Goal: Task Accomplishment & Management: Manage account settings

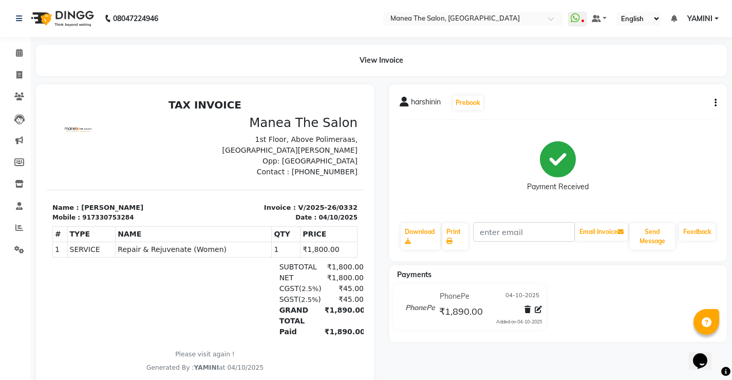
click at [31, 70] on div "View Invoice" at bounding box center [381, 60] width 706 height 31
click at [22, 76] on icon at bounding box center [19, 75] width 6 height 8
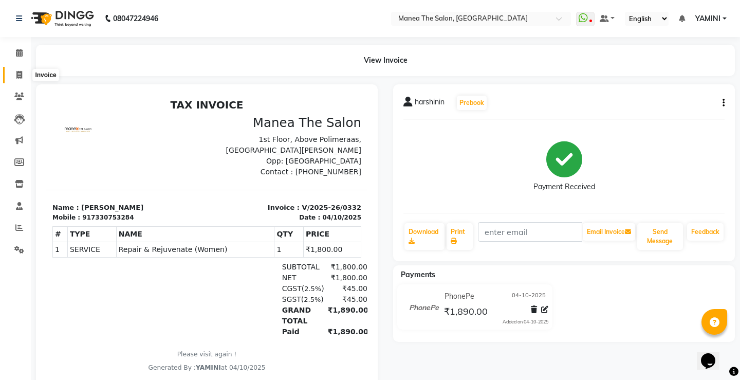
select select "8986"
select select "service"
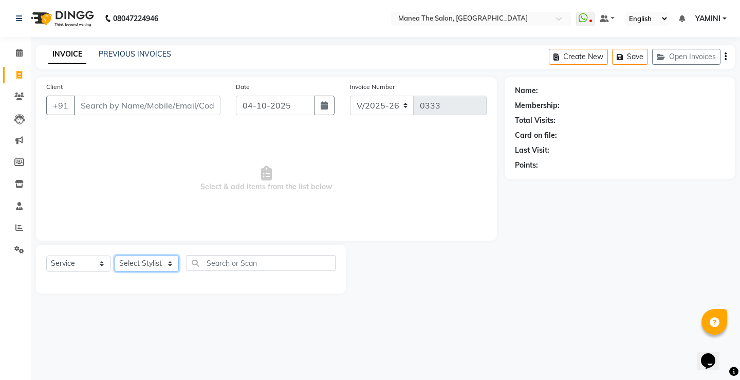
click at [160, 255] on select "Select Stylist Harish Kishore Mohan Sachin Suresh Swaroopa Tahseen YAMINI" at bounding box center [147, 263] width 64 height 16
select select "91017"
click at [115, 255] on select "Select Stylist Harish Kishore Mohan Sachin Suresh Swaroopa Tahseen YAMINI" at bounding box center [147, 263] width 64 height 16
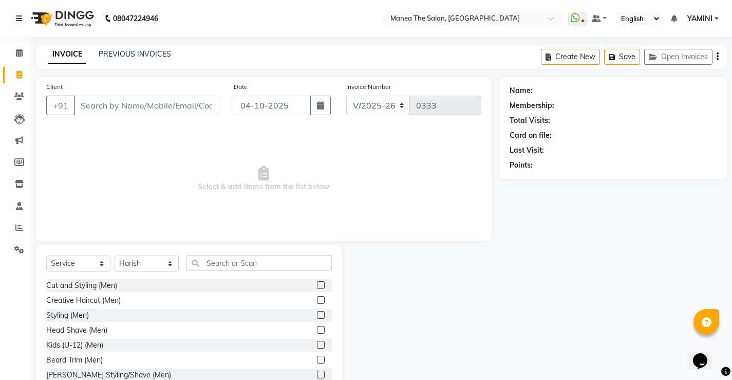
click at [181, 296] on div "Creative Haircut (Men)" at bounding box center [189, 300] width 286 height 13
click at [317, 302] on label at bounding box center [321, 300] width 8 height 8
click at [317, 302] on input "checkbox" at bounding box center [320, 300] width 7 height 7
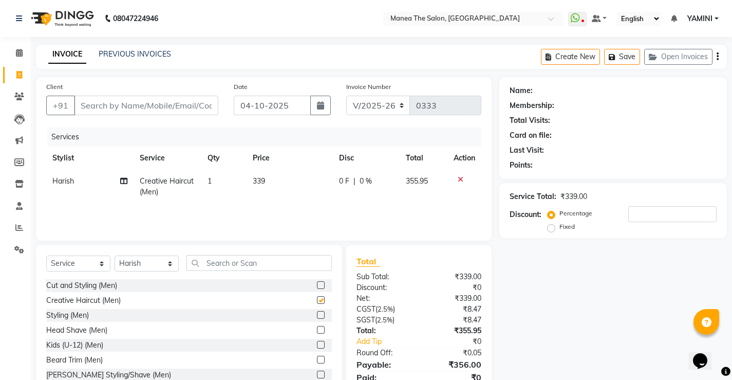
checkbox input "false"
click at [317, 360] on label at bounding box center [321, 359] width 8 height 8
click at [317, 360] on input "checkbox" at bounding box center [320, 359] width 7 height 7
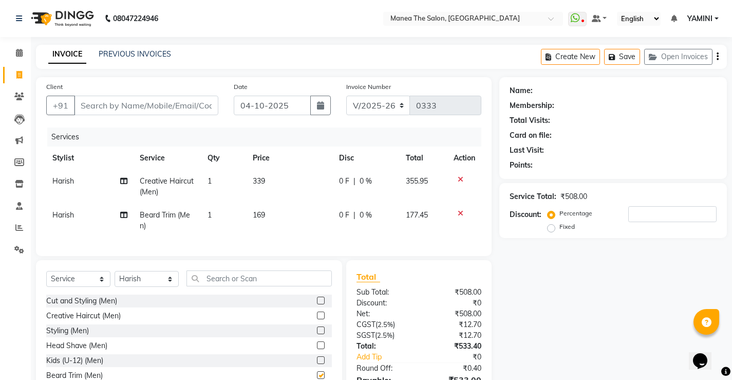
checkbox input "false"
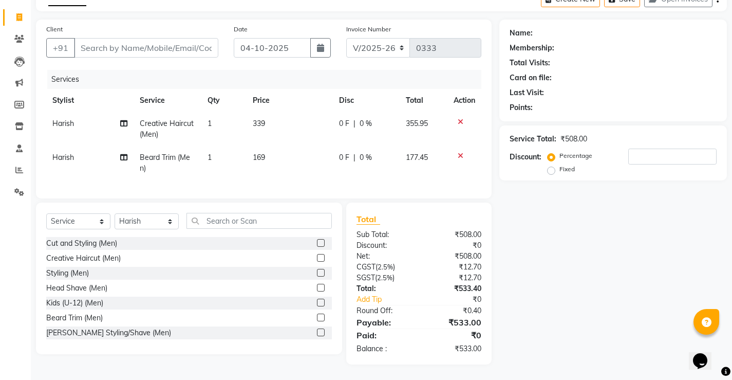
scroll to position [65, 0]
click at [84, 218] on select "Select Service Product Membership Package Voucher Prepaid Gift Card" at bounding box center [78, 221] width 64 height 16
click at [214, 221] on input "text" at bounding box center [258, 221] width 145 height 16
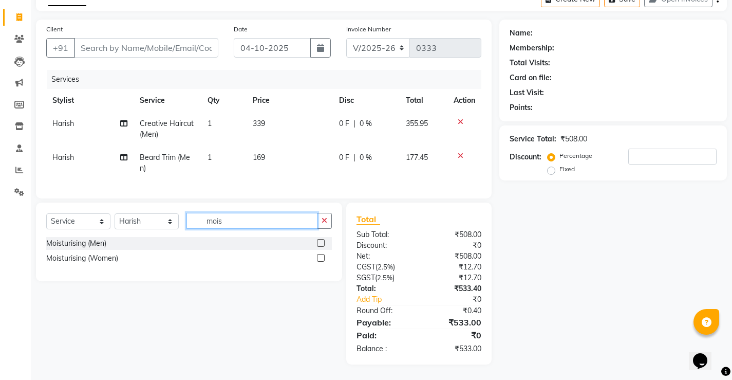
type input "mois"
click at [323, 243] on label at bounding box center [321, 243] width 8 height 8
click at [323, 243] on input "checkbox" at bounding box center [320, 243] width 7 height 7
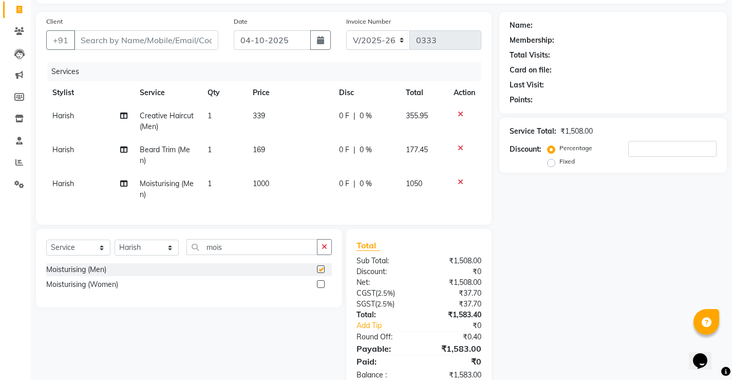
checkbox input "false"
click at [238, 255] on input "mois" at bounding box center [251, 247] width 131 height 16
type input "m"
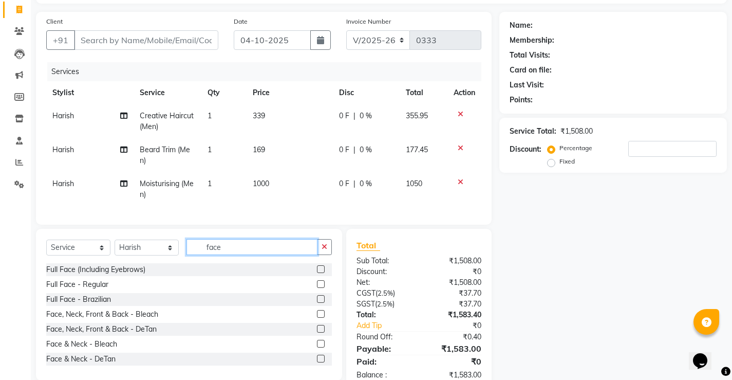
type input "face"
click at [317, 362] on label at bounding box center [321, 358] width 8 height 8
click at [317, 362] on input "checkbox" at bounding box center [320, 358] width 7 height 7
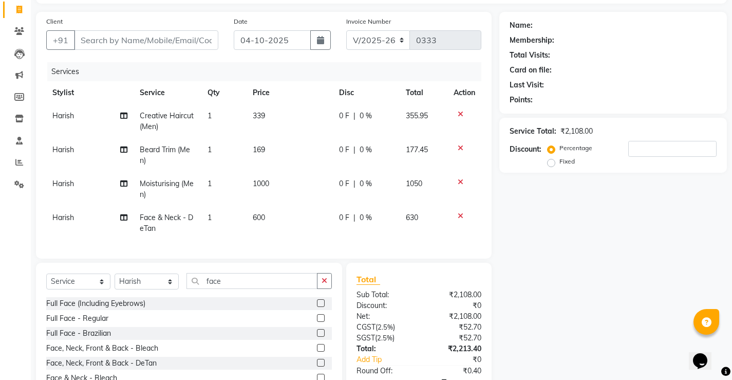
checkbox input "false"
click at [279, 215] on td "600" at bounding box center [290, 223] width 86 height 34
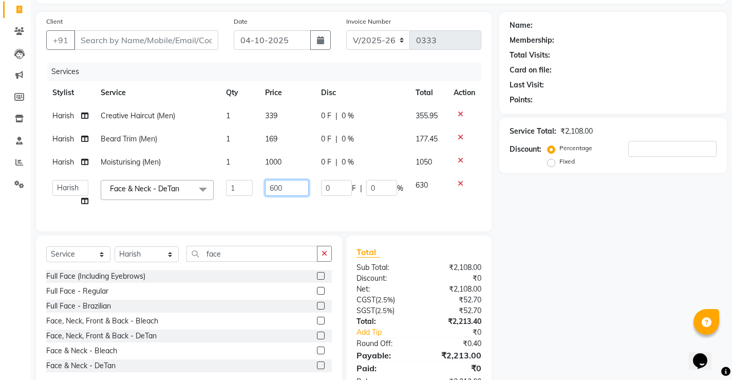
click at [304, 186] on input "600" at bounding box center [287, 188] width 44 height 16
type input "6"
type input "3"
type input "900"
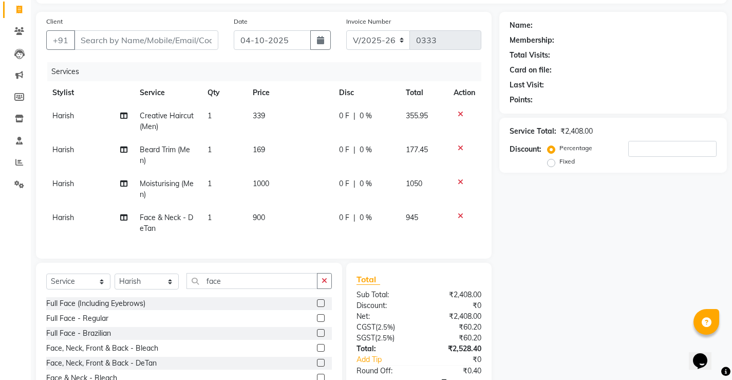
click at [430, 180] on tbody "Harish Creative Haircut (Men) 1 339 0 F | 0 % 355.95 Harish Beard Trim (Men) 1 …" at bounding box center [263, 172] width 435 height 136
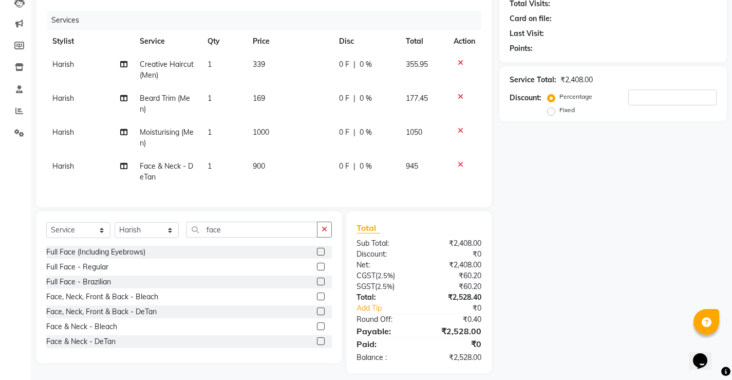
scroll to position [2, 0]
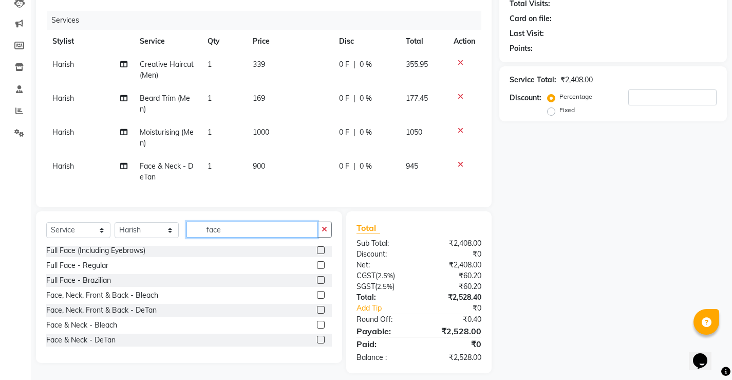
click at [281, 235] on input "face" at bounding box center [251, 229] width 131 height 16
type input "f"
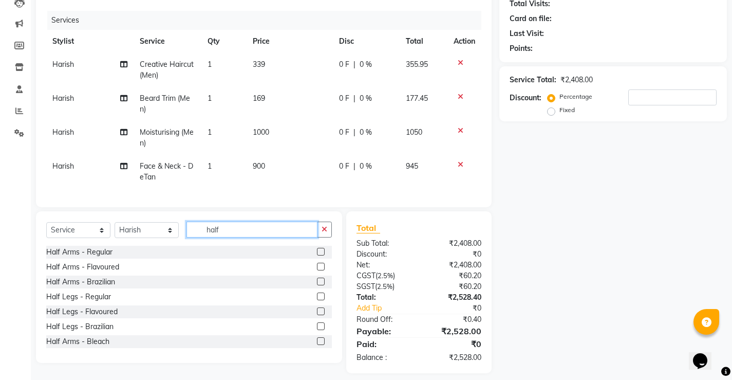
type input "half"
click at [317, 345] on label at bounding box center [321, 341] width 8 height 8
click at [317, 345] on input "checkbox" at bounding box center [320, 341] width 7 height 7
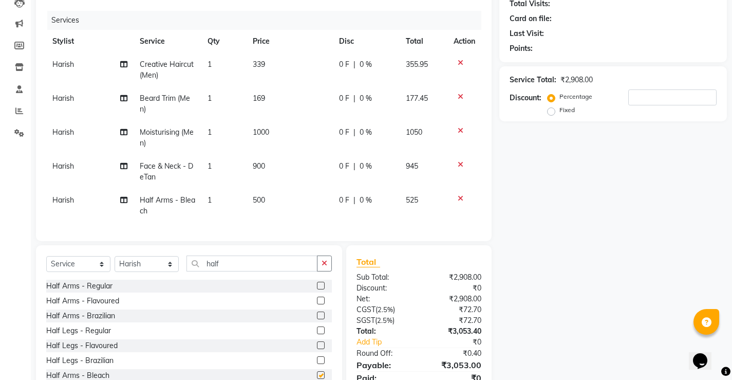
checkbox input "false"
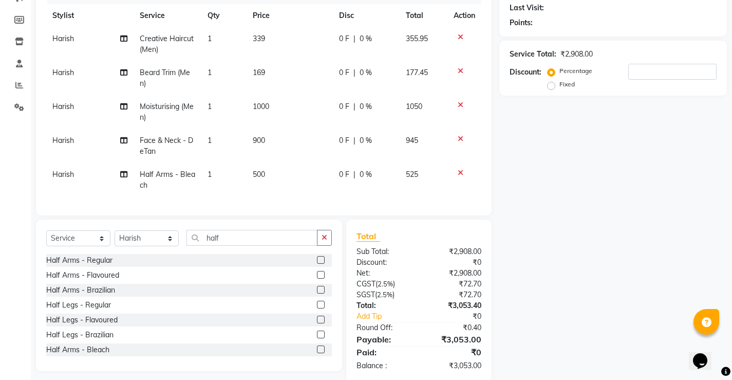
scroll to position [167, 0]
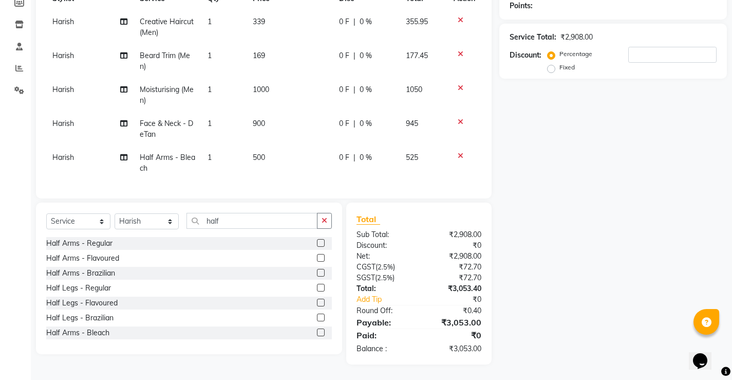
click at [459, 152] on icon at bounding box center [461, 155] width 6 height 7
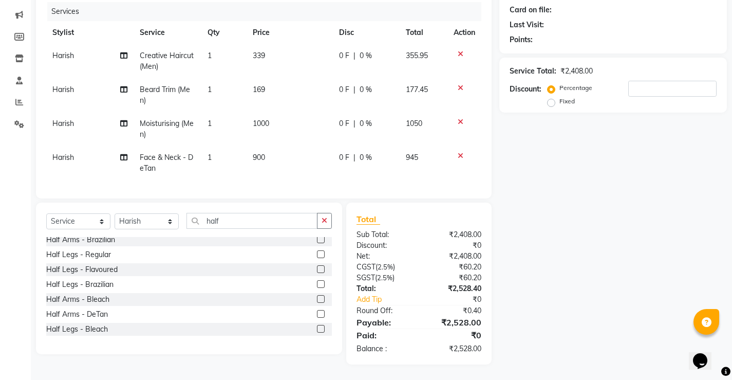
scroll to position [76, 0]
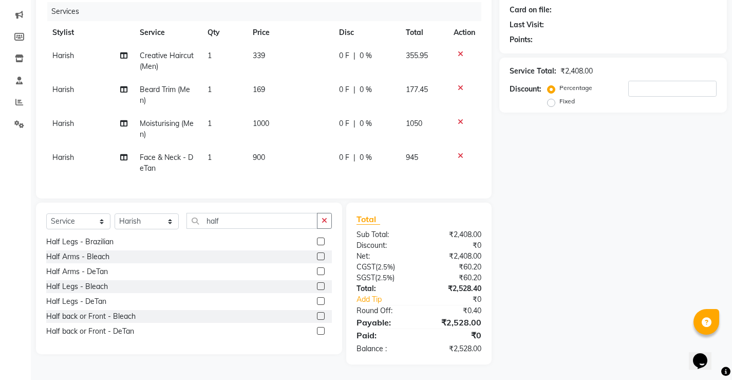
click at [317, 332] on label at bounding box center [321, 331] width 8 height 8
click at [317, 332] on input "checkbox" at bounding box center [320, 331] width 7 height 7
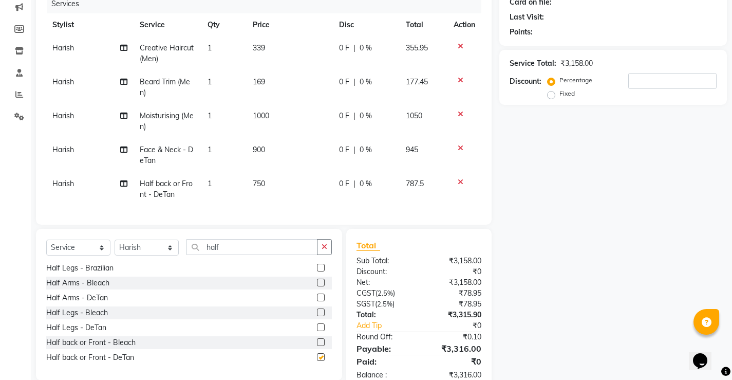
checkbox input "false"
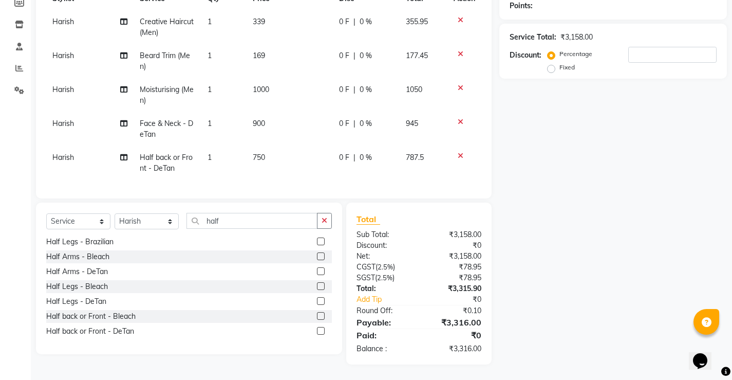
click at [461, 152] on icon at bounding box center [461, 155] width 6 height 7
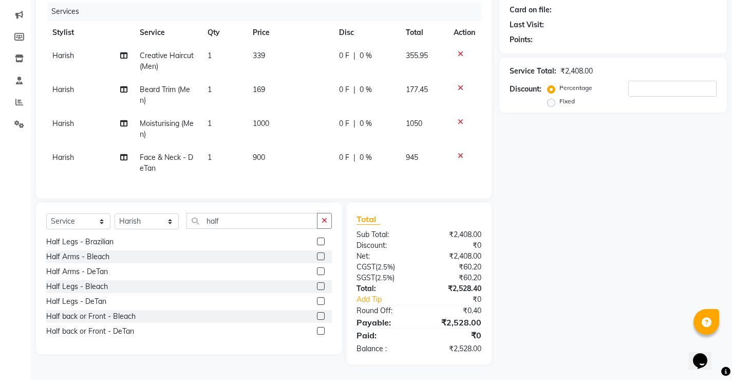
click at [317, 301] on label at bounding box center [321, 301] width 8 height 8
click at [317, 301] on input "checkbox" at bounding box center [320, 301] width 7 height 7
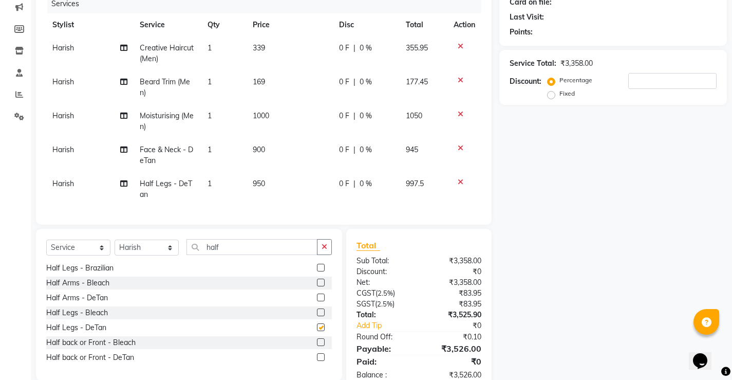
scroll to position [167, 0]
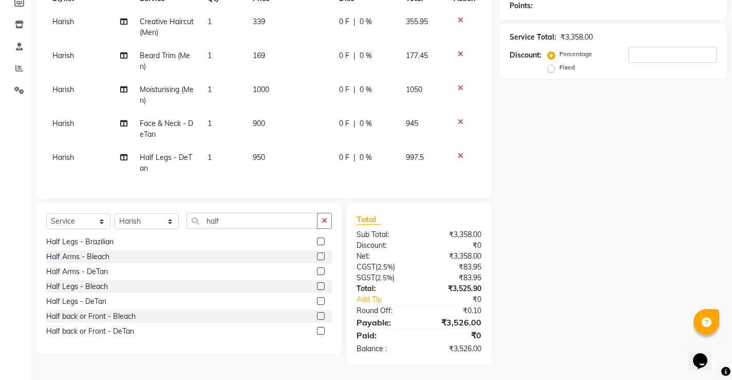
checkbox input "false"
click at [317, 270] on label at bounding box center [321, 271] width 8 height 8
click at [317, 270] on input "checkbox" at bounding box center [320, 271] width 7 height 7
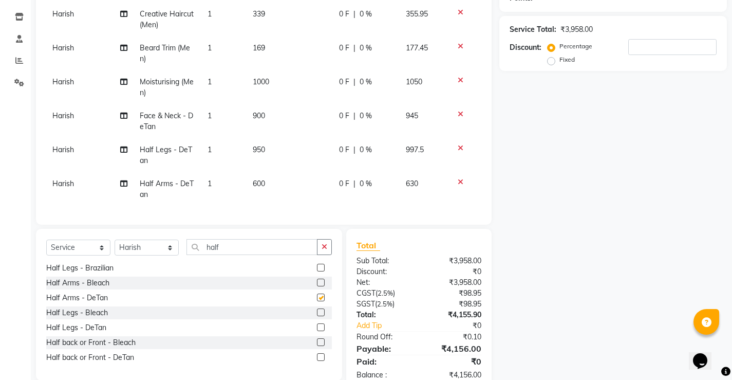
checkbox input "false"
click at [458, 181] on icon at bounding box center [461, 181] width 6 height 7
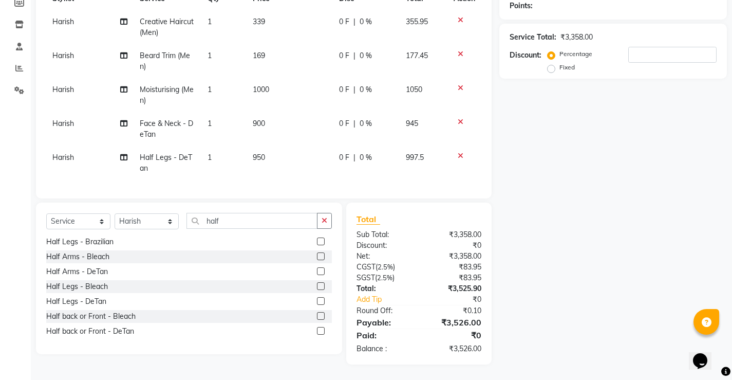
scroll to position [159, 0]
click at [268, 157] on td "950" at bounding box center [290, 163] width 86 height 34
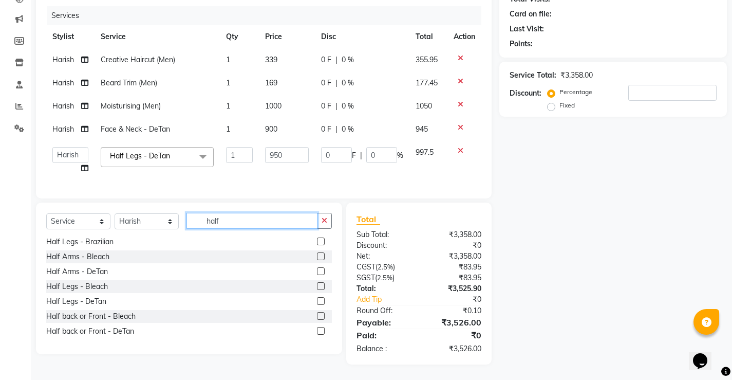
click at [309, 224] on input "half" at bounding box center [251, 221] width 131 height 16
type input "h"
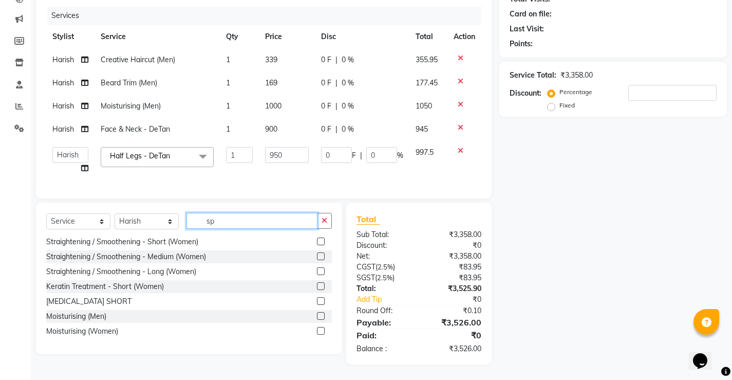
scroll to position [0, 0]
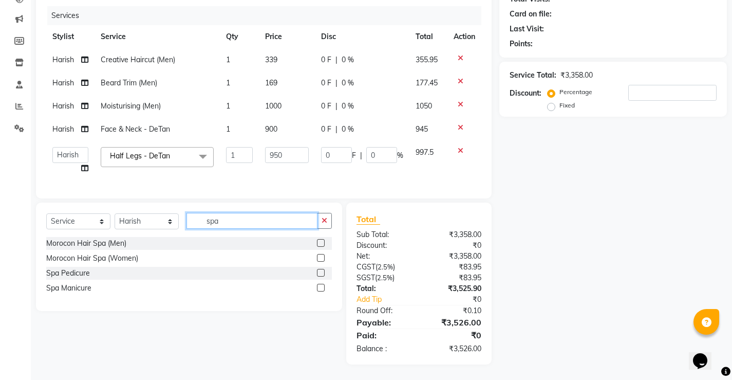
type input "spa"
click at [321, 273] on label at bounding box center [321, 273] width 8 height 8
click at [321, 273] on input "checkbox" at bounding box center [320, 273] width 7 height 7
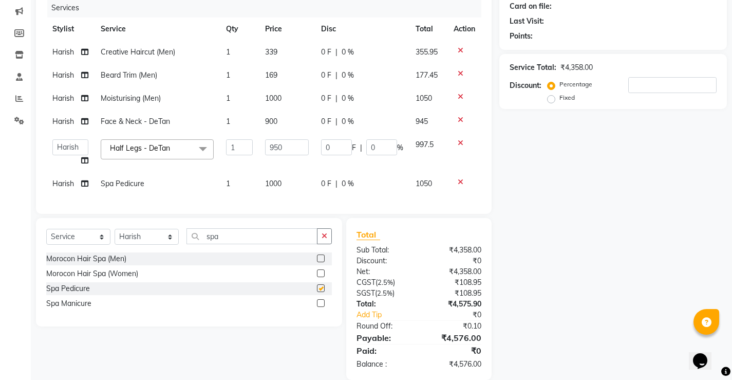
checkbox input "false"
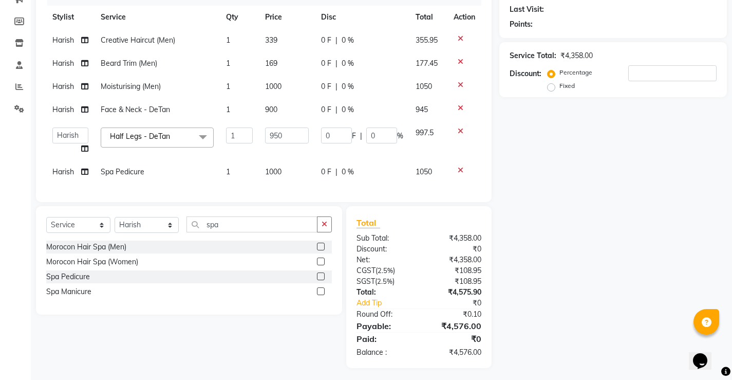
scroll to position [152, 0]
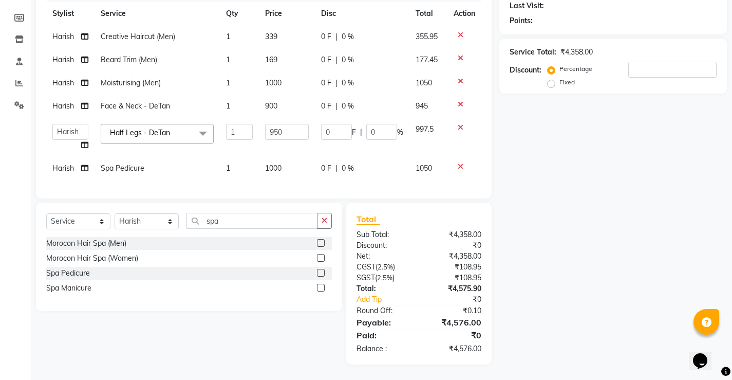
click at [204, 127] on span at bounding box center [203, 134] width 21 height 20
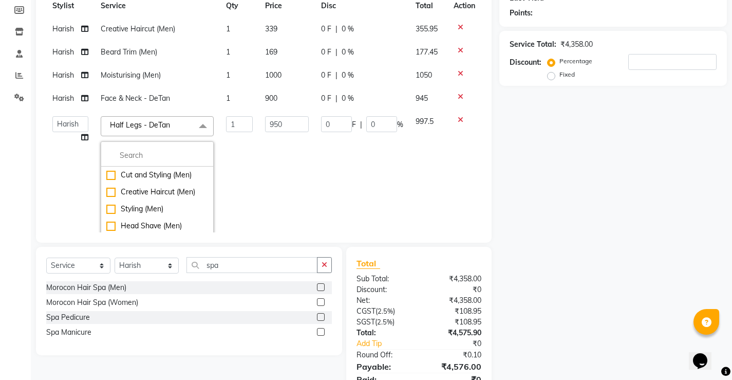
click at [281, 182] on td "950" at bounding box center [287, 192] width 56 height 164
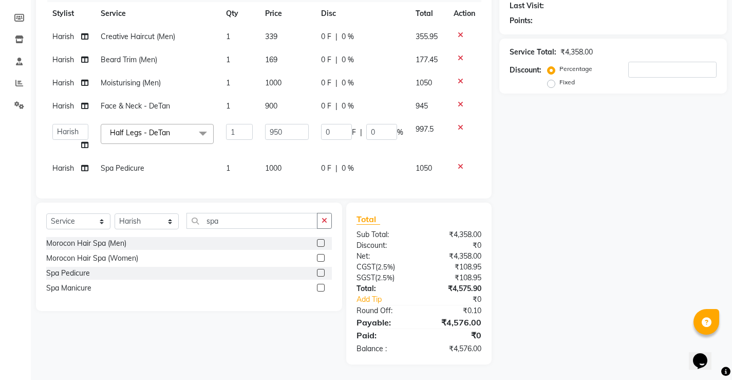
click at [414, 217] on div "Total" at bounding box center [418, 219] width 125 height 12
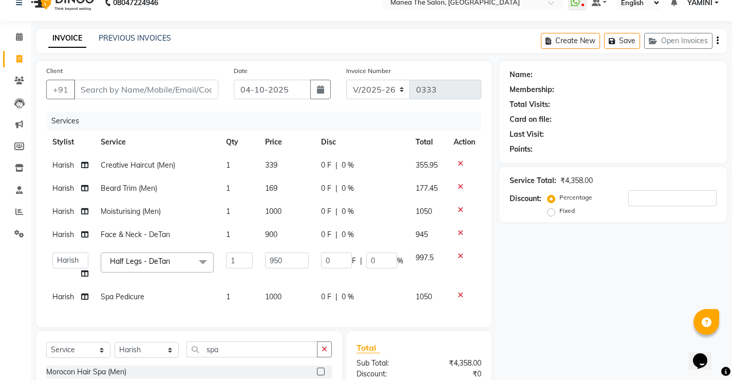
scroll to position [0, 0]
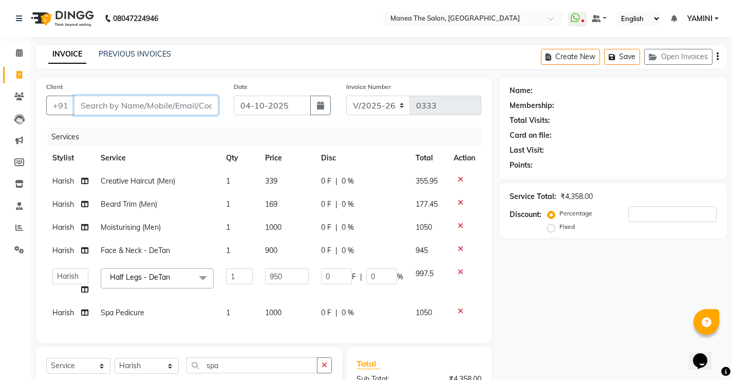
click at [104, 103] on input "Client" at bounding box center [146, 106] width 144 height 20
type input "6"
type input "0"
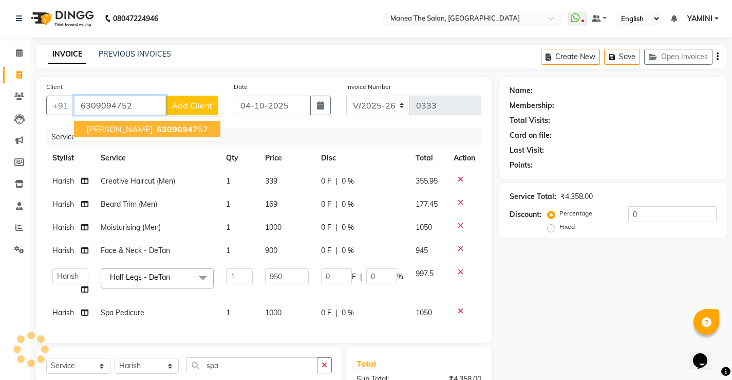
type input "6309094752"
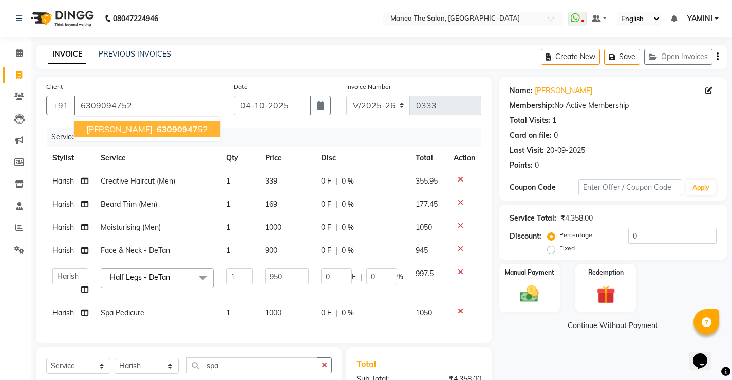
click at [140, 134] on button "Ujvala 63090947 52" at bounding box center [147, 129] width 146 height 16
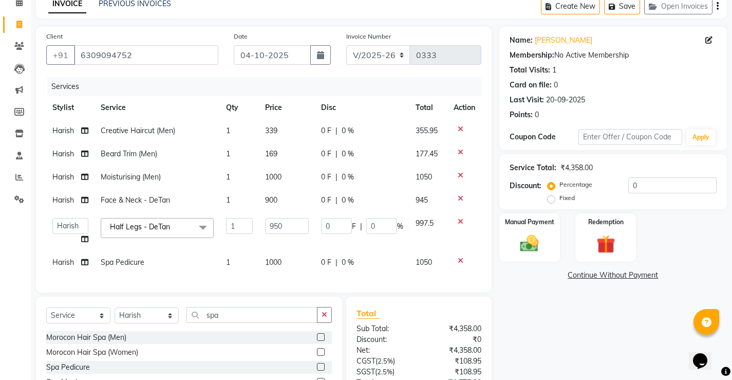
scroll to position [49, 0]
click at [524, 246] on img at bounding box center [529, 244] width 31 height 22
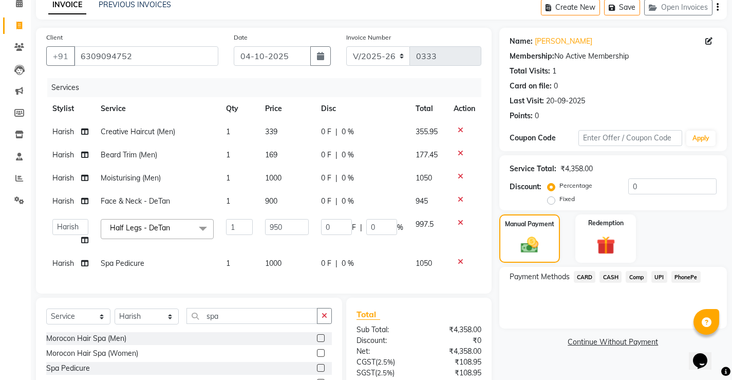
click at [691, 277] on span "PhonePe" at bounding box center [685, 277] width 29 height 12
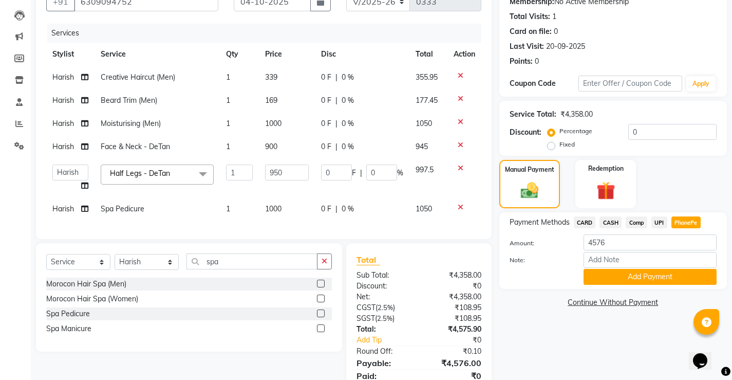
scroll to position [152, 0]
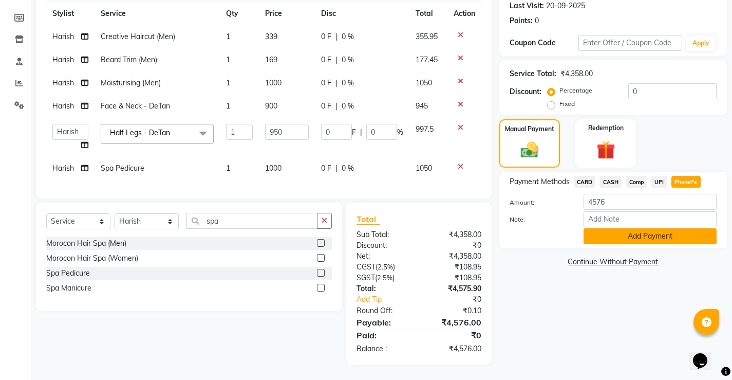
click at [634, 228] on button "Add Payment" at bounding box center [649, 236] width 133 height 16
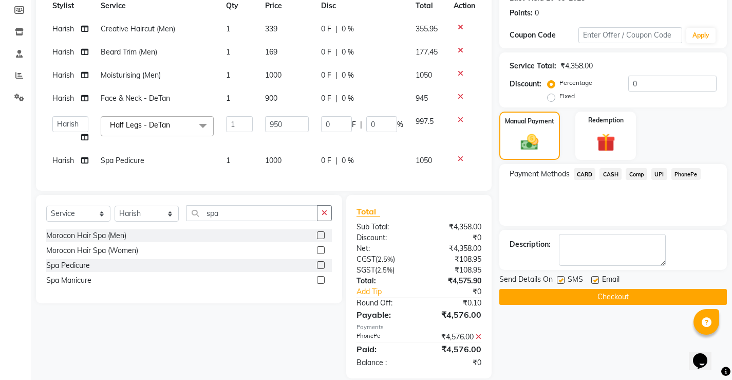
click at [601, 297] on button "Checkout" at bounding box center [613, 297] width 228 height 16
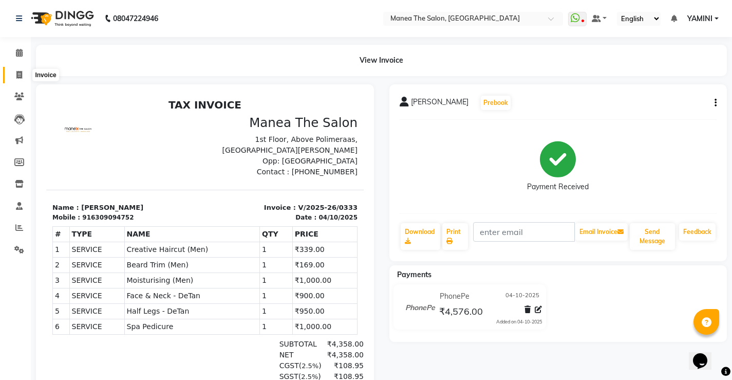
click at [19, 76] on icon at bounding box center [19, 75] width 6 height 8
select select "service"
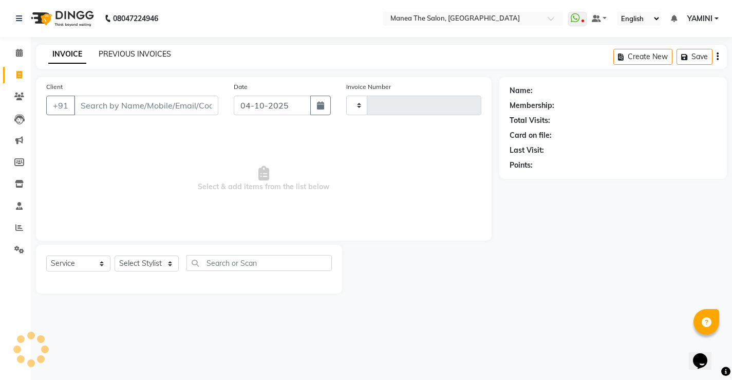
type input "0334"
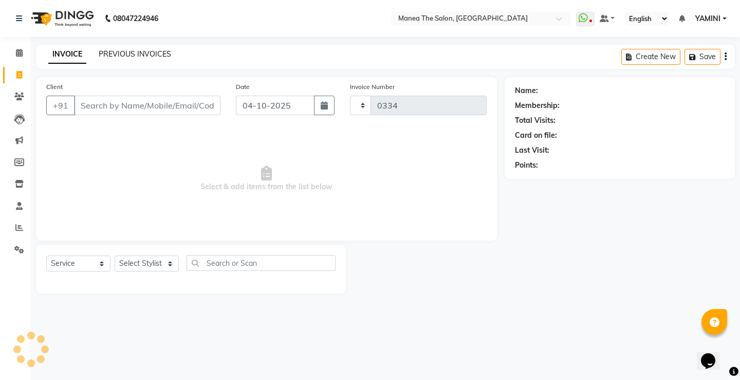
select select "8986"
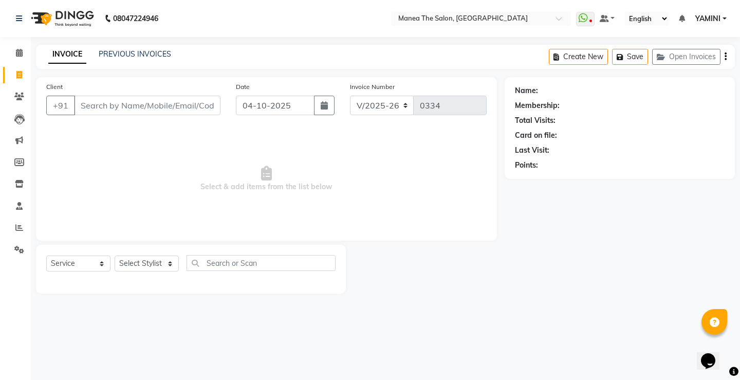
click at [130, 108] on input "Client" at bounding box center [147, 106] width 146 height 20
type input "9441488222"
click at [211, 104] on span "Add Client" at bounding box center [194, 105] width 41 height 10
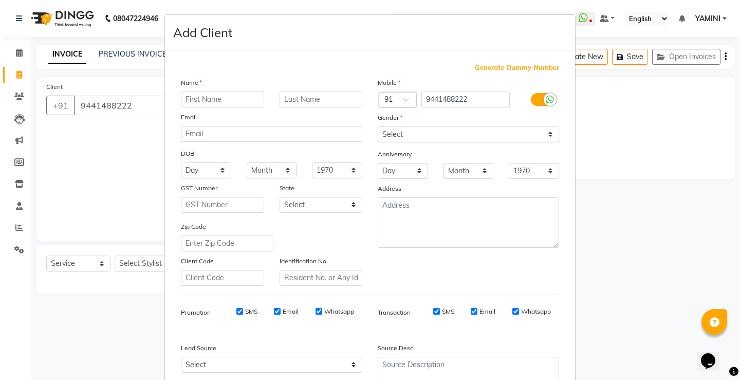
click at [229, 102] on input "text" at bounding box center [222, 99] width 83 height 16
type input "[PERSON_NAME]"
click at [435, 130] on select "Select [DEMOGRAPHIC_DATA] [DEMOGRAPHIC_DATA] Other Prefer Not To Say" at bounding box center [468, 134] width 181 height 16
select select "[DEMOGRAPHIC_DATA]"
click at [378, 126] on select "Select [DEMOGRAPHIC_DATA] [DEMOGRAPHIC_DATA] Other Prefer Not To Say" at bounding box center [468, 134] width 181 height 16
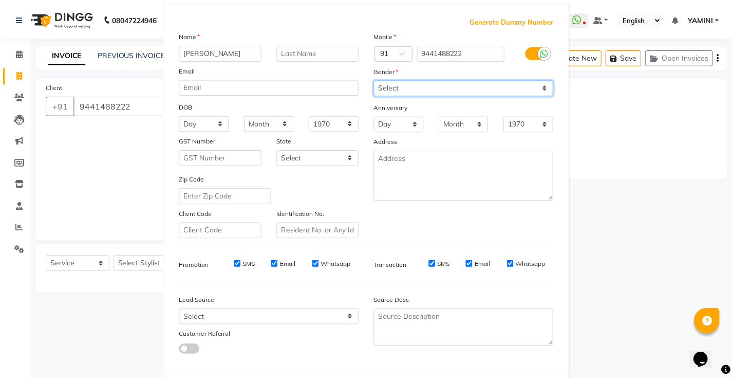
scroll to position [95, 0]
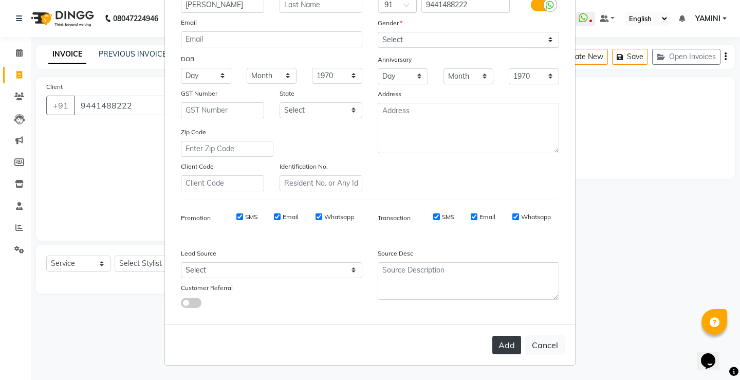
click at [508, 346] on button "Add" at bounding box center [506, 344] width 29 height 18
select select
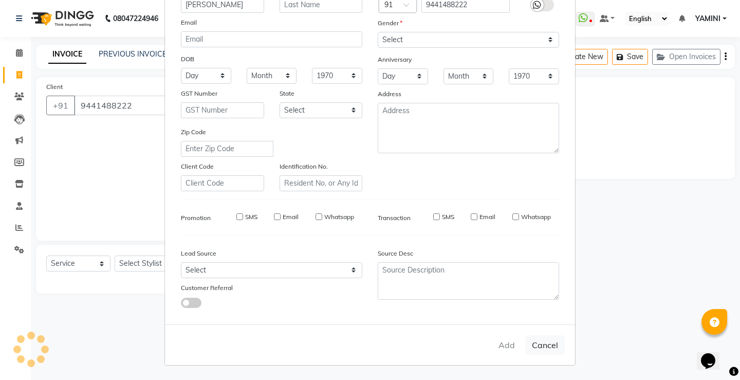
select select
checkbox input "false"
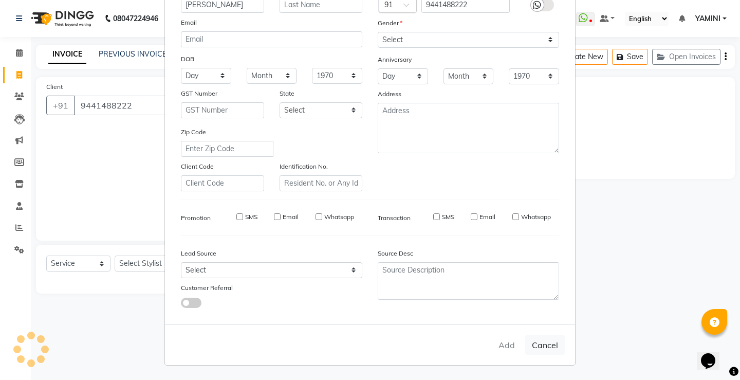
checkbox input "false"
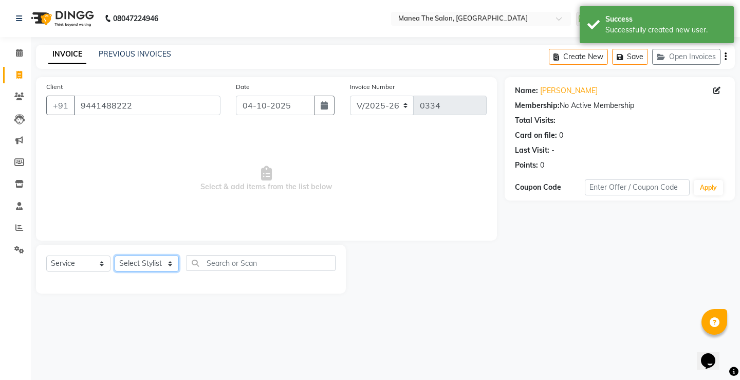
click at [157, 261] on select "Select Stylist [PERSON_NAME] [PERSON_NAME] Sachin [PERSON_NAME] [PERSON_NAME]" at bounding box center [147, 263] width 64 height 16
select select "91018"
click at [115, 255] on select "Select Stylist [PERSON_NAME] [PERSON_NAME] Sachin [PERSON_NAME] [PERSON_NAME]" at bounding box center [147, 263] width 64 height 16
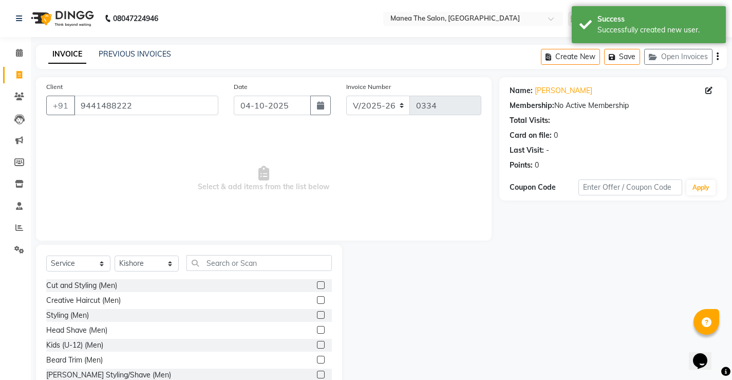
click at [317, 299] on label at bounding box center [321, 300] width 8 height 8
click at [317, 299] on input "checkbox" at bounding box center [320, 300] width 7 height 7
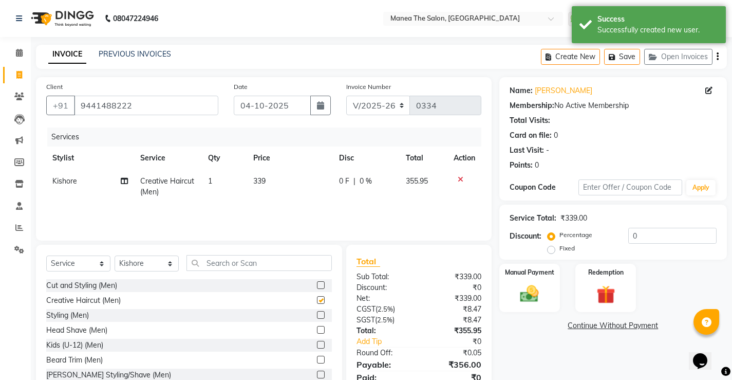
checkbox input "false"
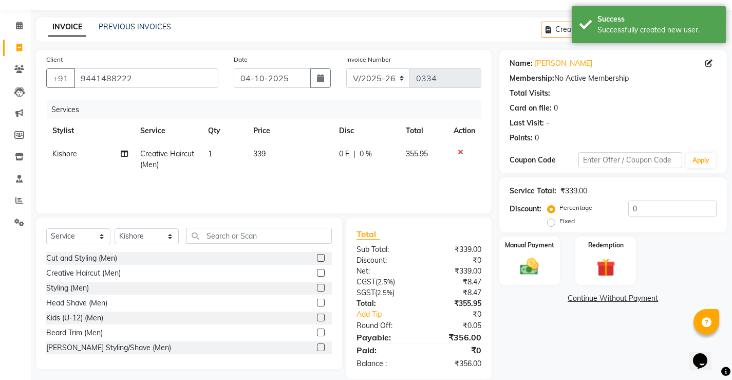
scroll to position [42, 0]
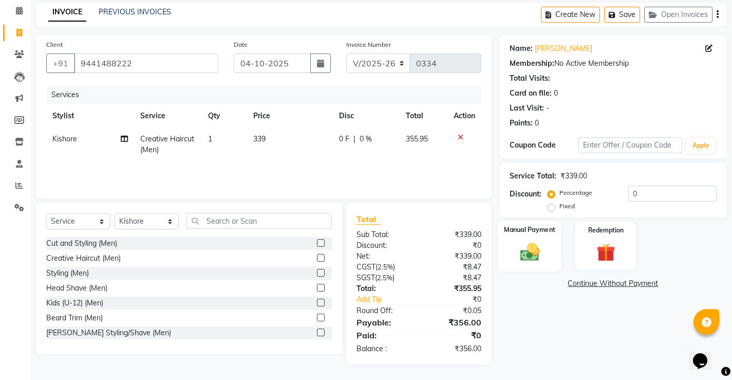
click at [513, 255] on div "Manual Payment" at bounding box center [529, 245] width 63 height 51
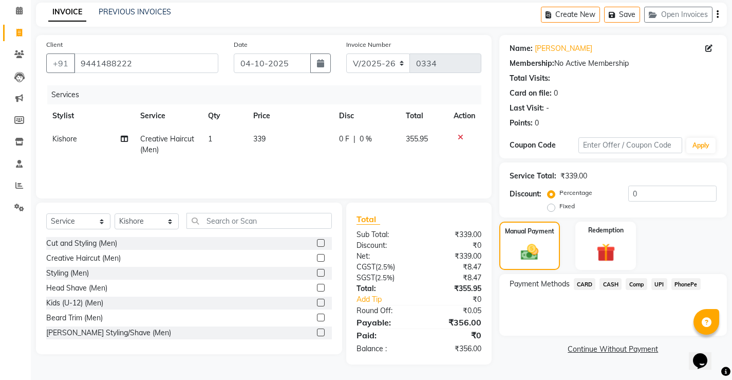
click at [588, 280] on span "CARD" at bounding box center [585, 284] width 22 height 12
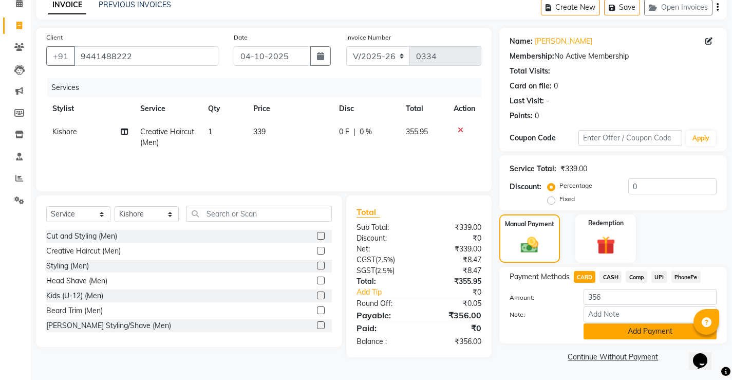
click at [635, 328] on button "Add Payment" at bounding box center [649, 331] width 133 height 16
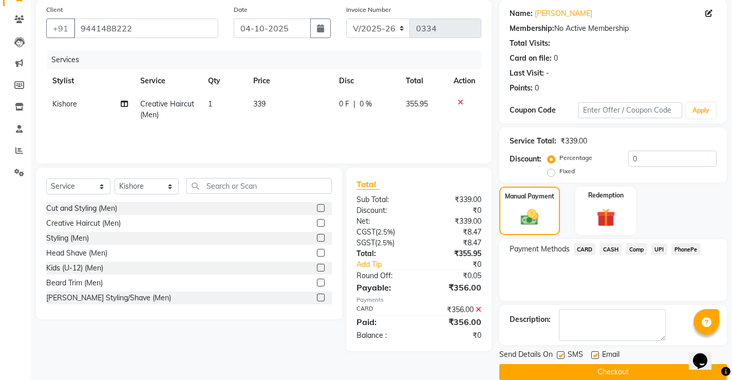
scroll to position [92, 0]
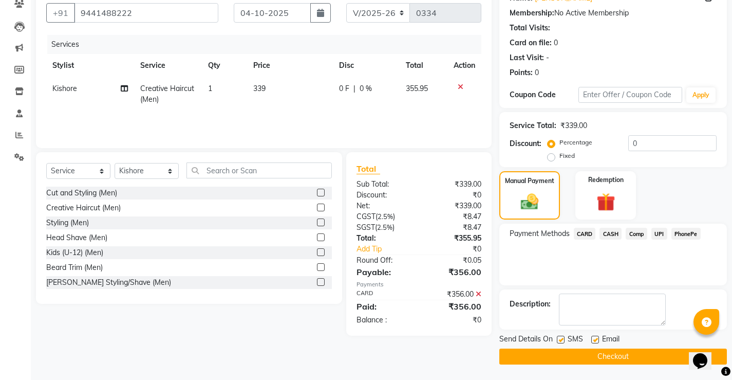
click at [578, 230] on span "CARD" at bounding box center [585, 234] width 22 height 12
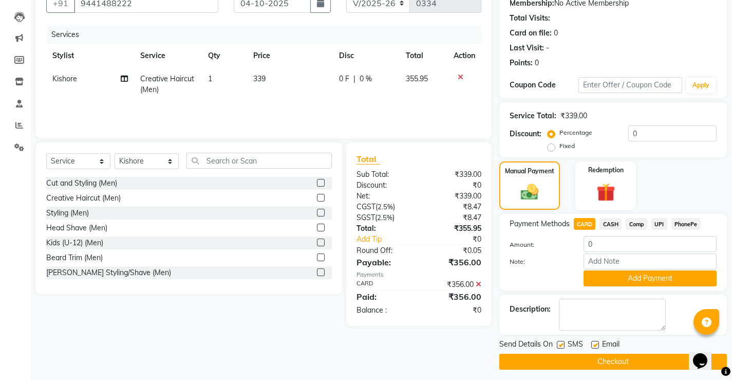
scroll to position [107, 0]
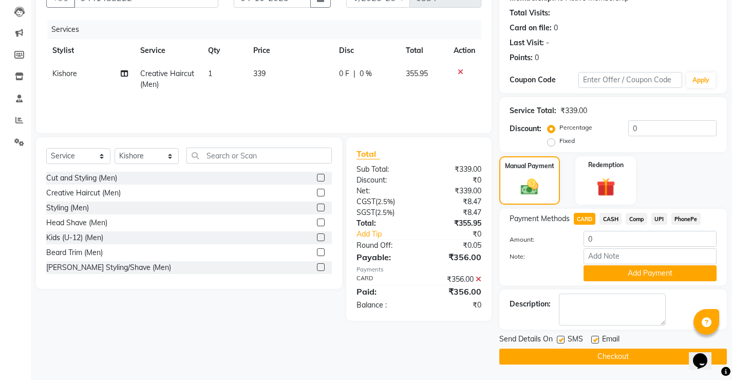
click at [620, 356] on button "Checkout" at bounding box center [613, 356] width 228 height 16
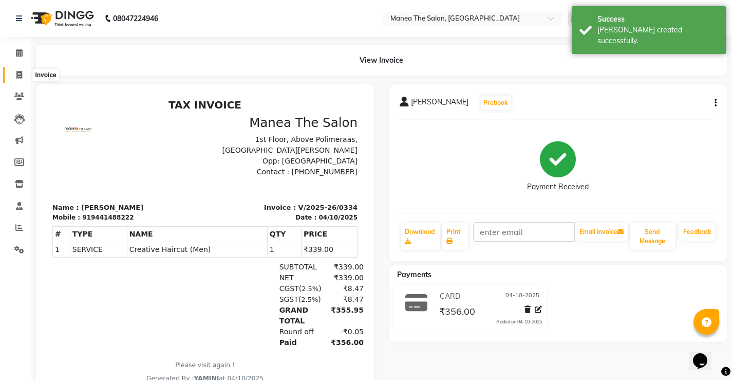
click at [19, 75] on icon at bounding box center [19, 75] width 6 height 8
select select "service"
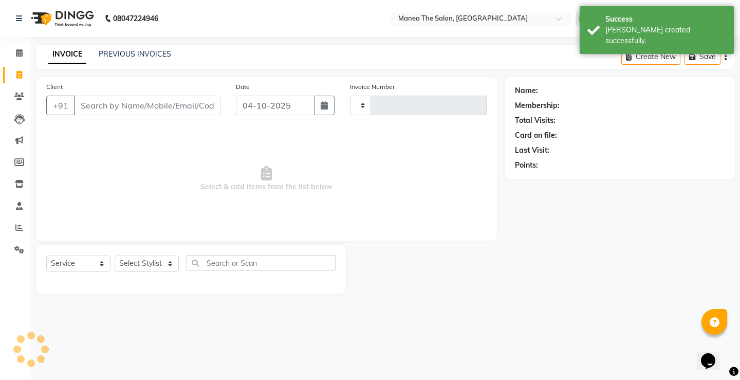
type input "0335"
select select "8986"
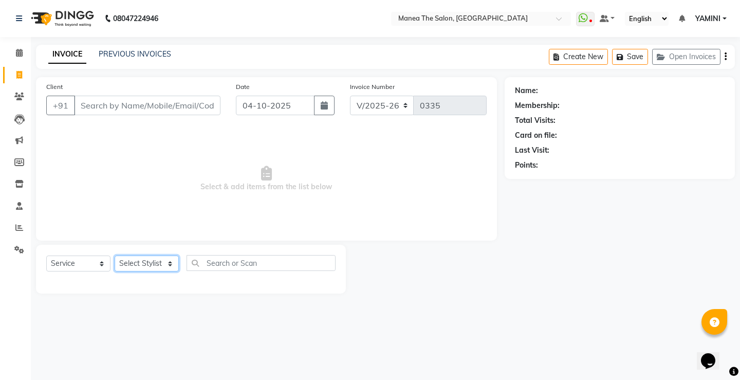
click at [143, 265] on select "Select Stylist Harish Kishore Mohan Sachin Suresh Swaroopa Tahseen YAMINI" at bounding box center [147, 263] width 64 height 16
select select "91018"
click at [115, 255] on select "Select Stylist Harish Kishore Mohan Sachin Suresh Swaroopa Tahseen YAMINI" at bounding box center [147, 263] width 64 height 16
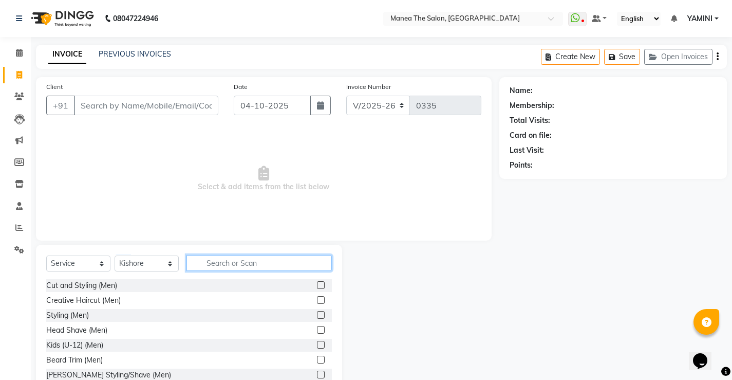
click at [230, 267] on input "text" at bounding box center [258, 263] width 145 height 16
click at [220, 263] on input "text" at bounding box center [258, 263] width 145 height 16
click at [210, 260] on input "text" at bounding box center [258, 263] width 145 height 16
click at [256, 263] on input "text" at bounding box center [258, 263] width 145 height 16
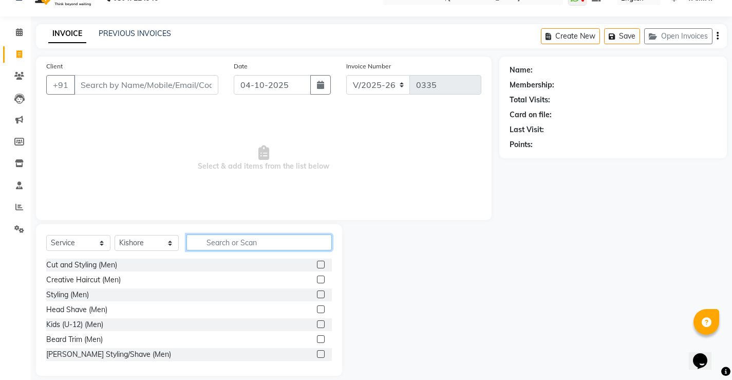
scroll to position [32, 0]
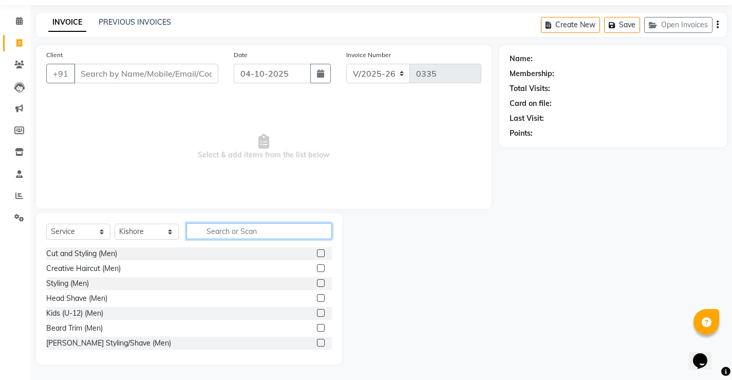
click at [264, 233] on input "text" at bounding box center [258, 231] width 145 height 16
type input "m"
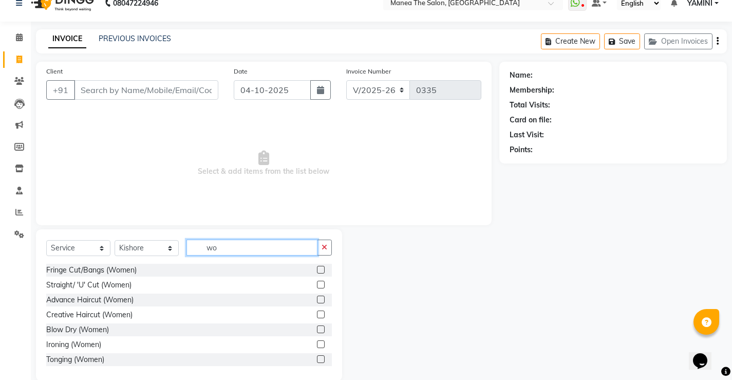
scroll to position [0, 0]
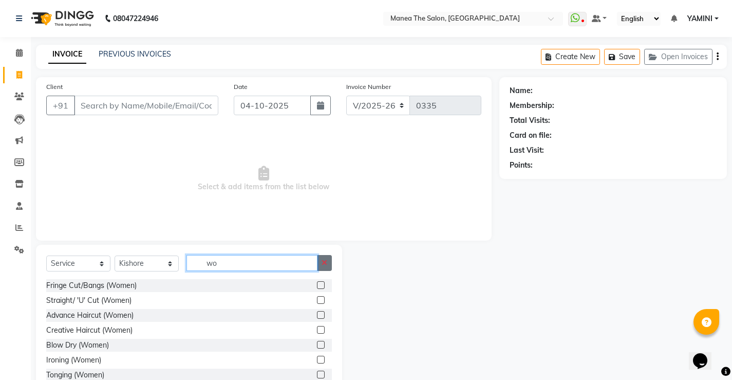
type input "wo"
click at [326, 263] on icon "button" at bounding box center [325, 262] width 6 height 7
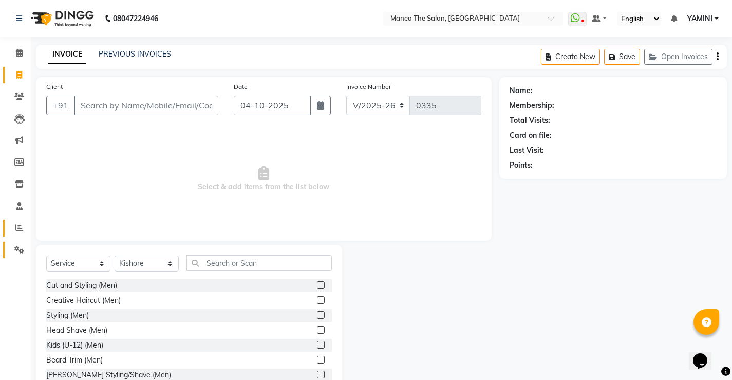
drag, startPoint x: 15, startPoint y: 241, endPoint x: 14, endPoint y: 235, distance: 6.4
click at [14, 240] on li "Settings" at bounding box center [15, 250] width 31 height 22
click at [14, 234] on link "Reports" at bounding box center [15, 227] width 25 height 17
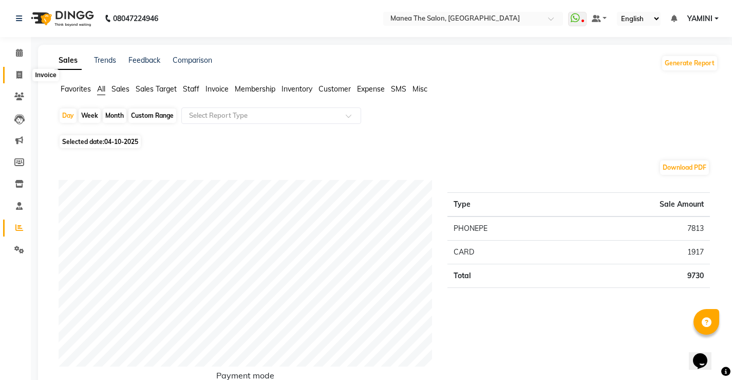
click at [14, 80] on span at bounding box center [19, 75] width 18 height 12
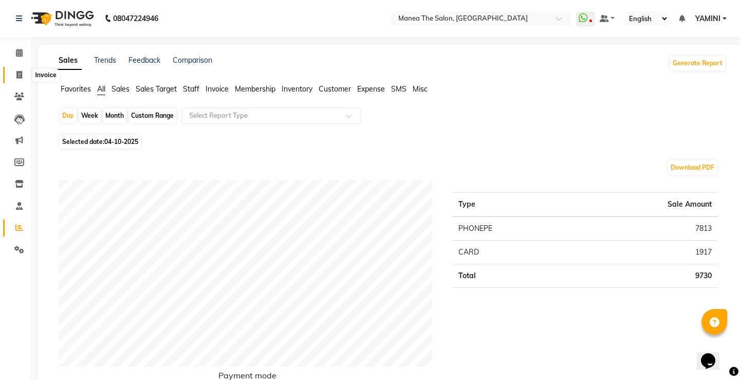
select select "8986"
select select "service"
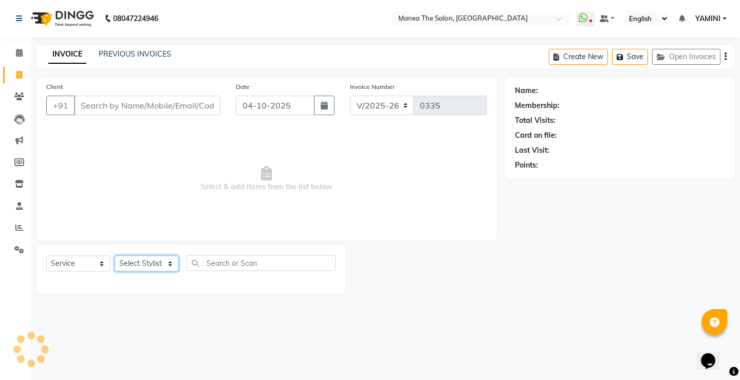
click at [162, 266] on select "Select Stylist" at bounding box center [147, 263] width 64 height 16
click at [162, 267] on select "Select Stylist" at bounding box center [147, 263] width 64 height 16
click at [175, 260] on select "Select Stylist" at bounding box center [147, 263] width 64 height 16
click at [115, 255] on select "Select Stylist" at bounding box center [147, 263] width 64 height 16
click at [163, 255] on select "Select Stylist" at bounding box center [147, 263] width 64 height 16
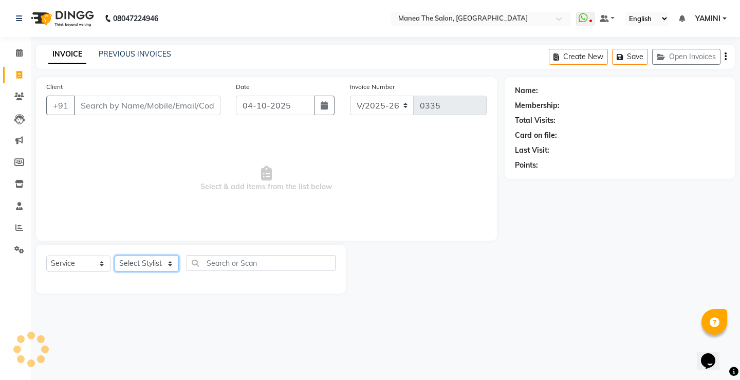
click at [166, 264] on select "Select Stylist" at bounding box center [147, 263] width 64 height 16
click at [23, 58] on span at bounding box center [19, 53] width 18 height 12
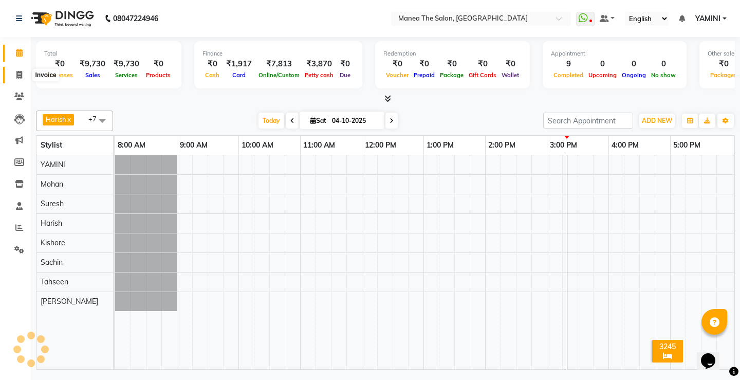
click at [22, 71] on icon at bounding box center [19, 75] width 6 height 8
select select "service"
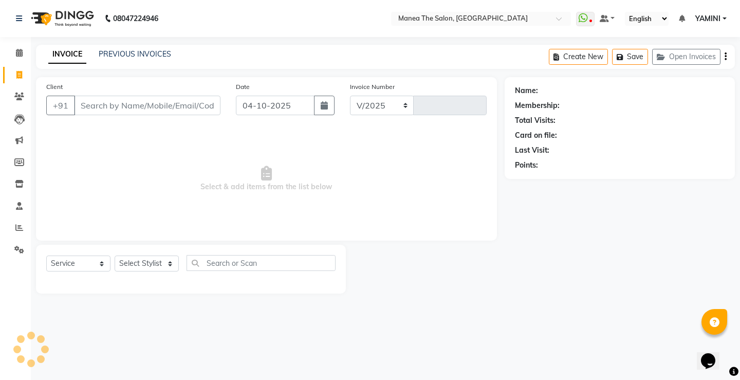
select select "8986"
type input "0335"
click at [159, 267] on select "Select Stylist Harish Kishore Mohan Sachin Suresh Swaroopa Tahseen YAMINI" at bounding box center [147, 263] width 64 height 16
click at [115, 255] on select "Select Stylist Harish Kishore Mohan Sachin Suresh Swaroopa Tahseen YAMINI" at bounding box center [147, 263] width 64 height 16
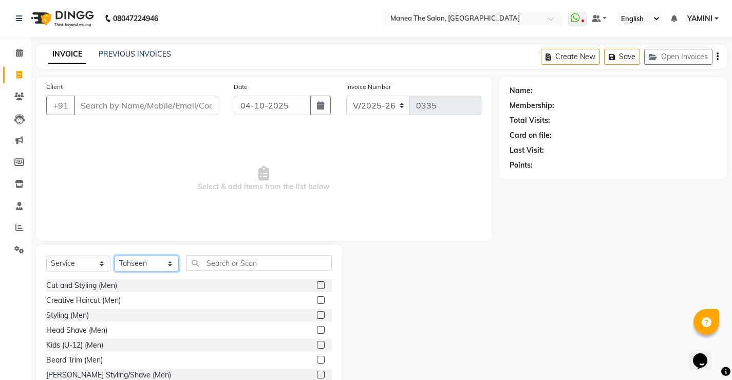
click at [150, 260] on select "Select Stylist Harish Kishore Mohan Sachin Suresh Swaroopa Tahseen YAMINI" at bounding box center [147, 263] width 64 height 16
select select "91018"
click at [115, 255] on select "Select Stylist Harish Kishore Mohan Sachin Suresh Swaroopa Tahseen YAMINI" at bounding box center [147, 263] width 64 height 16
click at [267, 258] on input "text" at bounding box center [258, 263] width 145 height 16
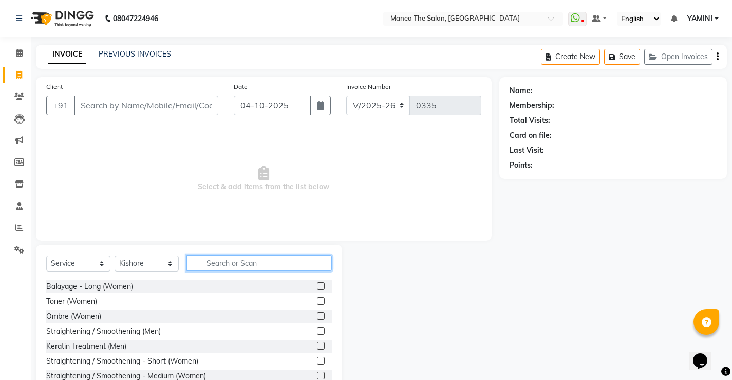
scroll to position [616, 0]
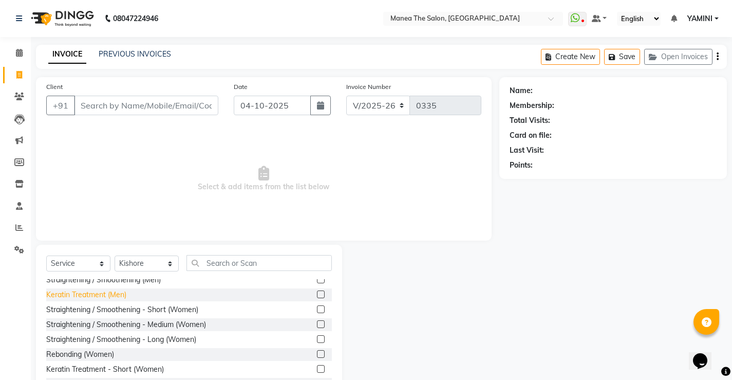
click at [65, 294] on div "Keratin Treatment (Men)" at bounding box center [86, 294] width 80 height 11
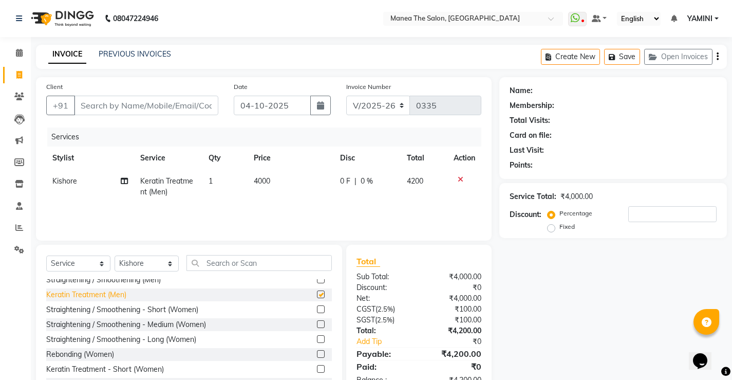
checkbox input "false"
click at [458, 182] on icon at bounding box center [461, 179] width 6 height 7
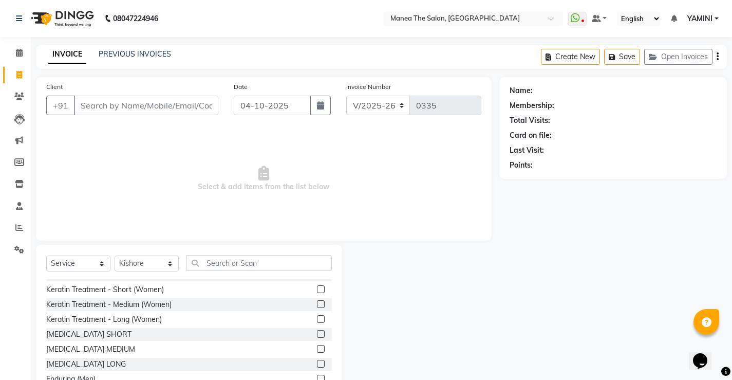
scroll to position [719, 0]
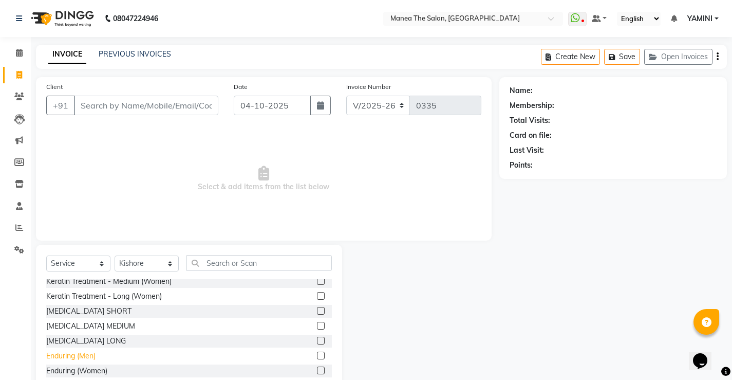
click at [55, 356] on div "Enduring (Men)" at bounding box center [70, 355] width 49 height 11
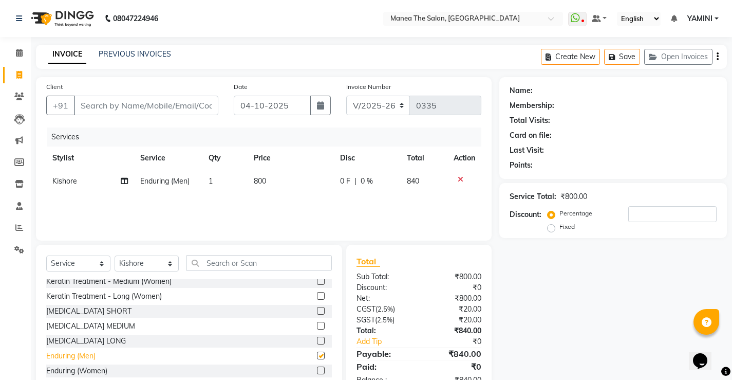
checkbox input "false"
click at [463, 181] on div at bounding box center [465, 179] width 22 height 7
click at [462, 181] on div at bounding box center [465, 179] width 22 height 7
click at [458, 178] on icon at bounding box center [461, 179] width 6 height 7
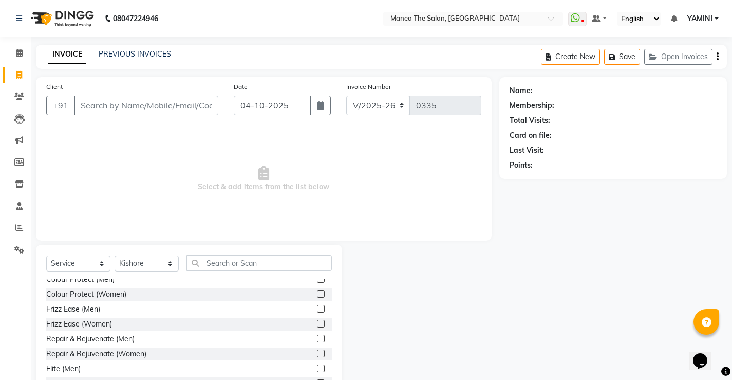
scroll to position [873, 0]
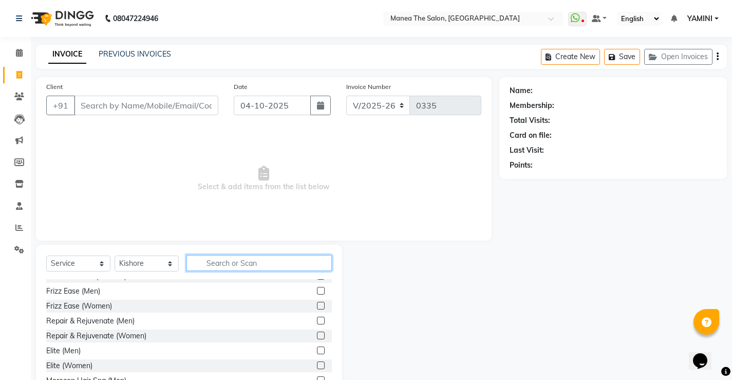
click at [219, 268] on input "text" at bounding box center [258, 263] width 145 height 16
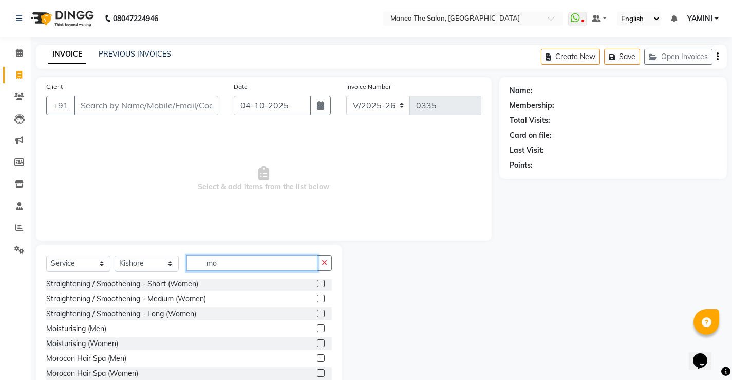
scroll to position [121, 0]
type input "mo"
click at [148, 328] on div "Moisturising (Men)" at bounding box center [189, 328] width 286 height 13
click at [148, 331] on div "Moisturising (Men)" at bounding box center [189, 328] width 286 height 13
click at [317, 328] on label at bounding box center [321, 328] width 8 height 8
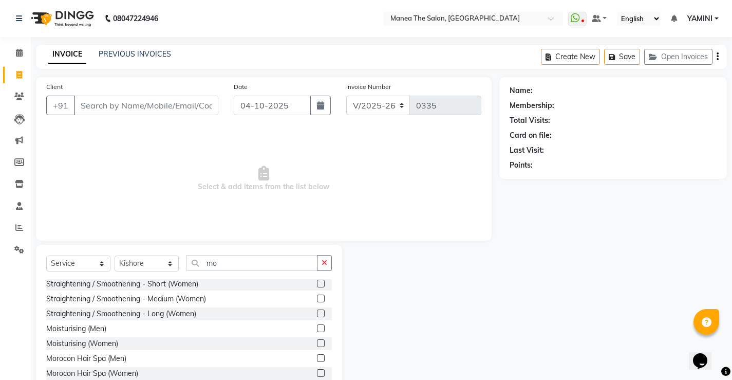
click at [317, 328] on input "checkbox" at bounding box center [320, 328] width 7 height 7
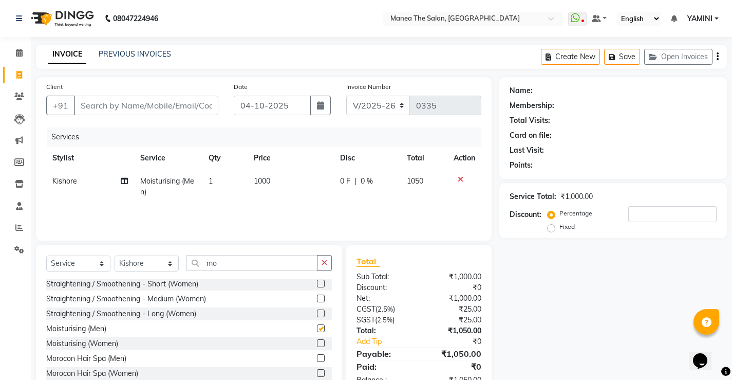
checkbox input "false"
click at [461, 182] on icon at bounding box center [461, 179] width 6 height 7
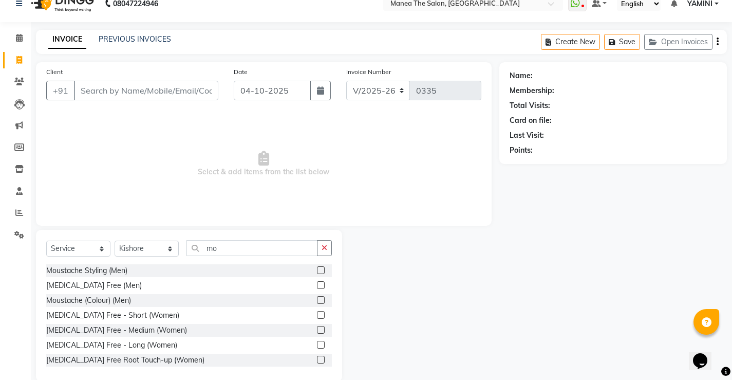
scroll to position [0, 0]
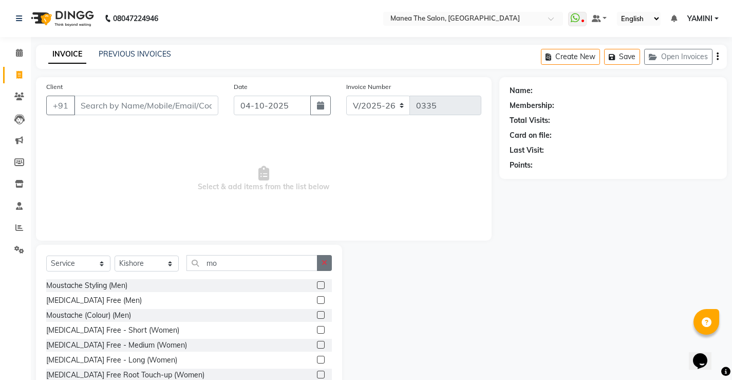
click at [326, 260] on icon "button" at bounding box center [325, 262] width 6 height 7
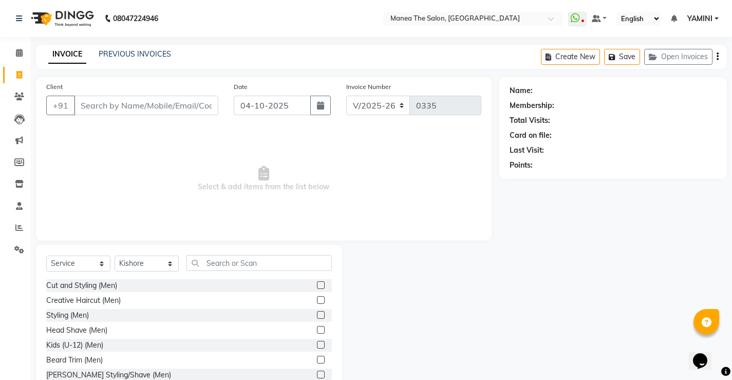
click at [285, 272] on div "Select Service Product Membership Package Voucher Prepaid Gift Card Select Styl…" at bounding box center [189, 267] width 286 height 24
click at [281, 269] on input "text" at bounding box center [258, 263] width 145 height 16
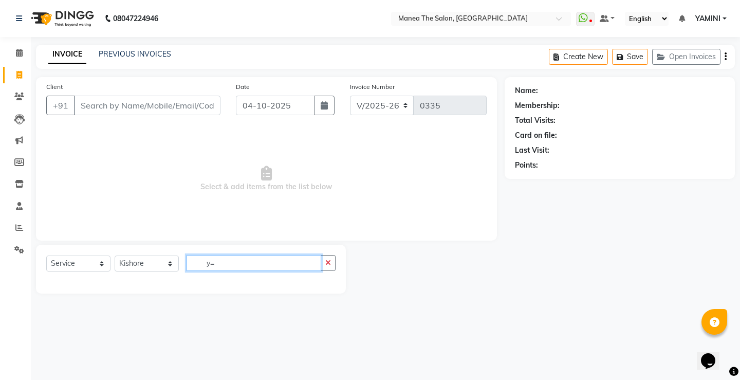
type input "y"
type input "wh"
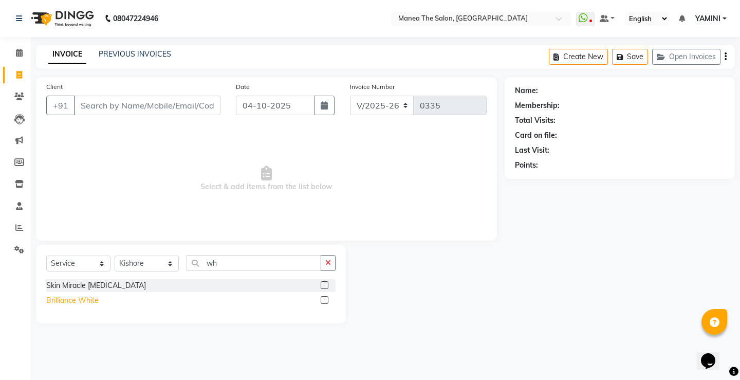
click at [67, 300] on div "Brilliance White" at bounding box center [72, 300] width 52 height 11
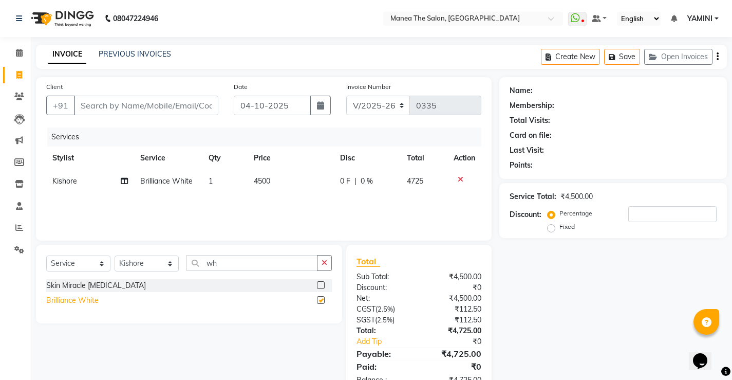
checkbox input "false"
click at [458, 181] on icon at bounding box center [461, 179] width 6 height 7
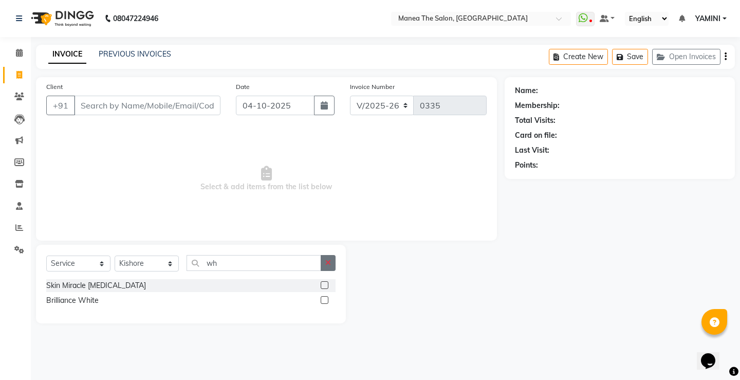
click at [323, 265] on button "button" at bounding box center [328, 263] width 15 height 16
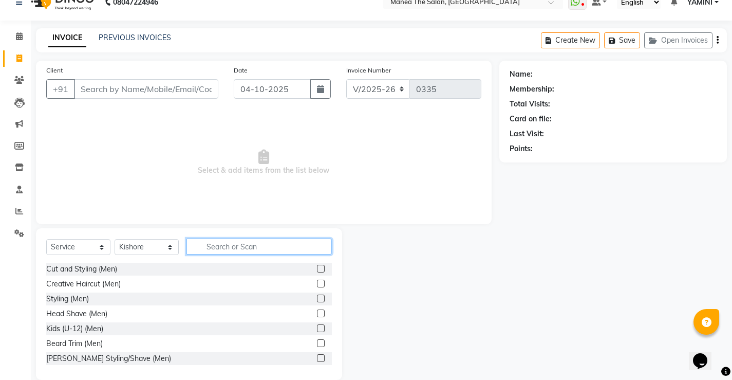
scroll to position [32, 0]
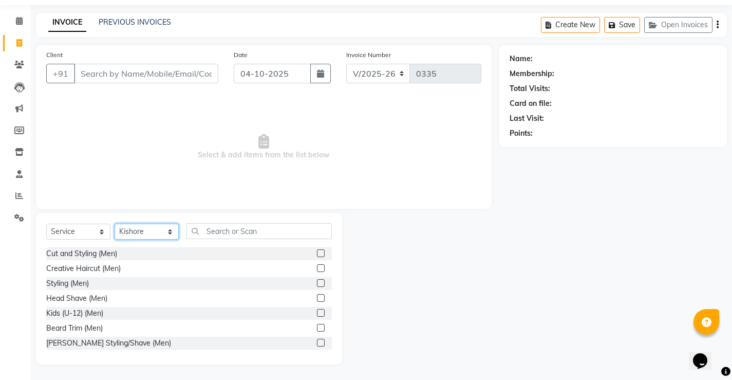
click at [157, 231] on select "Select Stylist Harish Kishore Mohan Sachin Suresh Swaroopa Tahseen YAMINI" at bounding box center [147, 231] width 64 height 16
click at [130, 203] on div "Client +91 Date 04-10-2025 Invoice Number V/2025 V/2025-26 0335 Select & add it…" at bounding box center [264, 126] width 456 height 163
click at [27, 21] on span at bounding box center [19, 21] width 18 height 12
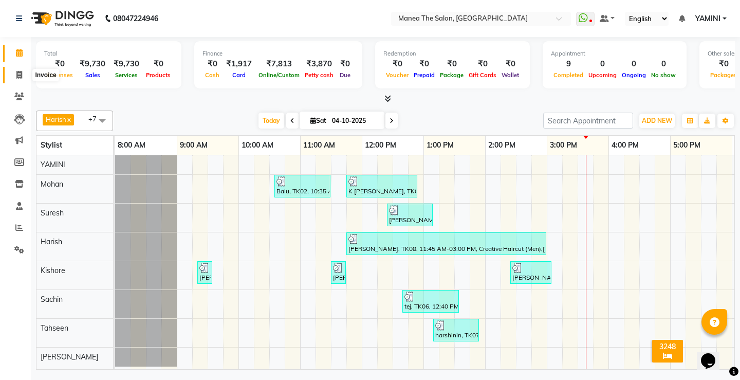
click at [17, 72] on icon at bounding box center [19, 75] width 6 height 8
select select "service"
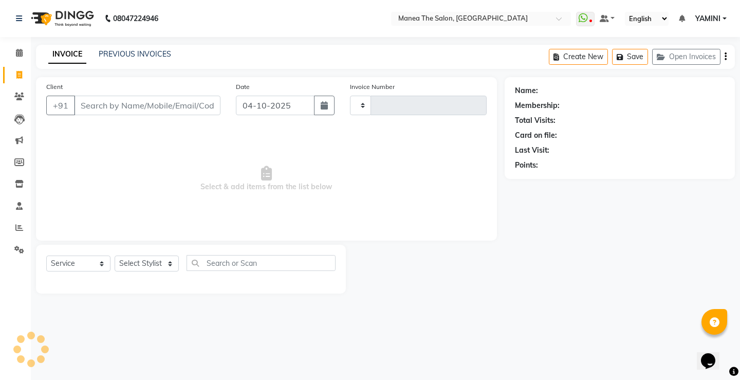
type input "0335"
select select "8986"
click at [96, 264] on select "Select Service Product Membership Package Voucher Prepaid Gift Card" at bounding box center [78, 263] width 64 height 16
click at [155, 262] on select "Select Stylist Harish Kishore Mohan Sachin Suresh Swaroopa Tahseen YAMINI" at bounding box center [147, 263] width 64 height 16
select select "91022"
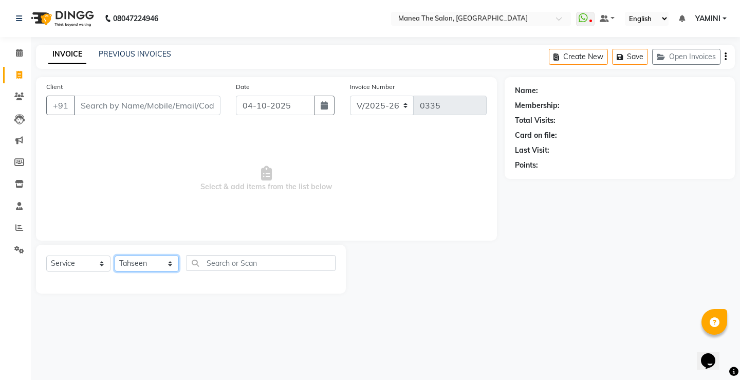
click at [115, 255] on select "Select Stylist Harish Kishore Mohan Sachin Suresh Swaroopa Tahseen YAMINI" at bounding box center [147, 263] width 64 height 16
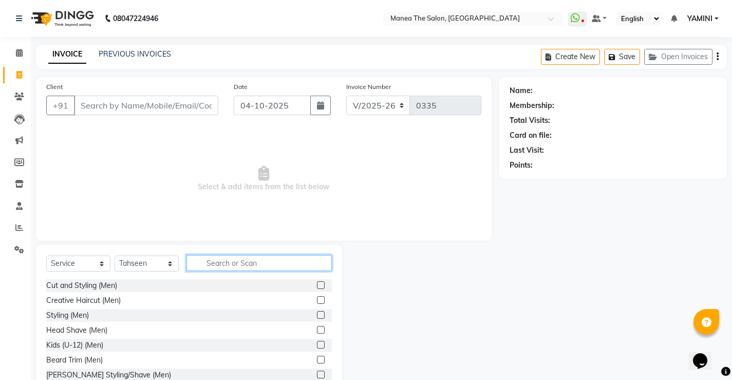
click at [248, 262] on input "text" at bounding box center [258, 263] width 145 height 16
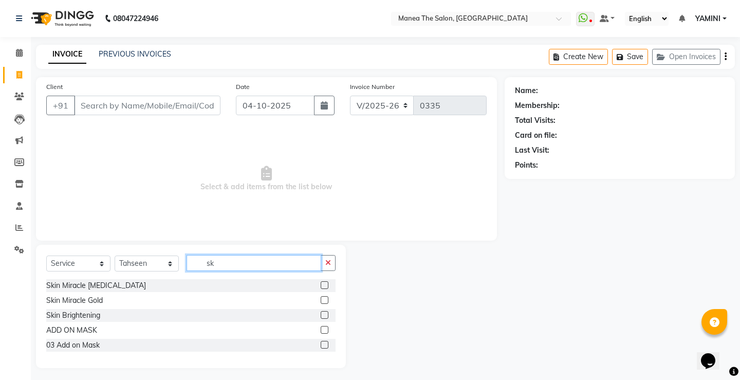
type input "s"
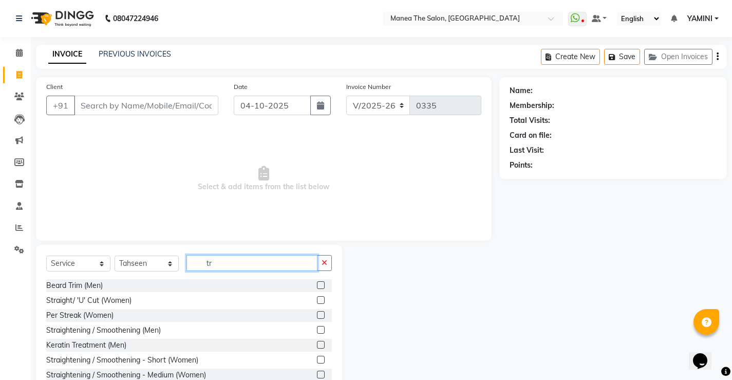
type input "t"
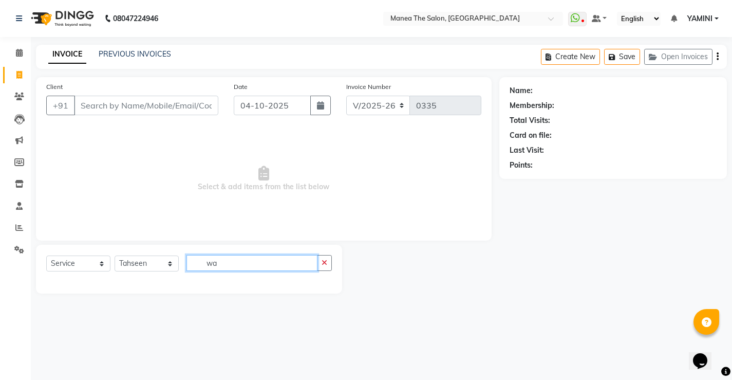
type input "w"
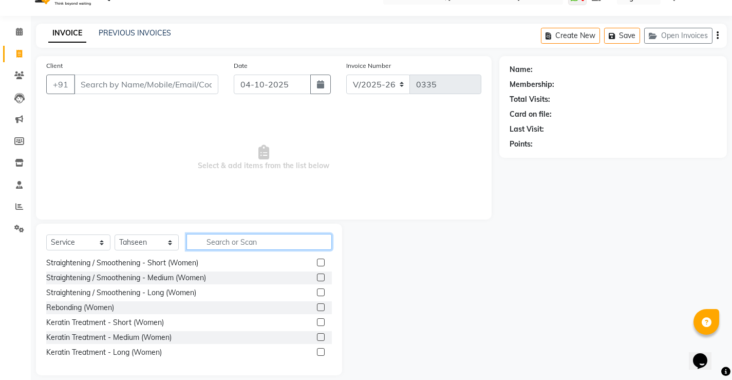
scroll to position [32, 0]
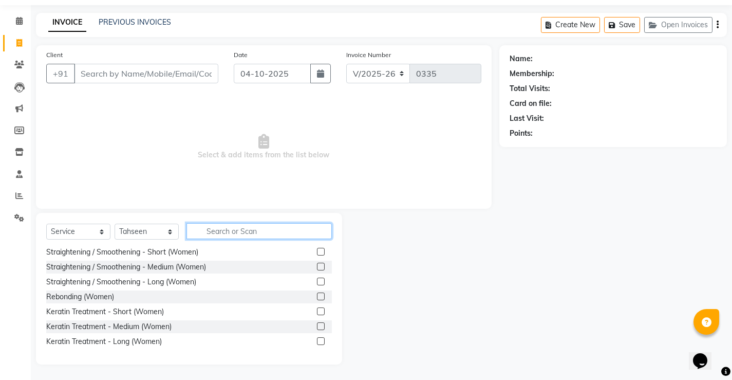
click at [213, 234] on input "text" at bounding box center [258, 231] width 145 height 16
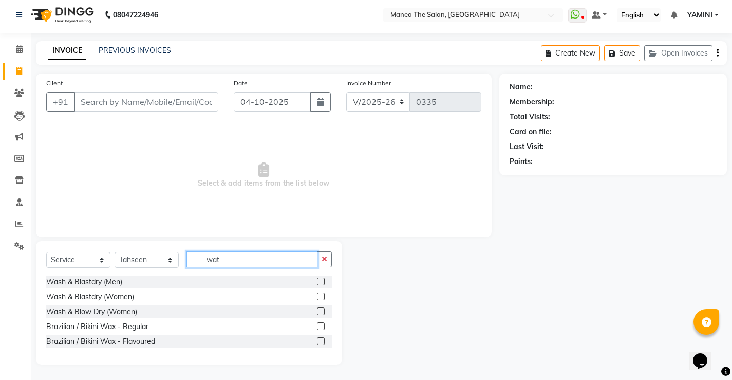
scroll to position [0, 0]
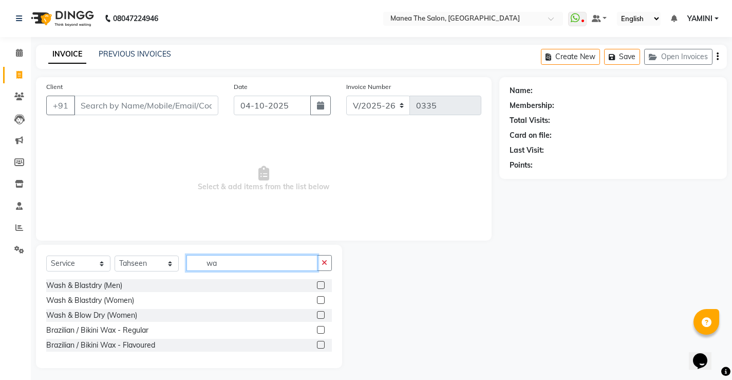
type input "w"
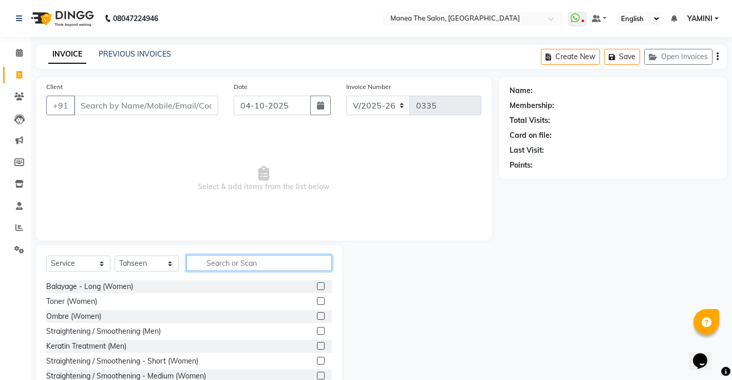
scroll to position [642, 0]
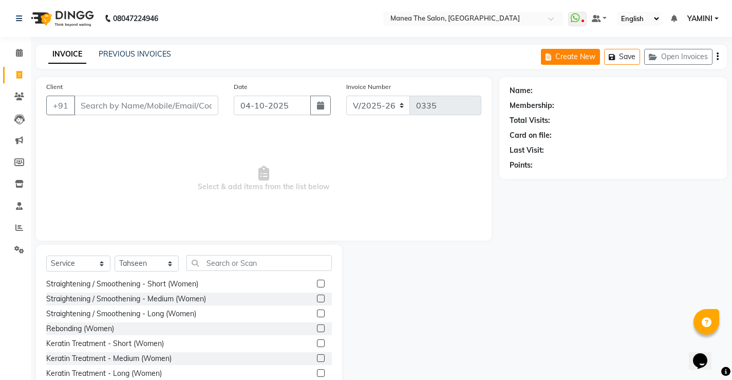
click at [578, 53] on button "Create New" at bounding box center [570, 57] width 59 height 16
click at [224, 262] on input "text" at bounding box center [258, 263] width 145 height 16
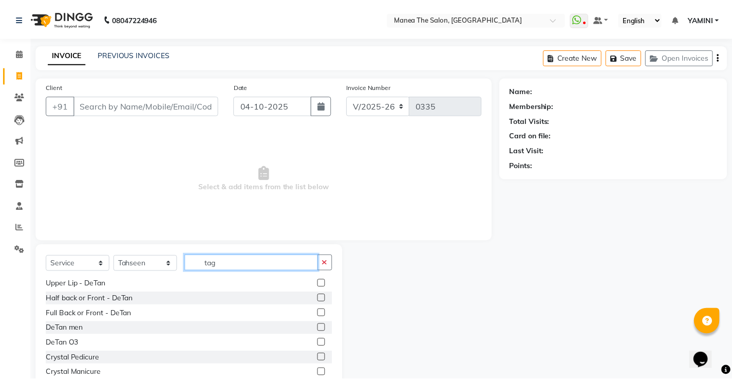
scroll to position [0, 0]
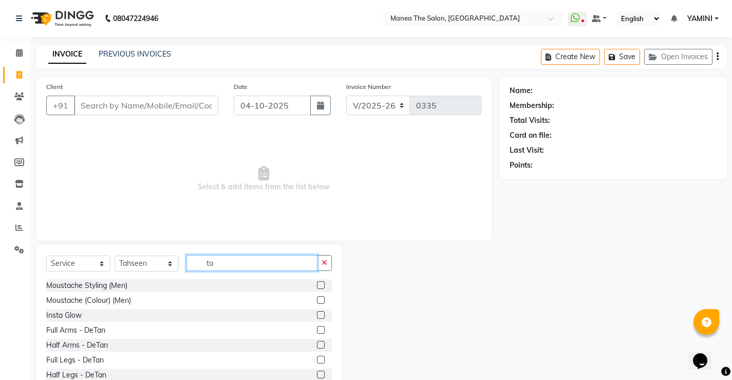
type input "t"
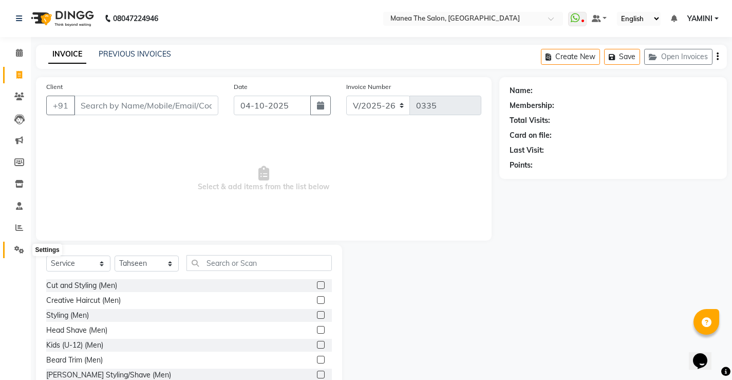
click at [18, 251] on icon at bounding box center [19, 250] width 10 height 8
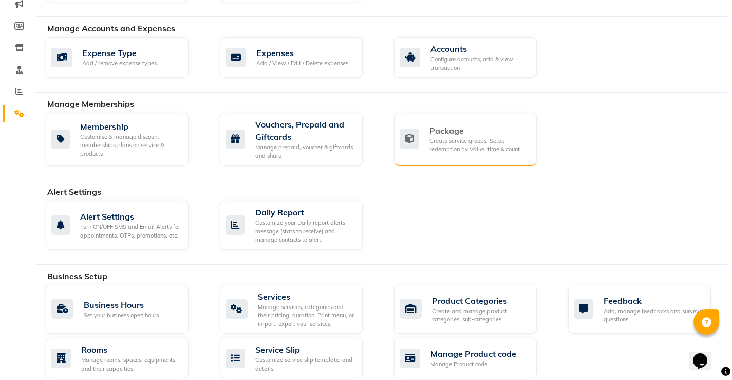
scroll to position [154, 0]
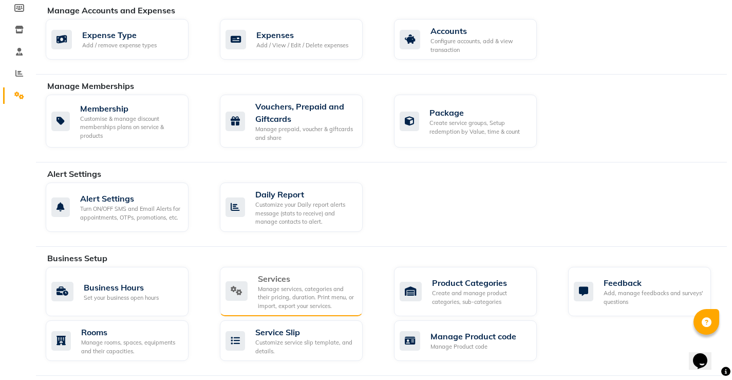
click at [308, 294] on div "Manage services, categories and their pricing, duration. Print menu, or import,…" at bounding box center [306, 298] width 97 height 26
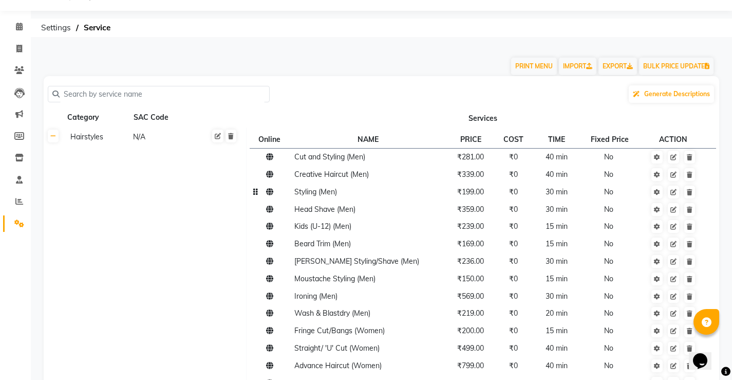
scroll to position [51, 0]
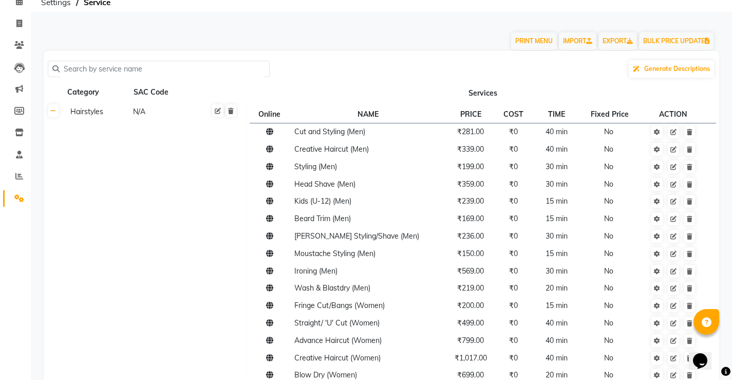
click at [109, 63] on input "text" at bounding box center [162, 69] width 205 height 16
click at [83, 71] on input "text" at bounding box center [162, 69] width 205 height 16
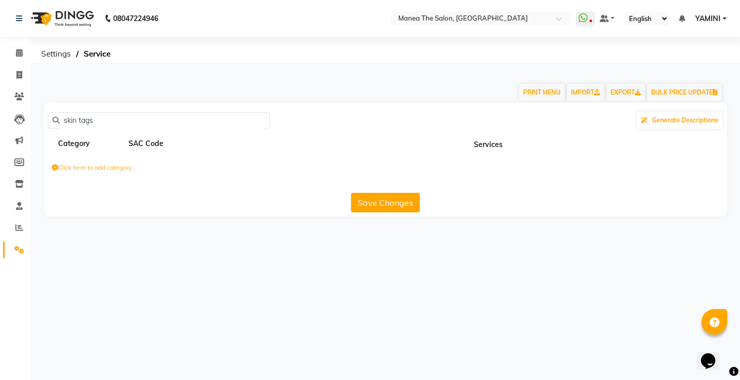
type input "skin tags"
click at [392, 204] on button "Save Changes" at bounding box center [385, 203] width 69 height 20
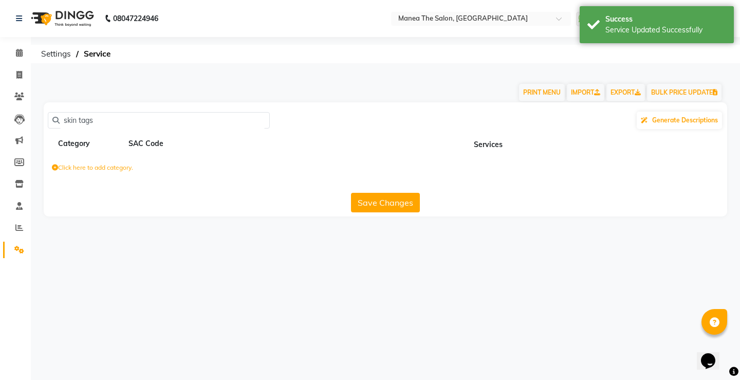
click at [489, 144] on th "Services" at bounding box center [488, 144] width 478 height 20
click at [386, 203] on button "Save Changes" at bounding box center [385, 203] width 69 height 20
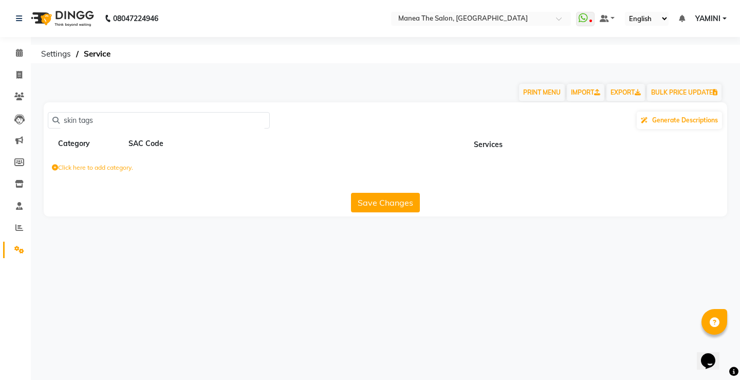
drag, startPoint x: 488, startPoint y: 143, endPoint x: 261, endPoint y: 147, distance: 227.1
click at [489, 144] on th "Services" at bounding box center [488, 144] width 478 height 20
click at [78, 147] on div "Category" at bounding box center [90, 143] width 66 height 13
drag, startPoint x: 150, startPoint y: 147, endPoint x: 144, endPoint y: 148, distance: 5.7
click at [144, 148] on div "SAC Code" at bounding box center [160, 143] width 66 height 13
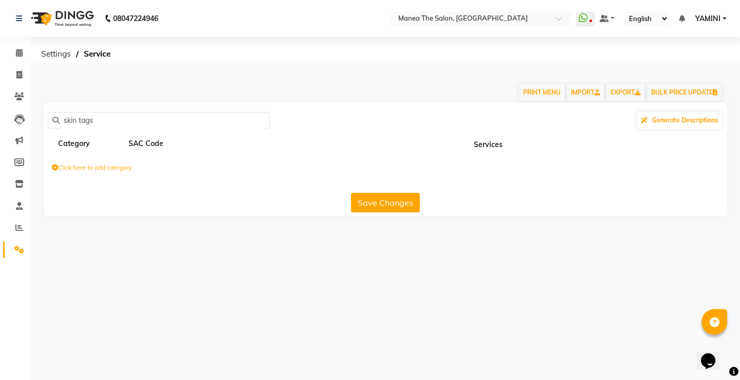
click at [77, 168] on label "Click here to add category." at bounding box center [92, 167] width 81 height 9
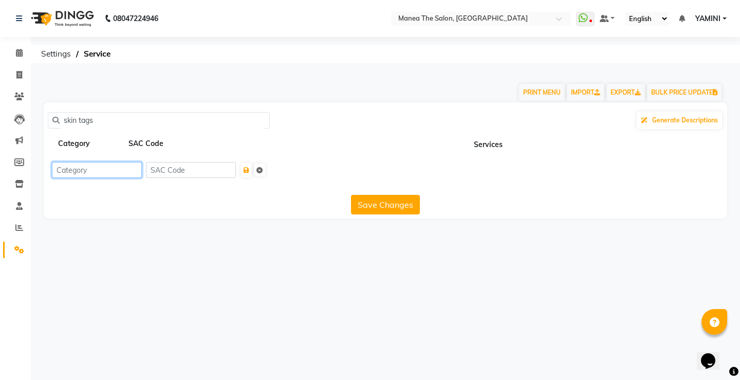
click at [118, 169] on input at bounding box center [97, 170] width 90 height 16
click at [120, 170] on input at bounding box center [97, 170] width 90 height 16
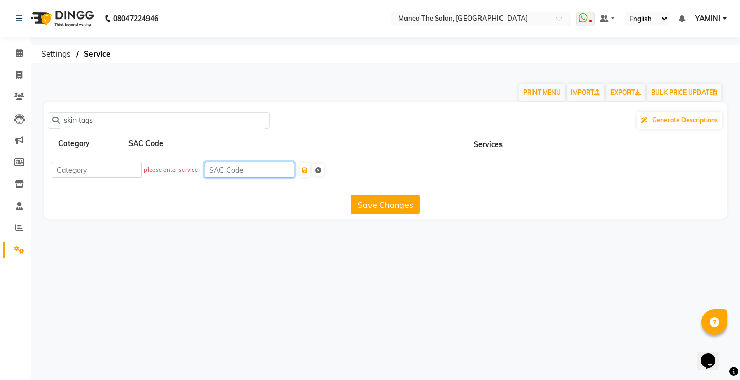
click at [206, 174] on input at bounding box center [249, 170] width 90 height 16
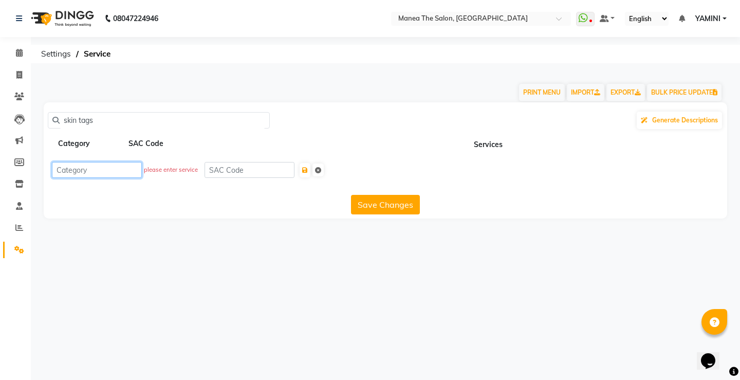
click at [109, 171] on input at bounding box center [97, 170] width 90 height 16
click at [67, 171] on input at bounding box center [97, 170] width 90 height 16
type input "skin"
click at [152, 217] on div "skin tags Generate Descriptions Category SAC Code Services skin Save Changes" at bounding box center [385, 160] width 683 height 116
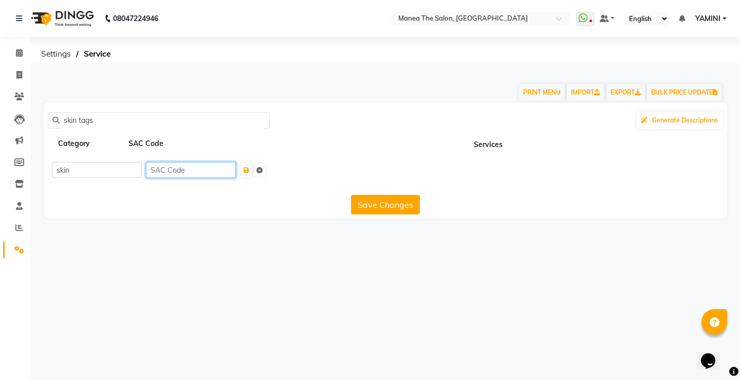
click at [171, 171] on input at bounding box center [191, 170] width 90 height 16
click at [387, 210] on button "Save Changes" at bounding box center [385, 205] width 69 height 20
click at [99, 120] on input "skin tags" at bounding box center [162, 120] width 205 height 16
click at [17, 250] on icon at bounding box center [19, 250] width 10 height 8
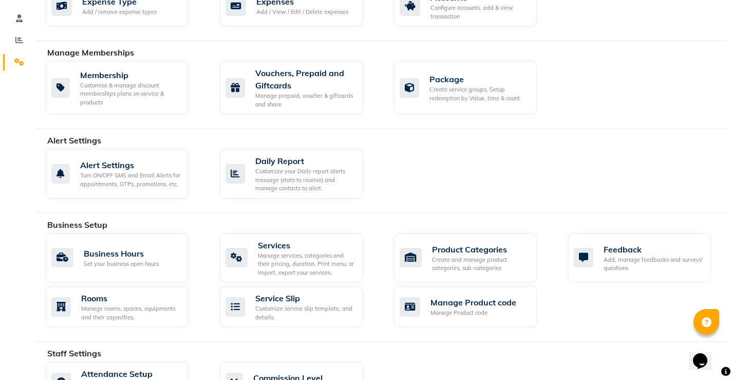
scroll to position [205, 0]
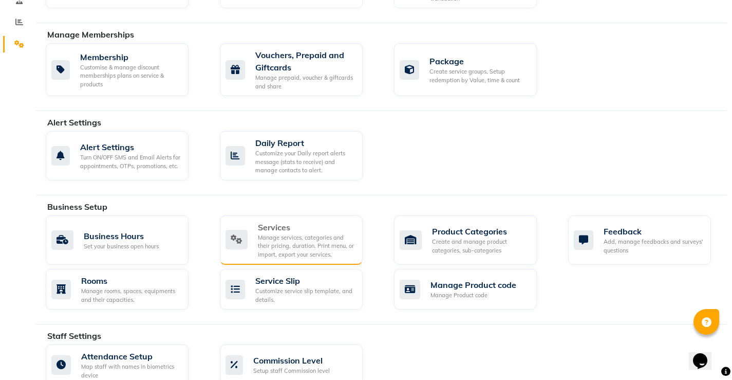
click at [291, 239] on div "Manage services, categories and their pricing, duration. Print menu, or import,…" at bounding box center [306, 246] width 97 height 26
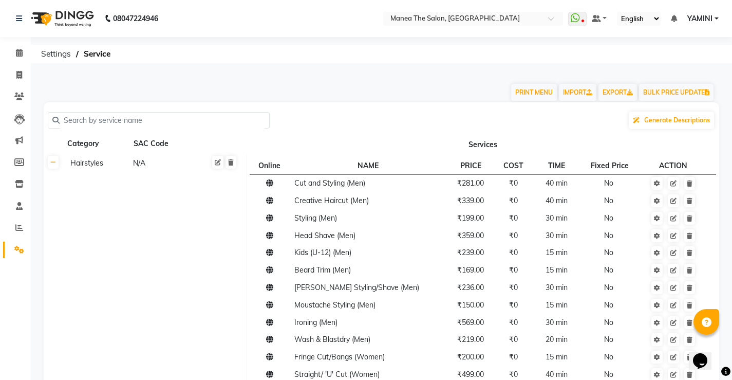
click at [52, 171] on th at bounding box center [54, 359] width 20 height 410
click at [57, 165] on link at bounding box center [53, 162] width 11 height 13
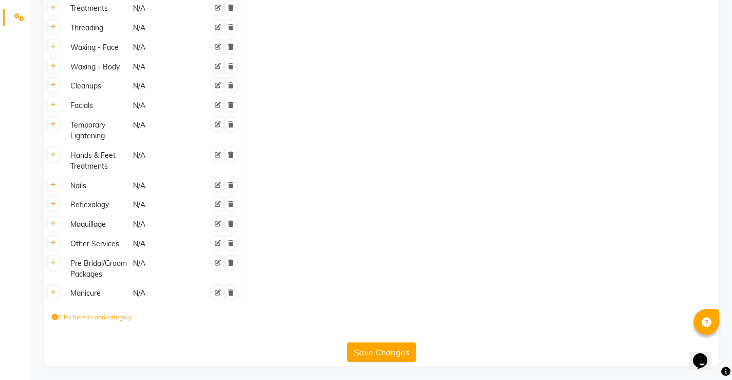
scroll to position [244, 0]
click at [91, 316] on label "Click here to add category." at bounding box center [92, 315] width 81 height 9
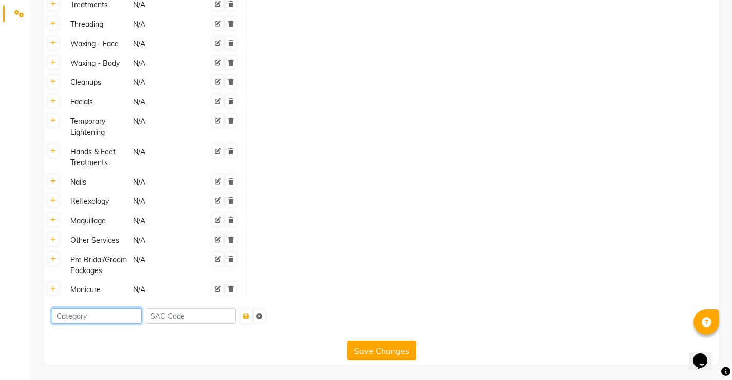
click at [91, 316] on input at bounding box center [97, 316] width 90 height 16
type input "skin"
click at [194, 321] on input at bounding box center [191, 316] width 90 height 16
type input "n/a"
click at [71, 343] on div "Save Changes" at bounding box center [381, 348] width 667 height 24
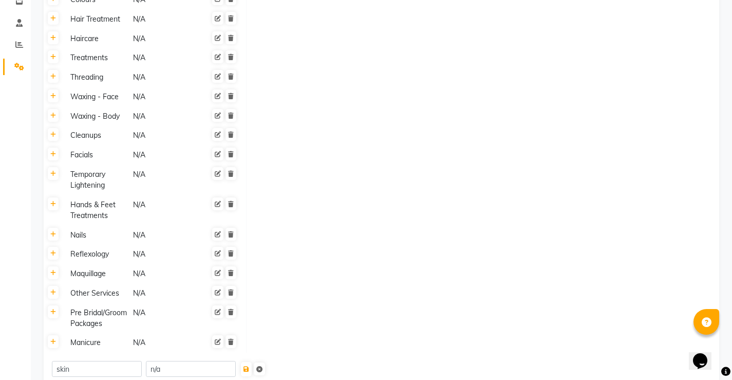
scroll to position [247, 0]
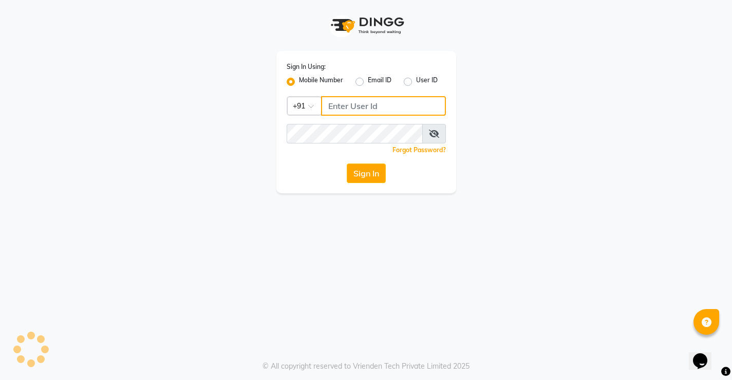
type input "8978120201"
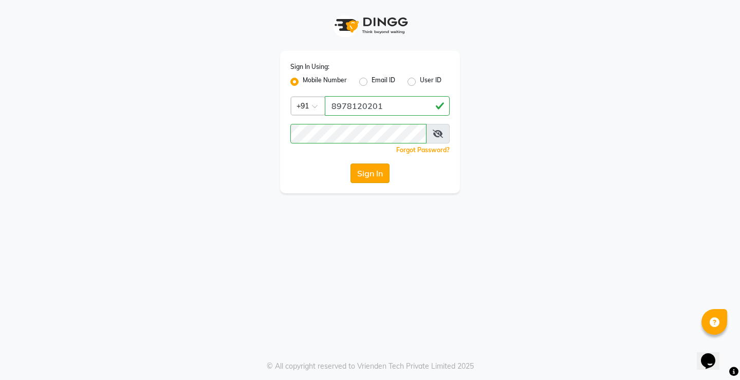
click at [369, 179] on button "Sign In" at bounding box center [369, 173] width 39 height 20
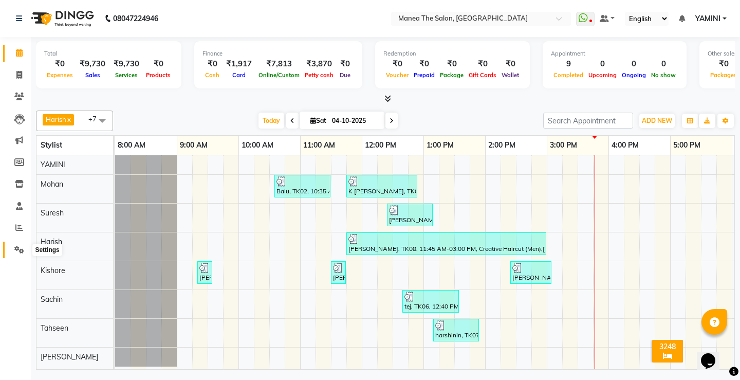
click at [18, 250] on icon at bounding box center [19, 250] width 10 height 8
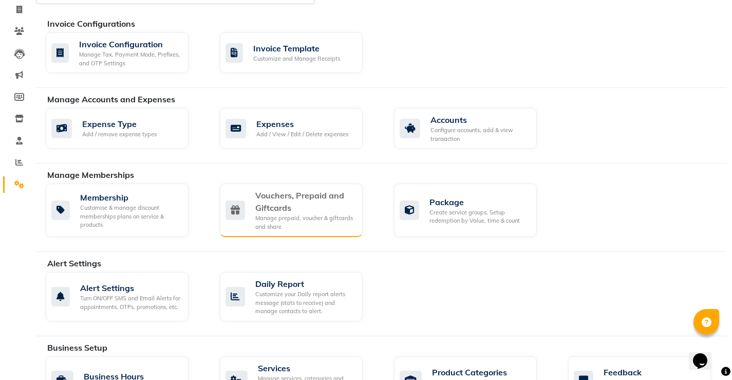
scroll to position [205, 0]
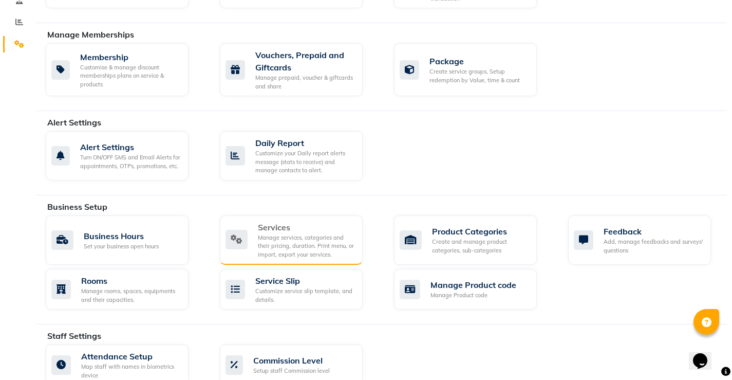
click at [313, 247] on div "Manage services, categories and their pricing, duration. Print menu, or import,…" at bounding box center [306, 246] width 97 height 26
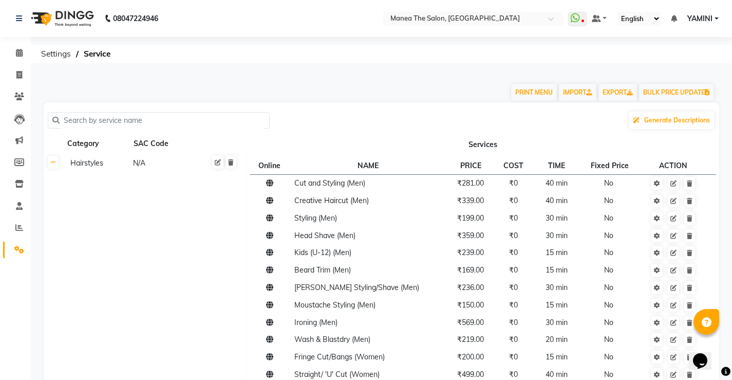
click at [91, 122] on input "text" at bounding box center [162, 120] width 205 height 16
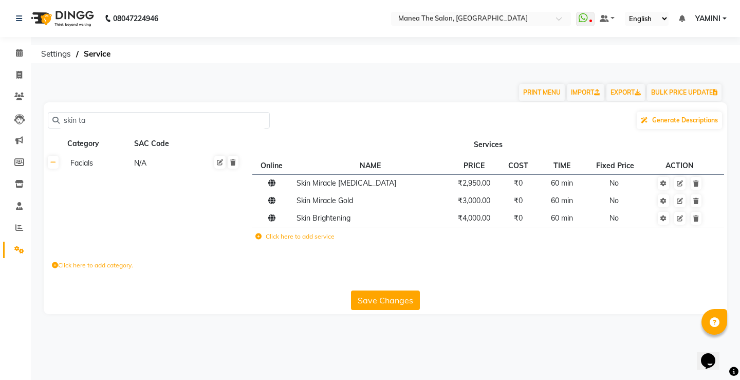
type input "[MEDICAL_DATA]"
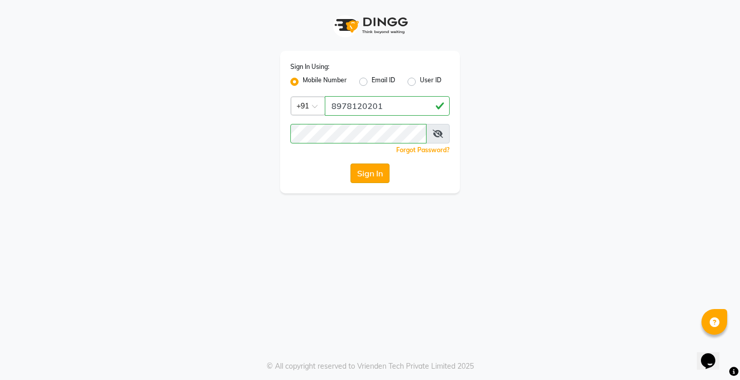
click at [371, 171] on button "Sign In" at bounding box center [369, 173] width 39 height 20
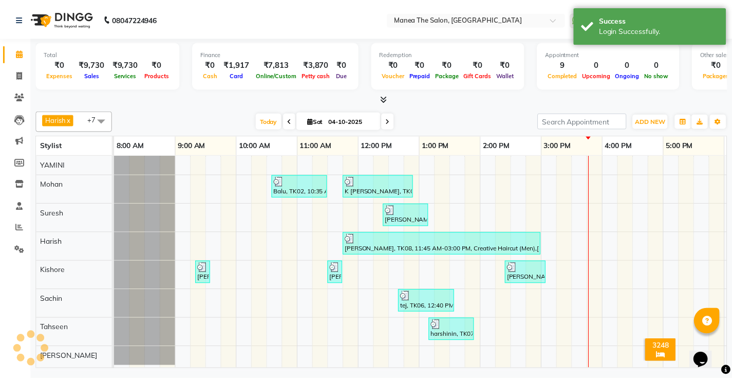
scroll to position [0, 244]
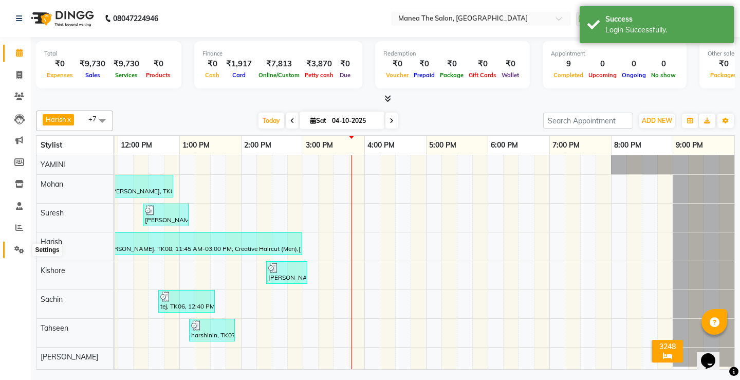
click at [21, 246] on icon at bounding box center [19, 250] width 10 height 8
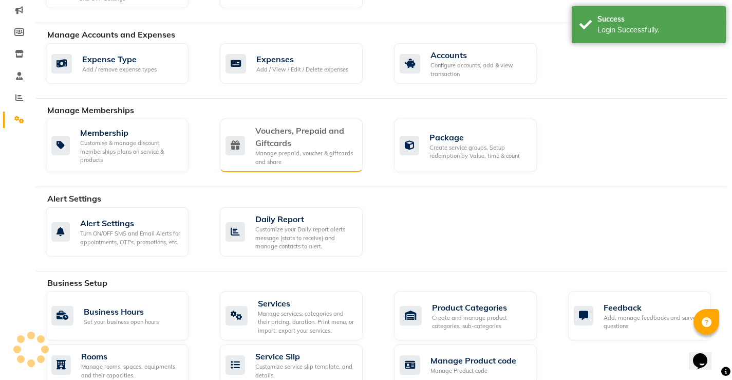
scroll to position [154, 0]
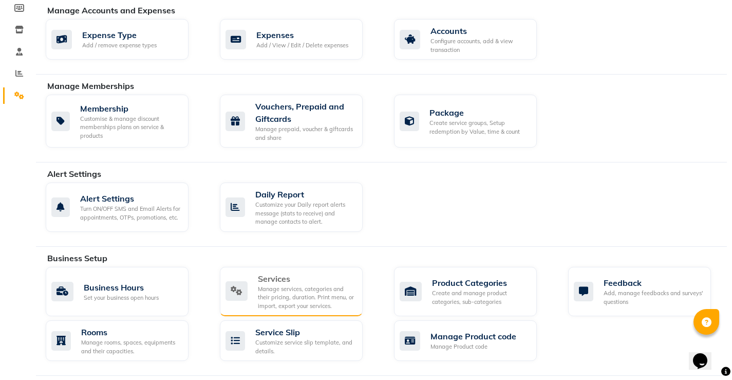
click at [287, 290] on div "Manage services, categories and their pricing, duration. Print menu, or import,…" at bounding box center [306, 298] width 97 height 26
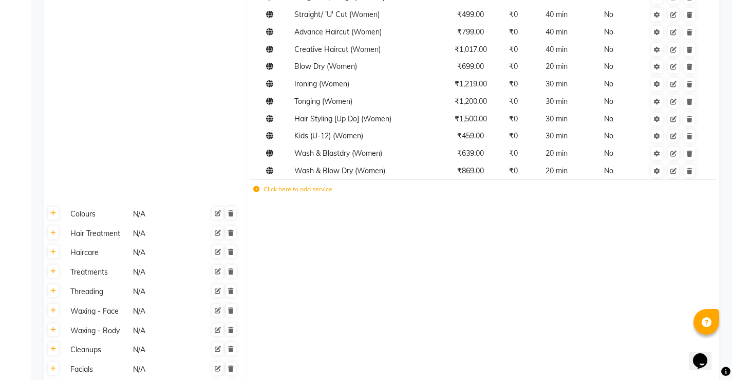
scroll to position [655, 0]
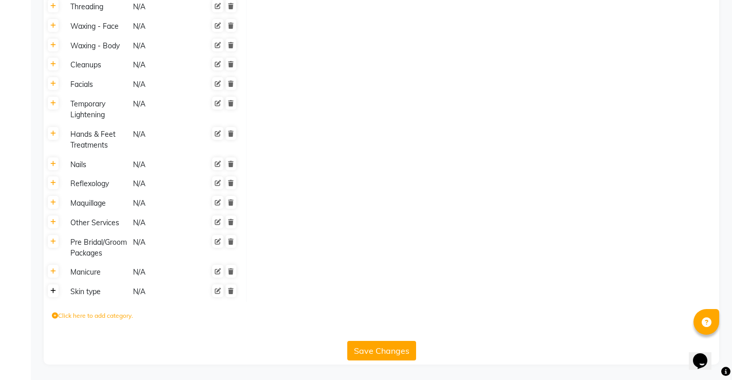
click at [51, 293] on icon at bounding box center [53, 291] width 6 height 6
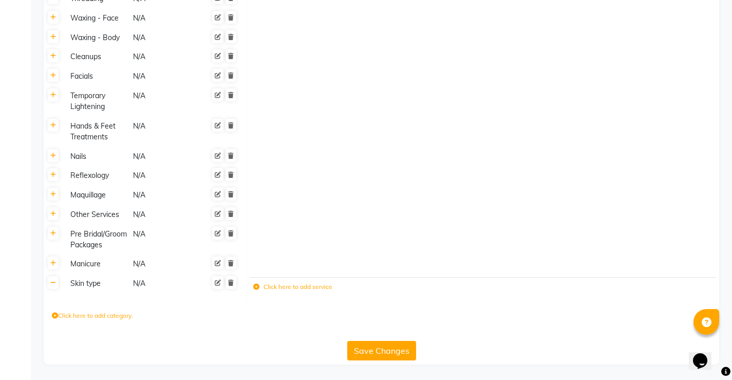
click at [277, 291] on label "Click here to add service" at bounding box center [292, 286] width 79 height 9
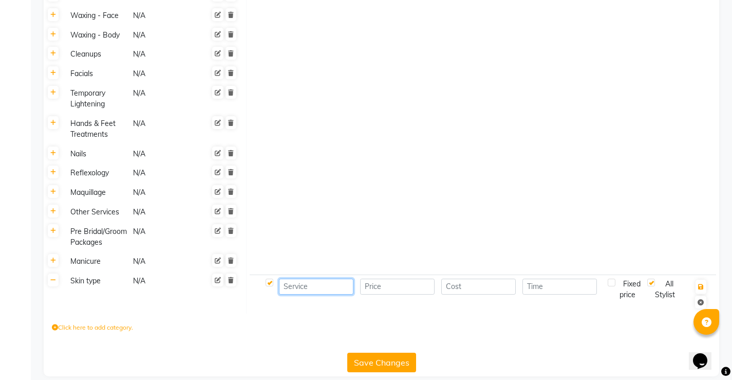
click at [325, 294] on input at bounding box center [316, 286] width 74 height 16
type input "[MEDICAL_DATA]"
click at [380, 294] on input "number" at bounding box center [397, 286] width 74 height 16
type input "2"
click at [52, 263] on icon at bounding box center [53, 260] width 6 height 6
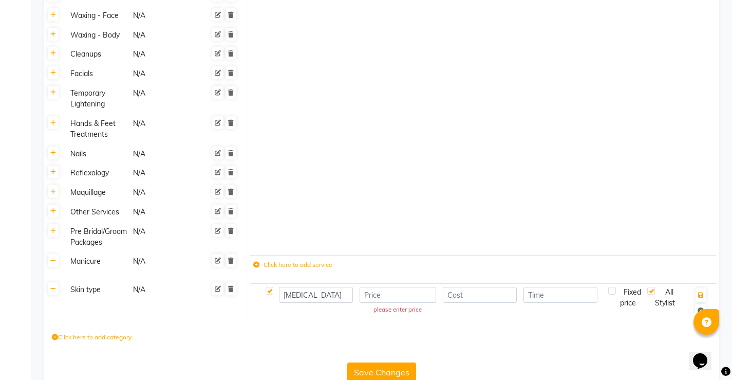
click at [292, 269] on label "Click here to add service" at bounding box center [292, 264] width 79 height 9
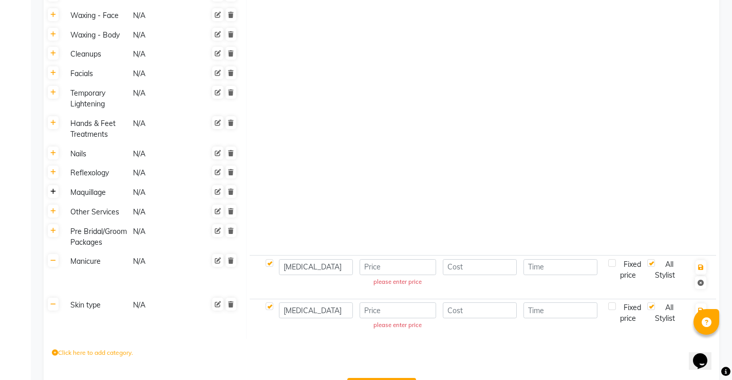
click at [55, 191] on icon at bounding box center [53, 192] width 6 height 6
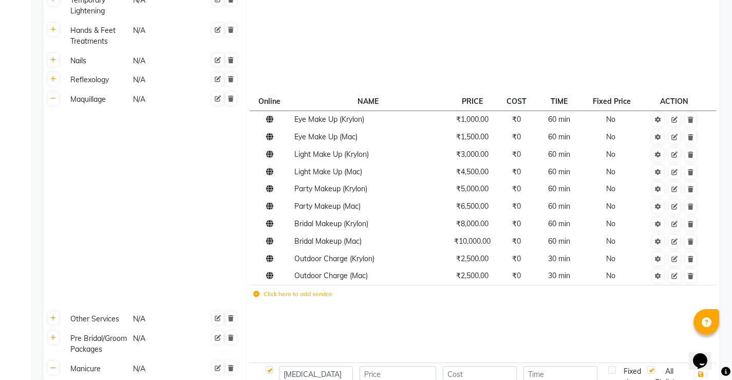
scroll to position [902, 0]
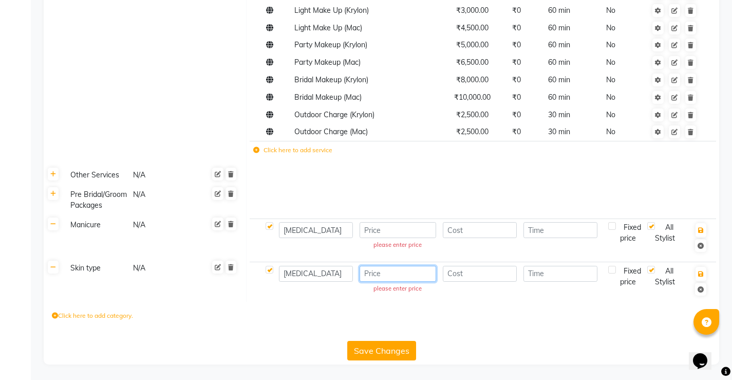
click at [394, 269] on input "number" at bounding box center [398, 274] width 77 height 16
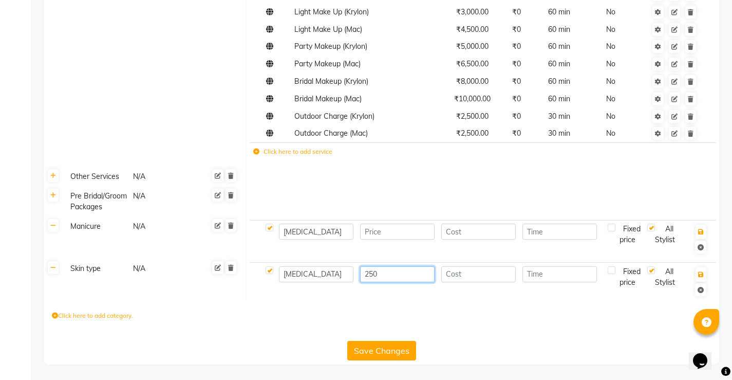
type input "250"
click at [457, 279] on input "number" at bounding box center [478, 274] width 74 height 16
type input "0"
click at [549, 280] on input "number" at bounding box center [559, 274] width 74 height 16
click at [552, 275] on input "15" at bounding box center [559, 274] width 74 height 16
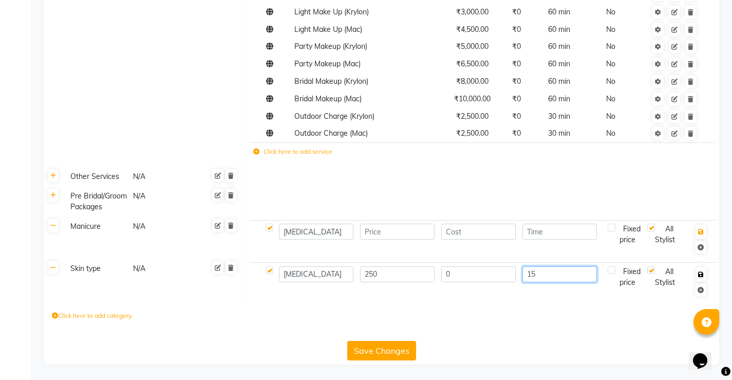
type input "15"
click at [700, 277] on button "button" at bounding box center [700, 274] width 11 height 14
checkbox input "true"
type input "0"
checkbox input "false"
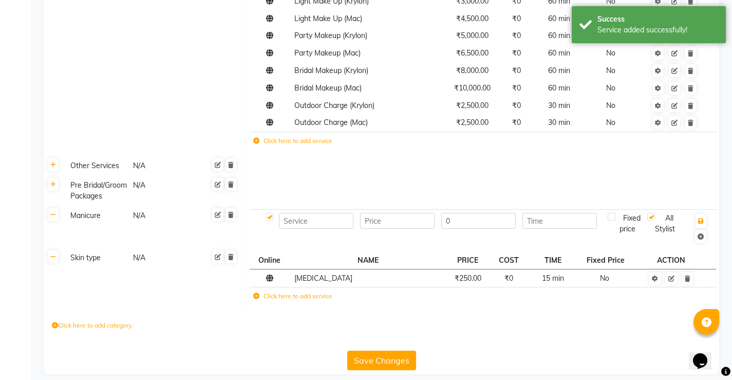
drag, startPoint x: 179, startPoint y: 312, endPoint x: 176, endPoint y: 318, distance: 6.2
click at [178, 311] on td "Skin type N/A" at bounding box center [154, 279] width 183 height 63
click at [253, 342] on div "Click here to add category." at bounding box center [381, 326] width 675 height 31
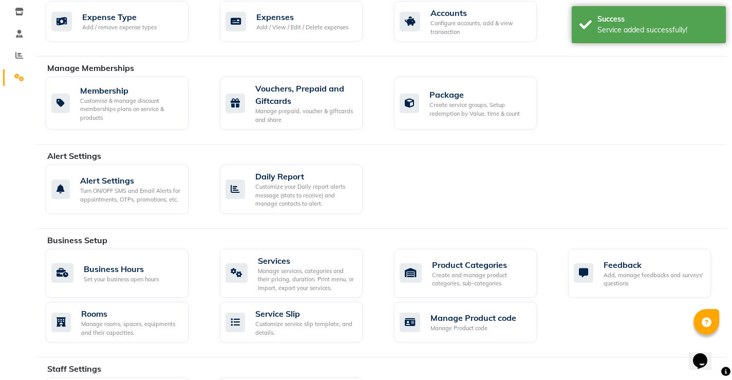
scroll to position [154, 0]
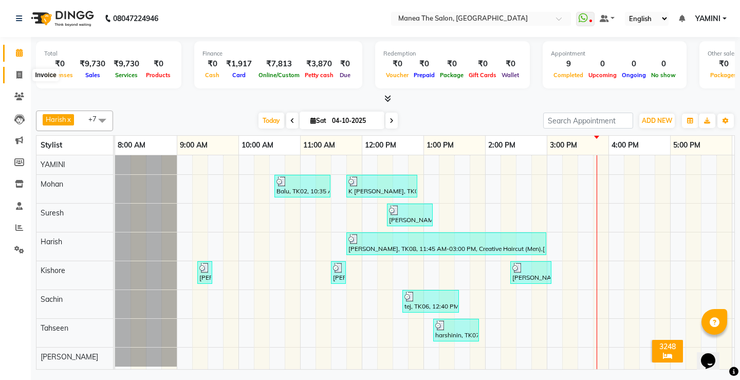
click at [16, 78] on icon at bounding box center [19, 75] width 6 height 8
select select "8986"
select select "service"
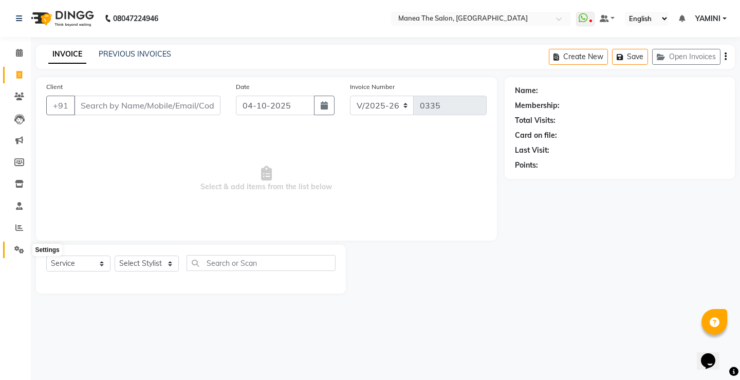
click at [18, 249] on icon at bounding box center [19, 250] width 10 height 8
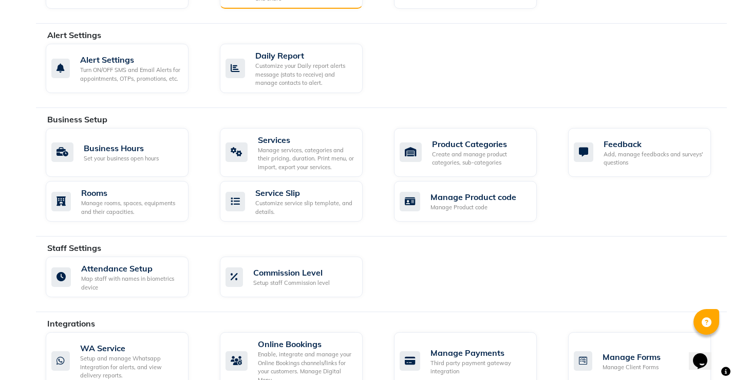
scroll to position [308, 0]
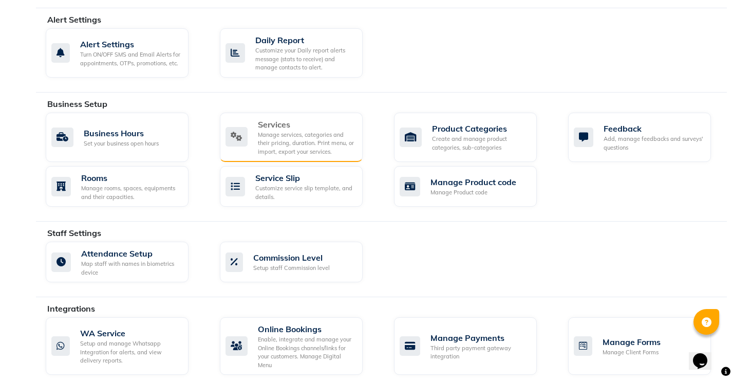
click at [297, 141] on div "Manage services, categories and their pricing, duration. Print menu, or import,…" at bounding box center [306, 143] width 97 height 26
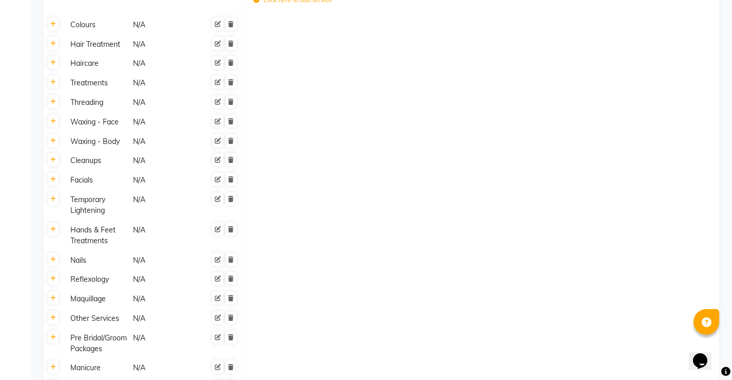
scroll to position [655, 0]
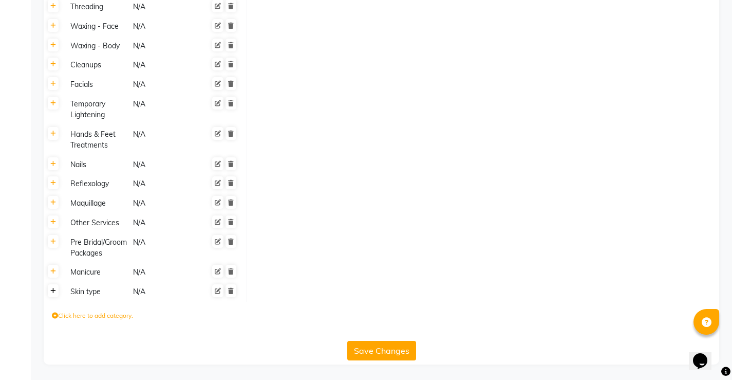
click at [54, 291] on icon at bounding box center [53, 291] width 6 height 6
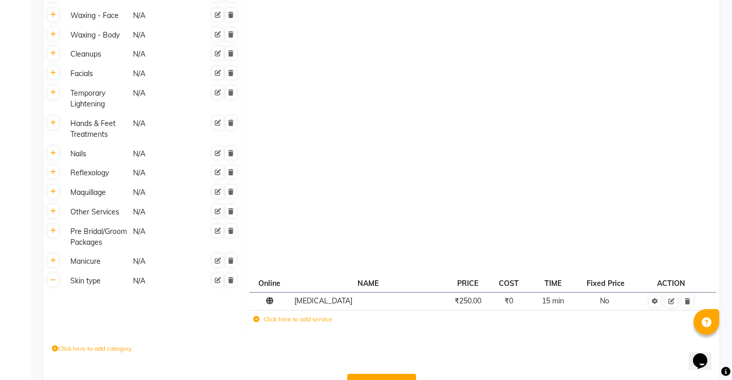
scroll to position [699, 0]
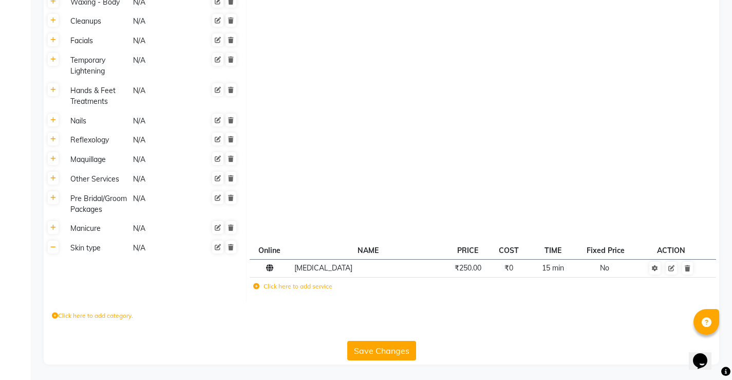
click at [394, 349] on button "Save Changes" at bounding box center [381, 351] width 69 height 20
click at [361, 350] on button "Save Changes" at bounding box center [381, 351] width 69 height 20
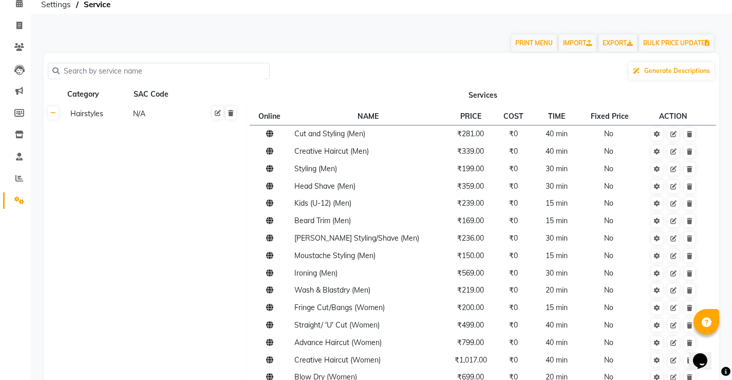
scroll to position [0, 0]
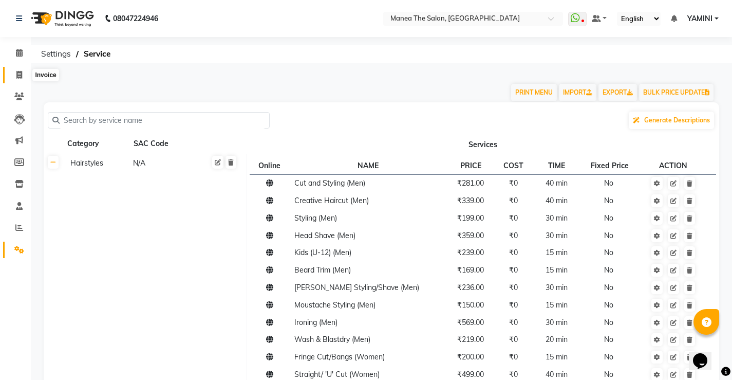
click at [21, 79] on span at bounding box center [19, 75] width 18 height 12
select select "8986"
select select "service"
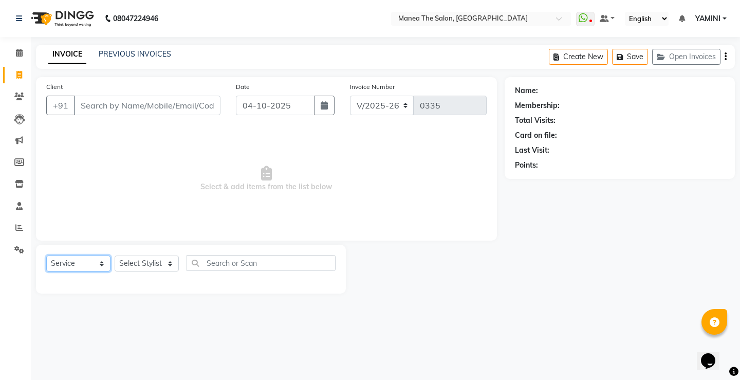
click at [95, 266] on select "Select Service Product Membership Package Voucher Prepaid Gift Card" at bounding box center [78, 263] width 64 height 16
click at [46, 255] on select "Select Service Product Membership Package Voucher Prepaid Gift Card" at bounding box center [78, 263] width 64 height 16
click at [102, 268] on select "Select Service Product Membership Package Voucher Prepaid Gift Card" at bounding box center [78, 263] width 64 height 16
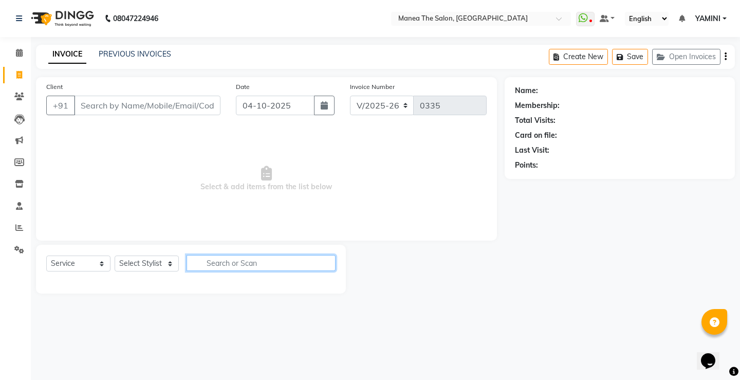
click at [232, 265] on input "text" at bounding box center [260, 263] width 149 height 16
click at [234, 263] on input "text" at bounding box center [260, 263] width 149 height 16
type input "s"
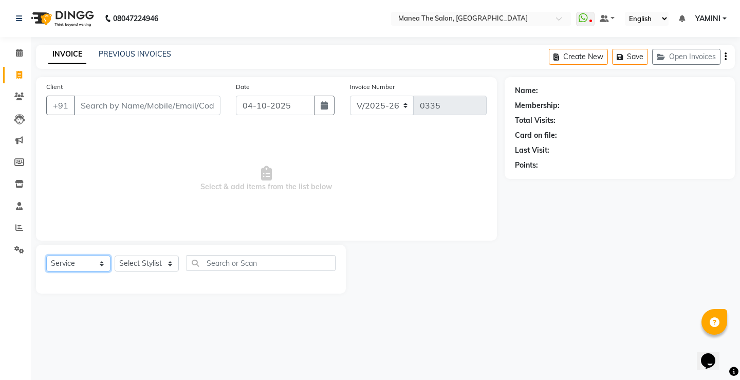
click at [98, 267] on select "Select Service Product Membership Package Voucher Prepaid Gift Card" at bounding box center [78, 263] width 64 height 16
click at [162, 262] on select "Select Stylist Harish Kishore Mohan Sachin Suresh Swaroopa Tahseen YAMINI" at bounding box center [147, 263] width 64 height 16
select select "91018"
click at [115, 255] on select "Select Stylist Harish Kishore Mohan Sachin Suresh Swaroopa Tahseen YAMINI" at bounding box center [147, 263] width 64 height 16
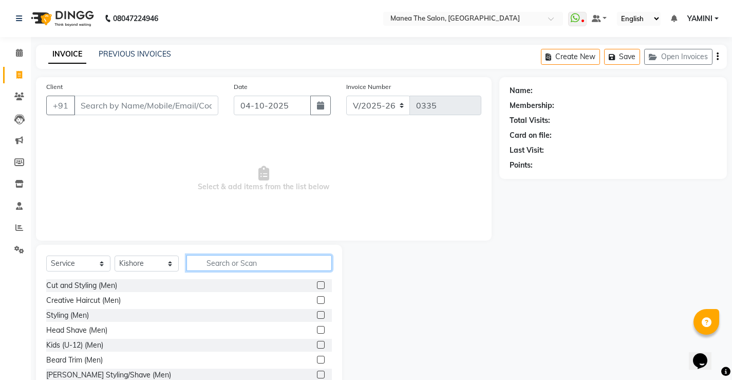
click at [229, 262] on input "text" at bounding box center [258, 263] width 145 height 16
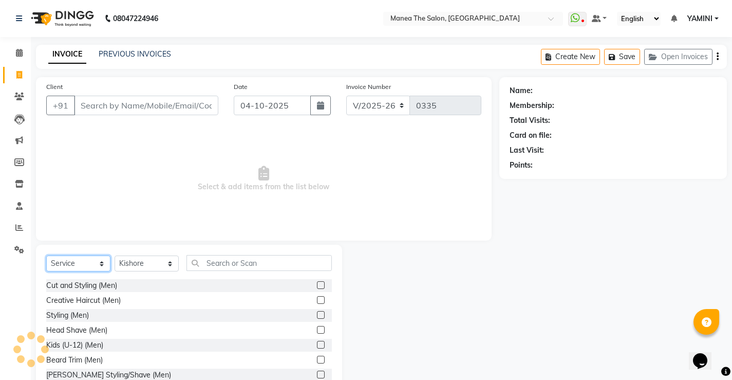
click at [59, 260] on select "Select Service Product Membership Package Voucher Prepaid Gift Card" at bounding box center [78, 263] width 64 height 16
click at [177, 311] on div "Styling (Men)" at bounding box center [189, 315] width 286 height 13
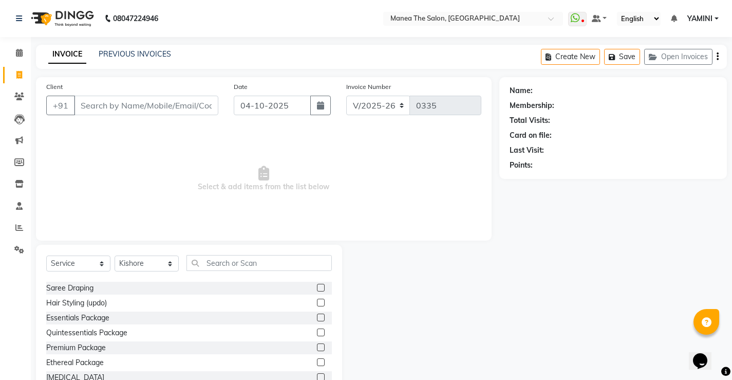
scroll to position [3040, 0]
click at [317, 372] on label at bounding box center [321, 373] width 8 height 8
click at [317, 372] on input "checkbox" at bounding box center [320, 373] width 7 height 7
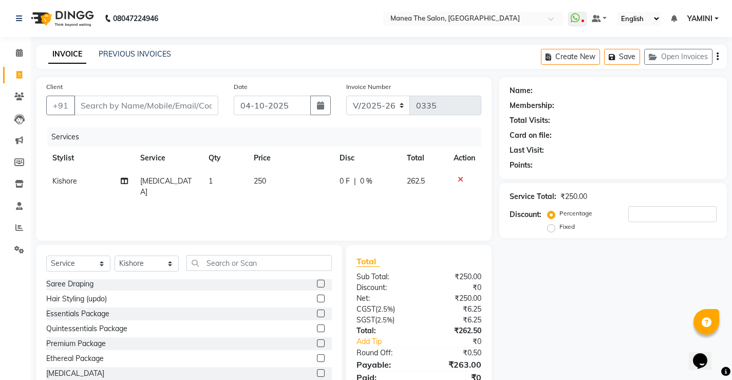
click at [317, 372] on label at bounding box center [321, 373] width 8 height 8
click at [317, 372] on input "checkbox" at bounding box center [320, 373] width 7 height 7
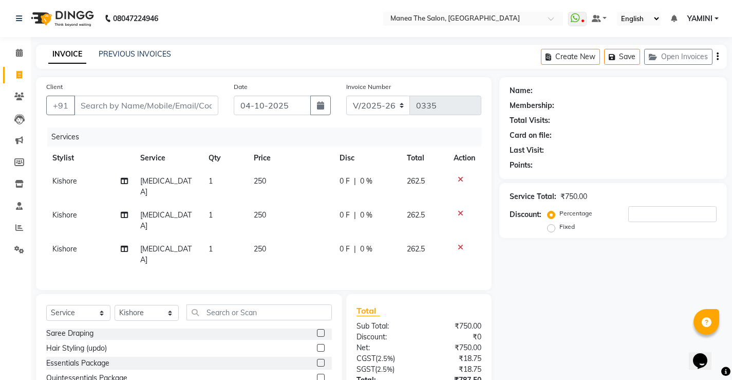
checkbox input "false"
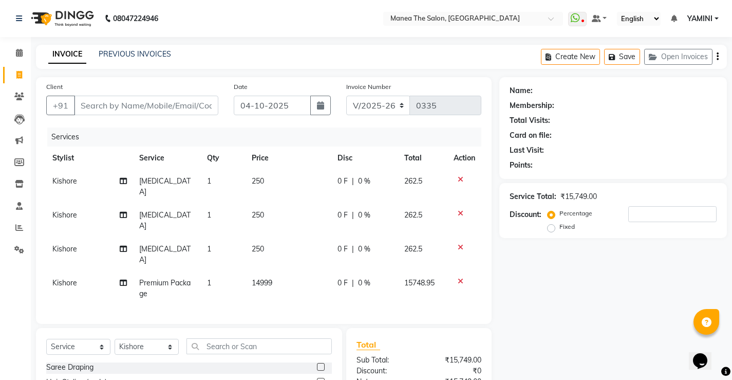
checkbox input "false"
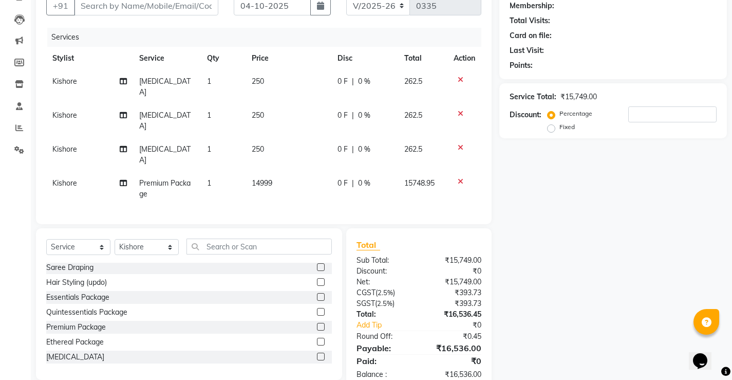
scroll to position [101, 0]
click at [460, 177] on icon at bounding box center [461, 180] width 6 height 7
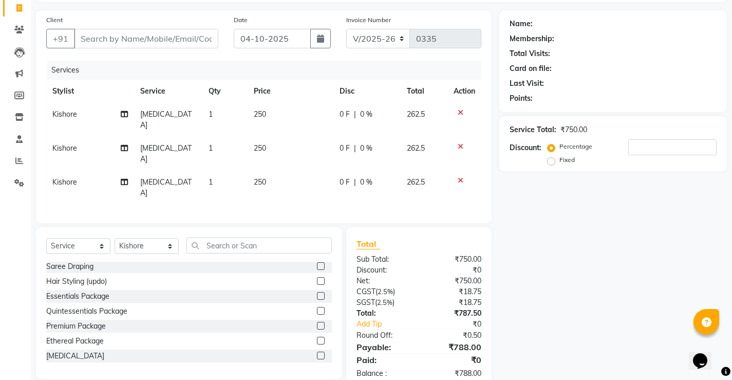
click at [317, 351] on label at bounding box center [321, 355] width 8 height 8
click at [317, 352] on input "checkbox" at bounding box center [320, 355] width 7 height 7
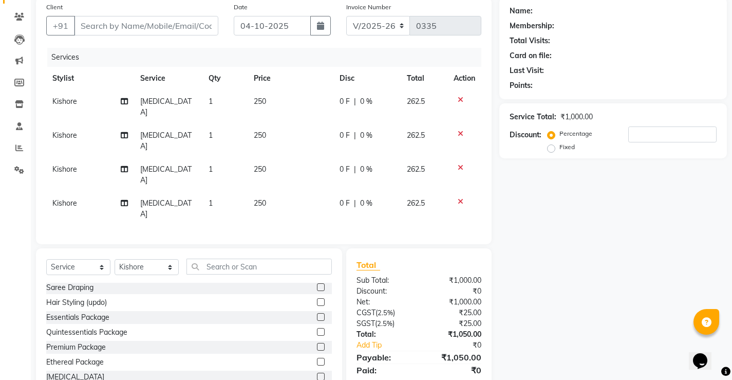
click at [317, 372] on label at bounding box center [321, 376] width 8 height 8
click at [317, 373] on input "checkbox" at bounding box center [320, 376] width 7 height 7
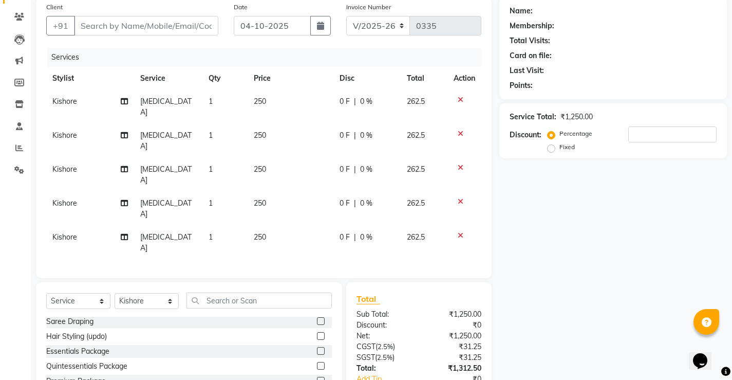
scroll to position [101, 0]
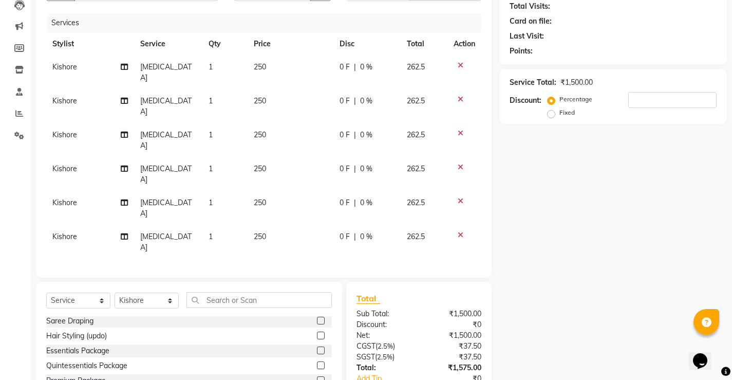
scroll to position [126, 0]
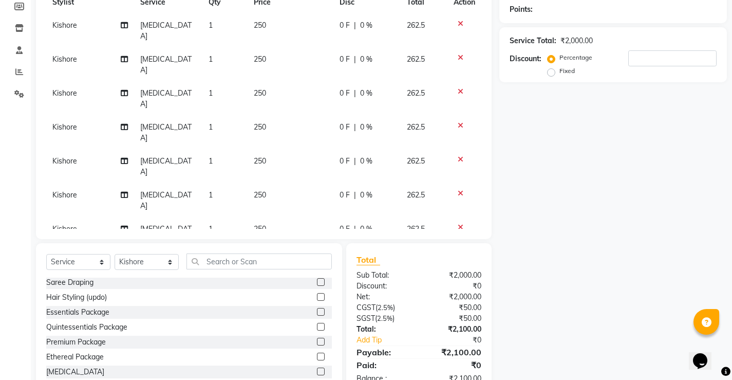
scroll to position [172, 0]
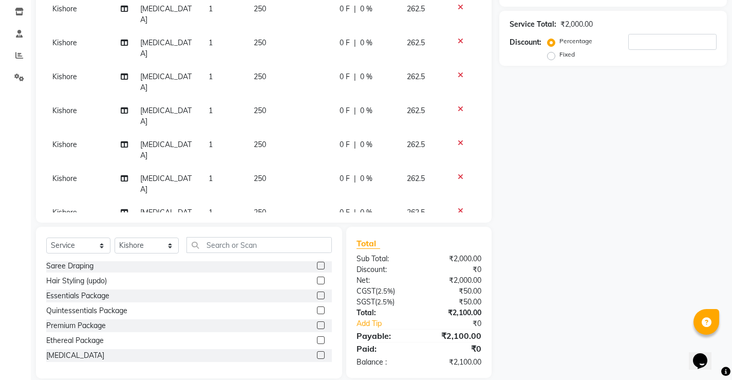
click at [317, 351] on label at bounding box center [321, 355] width 8 height 8
click at [317, 352] on input "checkbox" at bounding box center [320, 355] width 7 height 7
click at [317, 352] on label at bounding box center [321, 355] width 8 height 8
click at [317, 352] on input "checkbox" at bounding box center [320, 355] width 7 height 7
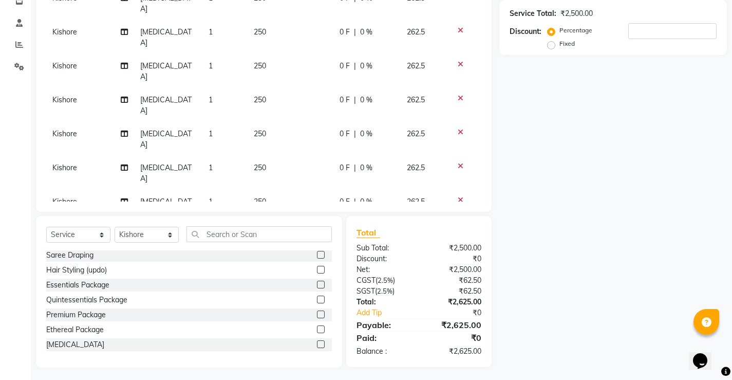
scroll to position [186, 0]
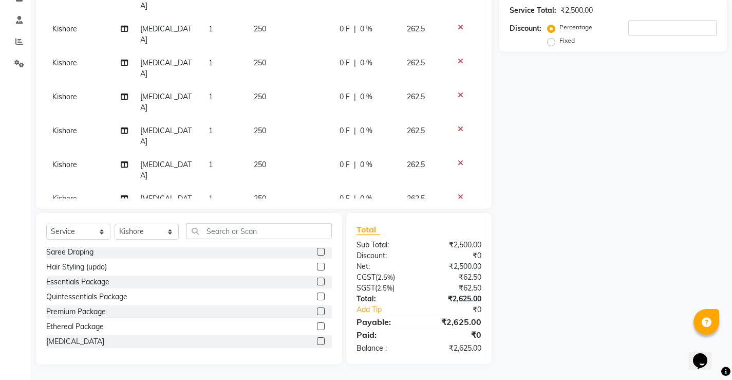
click at [317, 342] on label at bounding box center [321, 341] width 8 height 8
click at [317, 342] on input "checkbox" at bounding box center [320, 341] width 7 height 7
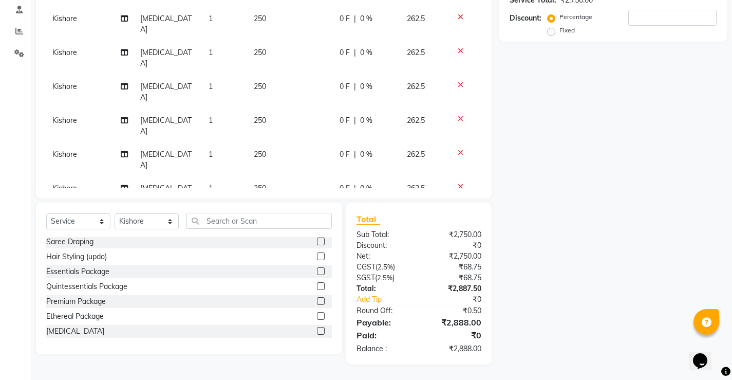
click at [317, 333] on label at bounding box center [321, 331] width 8 height 8
click at [317, 333] on input "checkbox" at bounding box center [320, 331] width 7 height 7
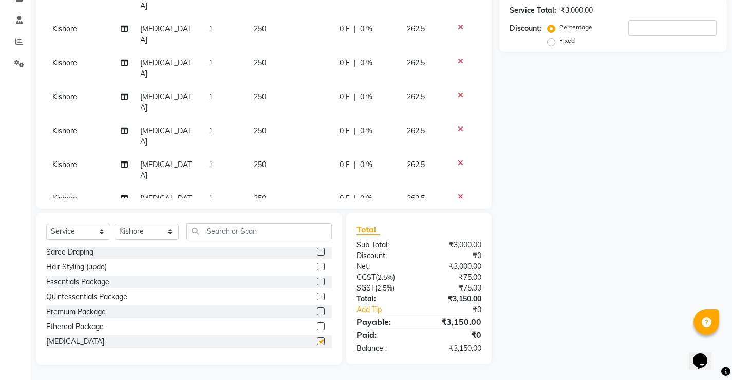
checkbox input "false"
click at [595, 201] on div "Name: Membership: Total Visits: Card on file: Last Visit: Points: Service Total…" at bounding box center [616, 127] width 235 height 473
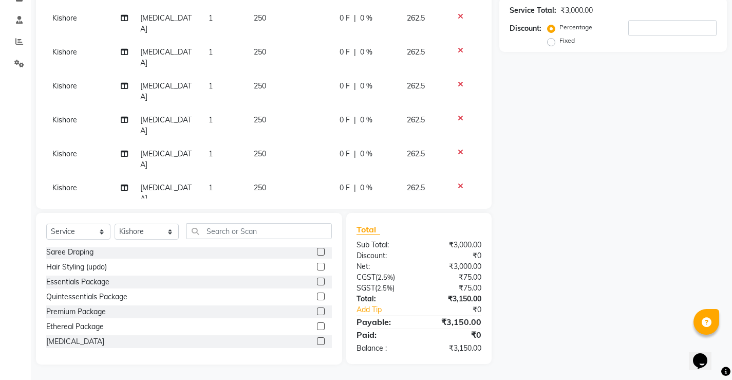
click at [386, 279] on span "2.5%" at bounding box center [385, 277] width 15 height 8
click at [389, 275] on span "2.5%" at bounding box center [385, 277] width 15 height 8
drag, startPoint x: 374, startPoint y: 277, endPoint x: 388, endPoint y: 285, distance: 16.1
click at [388, 285] on div "Total Sub Total: ₹3,000.00 Discount: ₹0 Net: ₹3,000.00 CGST ( 2.5% ) ₹75.00 SGS…" at bounding box center [418, 288] width 125 height 130
click at [394, 282] on div "SGST ( 2.5% )" at bounding box center [384, 287] width 70 height 11
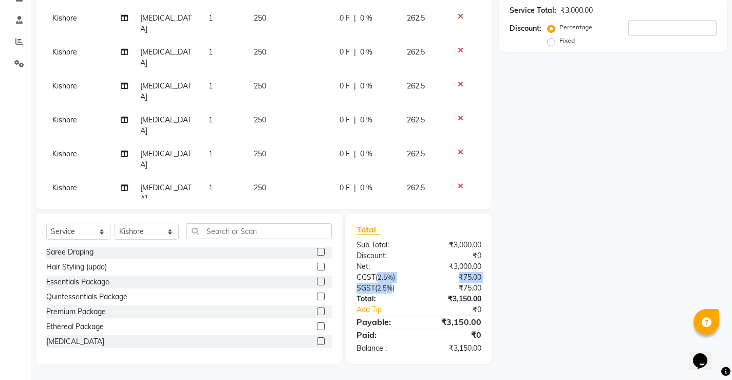
drag, startPoint x: 380, startPoint y: 275, endPoint x: 391, endPoint y: 281, distance: 12.9
click at [391, 281] on div "CGST ( 2.5% )" at bounding box center [384, 277] width 70 height 11
drag, startPoint x: 542, startPoint y: 252, endPoint x: 498, endPoint y: 266, distance: 46.9
click at [537, 255] on div "Name: Membership: Total Visits: Card on file: Last Visit: Points: Service Total…" at bounding box center [616, 127] width 235 height 473
drag, startPoint x: 399, startPoint y: 291, endPoint x: 389, endPoint y: 271, distance: 22.3
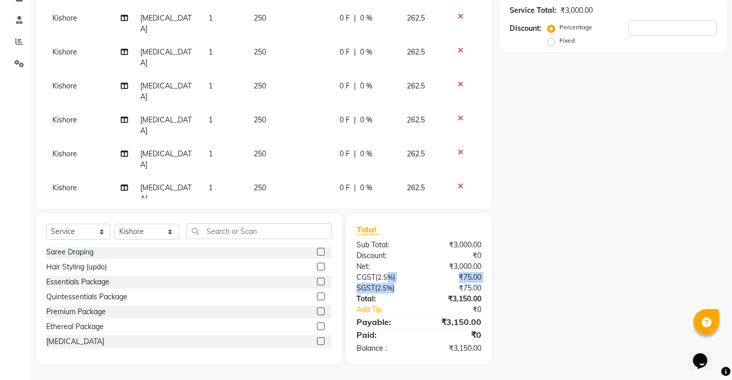
click at [389, 271] on div "Total Sub Total: ₹3,000.00 Discount: ₹0 Net: ₹3,000.00 CGST ( 2.5% ) ₹75.00 SGS…" at bounding box center [418, 288] width 125 height 130
drag, startPoint x: 406, startPoint y: 299, endPoint x: 397, endPoint y: 291, distance: 12.7
click at [406, 299] on div "Total:" at bounding box center [384, 298] width 70 height 11
drag, startPoint x: 383, startPoint y: 278, endPoint x: 389, endPoint y: 285, distance: 9.4
click at [389, 285] on div "Total Sub Total: ₹3,000.00 Discount: ₹0 Net: ₹3,000.00 CGST ( 2.5% ) ₹75.00 SGS…" at bounding box center [418, 288] width 125 height 130
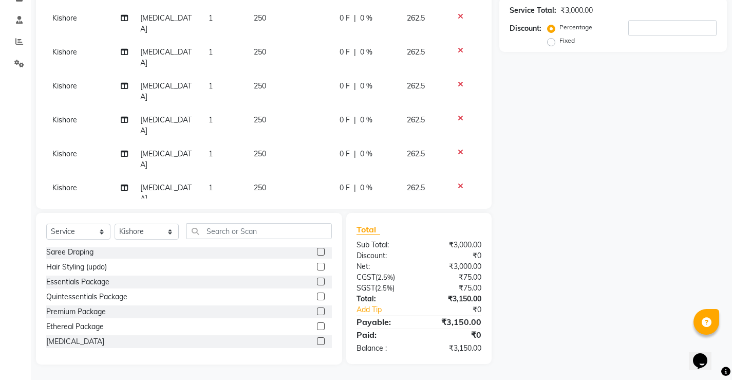
click at [417, 292] on div "SGST ( 2.5% )" at bounding box center [384, 287] width 70 height 11
drag, startPoint x: 383, startPoint y: 277, endPoint x: 391, endPoint y: 286, distance: 12.3
click at [391, 286] on div "Total Sub Total: ₹3,000.00 Discount: ₹0 Net: ₹3,000.00 CGST ( 2.5% ) ₹75.00 SGS…" at bounding box center [418, 288] width 125 height 130
click at [412, 294] on div "Total:" at bounding box center [384, 298] width 70 height 11
drag, startPoint x: 396, startPoint y: 275, endPoint x: 376, endPoint y: 280, distance: 20.3
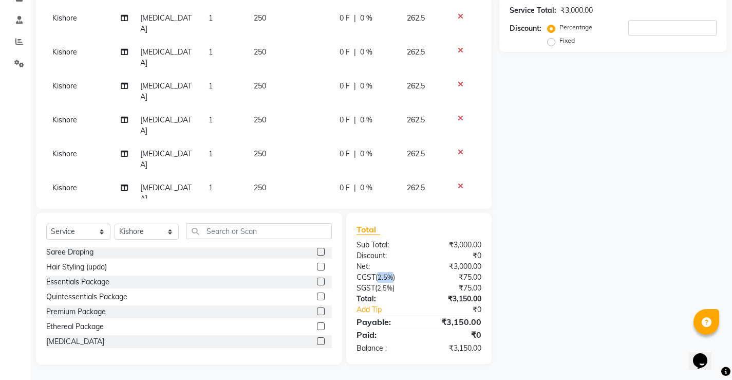
click at [376, 280] on div "CGST ( 2.5% )" at bounding box center [384, 277] width 70 height 11
drag, startPoint x: 439, startPoint y: 8, endPoint x: 706, endPoint y: 109, distance: 285.4
click at [706, 109] on div "Name: Membership: Total Visits: Card on file: Last Visit: Points: Service Total…" at bounding box center [616, 127] width 235 height 473
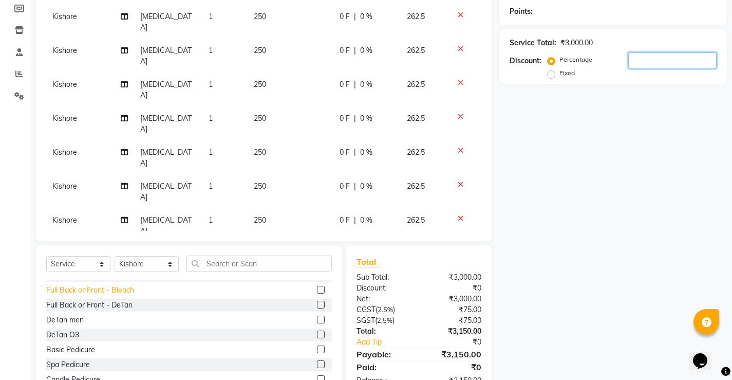
scroll to position [154, 0]
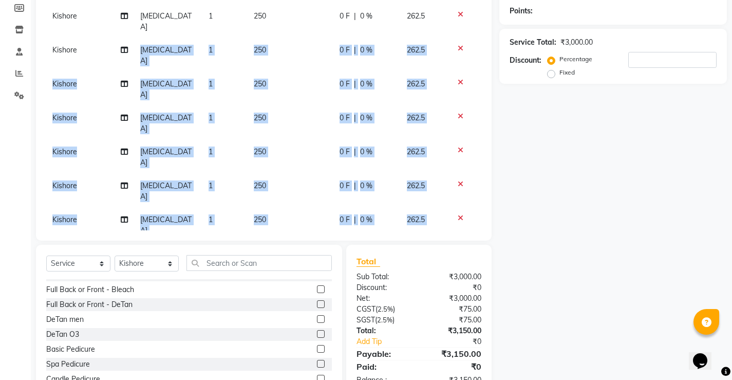
drag, startPoint x: 81, startPoint y: 202, endPoint x: 116, endPoint y: 28, distance: 177.6
click at [116, 28] on tbody "Kishore skin tag 1 250 0 F | 0 % 262.5 Kishore skin tag 1 250 0 F | 0 % 262.5 K…" at bounding box center [263, 140] width 435 height 407
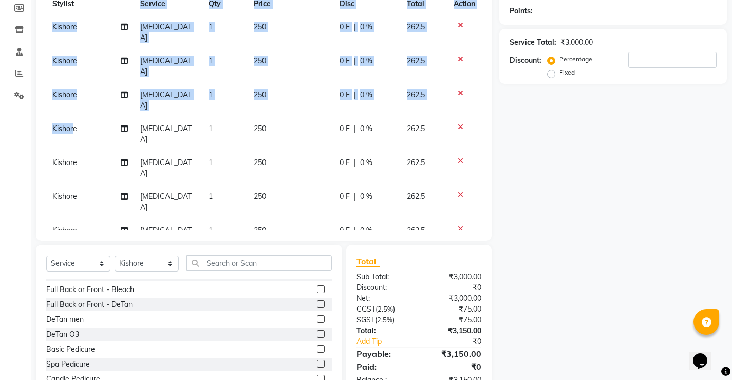
drag, startPoint x: 74, startPoint y: 96, endPoint x: 102, endPoint y: 7, distance: 93.6
click at [102, 7] on table "Stylist Service Qty Price Disc Total Action Kishore skin tag 1 250 0 F | 0 % 26…" at bounding box center [263, 207] width 435 height 430
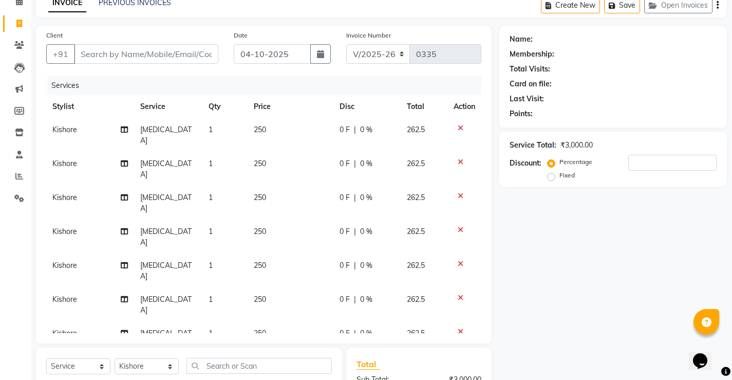
click at [605, 262] on div "Name: Membership: Total Visits: Card on file: Last Visit: Points: Service Total…" at bounding box center [616, 262] width 235 height 473
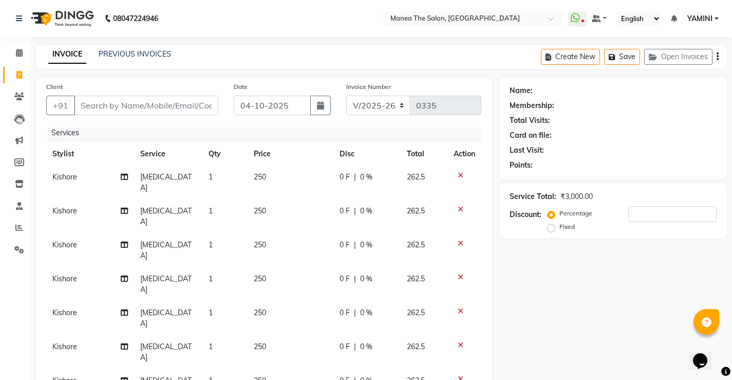
scroll to position [0, 0]
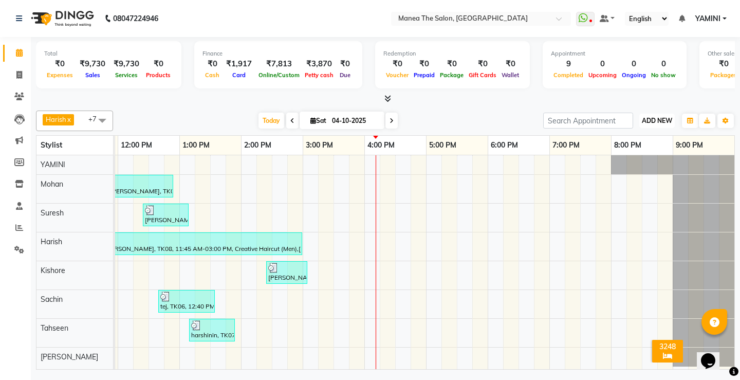
click at [649, 119] on span "ADD NEW" at bounding box center [657, 121] width 30 height 8
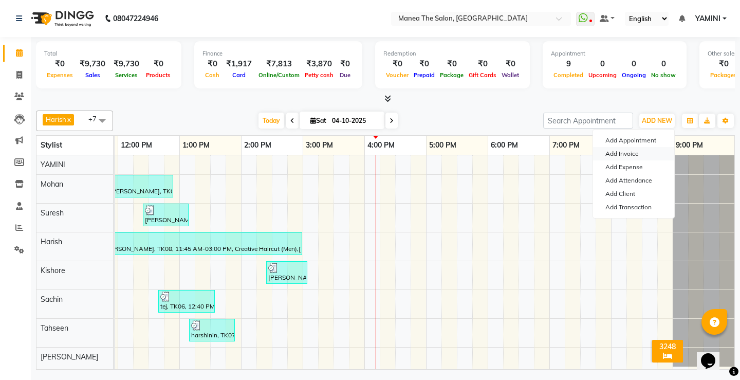
click at [636, 155] on link "Add Invoice" at bounding box center [633, 153] width 81 height 13
select select "8986"
select select "service"
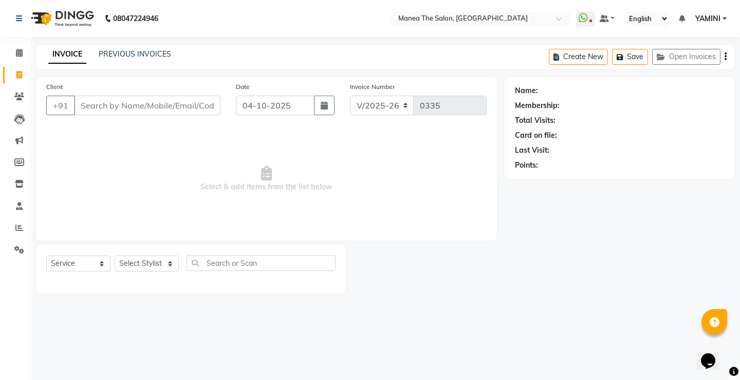
click at [156, 253] on div "Select Service Product Membership Package Voucher Prepaid Gift Card Select Styl…" at bounding box center [191, 268] width 310 height 49
click at [153, 261] on select "Select Stylist Harish Kishore Mohan Sachin Suresh Swaroopa Tahseen YAMINI" at bounding box center [147, 263] width 64 height 16
select select "91014"
click at [115, 255] on select "Select Stylist Harish Kishore Mohan Sachin Suresh Swaroopa Tahseen YAMINI" at bounding box center [147, 263] width 64 height 16
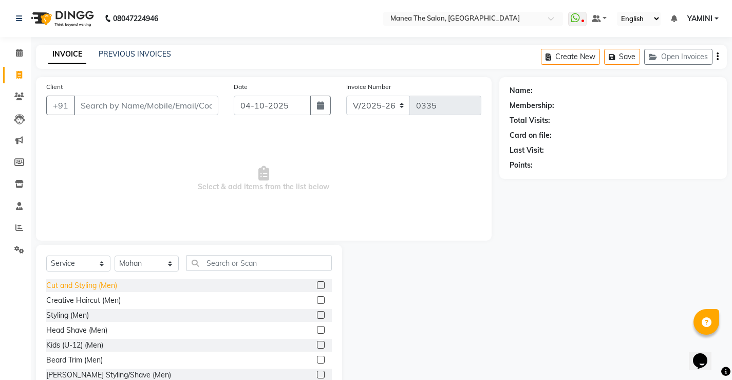
click at [89, 281] on div "Cut and Styling (Men)" at bounding box center [81, 285] width 71 height 11
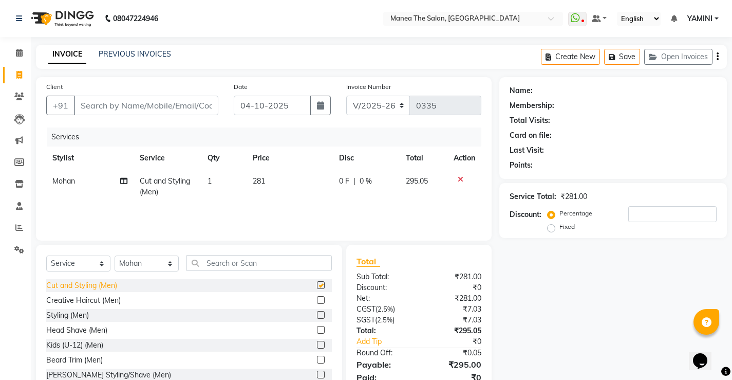
checkbox input "false"
click at [128, 107] on input "Client" at bounding box center [146, 106] width 144 height 20
type input "7"
type input "0"
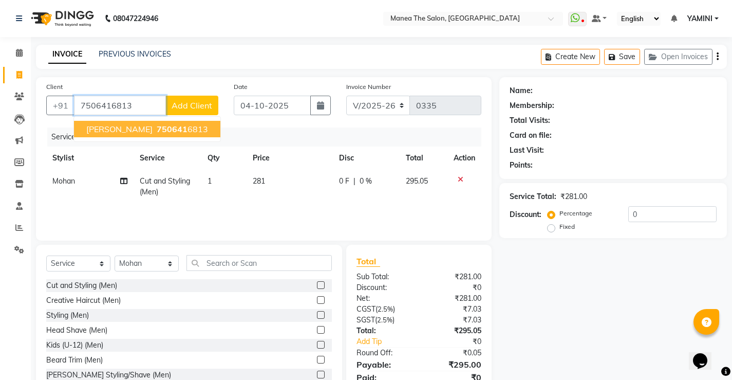
type input "7506416813"
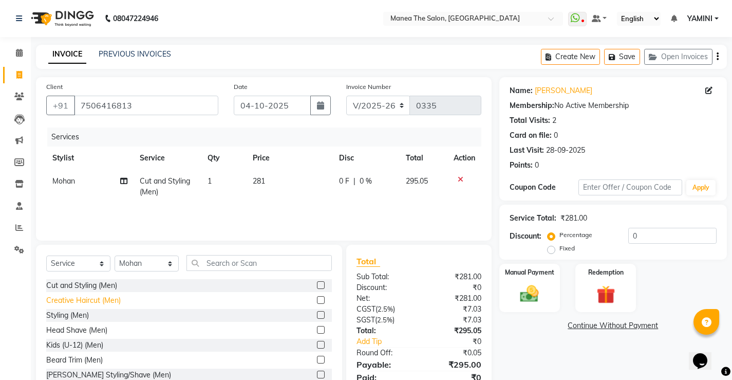
click at [68, 300] on div "Creative Haircut (Men)" at bounding box center [83, 300] width 74 height 11
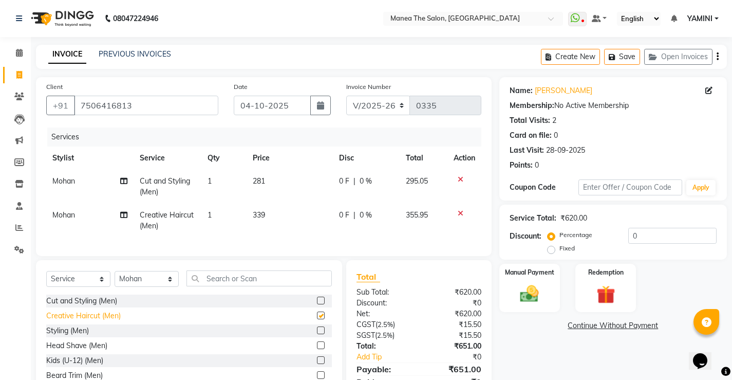
checkbox input "false"
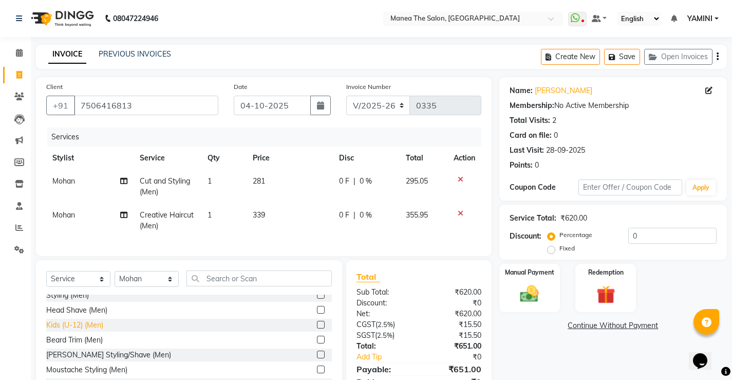
scroll to position [51, 0]
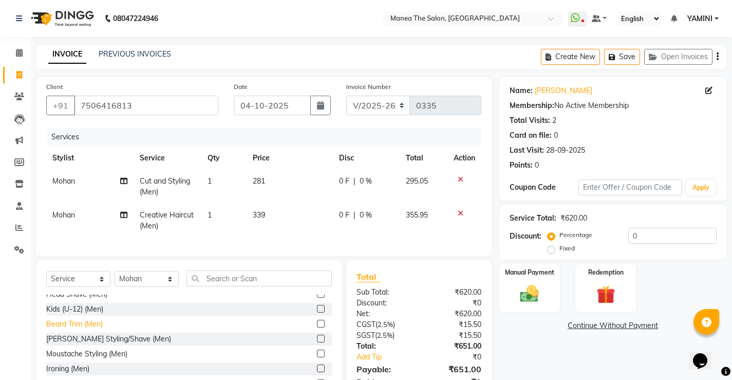
click at [70, 329] on div "Beard Trim (Men)" at bounding box center [74, 323] width 56 height 11
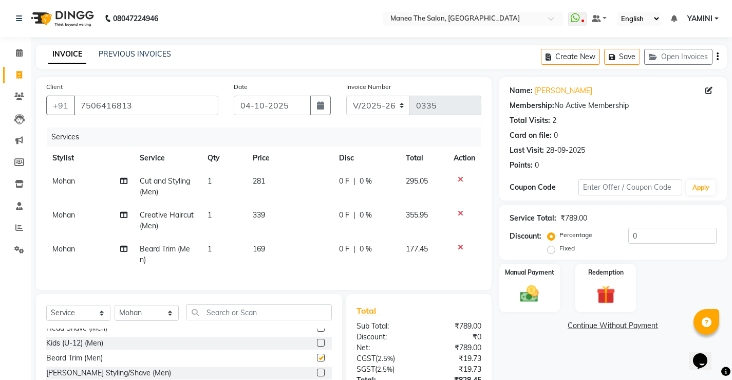
checkbox input "false"
click at [461, 180] on icon at bounding box center [461, 179] width 6 height 7
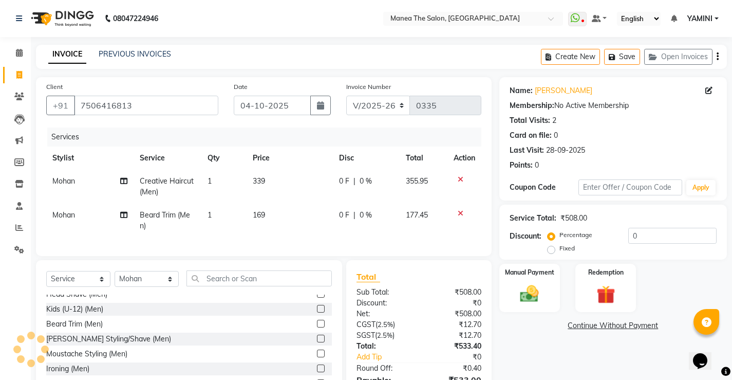
click at [458, 179] on icon at bounding box center [461, 179] width 6 height 7
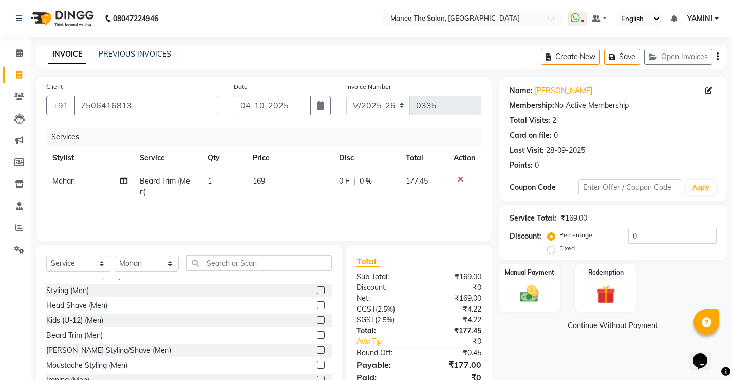
scroll to position [0, 0]
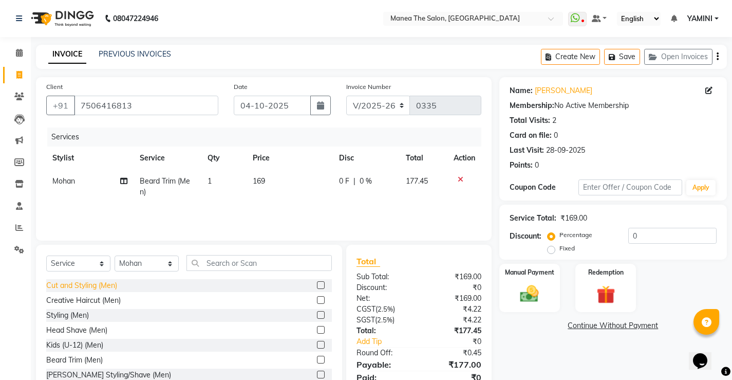
click at [107, 281] on div "Cut and Styling (Men)" at bounding box center [81, 285] width 71 height 11
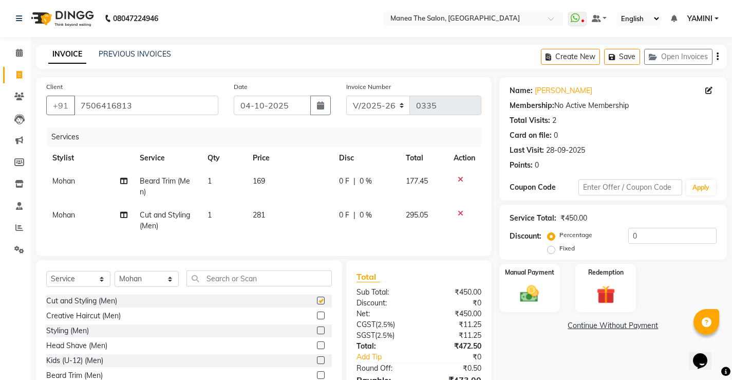
checkbox input "false"
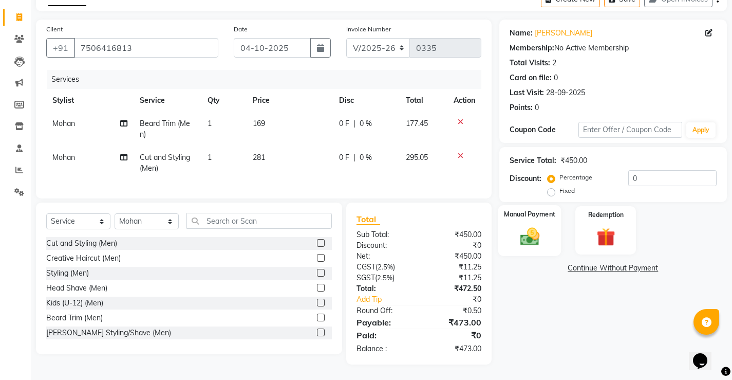
scroll to position [65, 0]
click at [522, 232] on img at bounding box center [529, 236] width 31 height 22
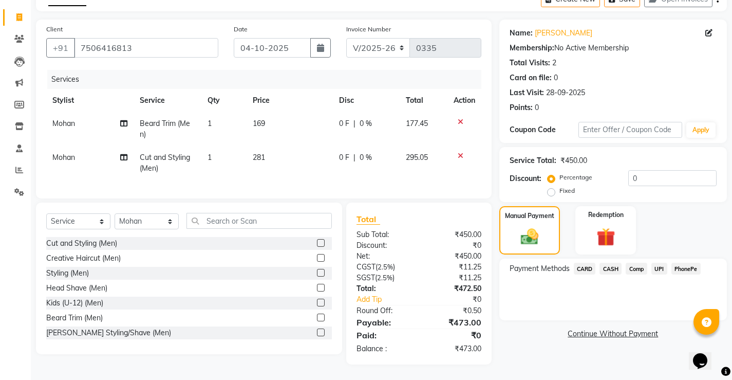
click at [689, 263] on span "PhonePe" at bounding box center [685, 268] width 29 height 12
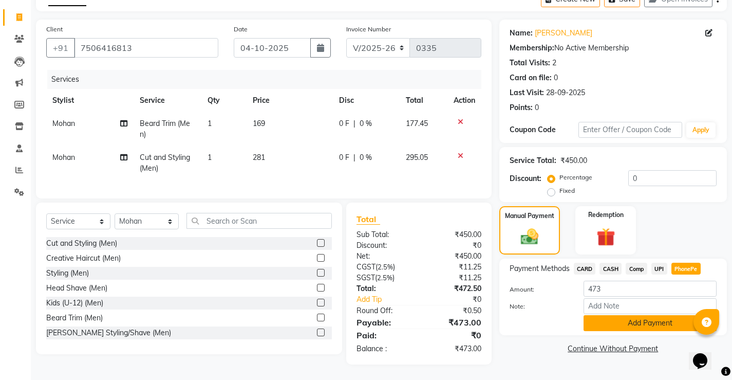
click at [629, 318] on button "Add Payment" at bounding box center [649, 323] width 133 height 16
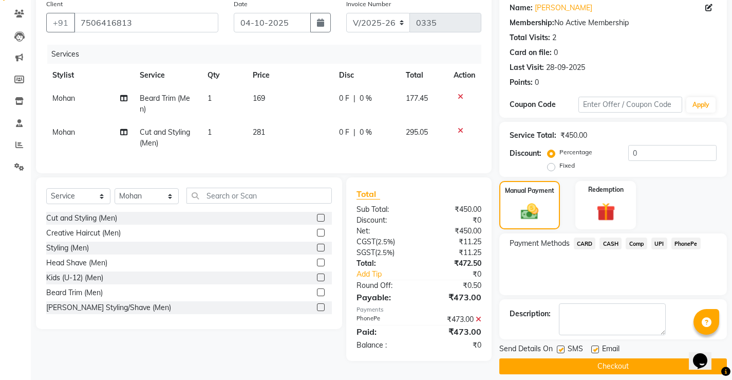
scroll to position [92, 0]
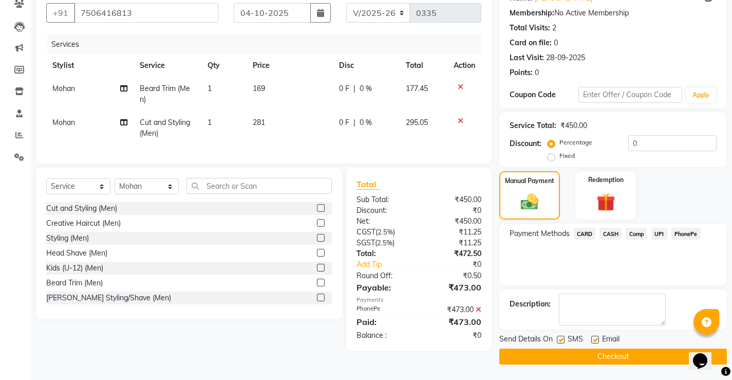
click at [564, 341] on label at bounding box center [561, 339] width 8 height 8
click at [563, 341] on input "checkbox" at bounding box center [560, 339] width 7 height 7
checkbox input "false"
click at [596, 337] on label at bounding box center [595, 339] width 8 height 8
click at [596, 337] on input "checkbox" at bounding box center [594, 339] width 7 height 7
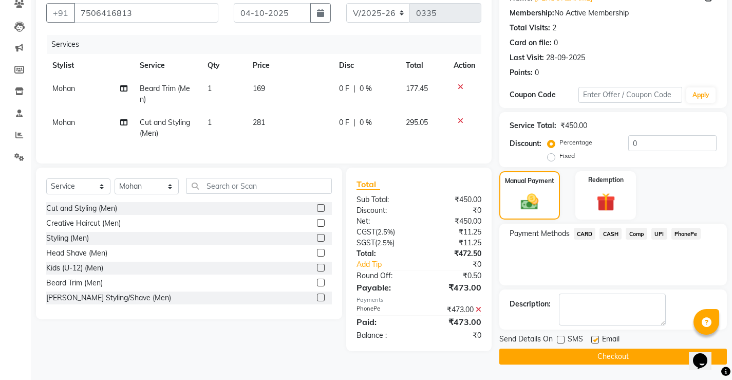
checkbox input "false"
click at [569, 352] on button "Checkout" at bounding box center [613, 356] width 228 height 16
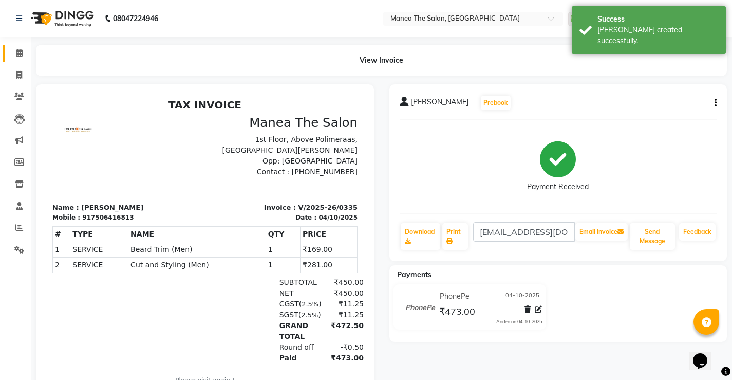
click at [17, 46] on link "Calendar" at bounding box center [15, 53] width 25 height 17
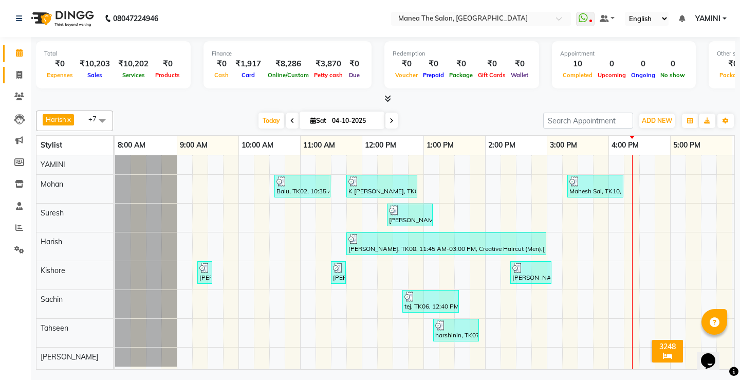
click at [21, 69] on span at bounding box center [19, 75] width 18 height 12
select select "8986"
select select "service"
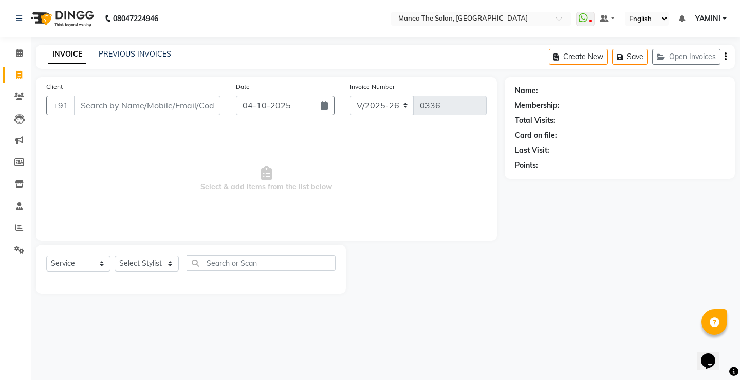
click at [97, 108] on input "Client" at bounding box center [147, 106] width 146 height 20
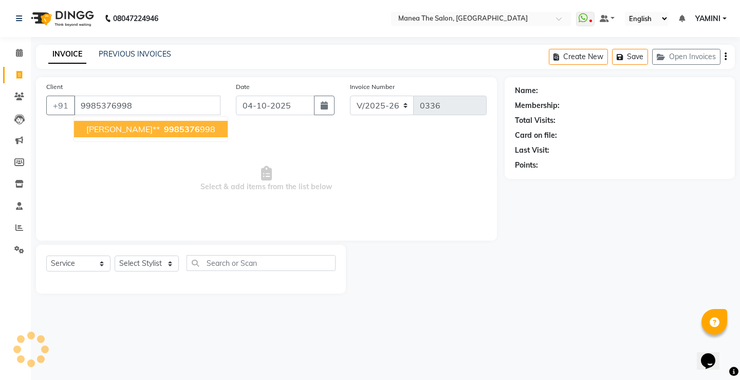
type input "9985376998"
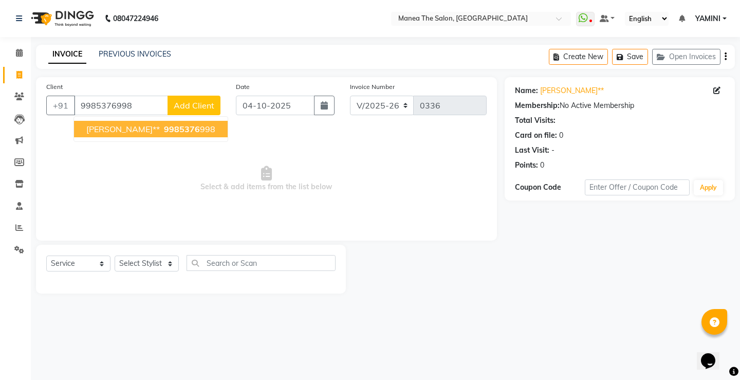
click at [186, 105] on span "Add Client" at bounding box center [194, 105] width 41 height 10
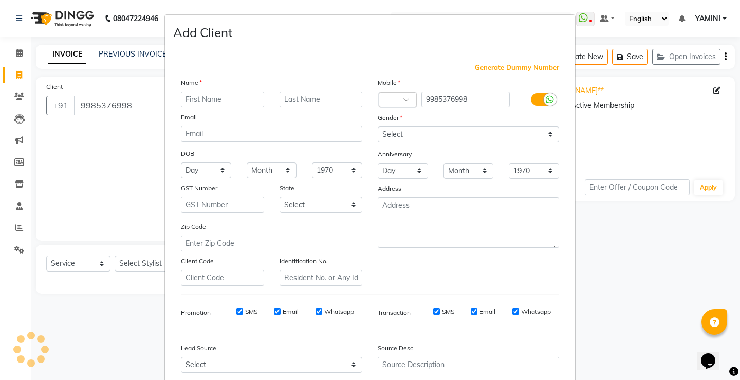
click at [222, 95] on input "text" at bounding box center [222, 99] width 83 height 16
type input "madhu"
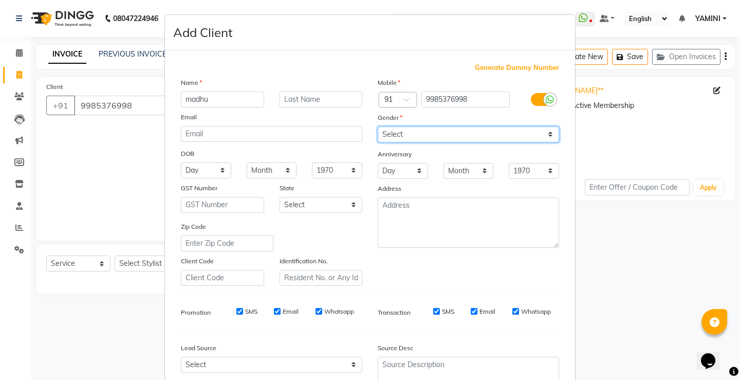
click at [542, 136] on select "Select Male Female Other Prefer Not To Say" at bounding box center [468, 134] width 181 height 16
select select "male"
click at [378, 126] on select "Select Male Female Other Prefer Not To Say" at bounding box center [468, 134] width 181 height 16
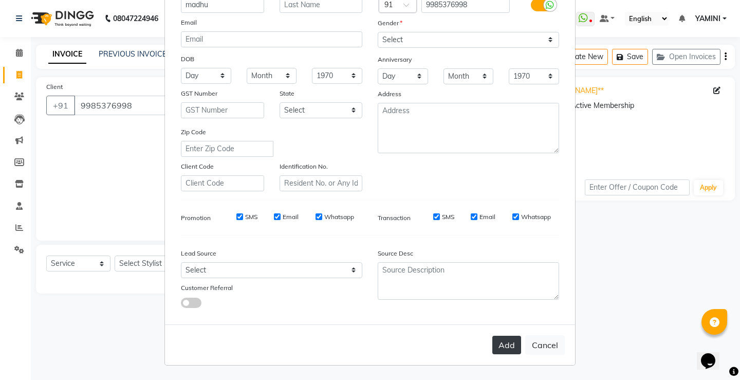
click at [501, 349] on button "Add" at bounding box center [506, 344] width 29 height 18
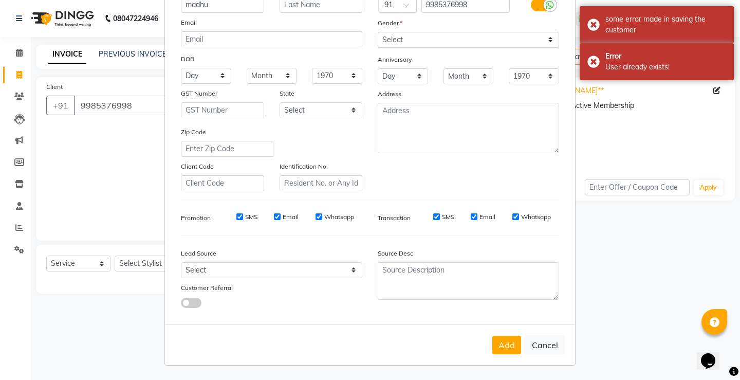
click at [645, 279] on ngb-modal-window "Add Client Generate Dummy Number Name madhu Email DOB Day 01 02 03 04 05 06 07 …" at bounding box center [370, 190] width 740 height 380
click at [505, 345] on button "Add" at bounding box center [506, 344] width 29 height 18
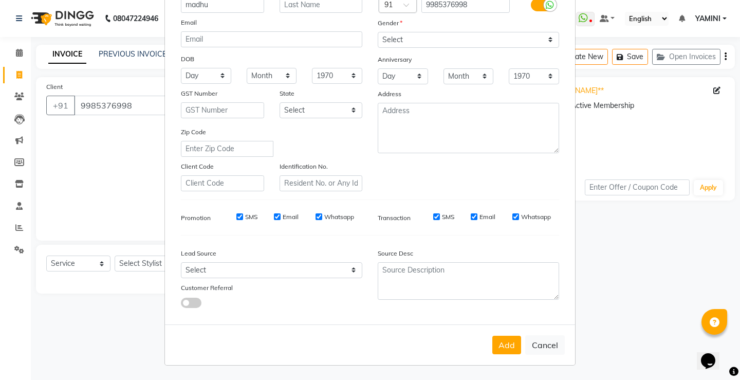
drag, startPoint x: 674, startPoint y: 227, endPoint x: 663, endPoint y: 233, distance: 12.2
click at [673, 228] on ngb-modal-window "Add Client Generate Dummy Number Name madhu Email DOB Day 01 02 03 04 05 06 07 …" at bounding box center [370, 190] width 740 height 380
click at [98, 167] on ngb-modal-window "Add Client Generate Dummy Number Name madhu Email DOB Day 01 02 03 04 05 06 07 …" at bounding box center [370, 190] width 740 height 380
click at [492, 345] on button "Add" at bounding box center [506, 344] width 29 height 18
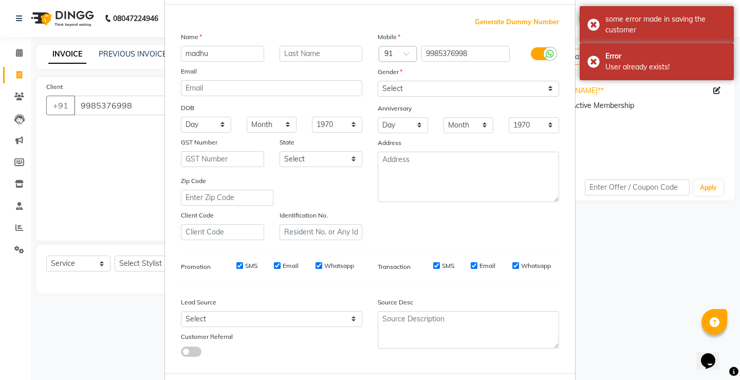
scroll to position [0, 0]
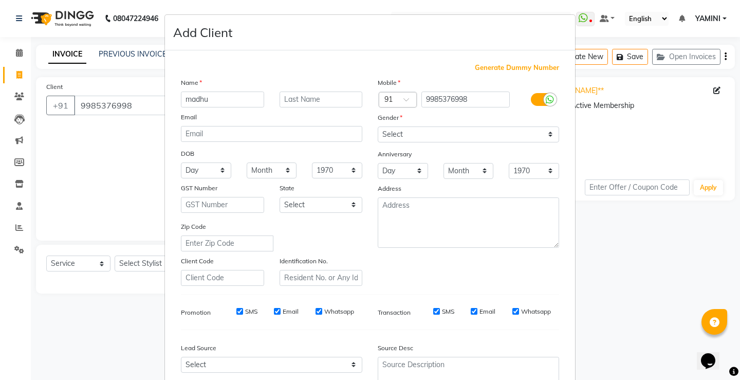
click at [562, 21] on div "Add Client" at bounding box center [370, 32] width 410 height 35
click at [608, 271] on ngb-modal-window "Add Client Generate Dummy Number Name madhu Email DOB Day 01 02 03 04 05 06 07 …" at bounding box center [370, 190] width 740 height 380
click at [82, 180] on ngb-modal-window "Add Client Generate Dummy Number Name madhu Email DOB Day 01 02 03 04 05 06 07 …" at bounding box center [370, 190] width 740 height 380
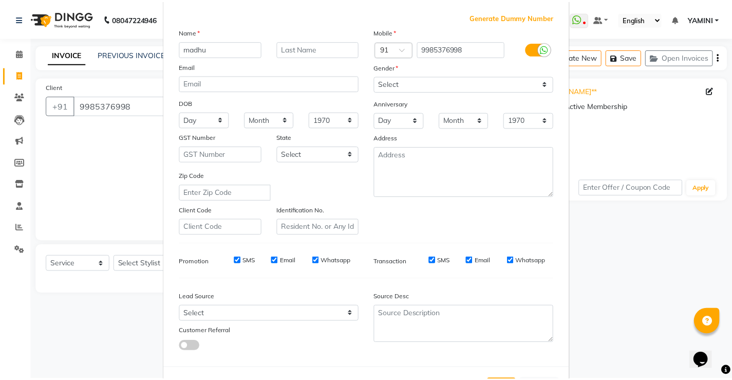
scroll to position [95, 0]
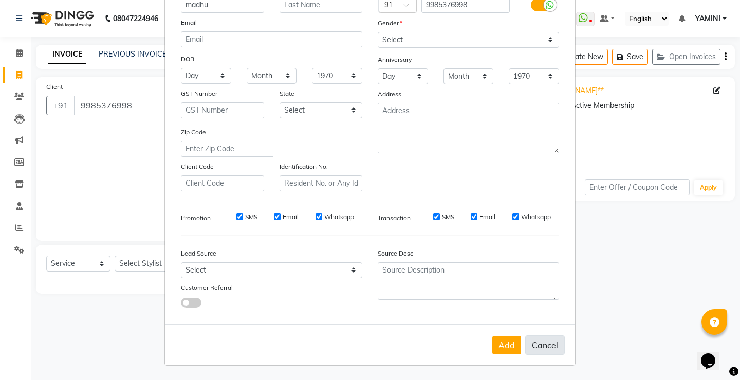
click at [559, 349] on button "Cancel" at bounding box center [545, 345] width 40 height 20
select select
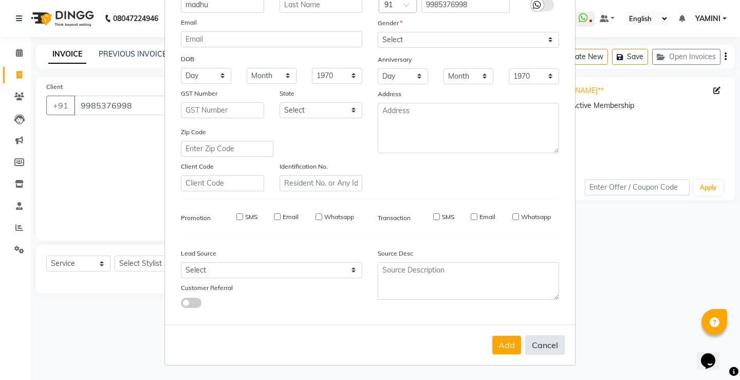
select select
checkbox input "false"
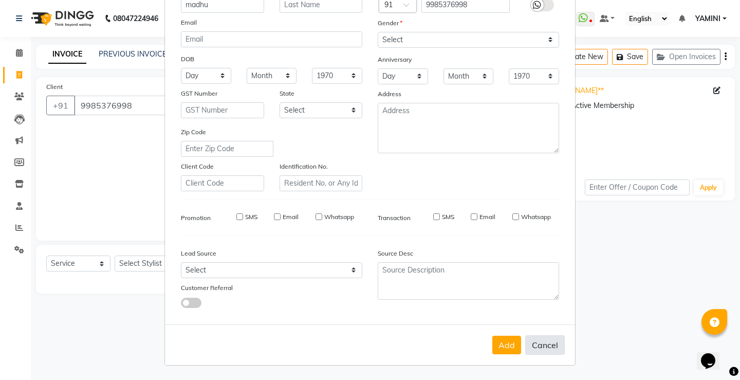
checkbox input "false"
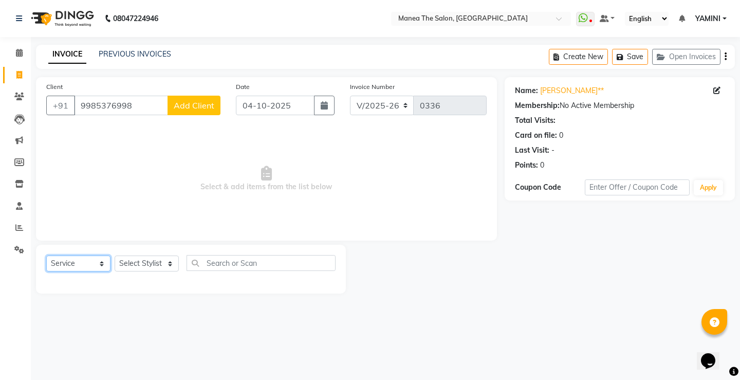
drag, startPoint x: 77, startPoint y: 263, endPoint x: 85, endPoint y: 265, distance: 8.4
click at [79, 263] on select "Select Service Product Membership Package Voucher Prepaid Gift Card" at bounding box center [78, 263] width 64 height 16
click at [159, 264] on select "Select Stylist [PERSON_NAME] [PERSON_NAME] Sachin [PERSON_NAME] [PERSON_NAME]" at bounding box center [147, 263] width 64 height 16
select select "91015"
click at [115, 255] on select "Select Stylist [PERSON_NAME] [PERSON_NAME] Sachin [PERSON_NAME] [PERSON_NAME]" at bounding box center [147, 263] width 64 height 16
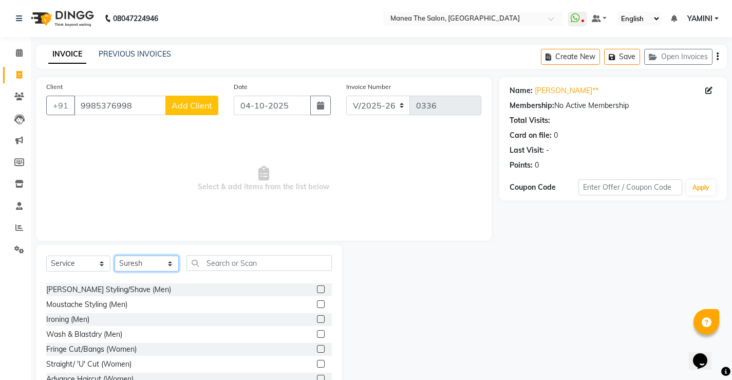
scroll to position [154, 0]
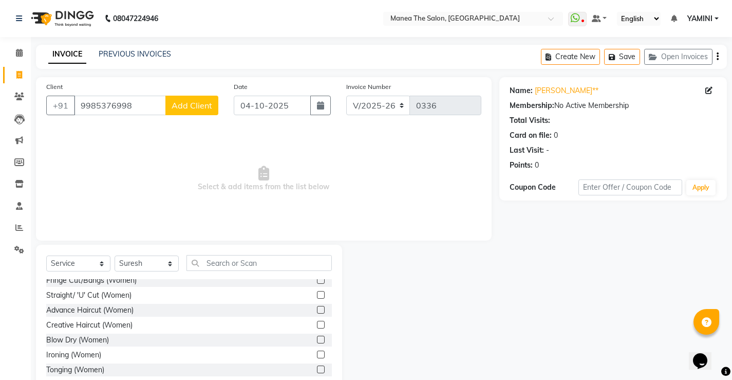
click at [317, 323] on label at bounding box center [321, 325] width 8 height 8
click at [317, 323] on input "checkbox" at bounding box center [320, 325] width 7 height 7
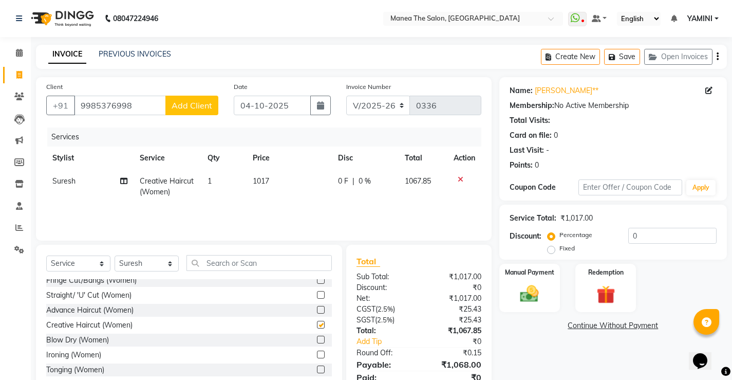
checkbox input "false"
click at [666, 236] on input "0" at bounding box center [672, 236] width 88 height 16
click at [646, 234] on input "0" at bounding box center [672, 236] width 88 height 16
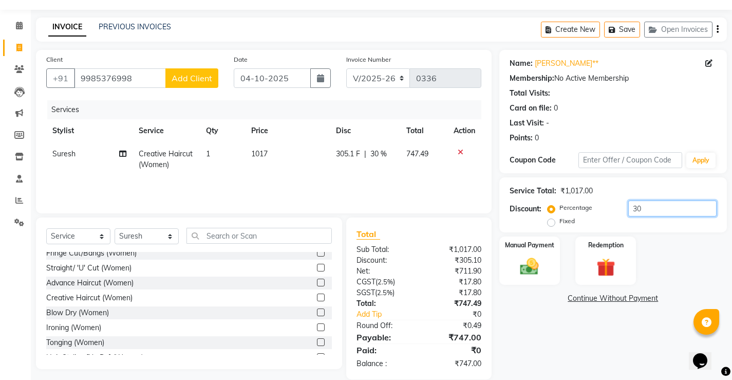
scroll to position [42, 0]
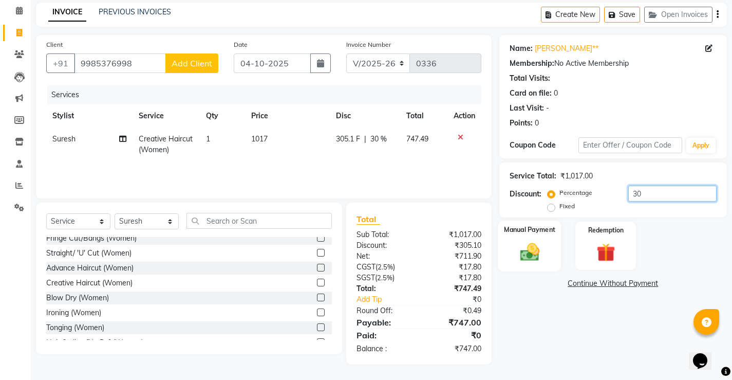
type input "30"
click at [537, 249] on img at bounding box center [529, 251] width 31 height 22
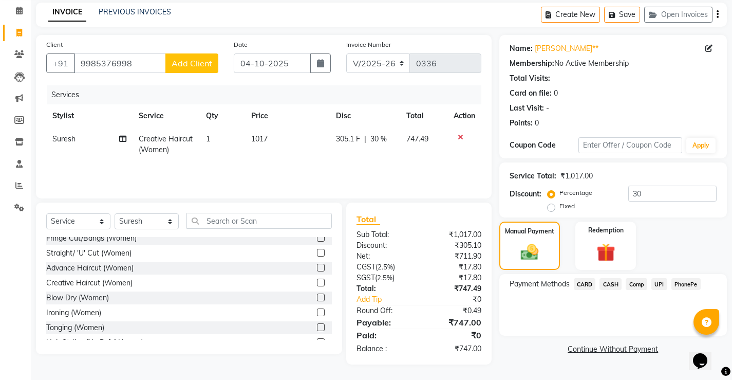
click at [685, 281] on span "PhonePe" at bounding box center [685, 284] width 29 height 12
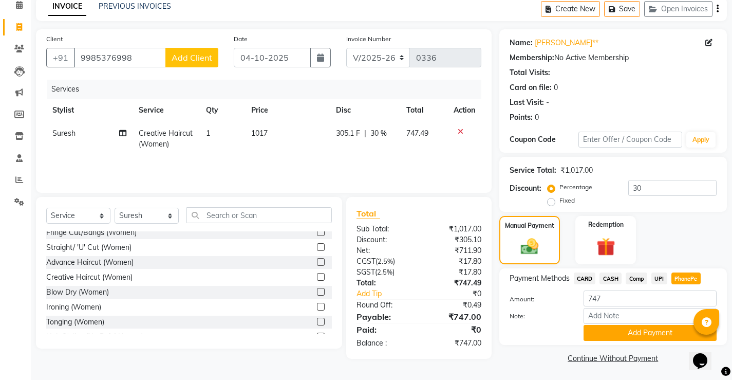
scroll to position [49, 0]
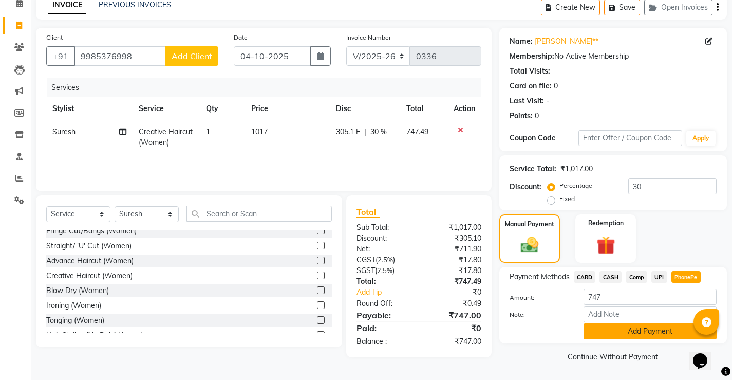
click at [634, 334] on button "Add Payment" at bounding box center [649, 331] width 133 height 16
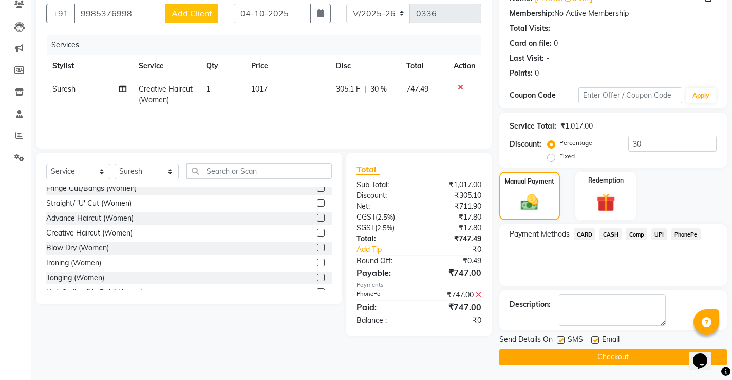
scroll to position [92, 0]
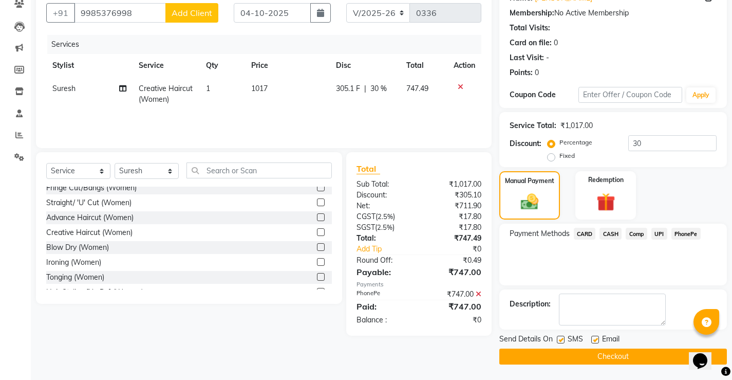
click at [594, 361] on button "Checkout" at bounding box center [613, 356] width 228 height 16
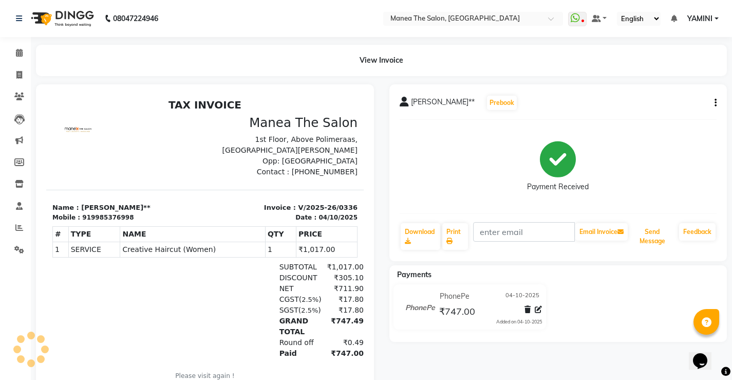
drag, startPoint x: 657, startPoint y: 247, endPoint x: 663, endPoint y: 267, distance: 20.8
click at [663, 267] on div "Madha babu** Prebook Payment Received Download Print Email Invoice Send Message…" at bounding box center [558, 249] width 353 height 330
drag, startPoint x: 664, startPoint y: 268, endPoint x: 654, endPoint y: 287, distance: 21.8
click at [655, 286] on div "Payments PhonePe 04-10-2025 ₹747.00 Added on 04-10-2025" at bounding box center [558, 303] width 338 height 77
click at [12, 51] on span at bounding box center [19, 53] width 18 height 12
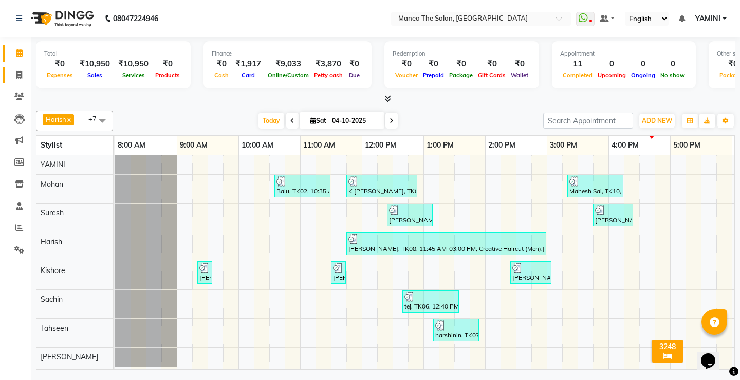
drag, startPoint x: 39, startPoint y: 70, endPoint x: 24, endPoint y: 76, distance: 15.9
click at [36, 70] on div "Total ₹0 Expenses ₹10,950 Sales ₹10,950 Services ₹0 Products" at bounding box center [113, 64] width 155 height 47
click at [21, 77] on icon at bounding box center [19, 75] width 6 height 8
select select "service"
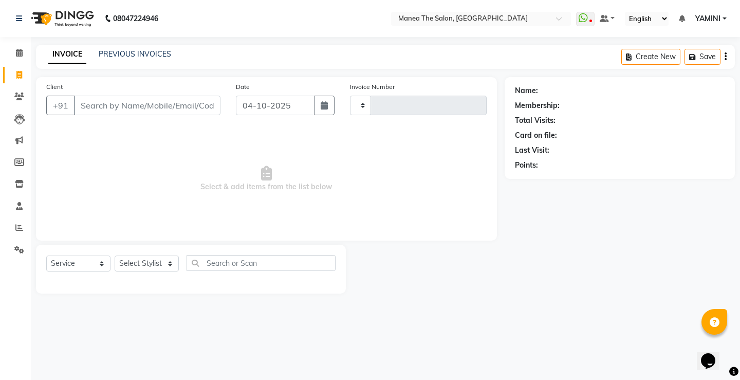
type input "0337"
select select "8986"
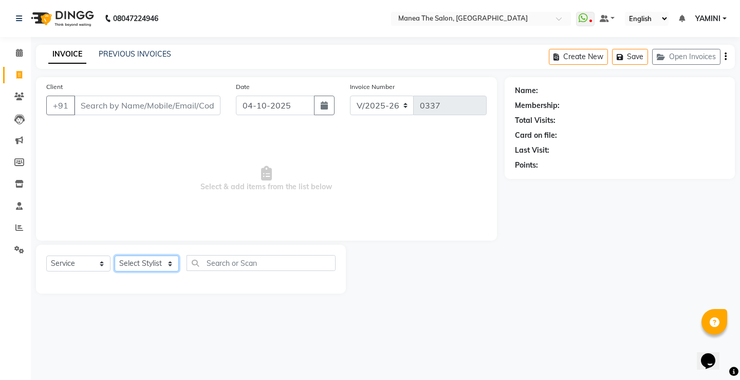
click at [155, 256] on select "Select Stylist [PERSON_NAME] [PERSON_NAME] Sachin [PERSON_NAME] [PERSON_NAME]" at bounding box center [147, 263] width 64 height 16
select select "91022"
click at [115, 255] on select "Select Stylist [PERSON_NAME] [PERSON_NAME] Sachin [PERSON_NAME] [PERSON_NAME]" at bounding box center [147, 263] width 64 height 16
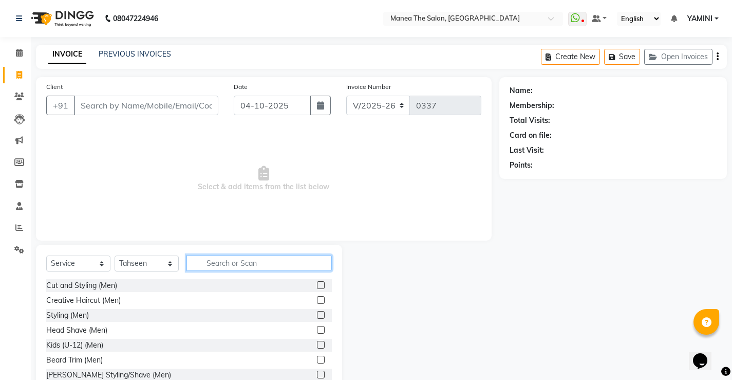
click at [215, 267] on input "text" at bounding box center [258, 263] width 145 height 16
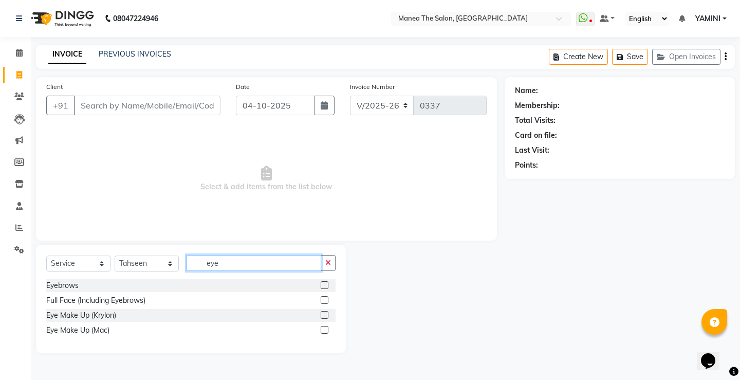
type input "eye"
click at [324, 281] on label at bounding box center [325, 285] width 8 height 8
click at [324, 282] on input "checkbox" at bounding box center [324, 285] width 7 height 7
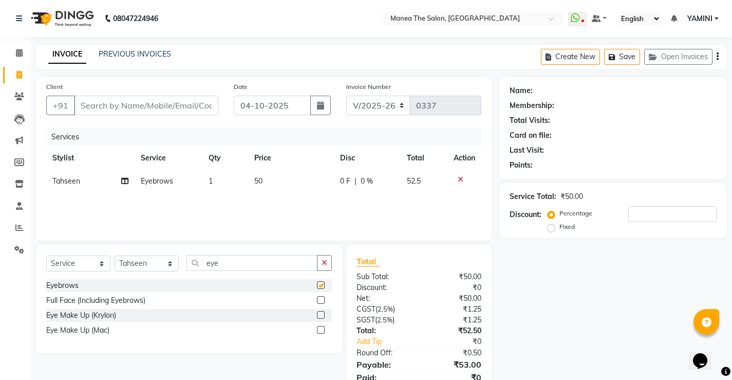
checkbox input "false"
click at [88, 108] on input "Client" at bounding box center [146, 106] width 144 height 20
type input "9"
type input "0"
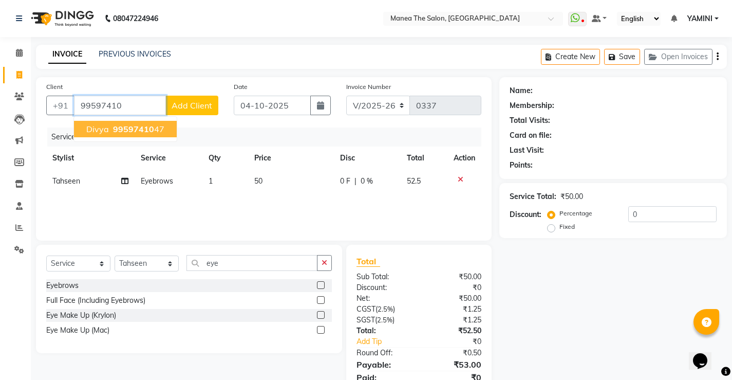
click at [116, 132] on span "99597410" at bounding box center [133, 129] width 41 height 10
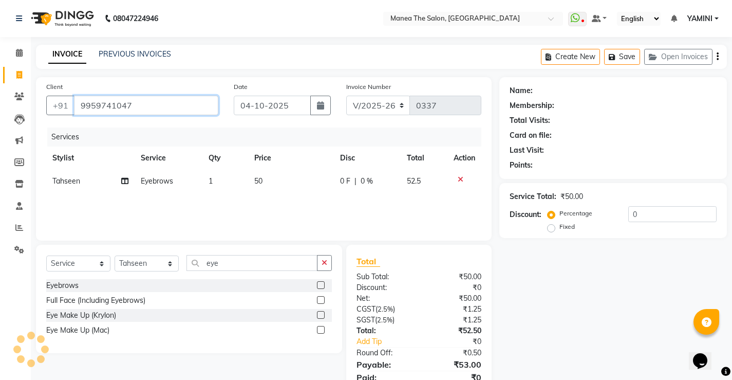
type input "9959741047"
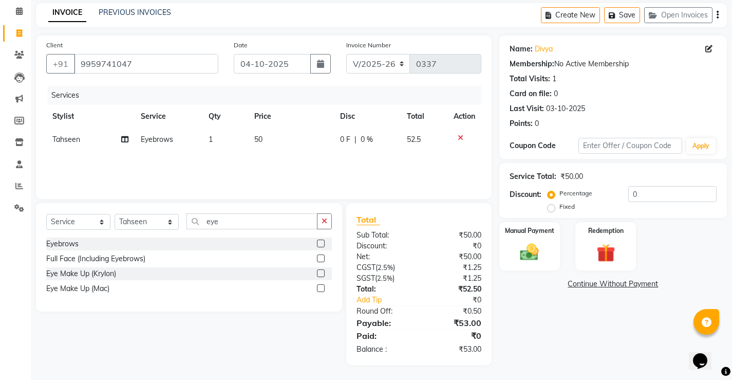
scroll to position [42, 0]
click at [532, 261] on img at bounding box center [529, 251] width 31 height 22
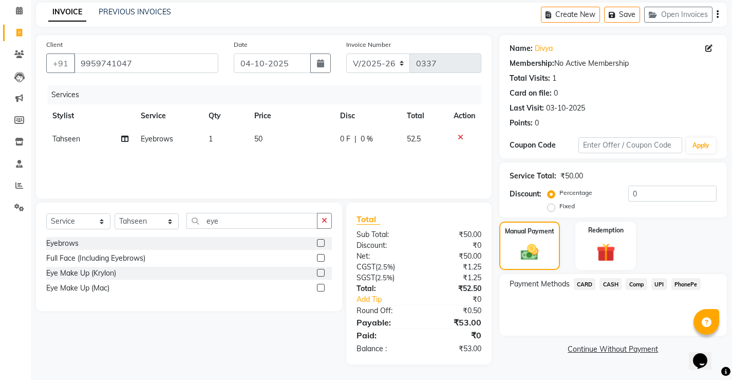
click at [693, 287] on span "PhonePe" at bounding box center [685, 284] width 29 height 12
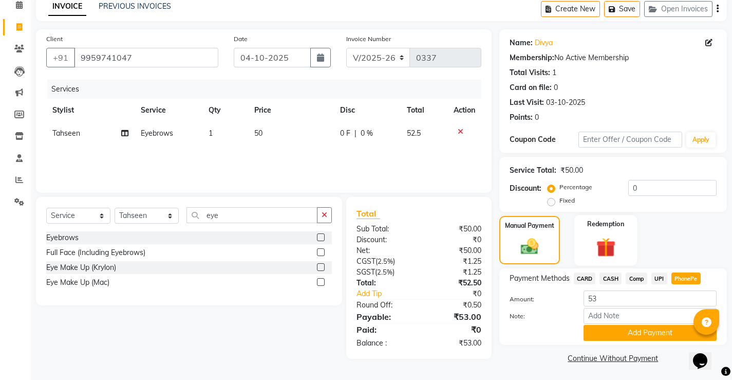
scroll to position [49, 0]
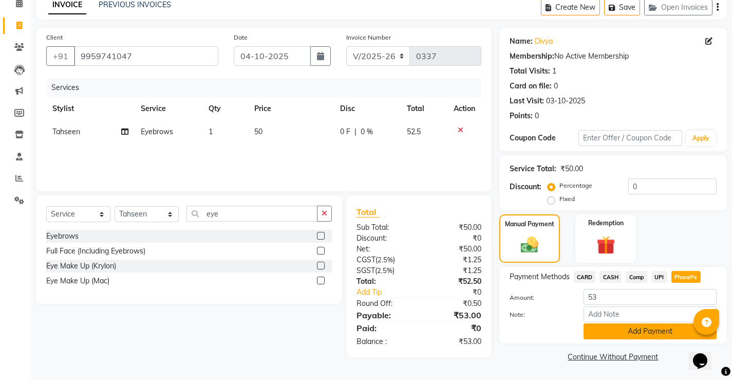
click at [621, 332] on button "Add Payment" at bounding box center [649, 331] width 133 height 16
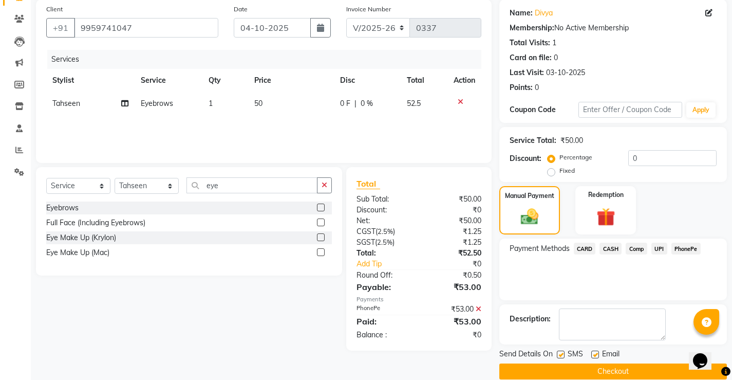
scroll to position [92, 0]
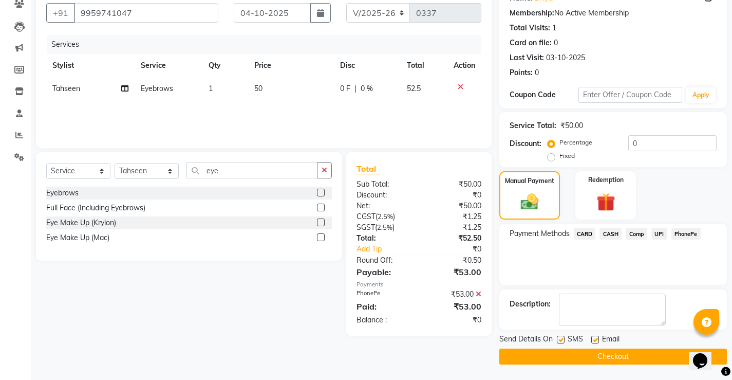
click at [634, 350] on button "Checkout" at bounding box center [613, 356] width 228 height 16
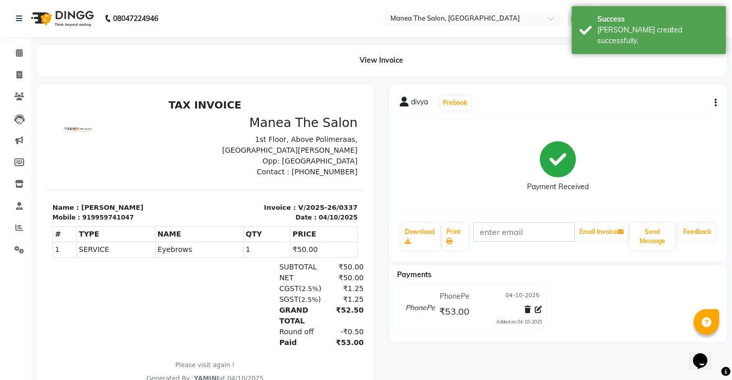
scroll to position [47, 0]
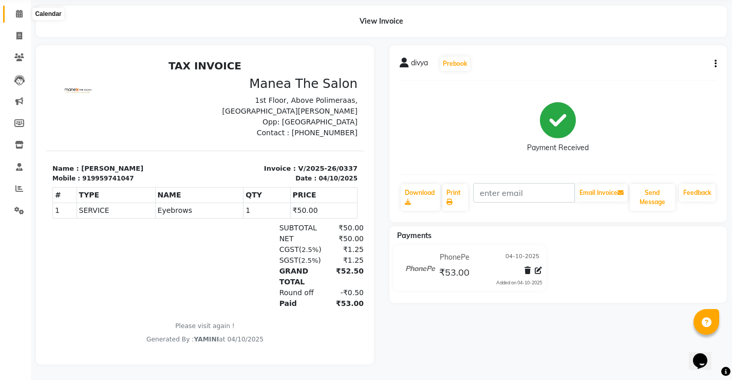
click at [14, 8] on span at bounding box center [19, 14] width 18 height 12
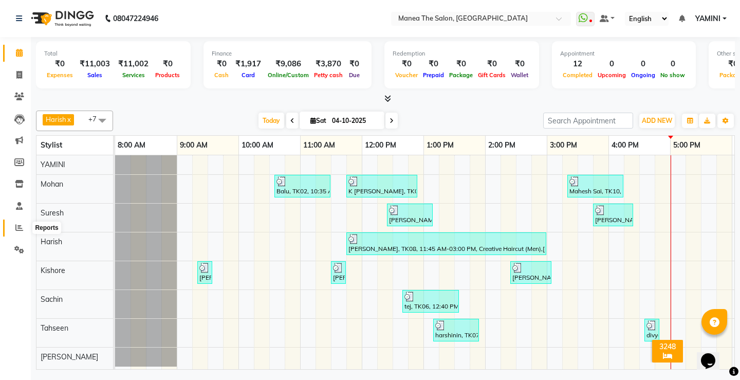
click at [14, 223] on span at bounding box center [19, 228] width 18 height 12
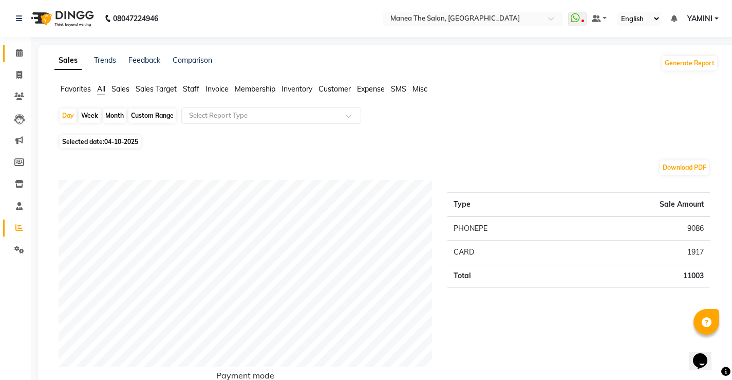
click at [23, 61] on link "Calendar" at bounding box center [15, 53] width 25 height 17
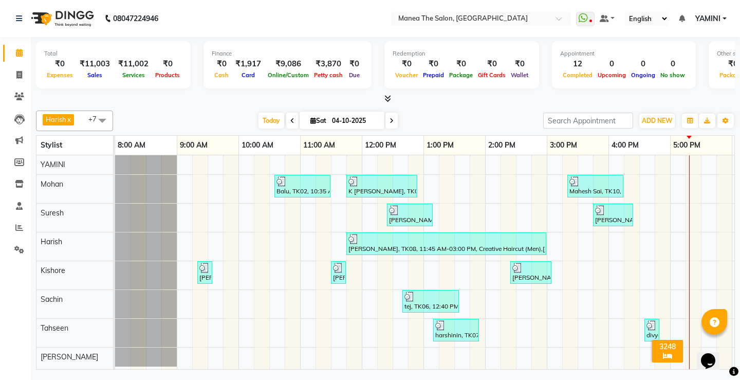
click at [25, 62] on li "Calendar" at bounding box center [15, 53] width 31 height 22
click at [13, 80] on span at bounding box center [19, 75] width 18 height 12
select select "service"
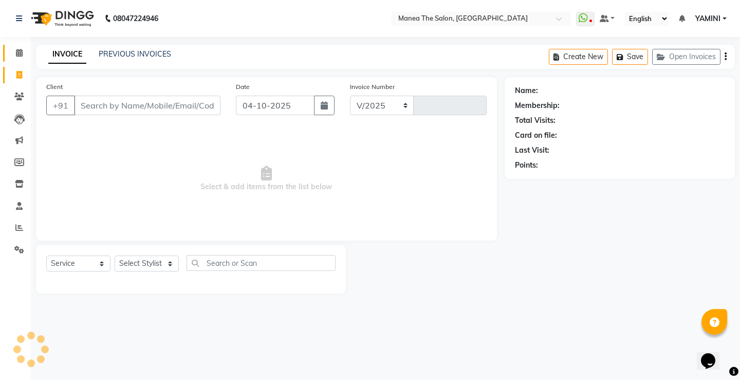
select select "8986"
type input "0338"
click at [136, 268] on select "Select Stylist" at bounding box center [147, 263] width 64 height 16
click at [135, 263] on select "Select Stylist" at bounding box center [147, 263] width 64 height 16
click at [136, 263] on select "Select Stylist [PERSON_NAME] [PERSON_NAME] Sachin [PERSON_NAME] [PERSON_NAME]" at bounding box center [147, 263] width 64 height 16
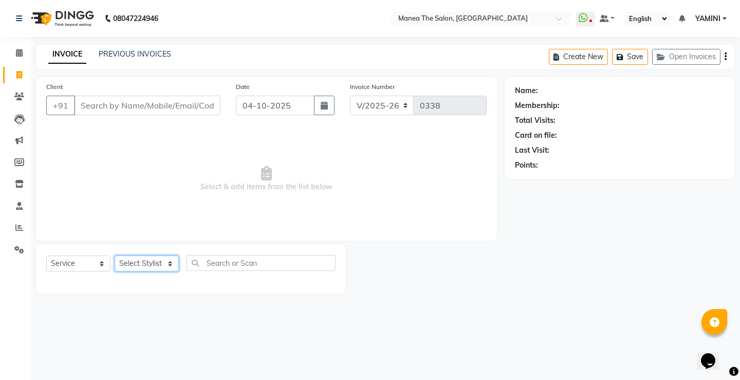
click at [136, 263] on select "Select Stylist Harish Kishore Mohan Sachin Suresh Swaroopa Tahseen YAMINI" at bounding box center [147, 263] width 64 height 16
select select "91022"
click at [115, 255] on select "Select Stylist Harish Kishore Mohan Sachin Suresh Swaroopa Tahseen YAMINI" at bounding box center [147, 263] width 64 height 16
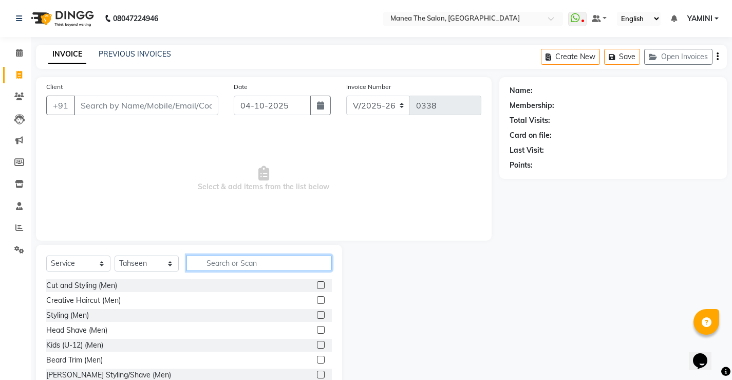
click at [217, 267] on input "text" at bounding box center [258, 263] width 145 height 16
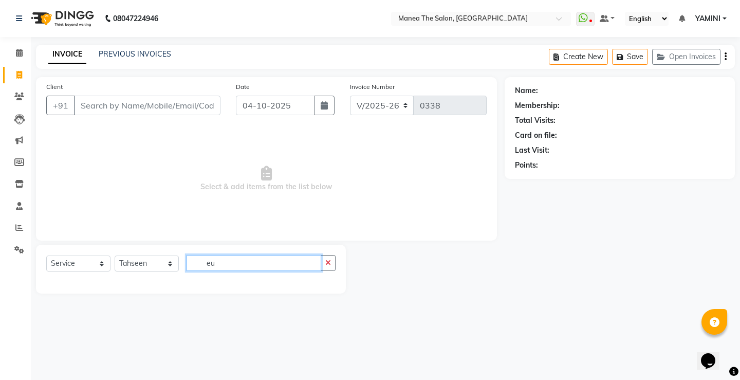
type input "e"
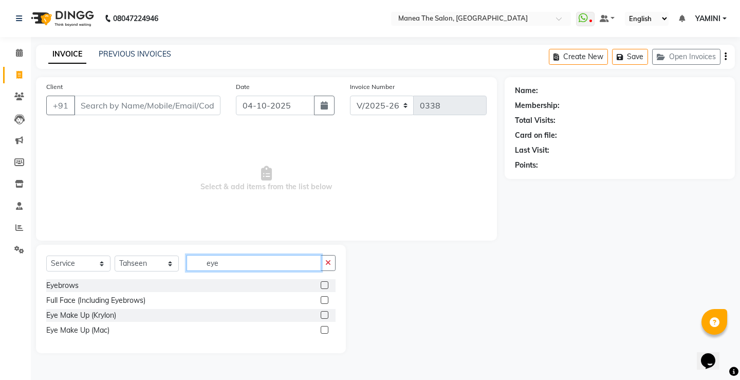
type input "eye"
click at [327, 288] on label at bounding box center [325, 285] width 8 height 8
click at [327, 288] on input "checkbox" at bounding box center [324, 285] width 7 height 7
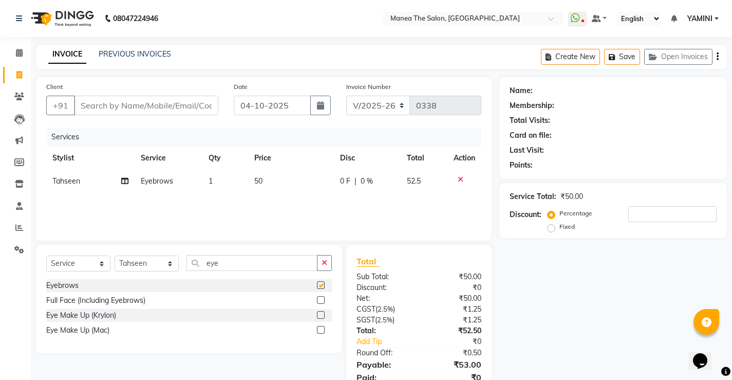
checkbox input "false"
click at [322, 263] on icon "button" at bounding box center [325, 262] width 6 height 7
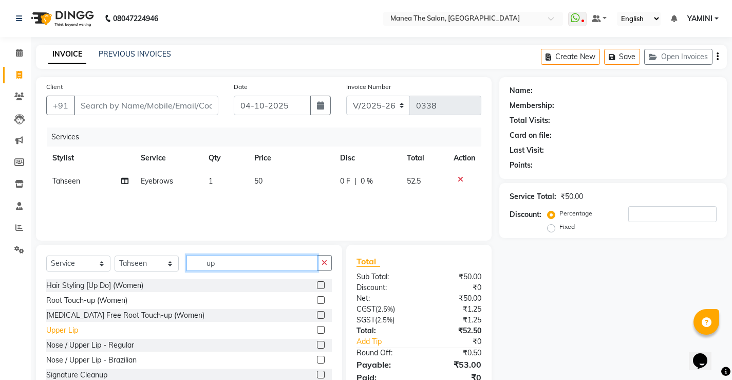
type input "up"
click at [59, 329] on div "Upper Lip" at bounding box center [62, 330] width 32 height 11
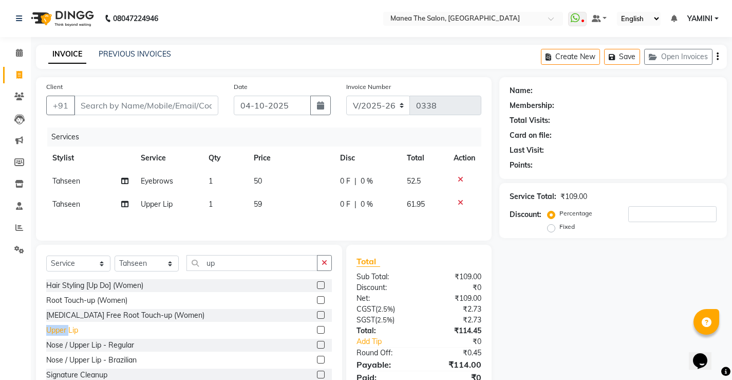
click at [59, 329] on div "Upper Lip" at bounding box center [62, 330] width 32 height 11
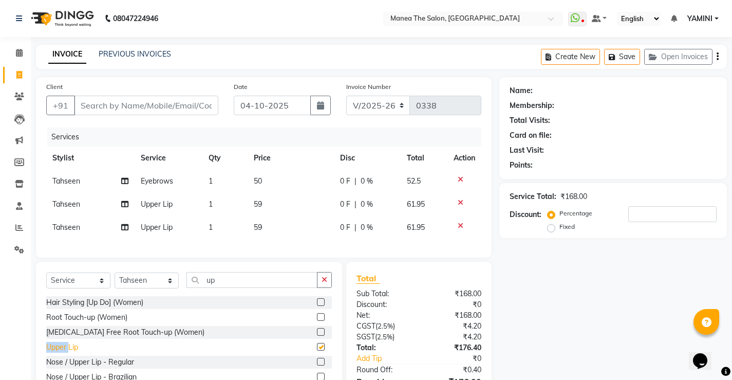
checkbox input "false"
click at [459, 227] on icon at bounding box center [461, 225] width 6 height 7
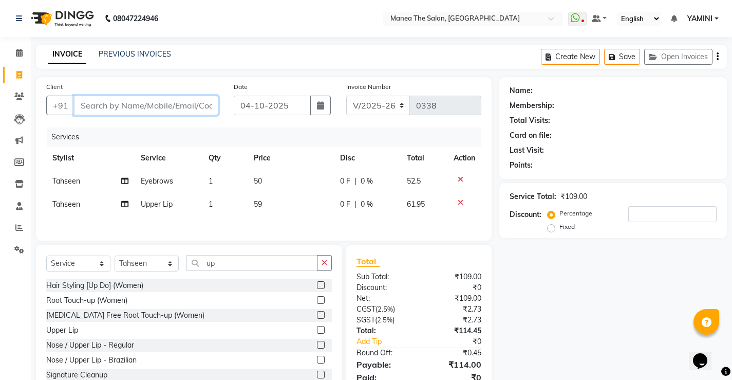
click at [120, 105] on input "Client" at bounding box center [146, 106] width 144 height 20
type input "9"
type input "0"
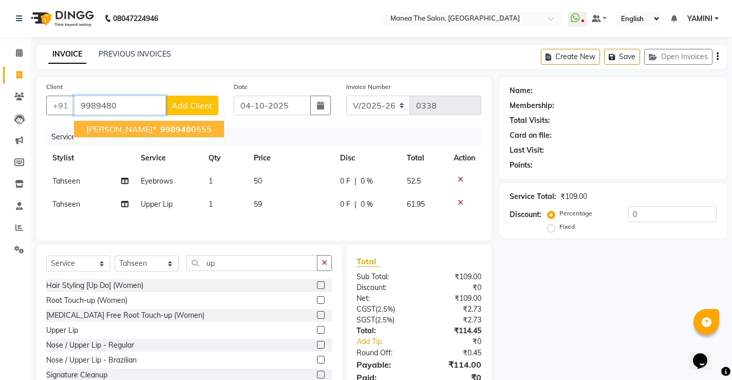
click at [161, 127] on ngb-highlight "9989480 555" at bounding box center [184, 129] width 53 height 10
type input "9989480555"
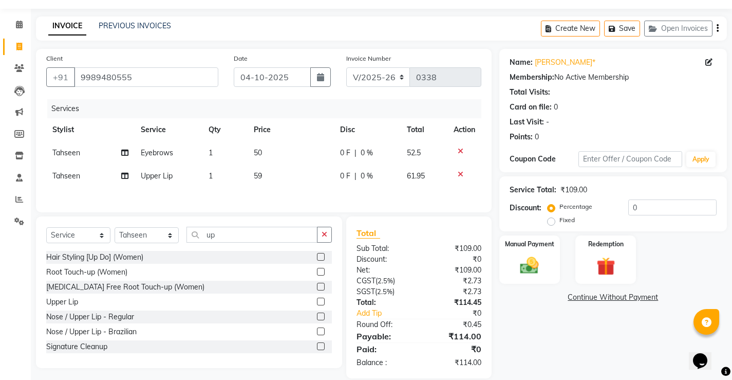
scroll to position [44, 0]
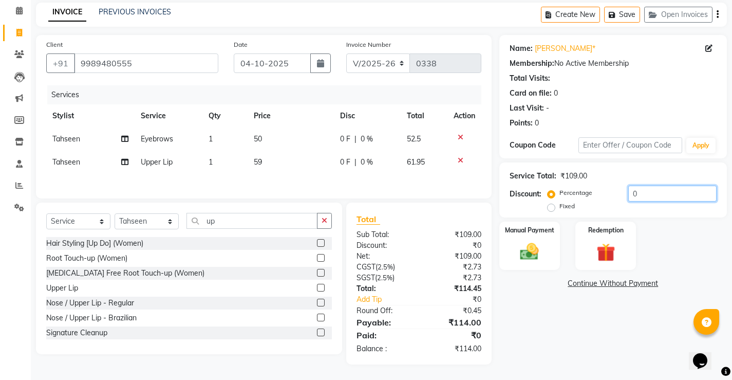
click at [645, 187] on input "0" at bounding box center [672, 193] width 88 height 16
click at [655, 197] on input "15" at bounding box center [672, 193] width 88 height 16
type input "10"
click at [537, 224] on label "Manual Payment" at bounding box center [529, 229] width 51 height 10
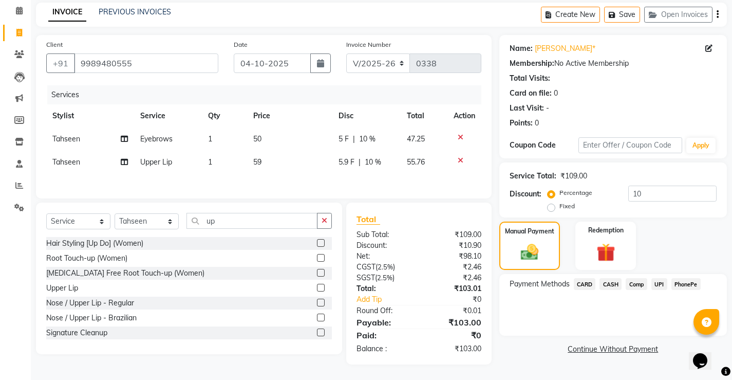
click at [691, 280] on span "PhonePe" at bounding box center [685, 284] width 29 height 12
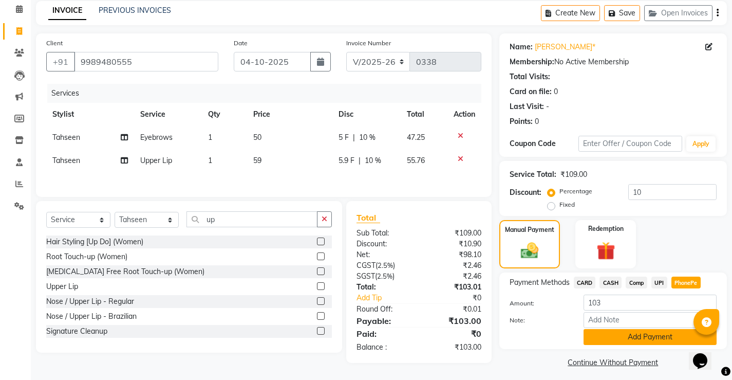
click at [629, 338] on button "Add Payment" at bounding box center [649, 337] width 133 height 16
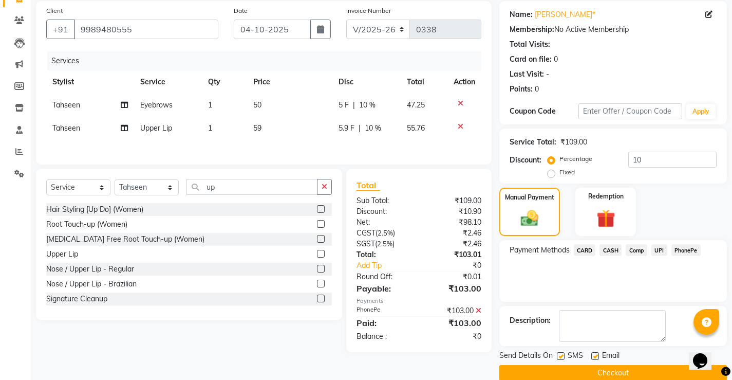
scroll to position [92, 0]
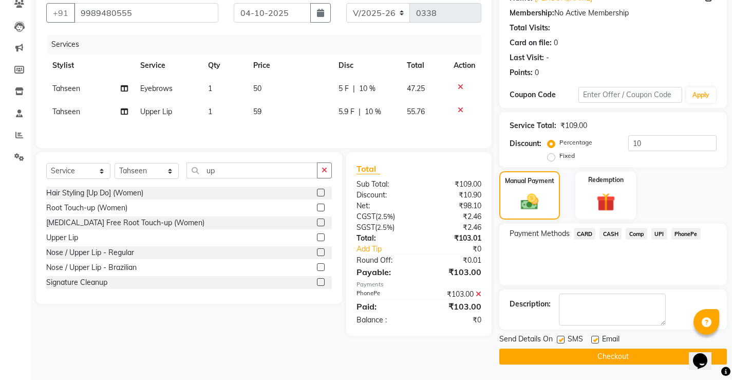
click at [635, 354] on button "Checkout" at bounding box center [613, 356] width 228 height 16
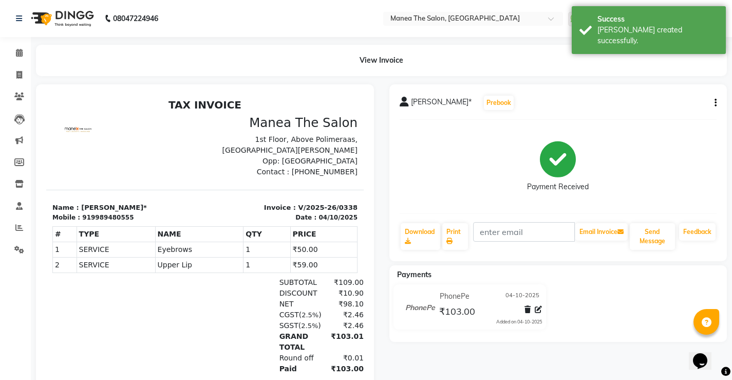
click at [98, 213] on p "Name : R phani*" at bounding box center [125, 207] width 146 height 10
click at [14, 55] on span at bounding box center [19, 53] width 18 height 12
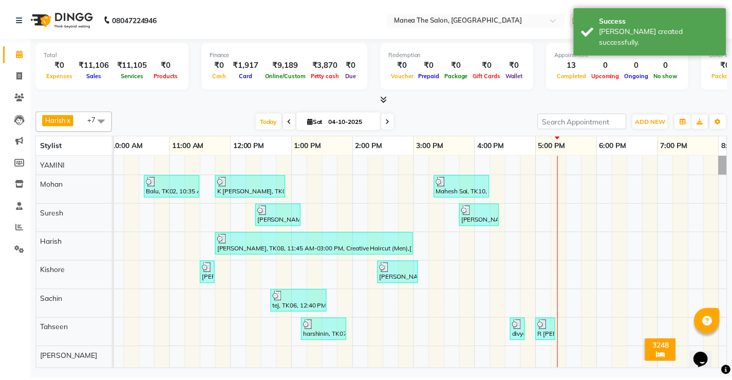
scroll to position [0, 216]
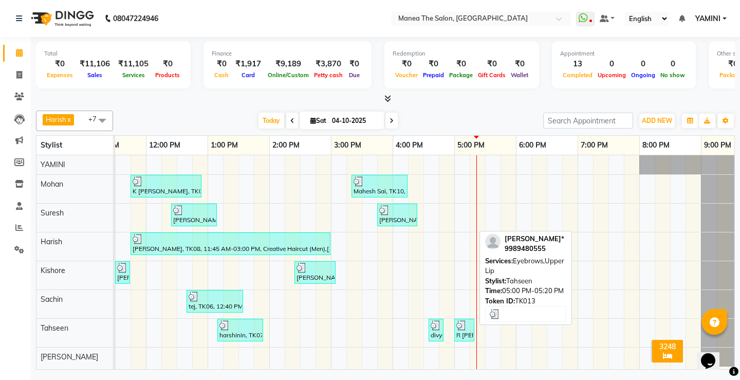
click at [462, 329] on img at bounding box center [461, 325] width 10 height 10
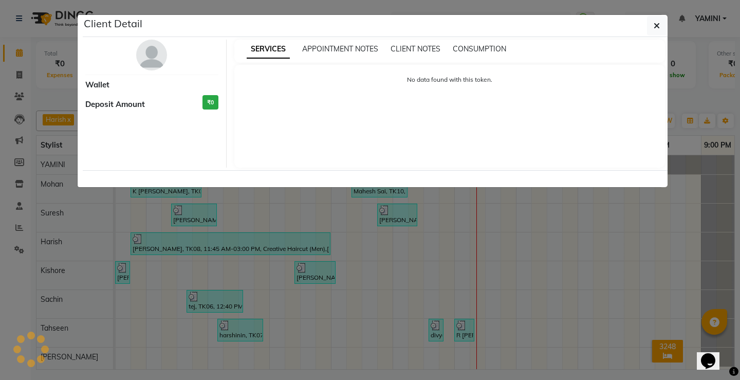
select select "3"
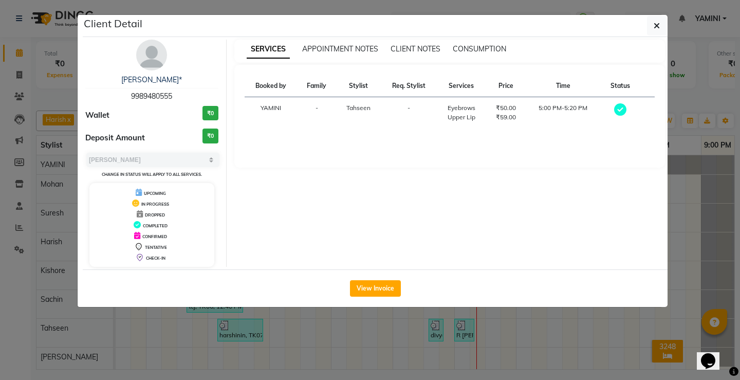
click at [137, 97] on span "9989480555" at bounding box center [151, 95] width 41 height 9
click at [168, 79] on div "R phani*" at bounding box center [151, 79] width 133 height 11
click at [172, 92] on span "9989480555" at bounding box center [151, 95] width 41 height 9
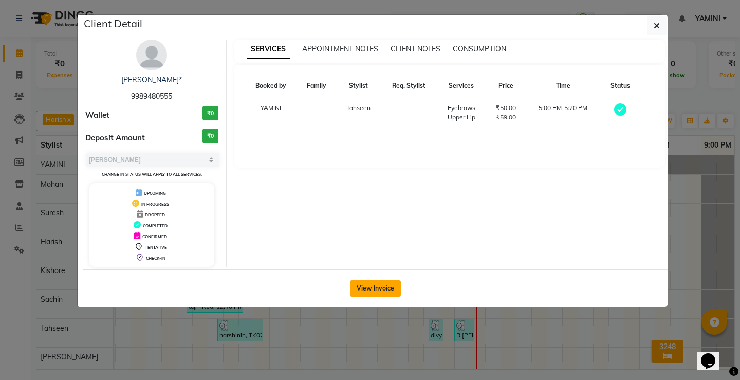
click at [366, 292] on button "View Invoice" at bounding box center [375, 288] width 51 height 16
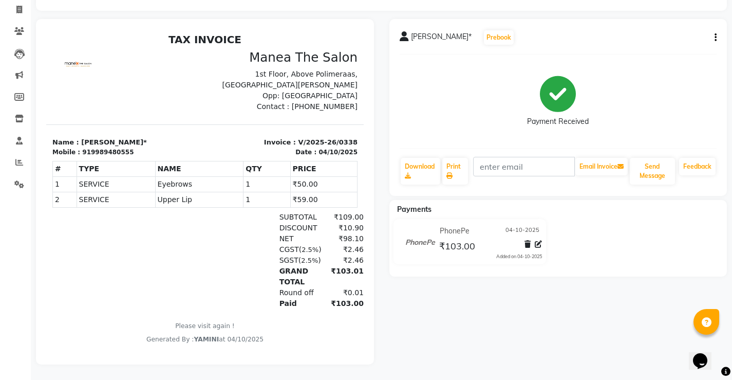
scroll to position [73, 0]
click at [484, 33] on button "Prebook" at bounding box center [499, 37] width 30 height 14
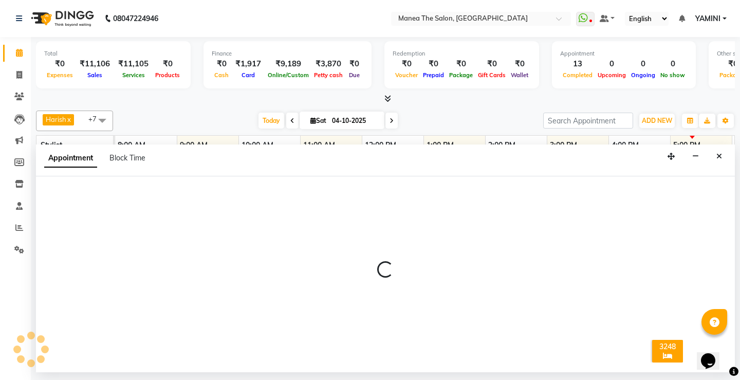
select select "91022"
select select "540"
select select "tentative"
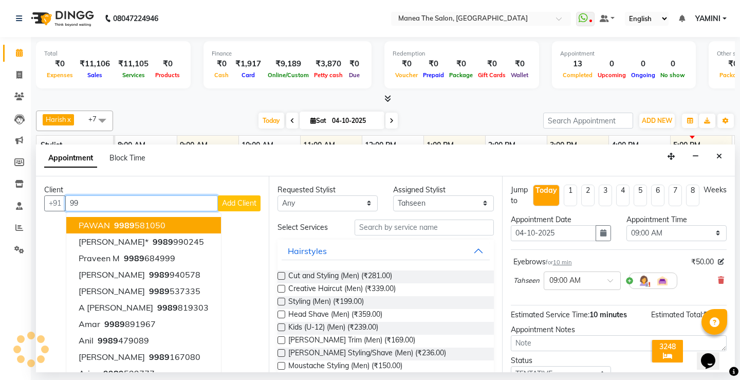
type input "9"
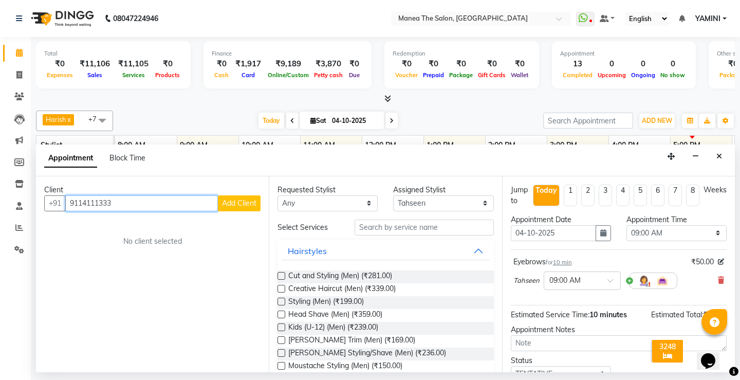
type input "9114111333"
click at [244, 206] on span "Add Client" at bounding box center [239, 202] width 34 height 9
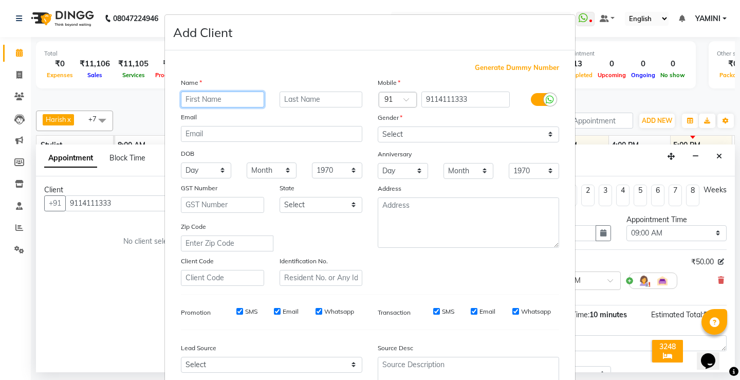
click at [238, 103] on input "text" at bounding box center [222, 99] width 83 height 16
type input "V"
click at [191, 93] on input "text" at bounding box center [222, 99] width 83 height 16
type input "C"
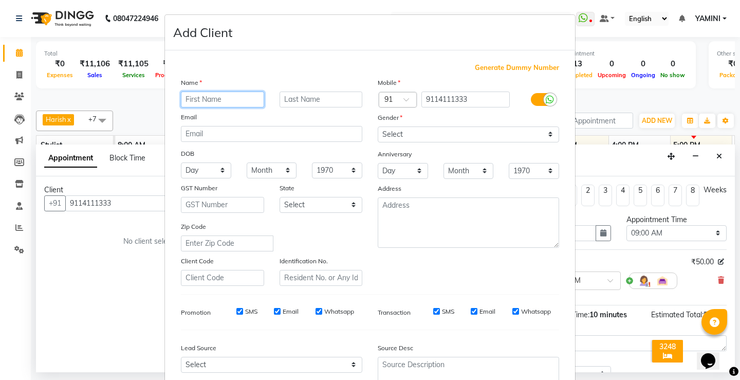
click at [223, 98] on input "text" at bounding box center [222, 99] width 83 height 16
type input "V"
type input "r"
click at [219, 101] on input "R phain" at bounding box center [222, 99] width 83 height 16
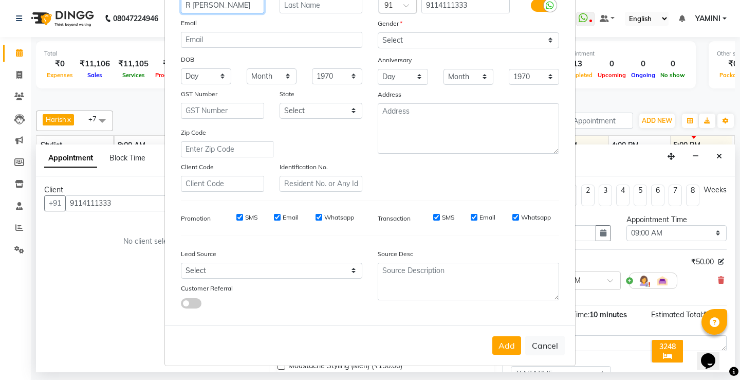
scroll to position [95, 0]
type input "R phani"
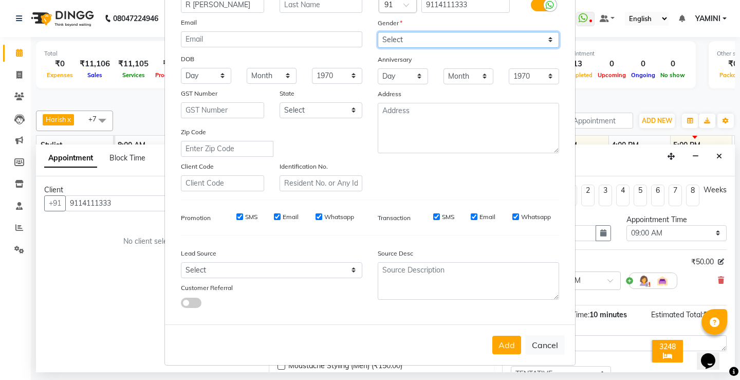
click at [440, 36] on select "Select [DEMOGRAPHIC_DATA] [DEMOGRAPHIC_DATA] Other Prefer Not To Say" at bounding box center [468, 40] width 181 height 16
select select "[DEMOGRAPHIC_DATA]"
click at [378, 32] on select "Select [DEMOGRAPHIC_DATA] [DEMOGRAPHIC_DATA] Other Prefer Not To Say" at bounding box center [468, 40] width 181 height 16
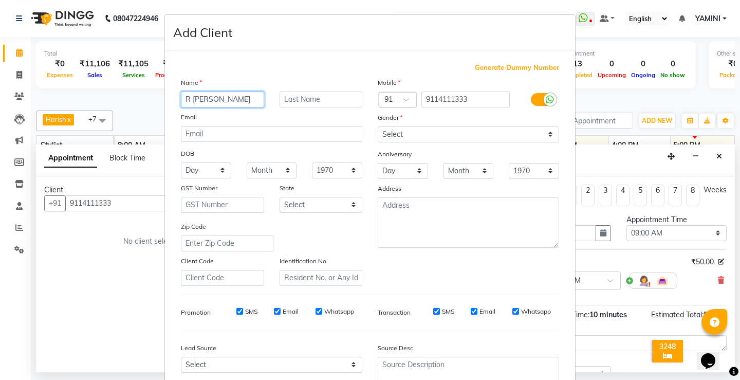
click at [226, 92] on input "R phani" at bounding box center [222, 99] width 83 height 16
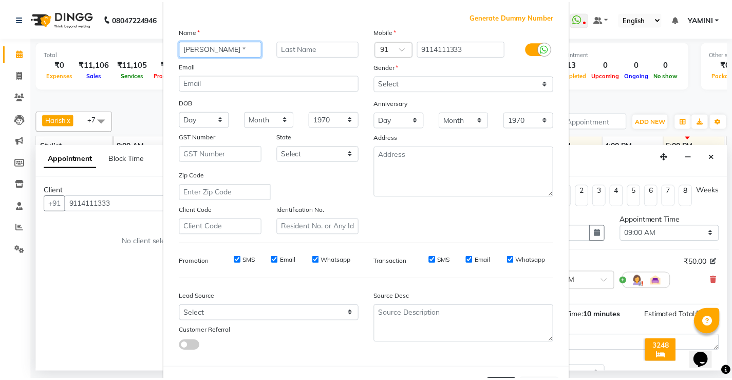
scroll to position [95, 0]
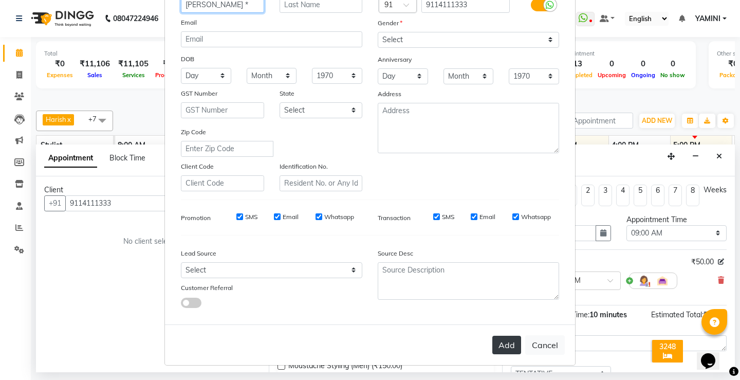
type input "R phani *"
click at [516, 346] on button "Add" at bounding box center [506, 344] width 29 height 18
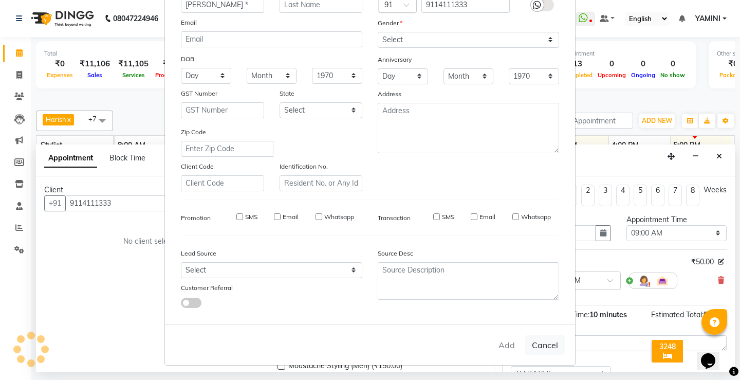
select select
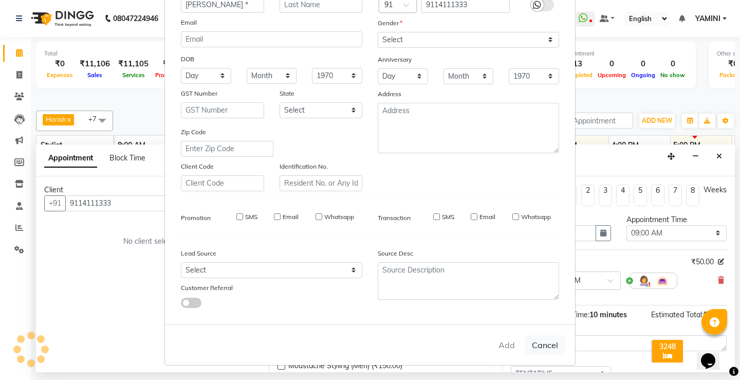
select select
checkbox input "false"
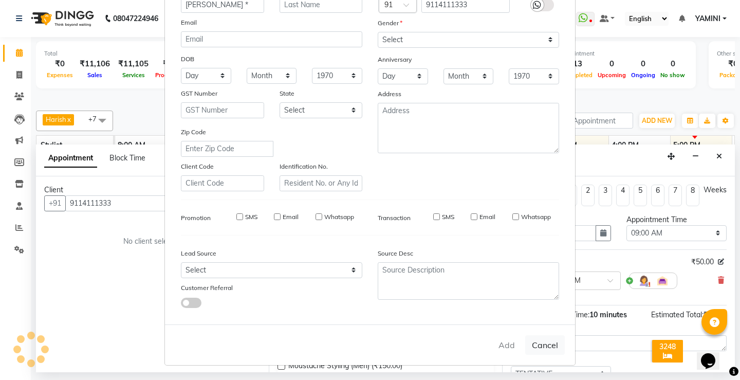
checkbox input "false"
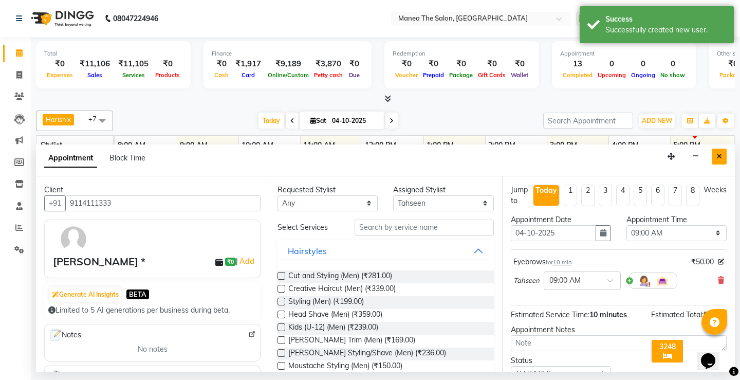
click at [722, 154] on button "Close" at bounding box center [718, 156] width 15 height 16
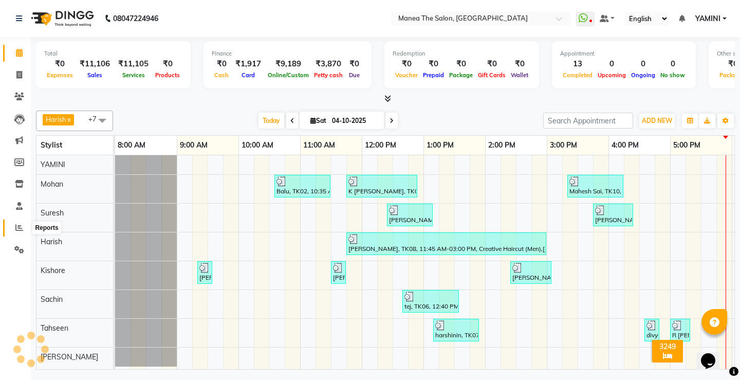
click at [19, 225] on icon at bounding box center [19, 227] width 8 height 8
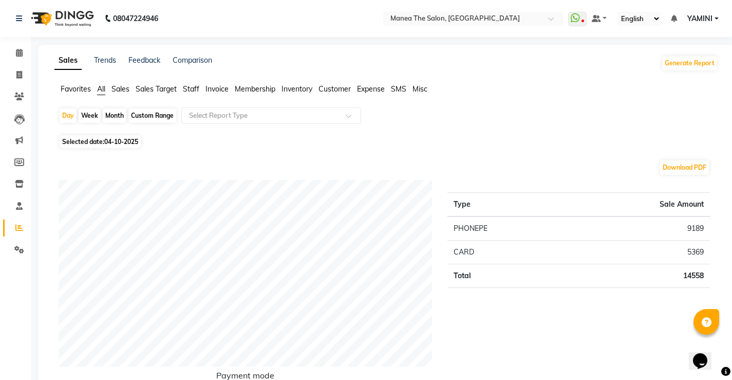
click at [113, 115] on div "Month" at bounding box center [115, 115] width 24 height 14
select select "10"
select select "2025"
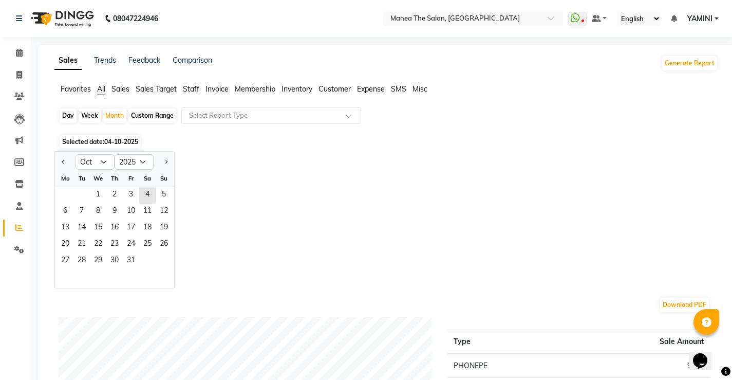
click at [186, 85] on span "Staff" at bounding box center [191, 88] width 16 height 9
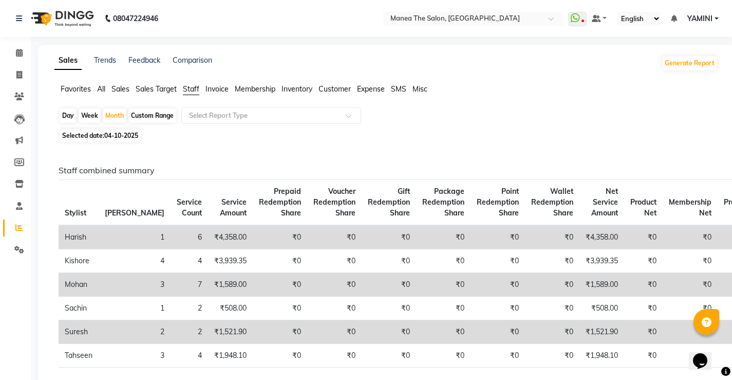
click at [96, 116] on div "Week" at bounding box center [90, 115] width 22 height 14
select select "10"
select select "2025"
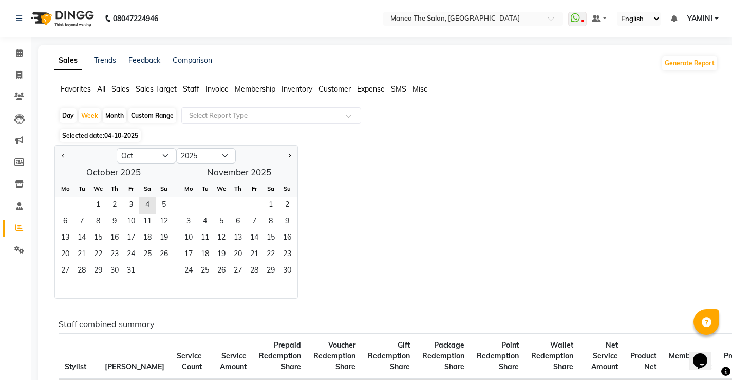
click at [196, 88] on span "Staff" at bounding box center [191, 88] width 16 height 9
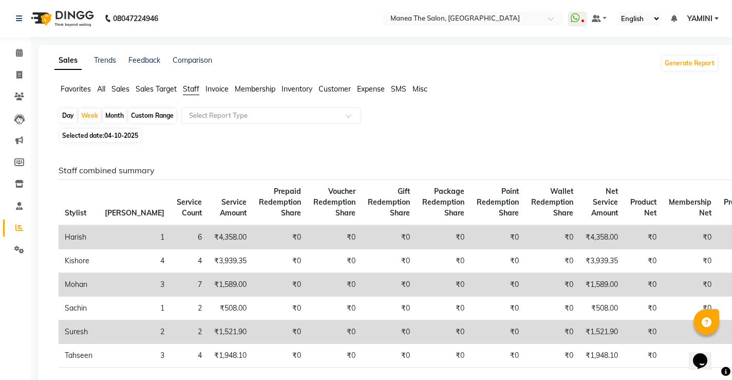
click at [119, 116] on div "Month" at bounding box center [115, 115] width 24 height 14
select select "10"
select select "2025"
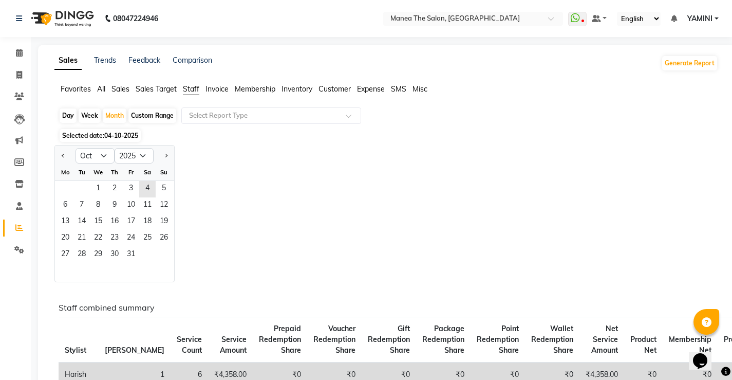
click at [142, 117] on div "Custom Range" at bounding box center [152, 115] width 48 height 14
select select "10"
select select "2025"
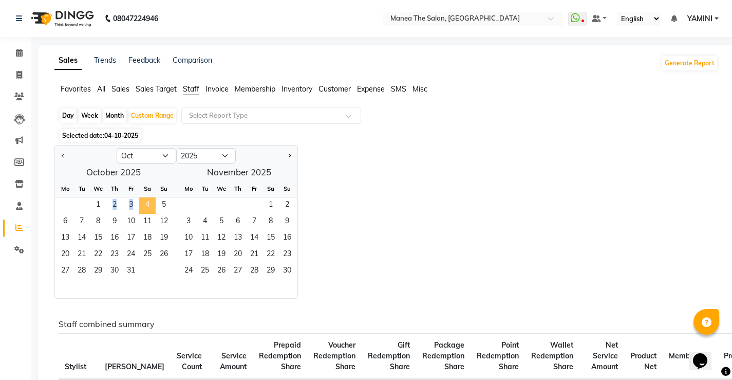
drag, startPoint x: 97, startPoint y: 206, endPoint x: 145, endPoint y: 205, distance: 48.3
click at [145, 205] on div "1 2 3 4 5" at bounding box center [113, 205] width 117 height 16
click at [355, 192] on div "Jan Feb Mar Apr May Jun Jul Aug Sep Oct Nov Dec 2015 2016 2017 2018 2019 2020 2…" at bounding box center [386, 222] width 664 height 154
drag, startPoint x: 100, startPoint y: 201, endPoint x: 150, endPoint y: 201, distance: 50.8
click at [150, 201] on div "1 2 3 4 5" at bounding box center [113, 205] width 117 height 16
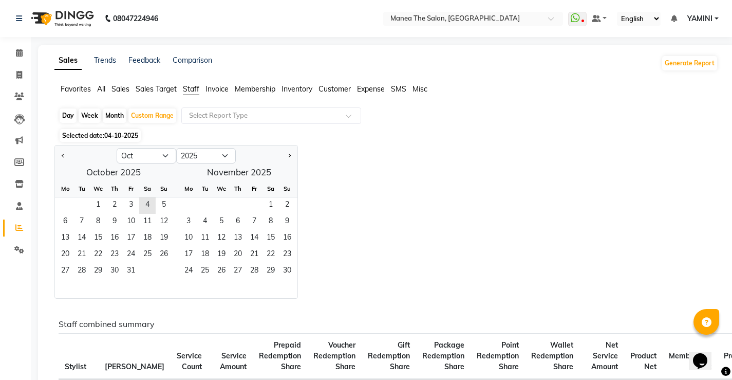
click at [121, 135] on span "04-10-2025" at bounding box center [121, 135] width 34 height 8
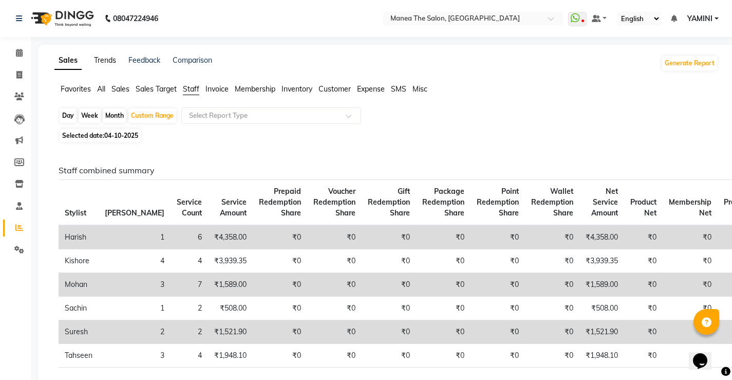
click at [99, 60] on link "Trends" at bounding box center [105, 59] width 22 height 9
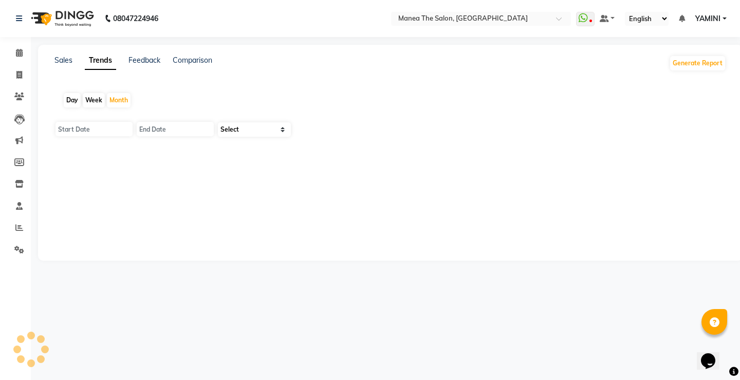
type input "01-10-2025"
type input "31-10-2025"
select select "by_client"
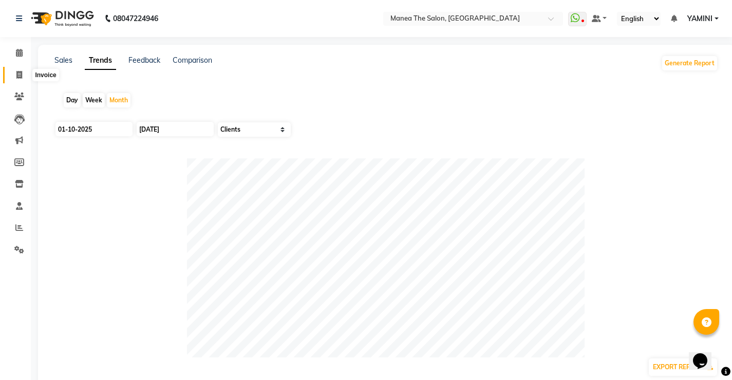
click at [21, 72] on icon at bounding box center [19, 75] width 6 height 8
select select "8986"
select select "service"
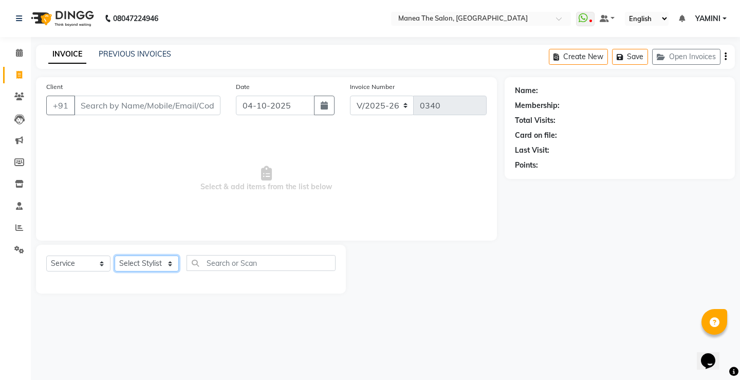
click at [130, 260] on select "Select Stylist Harish Kishore Mohan Sachin Suresh Swaroopa Tahseen YAMINI" at bounding box center [147, 263] width 64 height 16
select select "91022"
click at [115, 255] on select "Select Stylist Harish Kishore Mohan Sachin Suresh Swaroopa Tahseen YAMINI" at bounding box center [147, 263] width 64 height 16
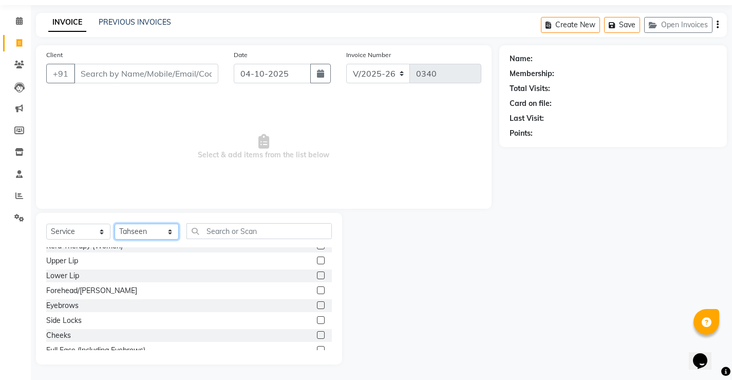
scroll to position [1088, 0]
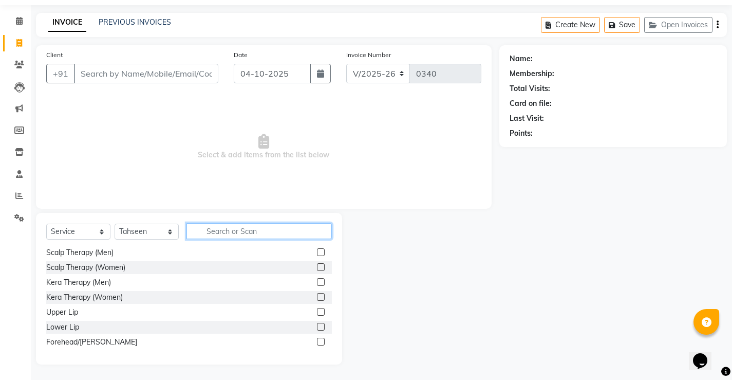
click at [204, 229] on input "text" at bounding box center [258, 231] width 145 height 16
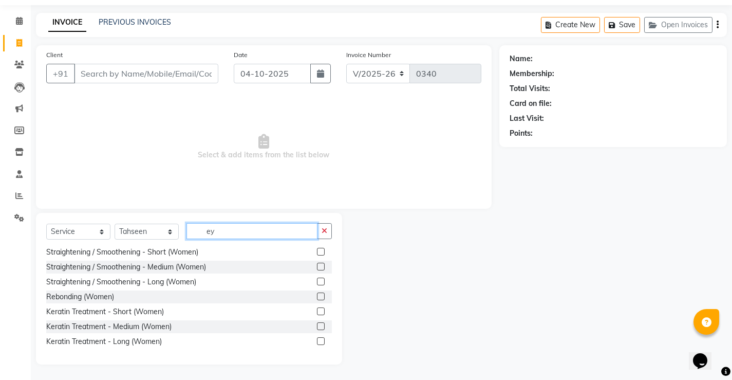
scroll to position [0, 0]
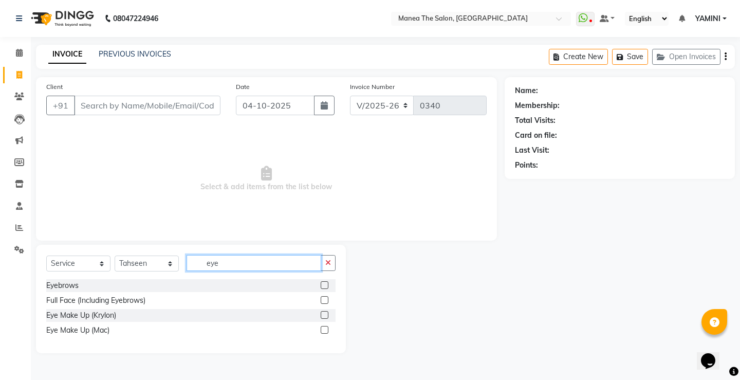
type input "eye"
click at [326, 285] on label at bounding box center [325, 285] width 8 height 8
click at [326, 285] on input "checkbox" at bounding box center [324, 285] width 7 height 7
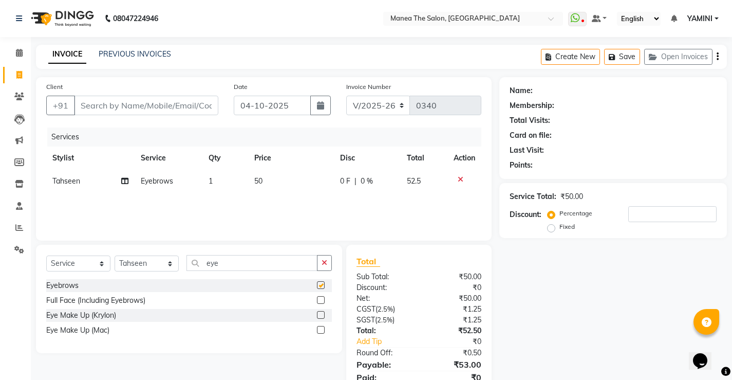
checkbox input "false"
click at [114, 105] on input "Client" at bounding box center [146, 106] width 144 height 20
type input "9"
type input "0"
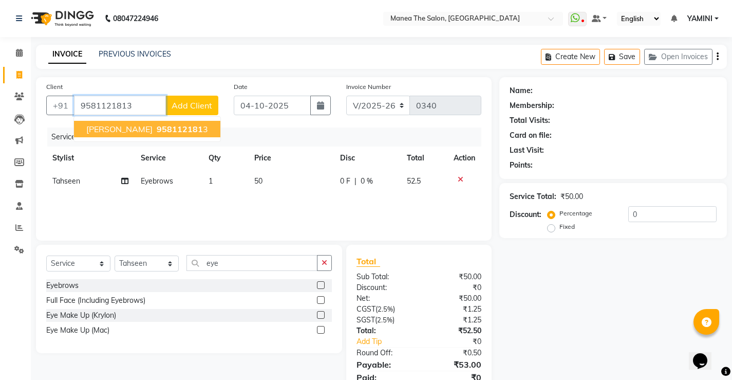
type input "9581121813"
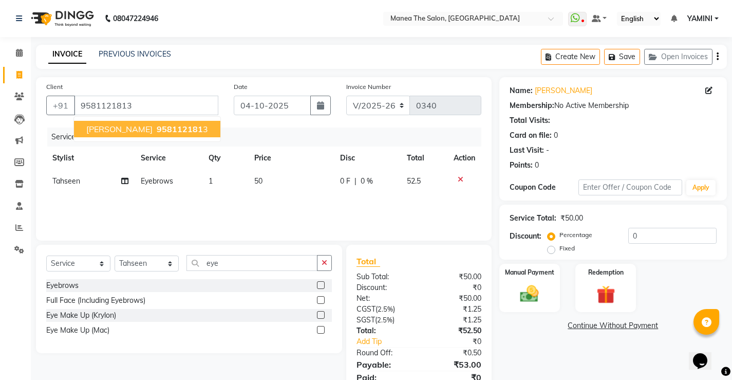
click at [157, 129] on span "958112181" at bounding box center [180, 129] width 46 height 10
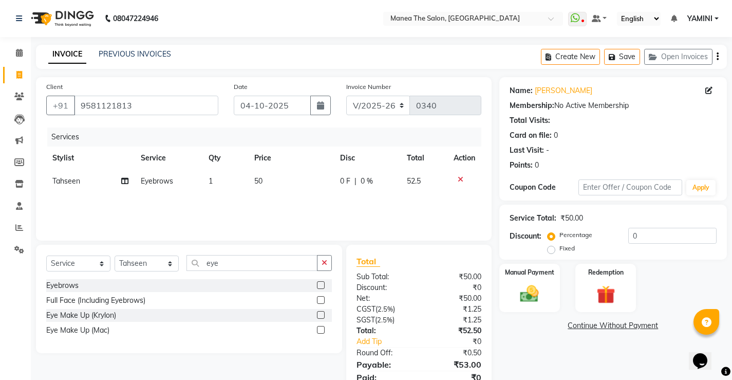
scroll to position [42, 0]
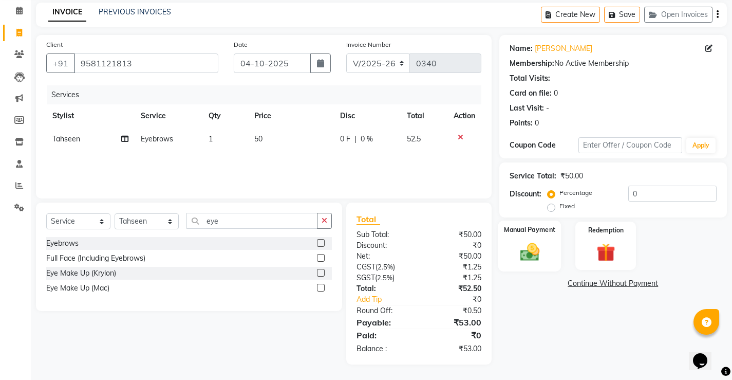
click at [539, 244] on img at bounding box center [529, 251] width 31 height 22
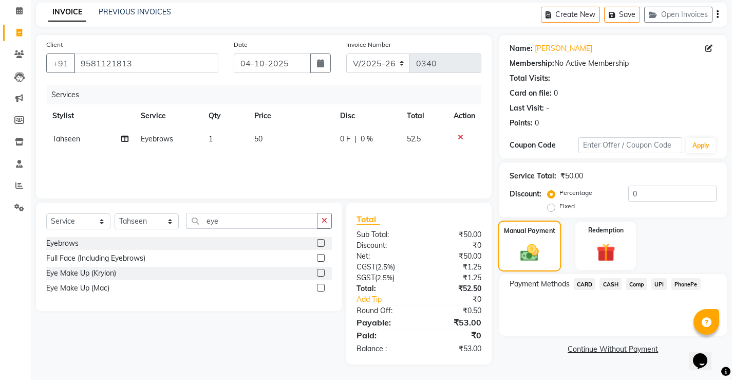
click at [539, 244] on img at bounding box center [530, 251] width 30 height 21
click at [687, 284] on span "PhonePe" at bounding box center [685, 284] width 29 height 12
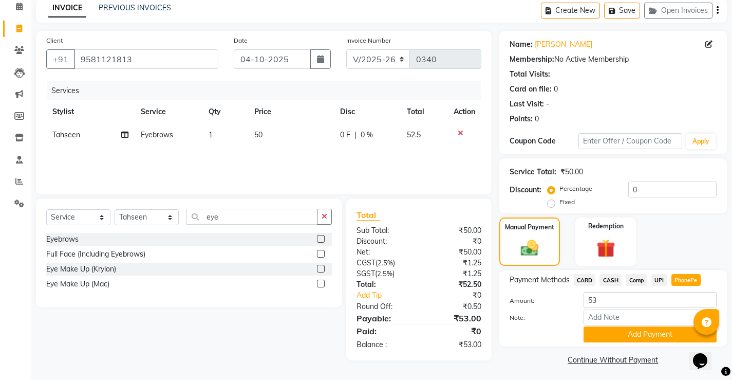
scroll to position [49, 0]
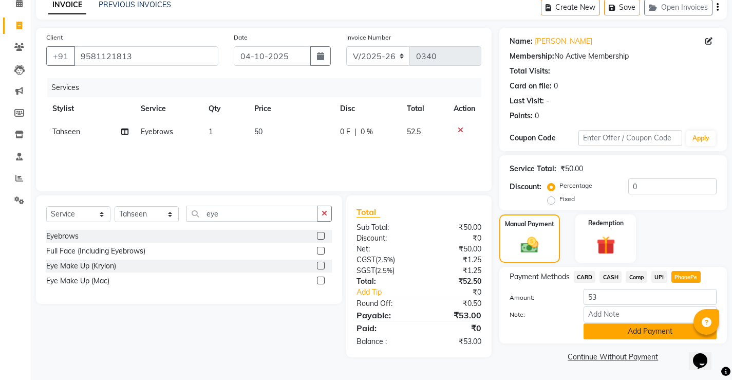
click at [645, 333] on button "Add Payment" at bounding box center [649, 331] width 133 height 16
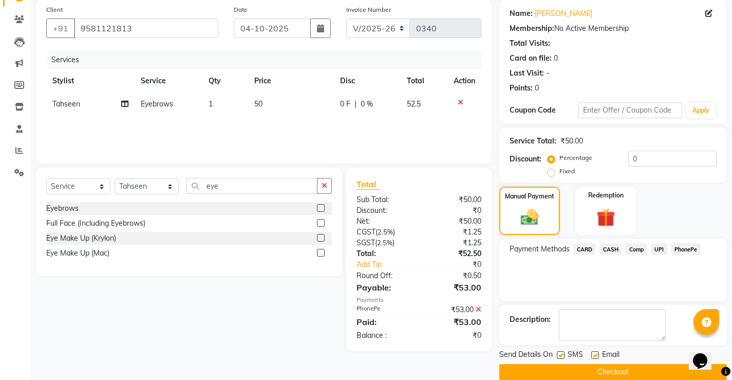
scroll to position [92, 0]
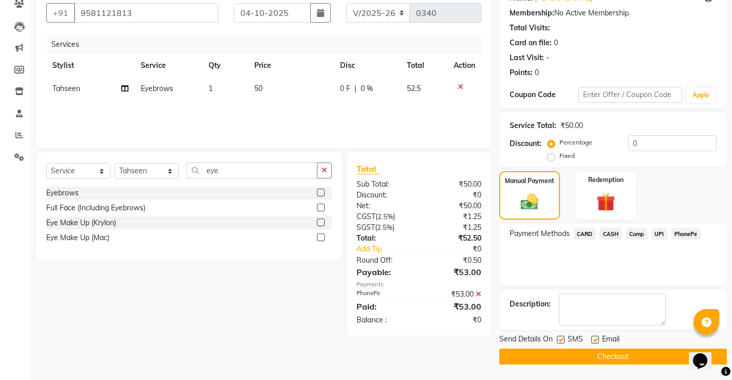
click at [611, 359] on button "Checkout" at bounding box center [613, 356] width 228 height 16
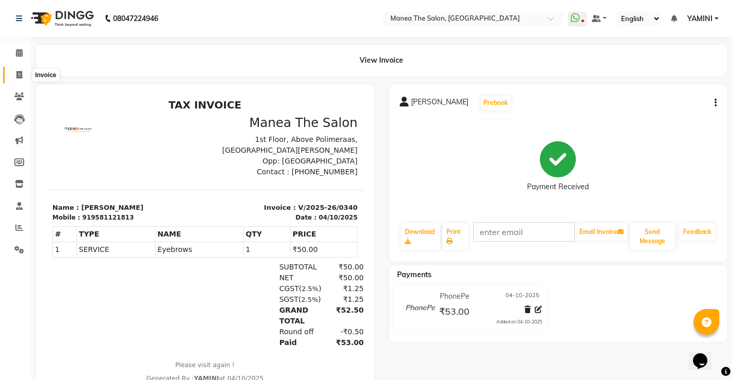
click at [19, 72] on icon at bounding box center [19, 75] width 6 height 8
select select "service"
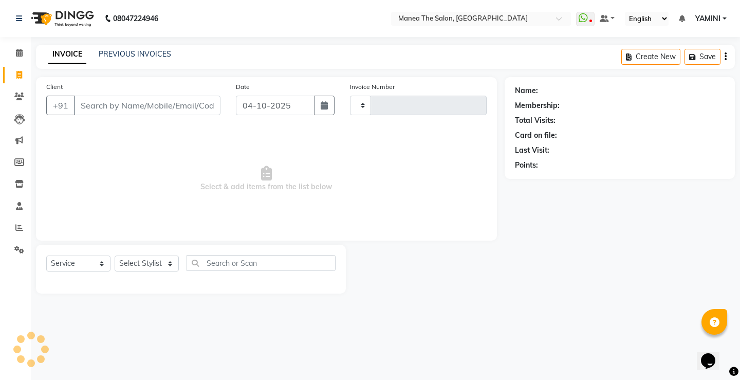
type input "0341"
select select "8986"
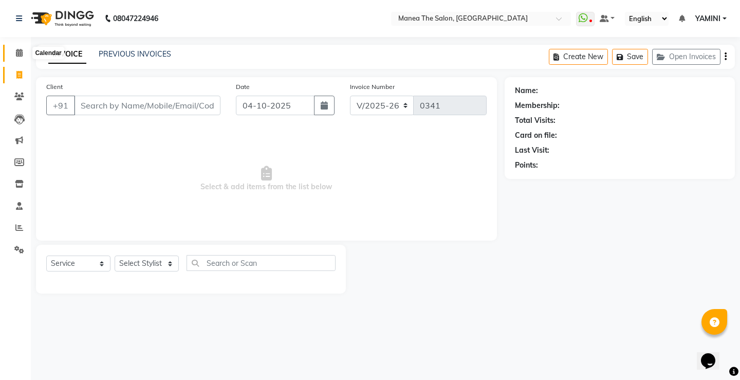
click at [21, 52] on icon at bounding box center [19, 53] width 7 height 8
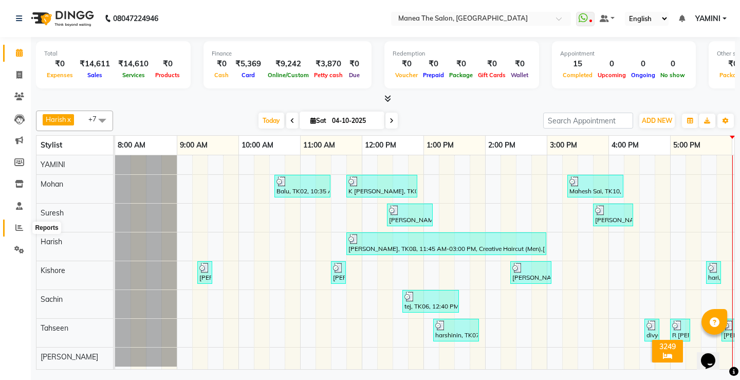
click at [23, 231] on span at bounding box center [19, 228] width 18 height 12
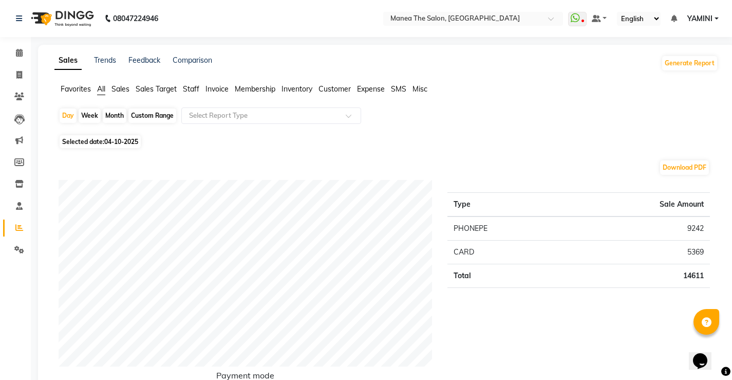
click at [112, 138] on span "04-10-2025" at bounding box center [121, 142] width 34 height 8
select select "10"
select select "2025"
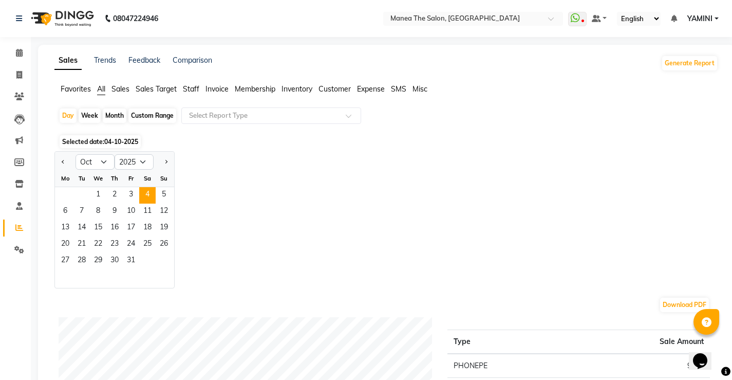
drag, startPoint x: 148, startPoint y: 105, endPoint x: 149, endPoint y: 110, distance: 5.2
click at [149, 110] on div "Custom Range" at bounding box center [152, 115] width 48 height 14
select select "10"
select select "2025"
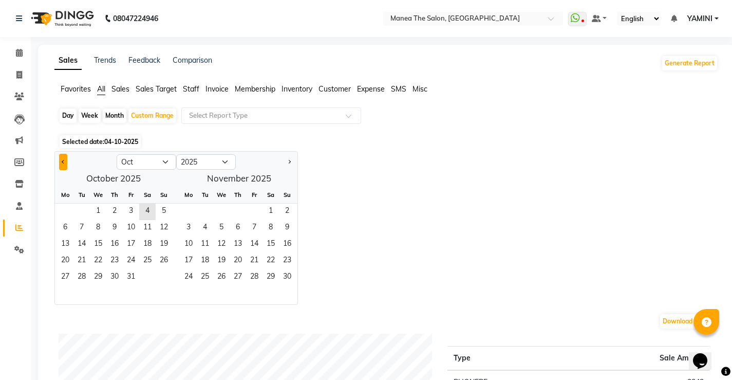
click at [63, 162] on span "Previous month" at bounding box center [64, 161] width 4 height 4
select select "9"
click at [142, 259] on span "27" at bounding box center [147, 261] width 16 height 16
click at [83, 278] on span "30" at bounding box center [81, 277] width 16 height 16
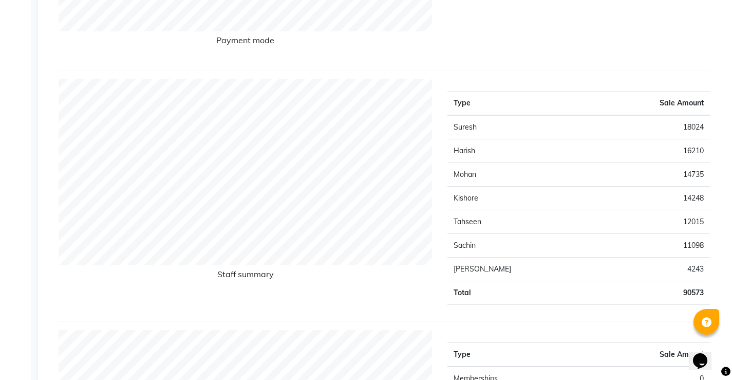
scroll to position [360, 0]
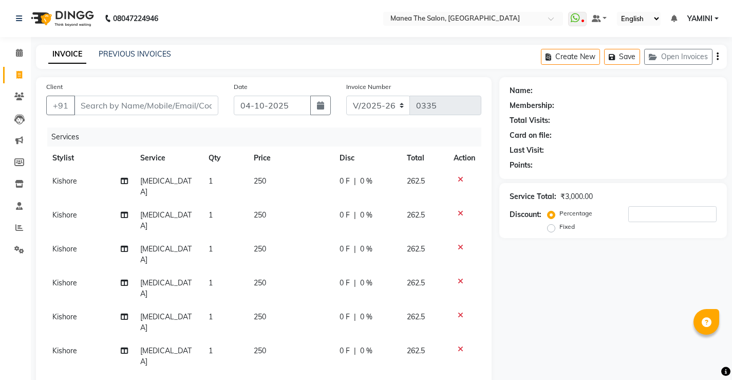
select select "8986"
select select "service"
select select "91018"
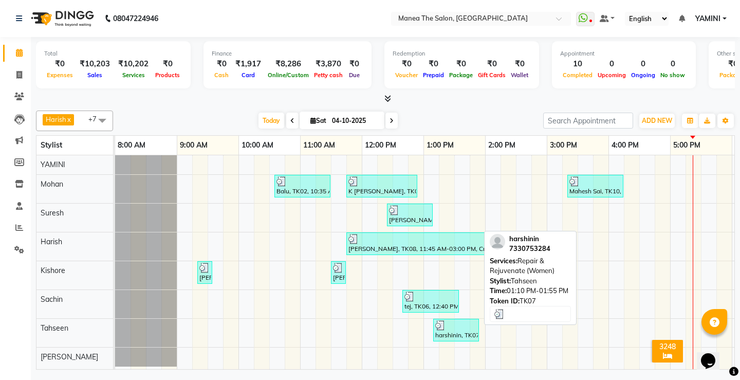
click at [444, 330] on div "harshinin, TK07, 01:10 PM-01:55 PM, Repair & Rejuvenate (Women)" at bounding box center [456, 330] width 44 height 20
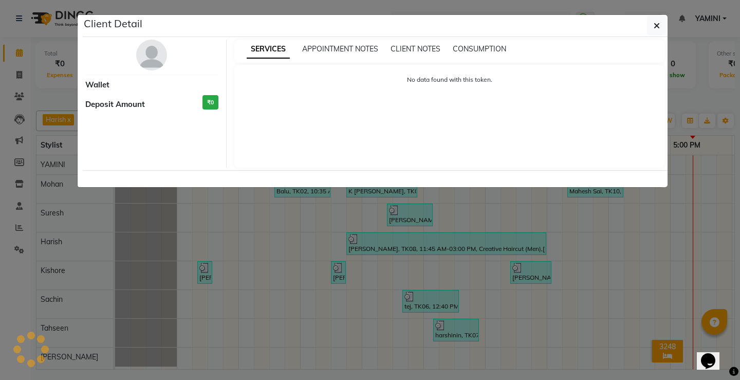
select select "3"
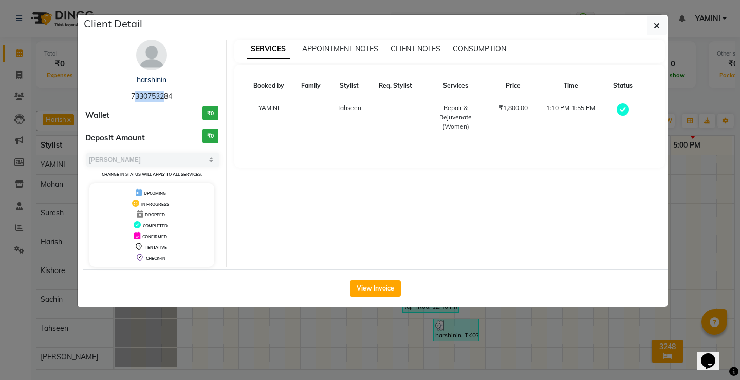
drag, startPoint x: 131, startPoint y: 95, endPoint x: 155, endPoint y: 92, distance: 23.8
click at [158, 94] on span "7330753284" at bounding box center [151, 95] width 41 height 9
click at [140, 71] on div "harshinin 7330753284 Wallet ₹0 Deposit Amount ₹0 Select MARK DONE UPCOMING Chan…" at bounding box center [152, 153] width 149 height 227
click at [61, 156] on ngb-modal-window "Client Detail harshinin 7330753284 Wallet ₹0 Deposit Amount ₹0 Select MARK DONE…" at bounding box center [370, 190] width 740 height 380
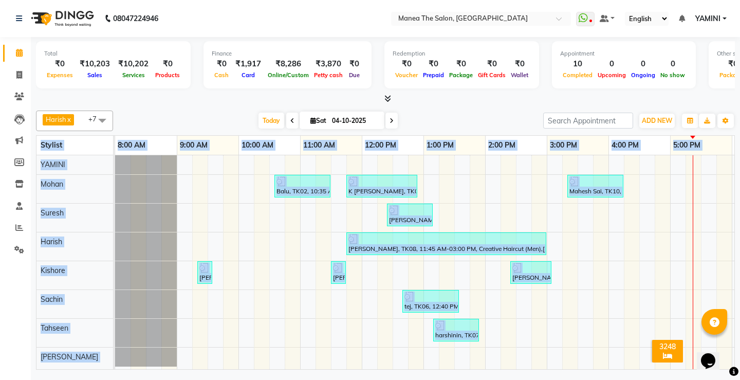
drag, startPoint x: 420, startPoint y: 373, endPoint x: 462, endPoint y: 366, distance: 42.8
click at [462, 366] on div "08047224946 Select Location × Manea The Salon, Pragathi Nagar WhatsApp Status ✕…" at bounding box center [370, 190] width 740 height 380
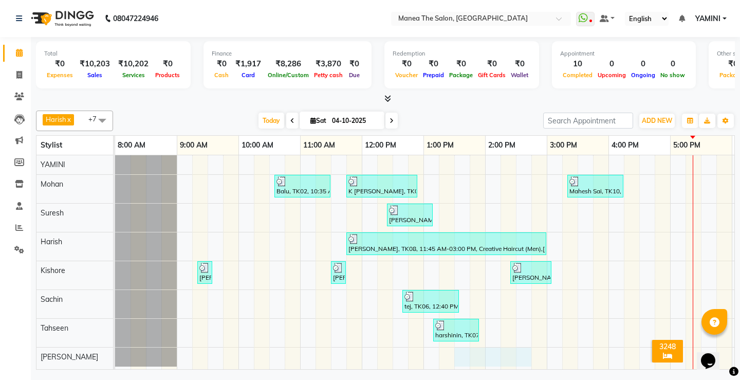
click at [536, 358] on div "Balu, TK02, 10:35 AM-11:30 AM, Cut and Styling (Men),[PERSON_NAME] Trim (Men) K…" at bounding box center [546, 262] width 863 height 214
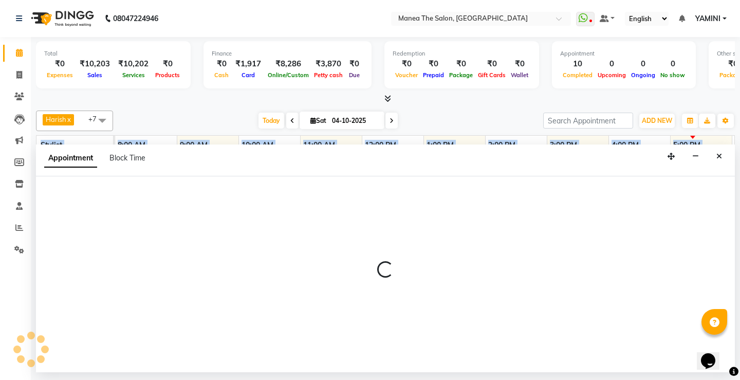
select select "91023"
select select "810"
select select "tentative"
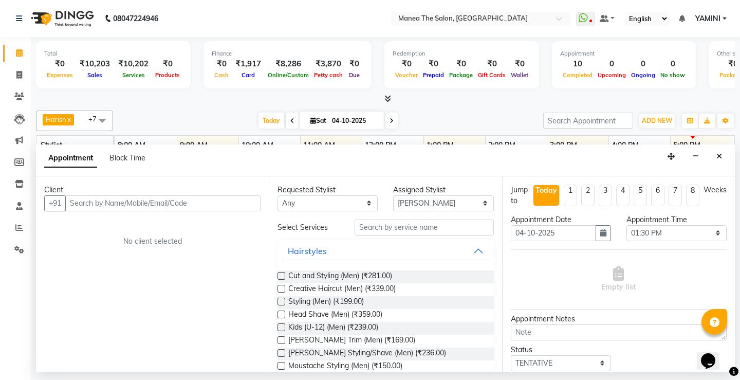
click at [93, 97] on div at bounding box center [385, 98] width 699 height 11
click at [195, 126] on div "Today Sat 04-10-2025" at bounding box center [328, 120] width 420 height 15
click at [719, 154] on icon "Close" at bounding box center [719, 156] width 6 height 7
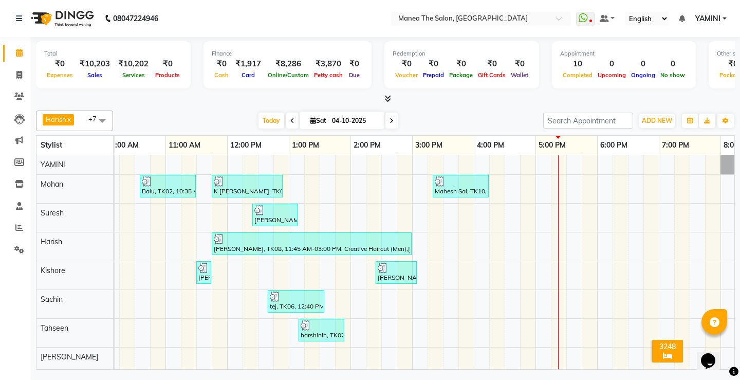
scroll to position [0, 136]
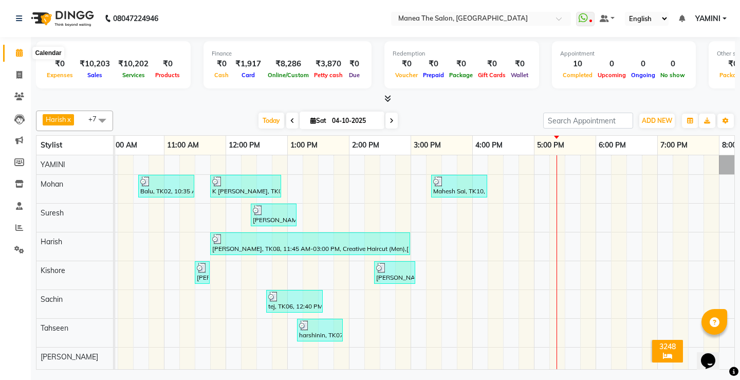
click at [22, 52] on icon at bounding box center [19, 53] width 7 height 8
click at [16, 17] on icon at bounding box center [19, 18] width 6 height 7
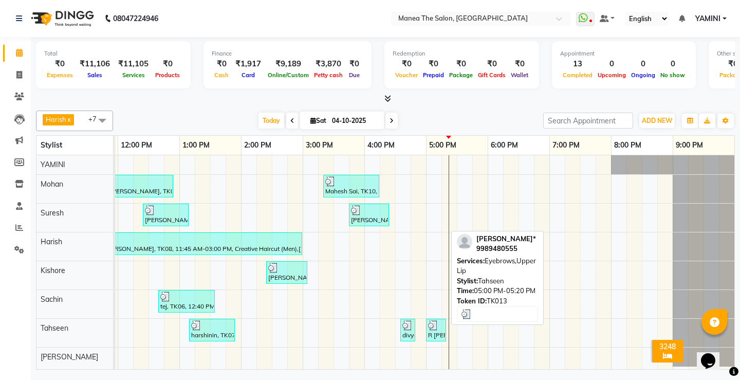
click at [437, 327] on img at bounding box center [433, 325] width 10 height 10
select select "3"
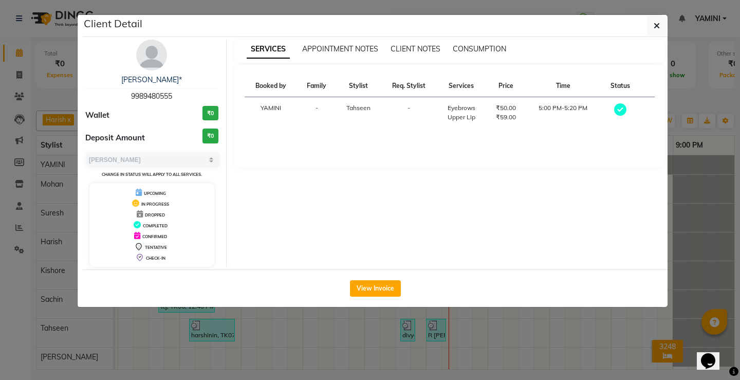
click at [136, 80] on div "[PERSON_NAME]*" at bounding box center [151, 79] width 133 height 11
drag, startPoint x: 136, startPoint y: 78, endPoint x: 172, endPoint y: 78, distance: 36.5
click at [172, 78] on div "[PERSON_NAME]*" at bounding box center [151, 79] width 133 height 11
click at [131, 80] on div "[PERSON_NAME]*" at bounding box center [151, 79] width 133 height 11
drag, startPoint x: 136, startPoint y: 78, endPoint x: 166, endPoint y: 81, distance: 30.5
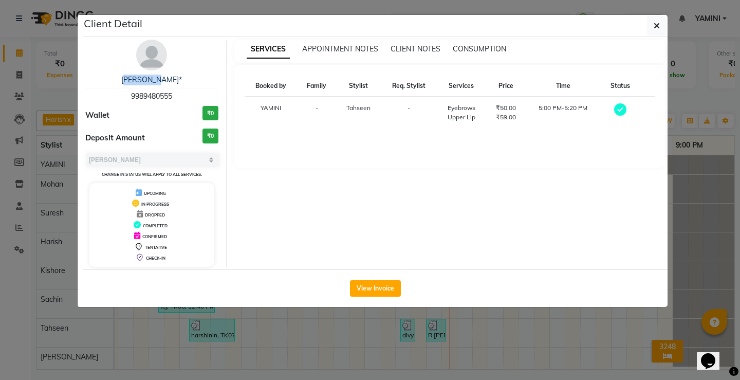
click at [166, 81] on div "[PERSON_NAME]*" at bounding box center [151, 79] width 133 height 11
click at [332, 51] on span "APPOINTMENT NOTES" at bounding box center [340, 48] width 76 height 9
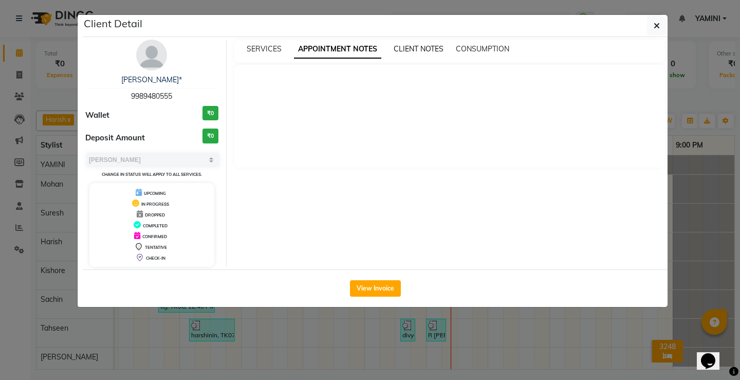
click at [412, 47] on span "CLIENT NOTES" at bounding box center [418, 48] width 50 height 9
click at [451, 41] on div "SERVICES APPOINTMENT NOTES CLIENT NOTES CONSUMPTION" at bounding box center [449, 51] width 431 height 23
click at [484, 50] on span "CONSUMPTION" at bounding box center [481, 48] width 53 height 9
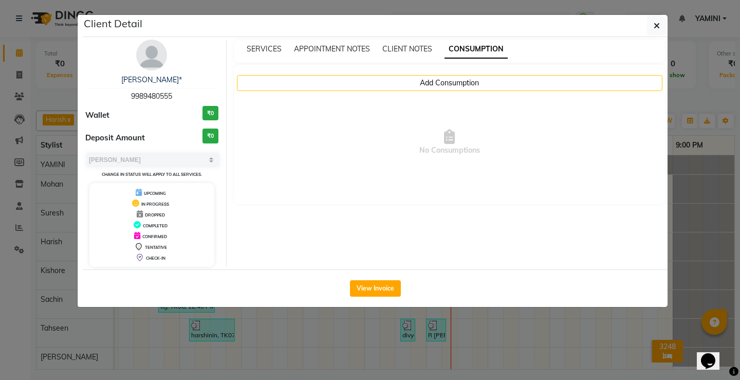
click at [161, 91] on span "9989480555" at bounding box center [151, 95] width 41 height 9
click at [161, 92] on span "9989480555" at bounding box center [151, 95] width 41 height 9
click at [161, 79] on link "[PERSON_NAME]*" at bounding box center [151, 79] width 61 height 9
click at [161, 79] on div "[PERSON_NAME]* 9989480555" at bounding box center [151, 87] width 133 height 27
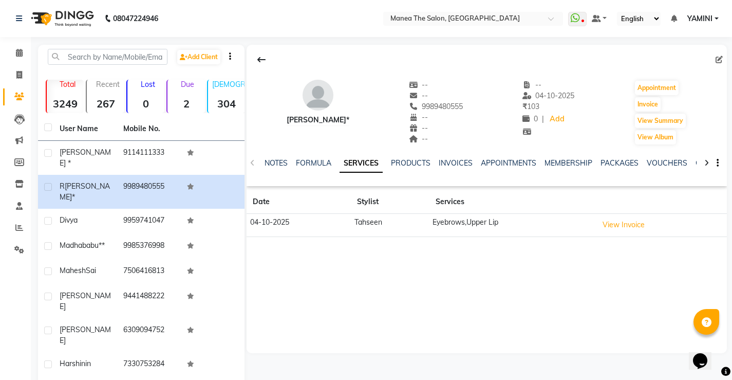
click at [456, 111] on div "R [PERSON_NAME]* -- -- 9989480555 -- -- -- -- [DATE] ₹ 103 0 | Add Appointment …" at bounding box center [487, 107] width 480 height 76
click at [431, 106] on span "9989480555" at bounding box center [436, 106] width 54 height 9
click at [410, 106] on span "9989480555" at bounding box center [436, 106] width 54 height 9
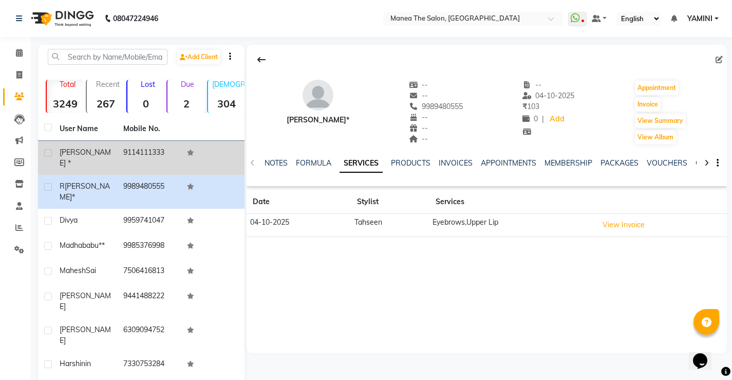
click at [44, 156] on td at bounding box center [45, 158] width 15 height 34
click at [48, 155] on label at bounding box center [48, 153] width 8 height 8
click at [48, 155] on input "checkbox" at bounding box center [47, 153] width 7 height 7
checkbox input "true"
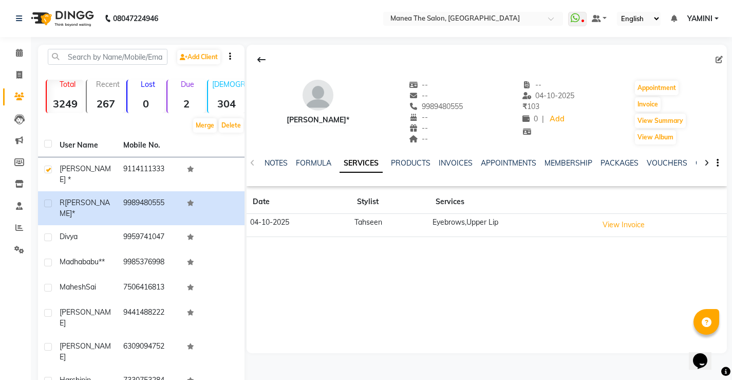
click at [48, 154] on th at bounding box center [45, 146] width 15 height 24
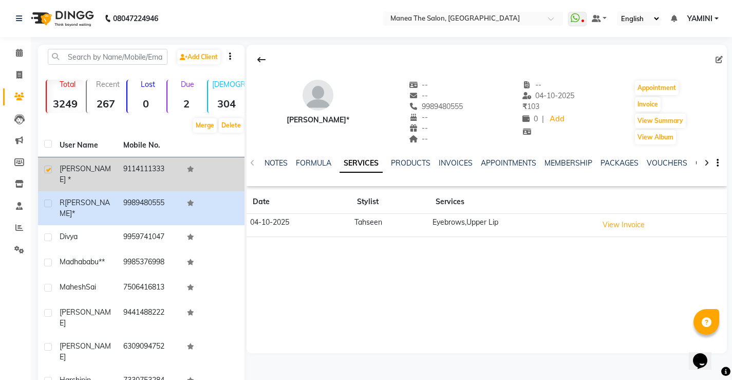
drag, startPoint x: 123, startPoint y: 166, endPoint x: 164, endPoint y: 167, distance: 41.6
click at [164, 167] on td "9114111333" at bounding box center [149, 174] width 64 height 34
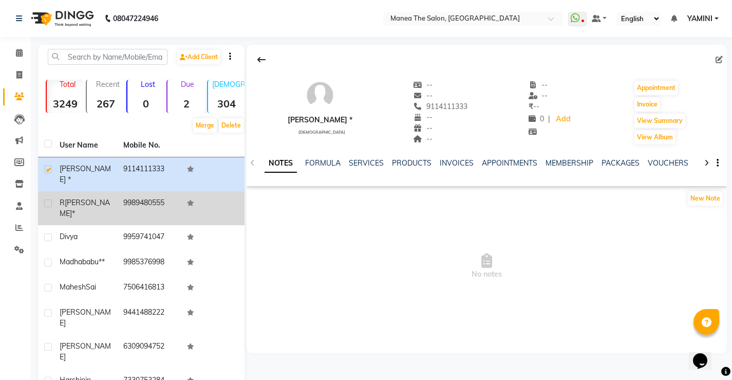
click at [51, 199] on label at bounding box center [48, 203] width 8 height 8
click at [51, 200] on input "checkbox" at bounding box center [47, 203] width 7 height 7
checkbox input "true"
click at [121, 196] on td "9989480555" at bounding box center [149, 208] width 64 height 34
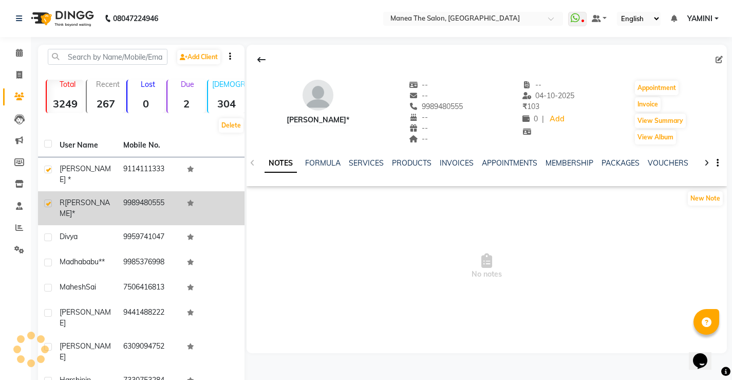
click at [121, 196] on td "9989480555" at bounding box center [149, 208] width 64 height 34
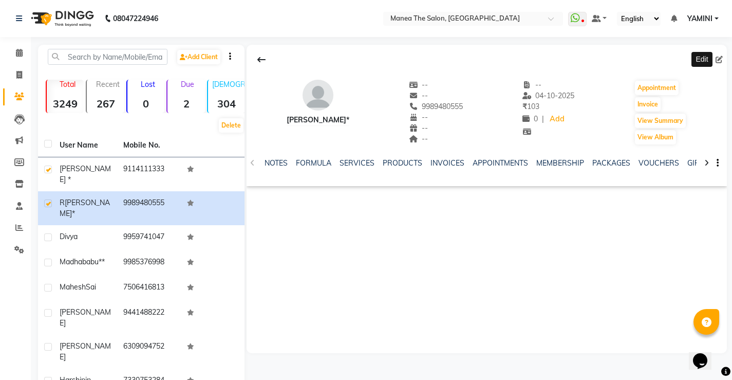
click at [723, 58] on span at bounding box center [720, 59] width 11 height 11
click at [721, 58] on icon at bounding box center [718, 59] width 7 height 7
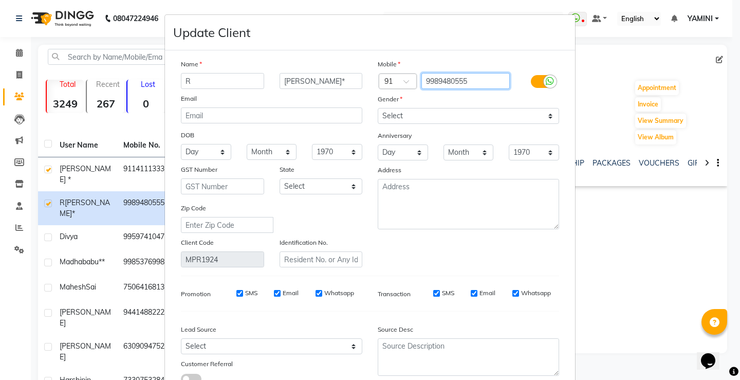
click at [467, 80] on input "9989480555" at bounding box center [465, 81] width 89 height 16
type input "9"
type input "C"
click at [605, 63] on ngb-modal-window "Update Client Name R [PERSON_NAME]* Email DOB Day 01 02 03 04 05 06 07 08 09 10…" at bounding box center [370, 190] width 740 height 380
drag, startPoint x: 629, startPoint y: 336, endPoint x: 627, endPoint y: 327, distance: 9.6
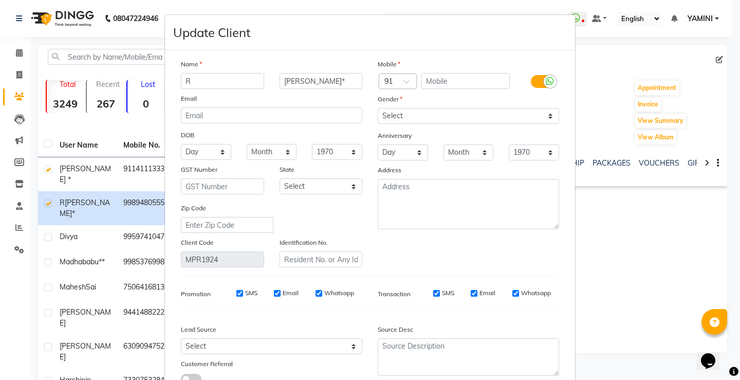
click at [629, 335] on ngb-modal-window "Update Client Name R [PERSON_NAME]* Email DOB Day 01 02 03 04 05 06 07 08 09 10…" at bounding box center [370, 190] width 740 height 380
click at [622, 319] on ngb-modal-window "Update Client Name R [PERSON_NAME]* Email DOB Day 01 02 03 04 05 06 07 08 09 10…" at bounding box center [370, 190] width 740 height 380
click at [621, 317] on ngb-modal-window "Update Client Name R [PERSON_NAME]* Email DOB Day 01 02 03 04 05 06 07 08 09 10…" at bounding box center [370, 190] width 740 height 380
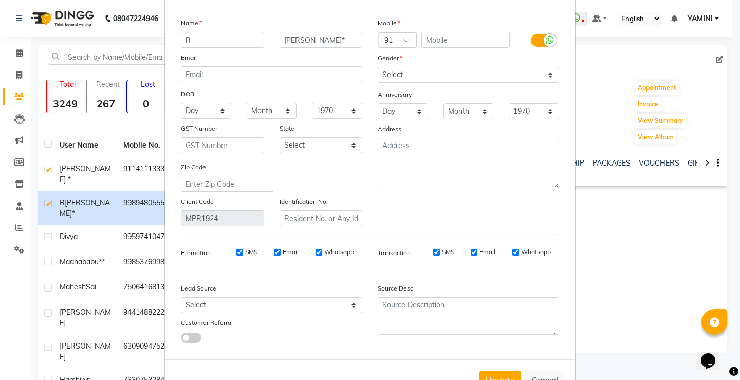
scroll to position [76, 0]
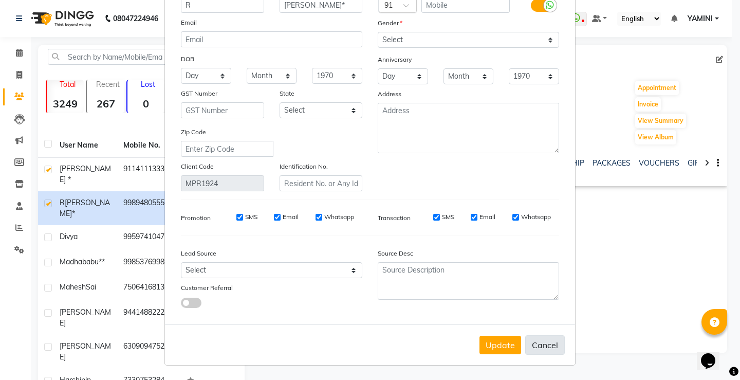
click at [536, 341] on button "Cancel" at bounding box center [545, 345] width 40 height 20
select select
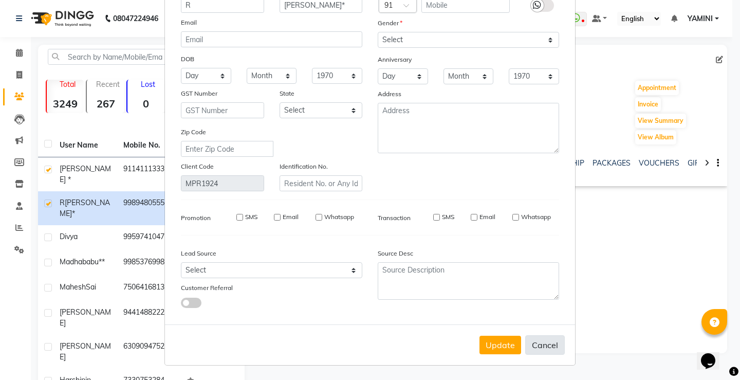
select select
checkbox input "false"
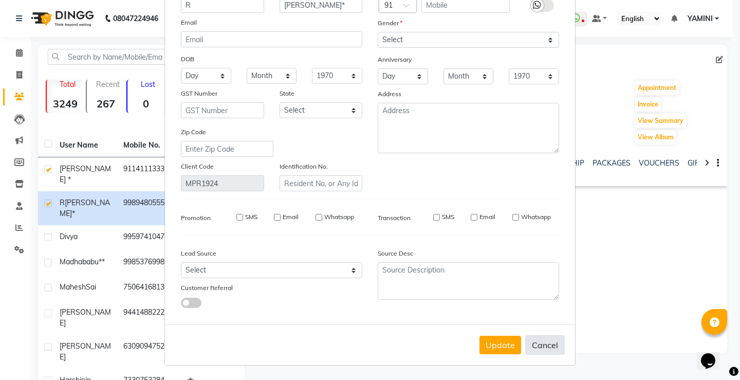
checkbox input "false"
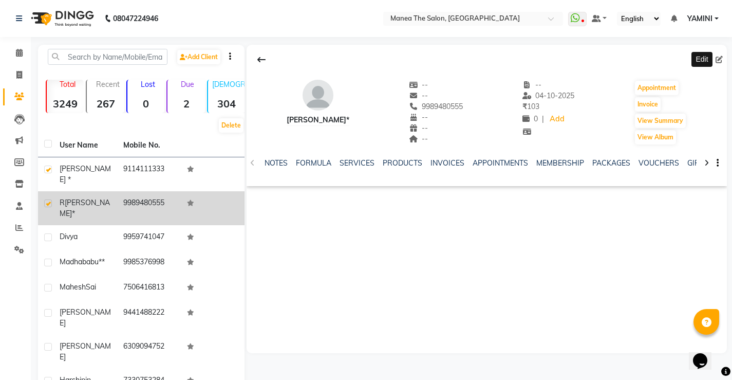
click at [49, 199] on label at bounding box center [48, 203] width 8 height 8
click at [49, 200] on input "checkbox" at bounding box center [47, 203] width 7 height 7
click at [48, 199] on label at bounding box center [48, 203] width 8 height 8
click at [48, 200] on input "checkbox" at bounding box center [47, 203] width 7 height 7
click at [48, 199] on label at bounding box center [48, 203] width 8 height 8
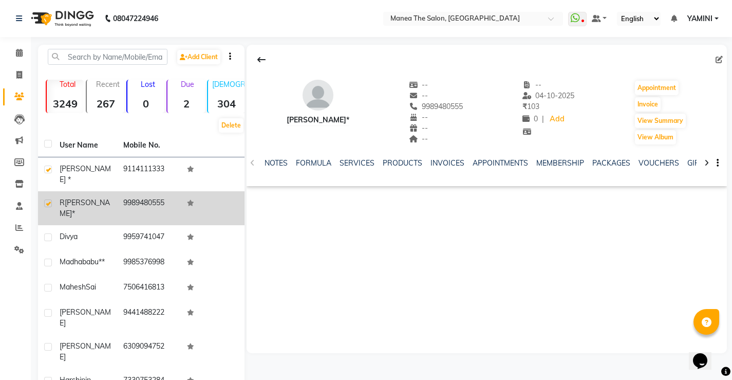
click at [48, 200] on input "checkbox" at bounding box center [47, 203] width 7 height 7
checkbox input "false"
click at [139, 192] on td "9989480555" at bounding box center [149, 208] width 64 height 34
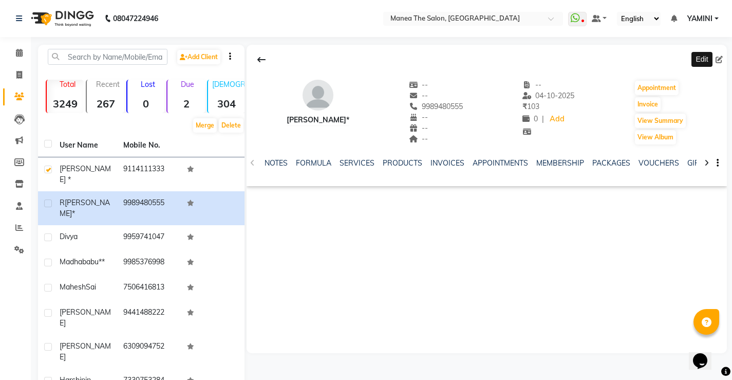
click at [718, 60] on icon at bounding box center [718, 59] width 7 height 7
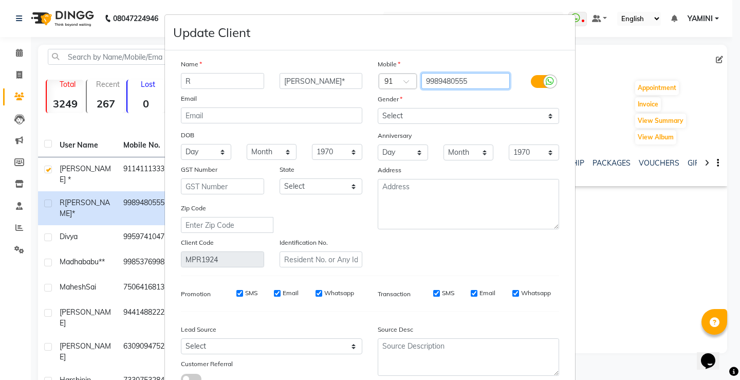
click at [470, 79] on input "9989480555" at bounding box center [465, 81] width 89 height 16
type input "9"
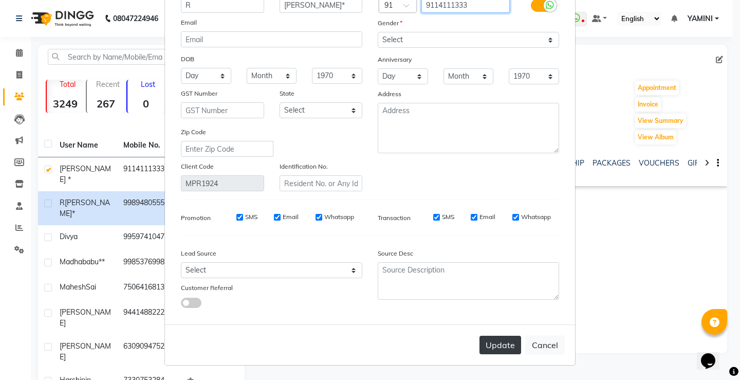
type input "9114111333"
click at [495, 345] on button "Update" at bounding box center [500, 344] width 42 height 18
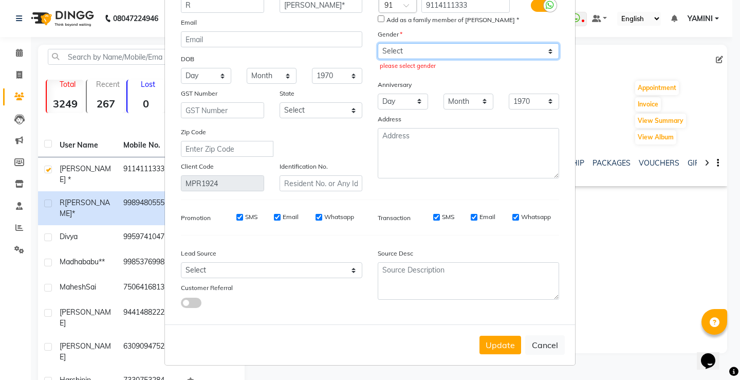
click at [454, 54] on select "Select [DEMOGRAPHIC_DATA] [DEMOGRAPHIC_DATA] Other Prefer Not To Say" at bounding box center [468, 51] width 181 height 16
select select "[DEMOGRAPHIC_DATA]"
click at [378, 43] on select "Select [DEMOGRAPHIC_DATA] [DEMOGRAPHIC_DATA] Other Prefer Not To Say" at bounding box center [468, 51] width 181 height 16
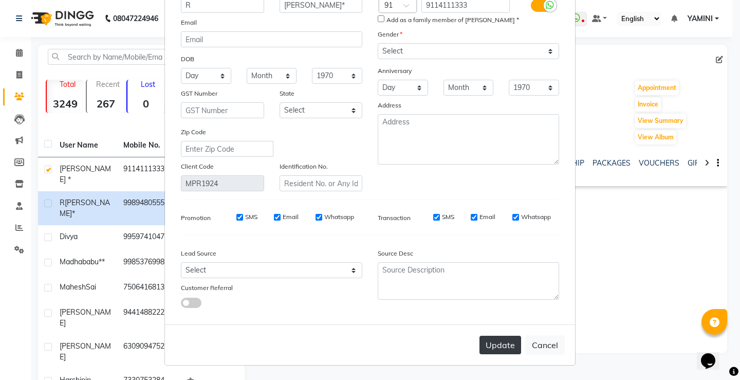
click at [499, 346] on button "Update" at bounding box center [500, 344] width 42 height 18
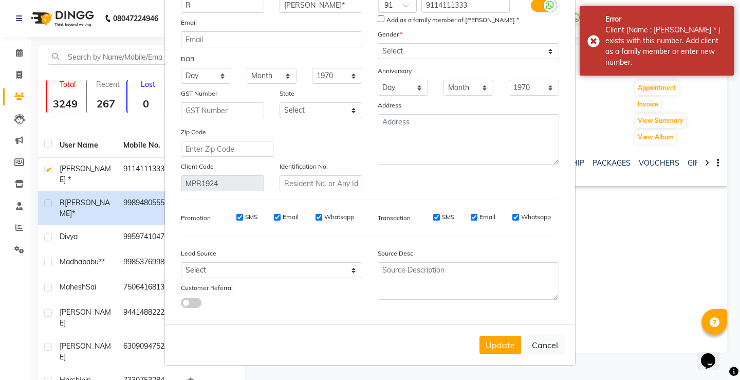
scroll to position [0, 0]
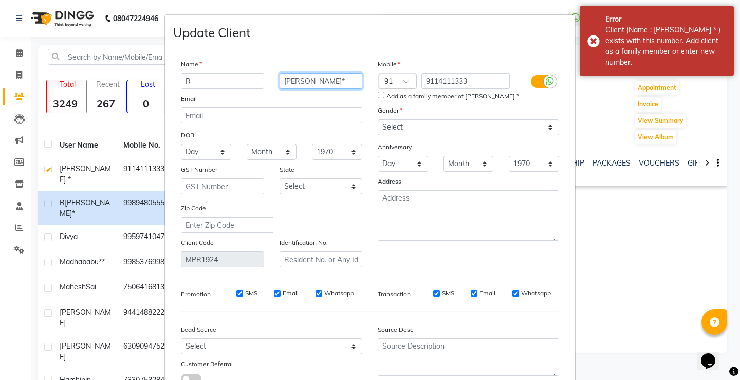
click at [310, 83] on input "phani*" at bounding box center [320, 81] width 83 height 16
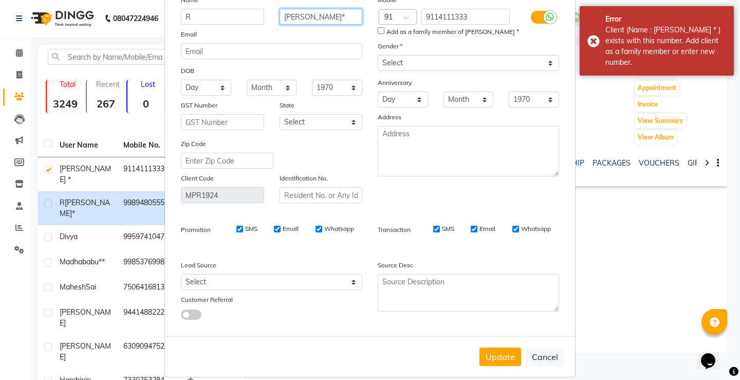
scroll to position [76, 0]
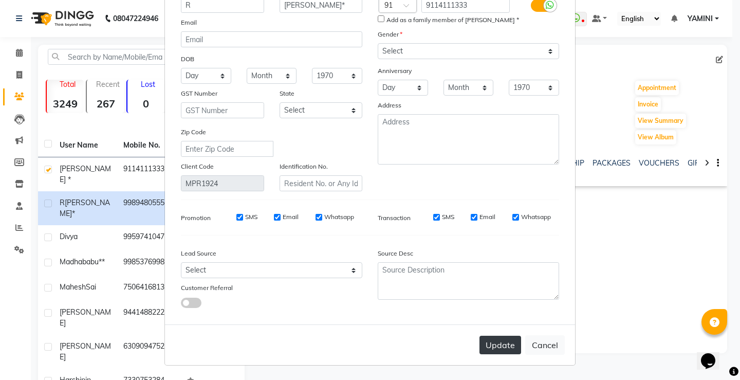
click at [496, 338] on button "Update" at bounding box center [500, 344] width 42 height 18
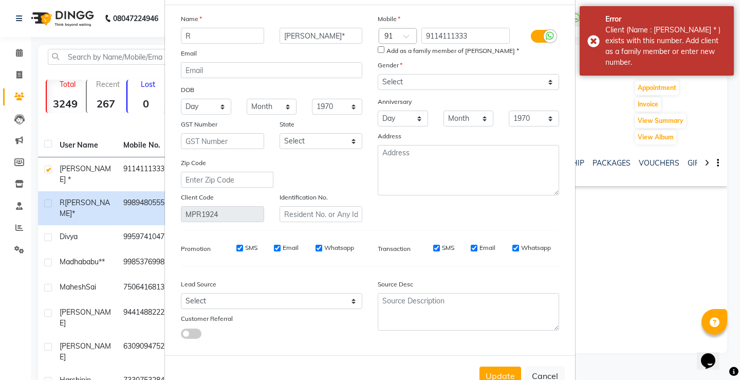
scroll to position [0, 0]
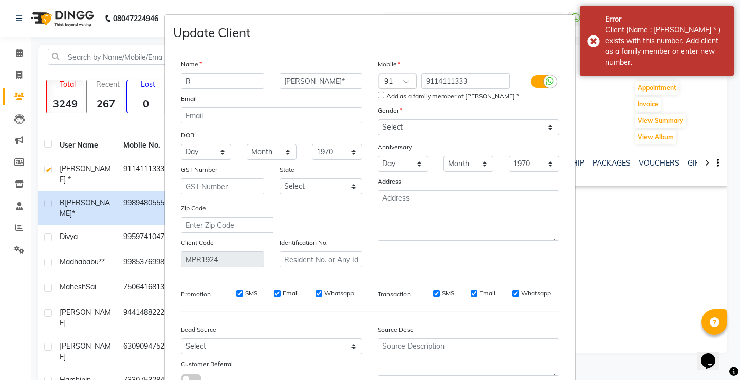
drag, startPoint x: 293, startPoint y: 162, endPoint x: 314, endPoint y: 162, distance: 21.1
click at [310, 162] on div "Name R phani* Email DOB Day 01 02 03 04 05 06 07 08 09 10 11 12 13 14 15 16 17 …" at bounding box center [271, 163] width 197 height 209
click at [314, 162] on div "Name R phani* Email DOB Day 01 02 03 04 05 06 07 08 09 10 11 12 13 14 15 16 17 …" at bounding box center [271, 163] width 197 height 209
click at [308, 81] on input "phani*" at bounding box center [320, 81] width 83 height 16
drag, startPoint x: 308, startPoint y: 81, endPoint x: 277, endPoint y: 83, distance: 30.9
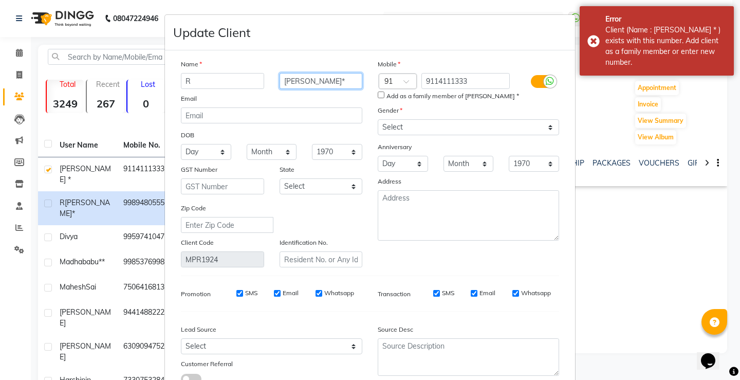
click at [279, 83] on input "phani*" at bounding box center [320, 81] width 83 height 16
click at [616, 309] on ngb-modal-window "Update Client Name R phani* Email DOB Day 01 02 03 04 05 06 07 08 09 10 11 12 1…" at bounding box center [370, 190] width 740 height 380
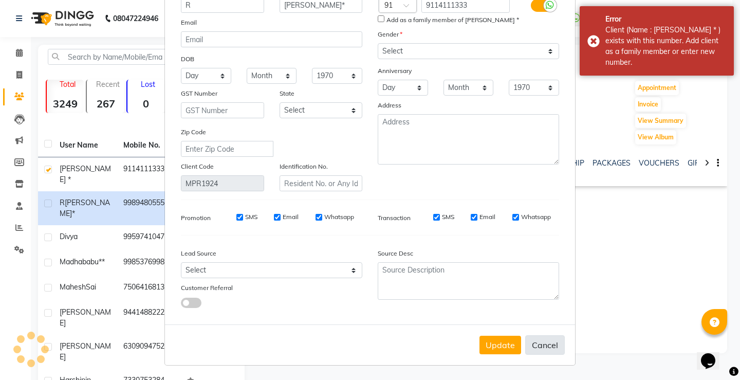
click at [554, 346] on button "Cancel" at bounding box center [545, 345] width 40 height 20
select select
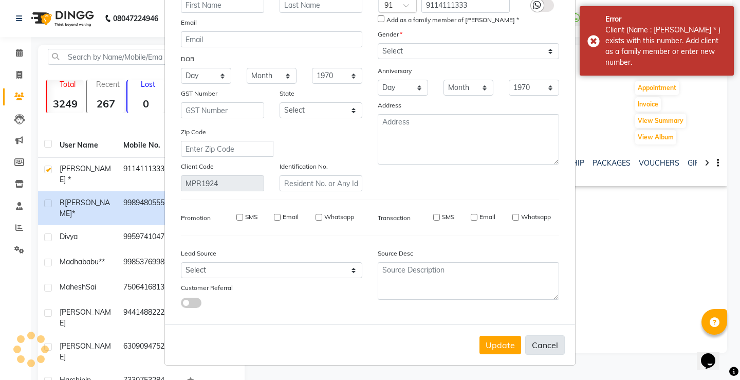
select select
checkbox input "false"
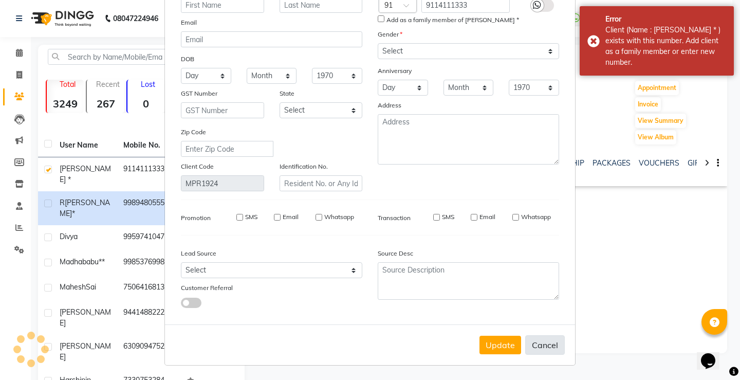
checkbox input "false"
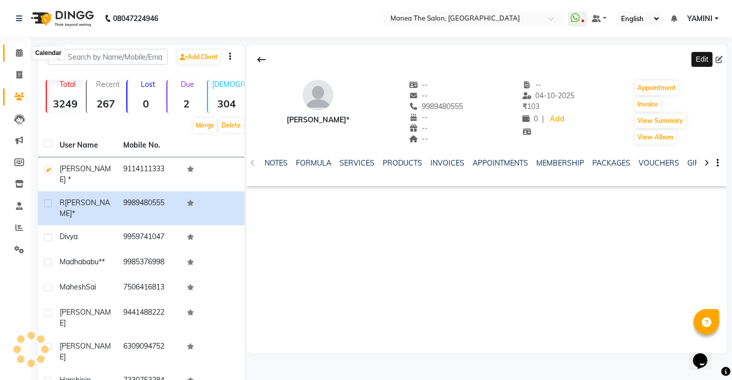
click at [27, 59] on span at bounding box center [19, 53] width 18 height 12
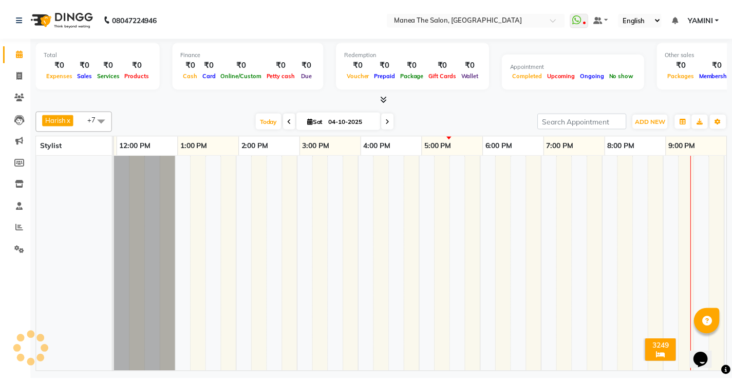
scroll to position [0, 244]
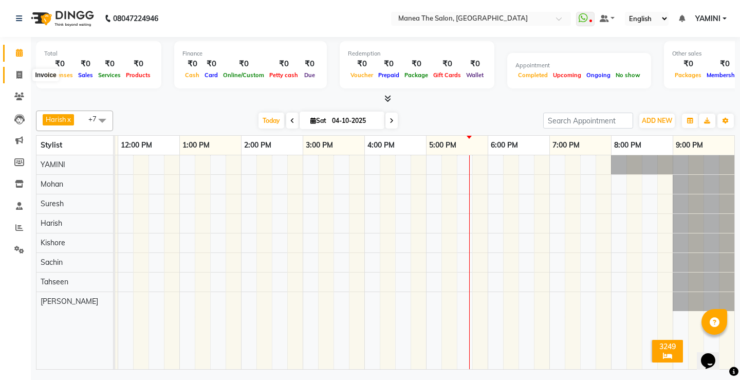
click at [16, 71] on icon at bounding box center [19, 75] width 6 height 8
select select "service"
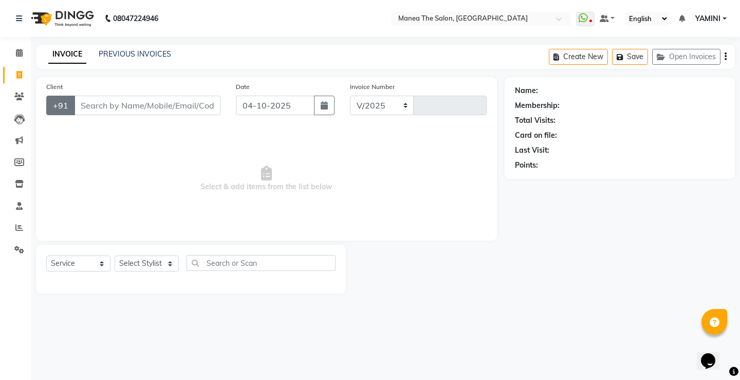
select select "8986"
type input "0339"
click at [141, 265] on select "Select Stylist Harish Kishore Mohan Sachin Suresh Swaroopa Tahseen YAMINI" at bounding box center [147, 263] width 64 height 16
select select "91015"
click at [115, 255] on select "Select Stylist Harish Kishore Mohan Sachin Suresh Swaroopa Tahseen YAMINI" at bounding box center [147, 263] width 64 height 16
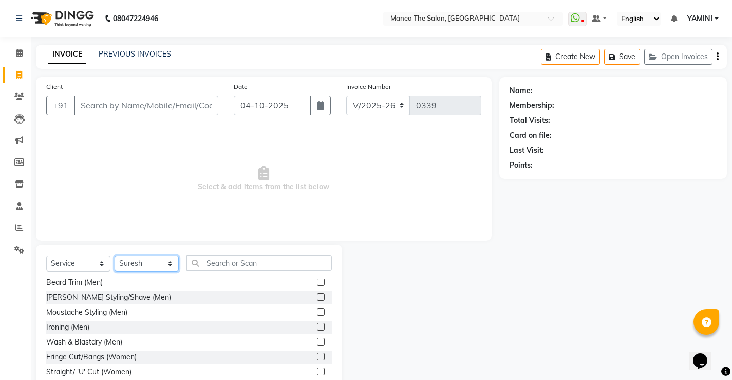
scroll to position [154, 0]
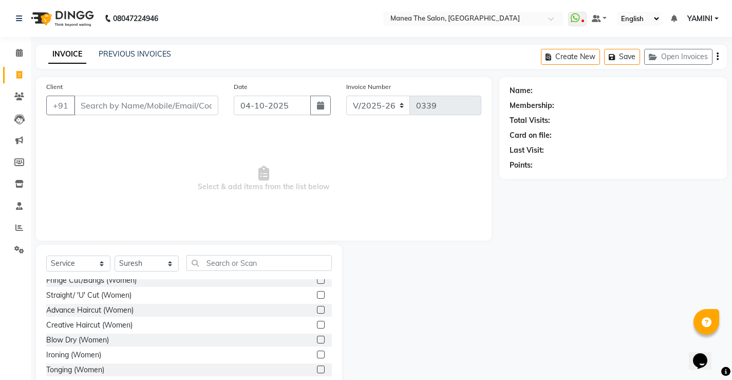
click at [317, 321] on label at bounding box center [321, 325] width 8 height 8
click at [317, 322] on input "checkbox" at bounding box center [320, 325] width 7 height 7
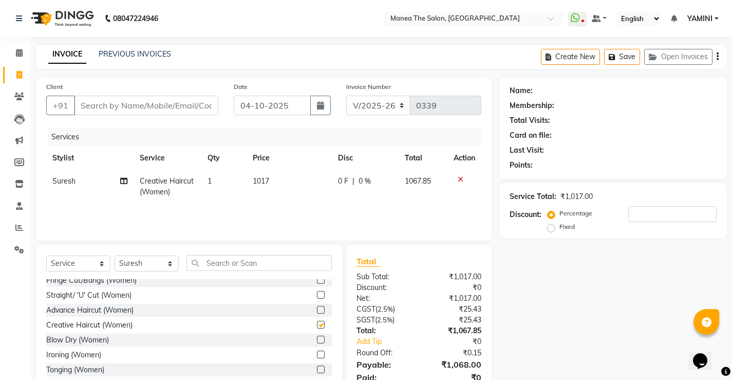
checkbox input "false"
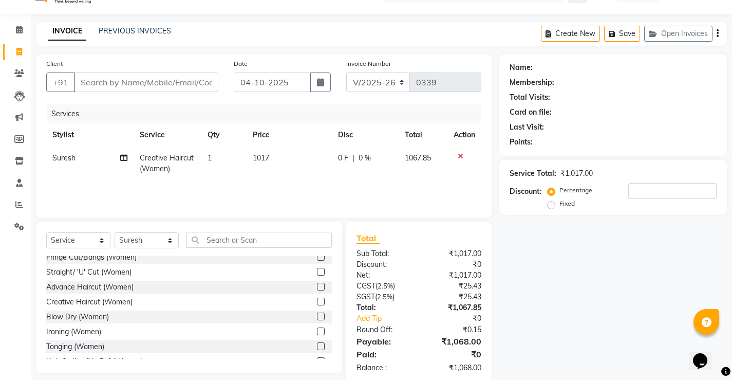
scroll to position [42, 0]
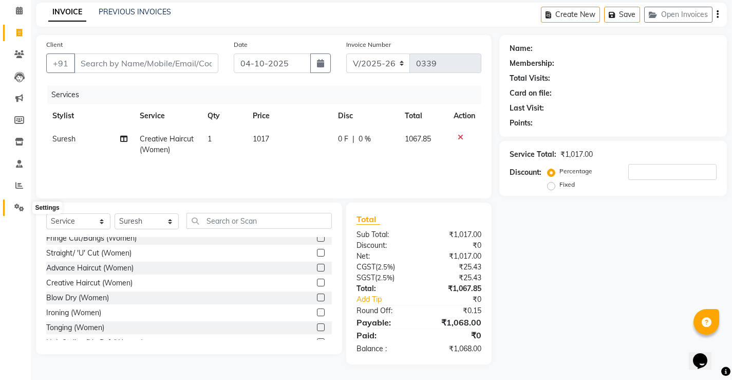
click at [20, 209] on icon at bounding box center [19, 207] width 10 height 8
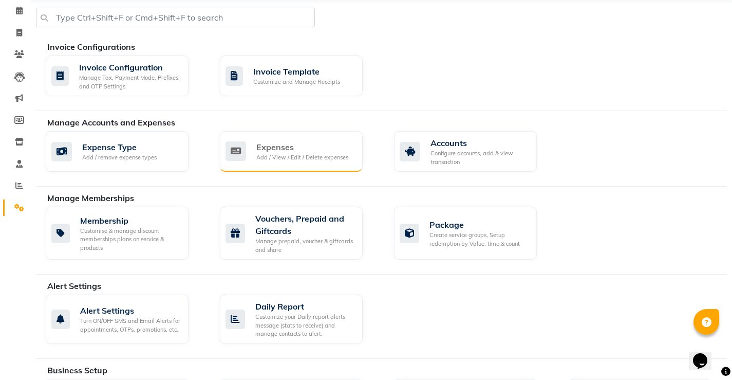
click at [314, 152] on div "Expenses" at bounding box center [302, 147] width 92 height 12
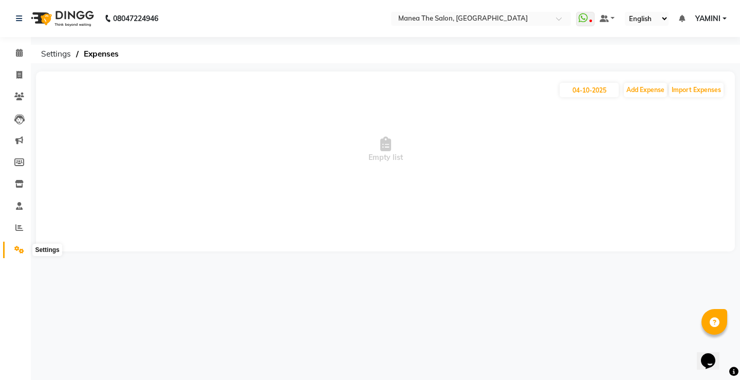
click at [15, 246] on icon at bounding box center [19, 250] width 10 height 8
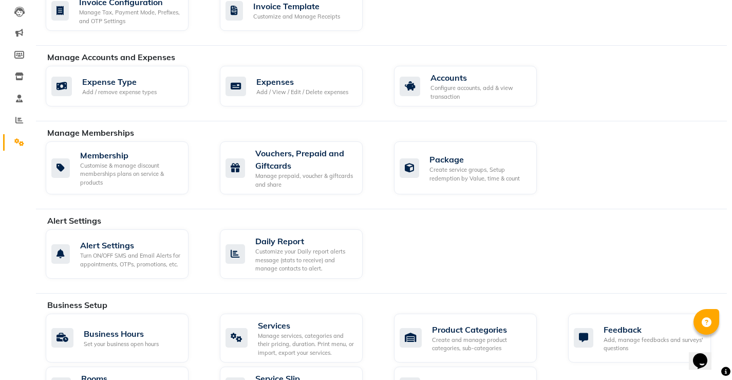
scroll to position [154, 0]
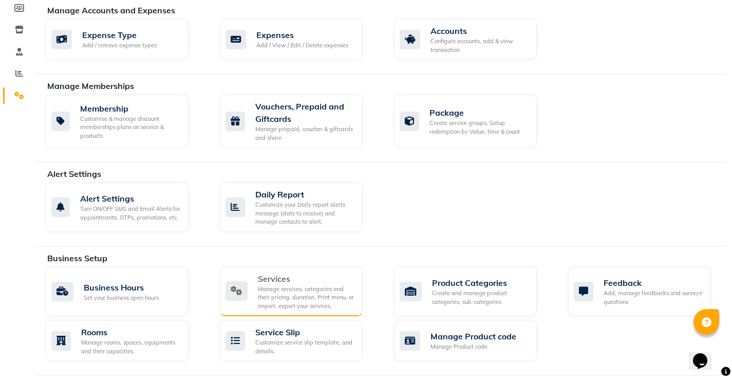
click at [327, 300] on div "Manage services, categories and their pricing, duration. Print menu, or import,…" at bounding box center [306, 298] width 97 height 26
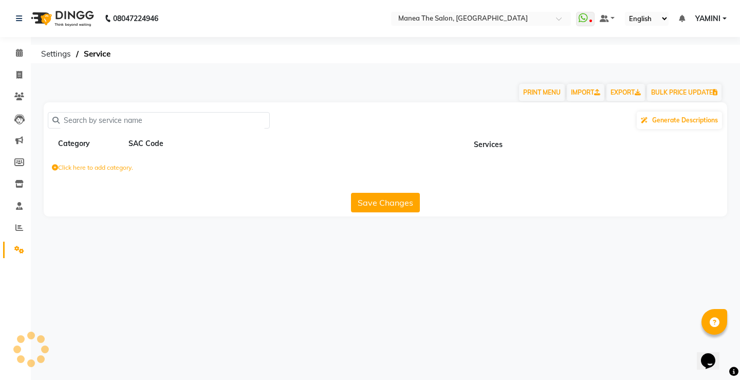
click at [327, 300] on div "08047224946 Select Location × Manea The Salon, Pragathi Nagar WhatsApp Status ✕…" at bounding box center [370, 190] width 740 height 380
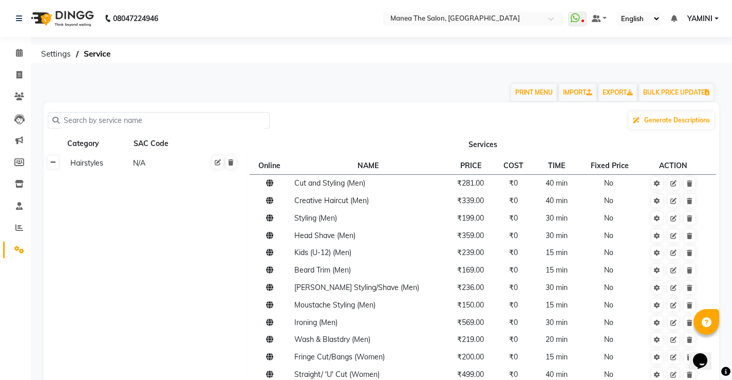
click at [55, 164] on icon at bounding box center [53, 162] width 6 height 6
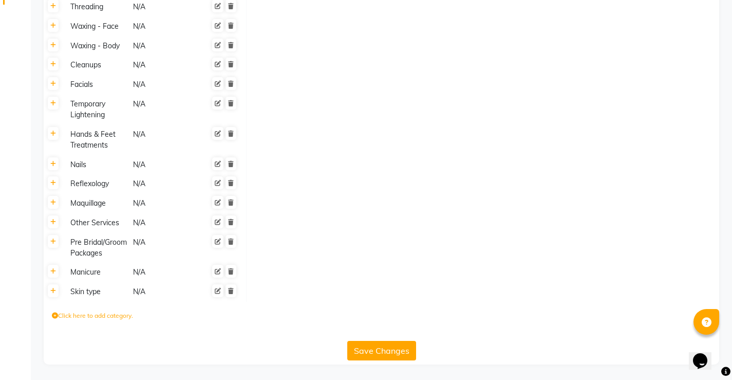
scroll to position [264, 0]
click at [55, 293] on icon at bounding box center [53, 291] width 6 height 6
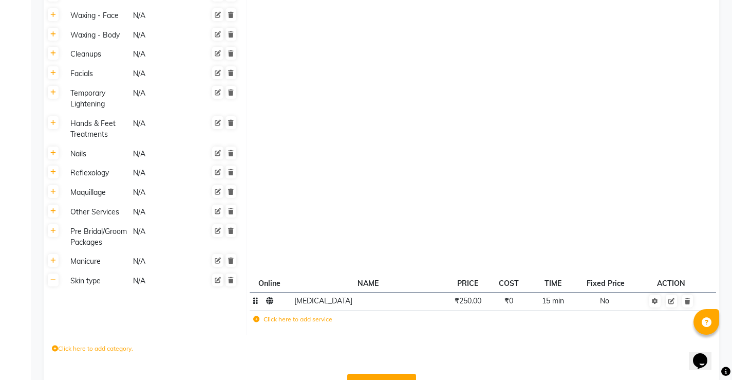
click at [472, 305] on span "₹250.00" at bounding box center [468, 300] width 27 height 9
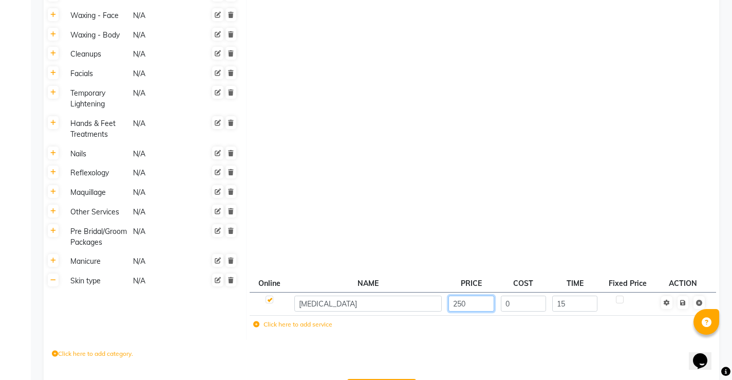
click at [472, 311] on input "250" at bounding box center [471, 303] width 46 height 16
type input "282.5"
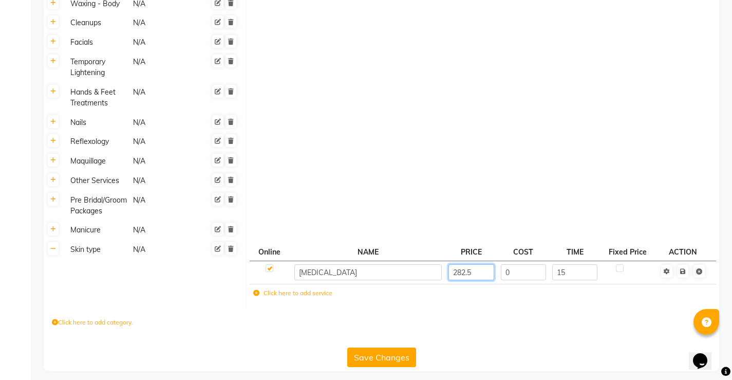
scroll to position [313, 0]
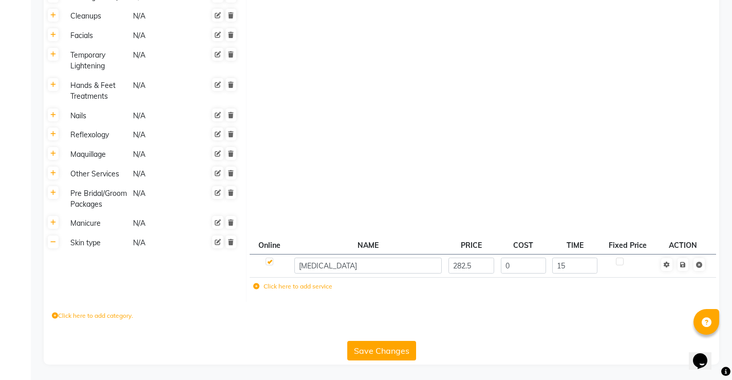
click at [370, 351] on button "Save Changes" at bounding box center [381, 351] width 69 height 20
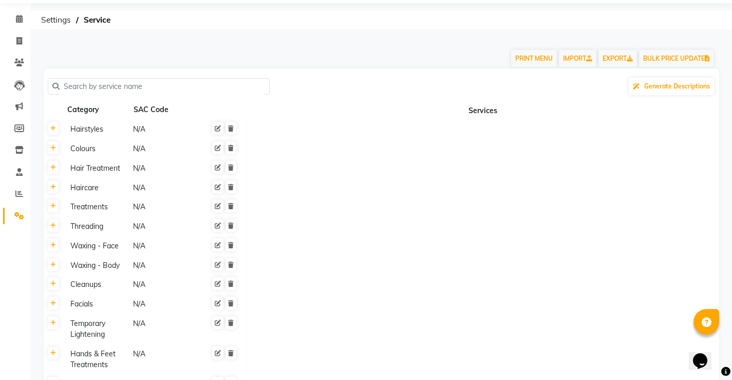
scroll to position [0, 0]
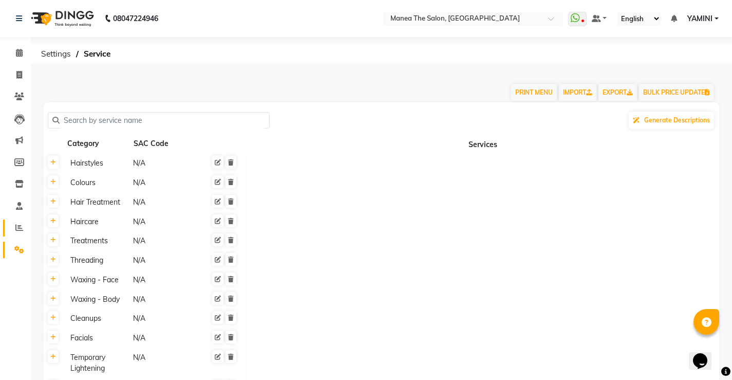
click at [20, 233] on span at bounding box center [19, 228] width 18 height 12
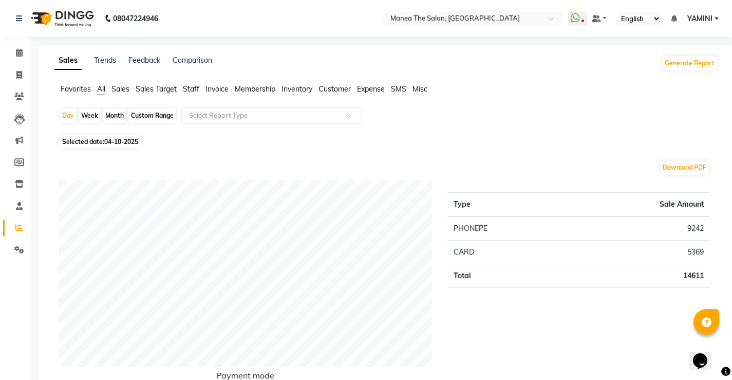
click at [150, 119] on div "Custom Range" at bounding box center [152, 115] width 48 height 14
select select "10"
select select "2025"
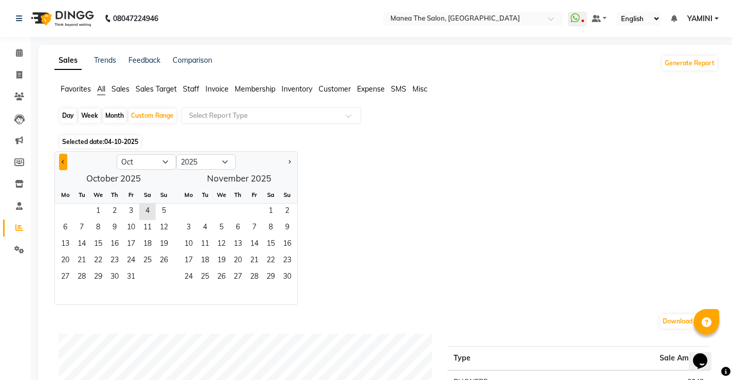
drag, startPoint x: 63, startPoint y: 164, endPoint x: 76, endPoint y: 196, distance: 34.8
click at [63, 164] on button "Previous month" at bounding box center [63, 162] width 8 height 16
select select "9"
drag, startPoint x: 142, startPoint y: 261, endPoint x: 112, endPoint y: 263, distance: 29.9
click at [118, 263] on div "22 23 24 25 26 27 28" at bounding box center [113, 261] width 117 height 16
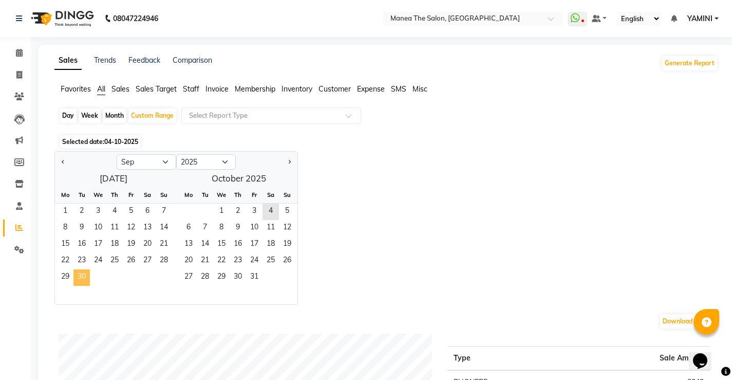
click at [83, 274] on span "30" at bounding box center [81, 277] width 16 height 16
click at [144, 257] on span "27" at bounding box center [147, 261] width 16 height 16
click at [86, 275] on span "30" at bounding box center [81, 277] width 16 height 16
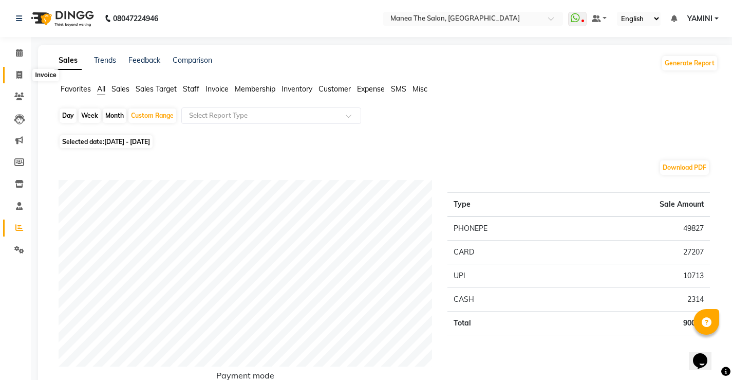
click at [23, 73] on span at bounding box center [19, 75] width 18 height 12
select select "service"
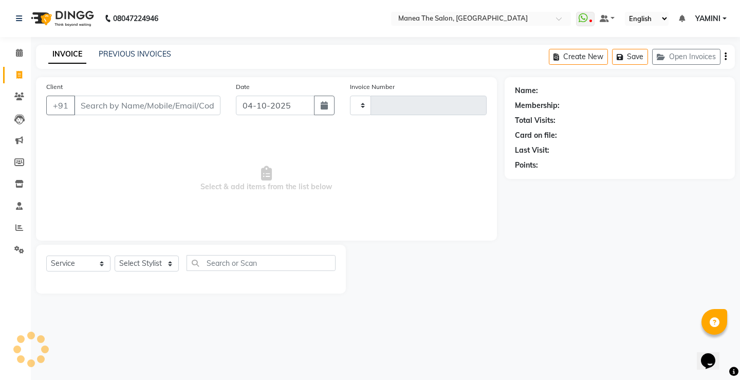
type input "0341"
select select "8986"
click at [17, 56] on span at bounding box center [19, 53] width 18 height 12
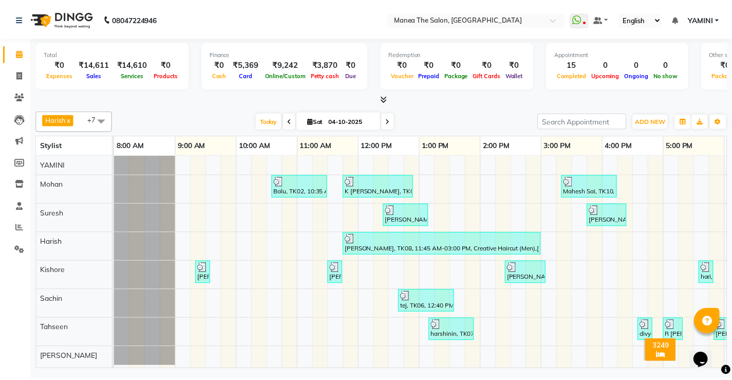
scroll to position [5, 0]
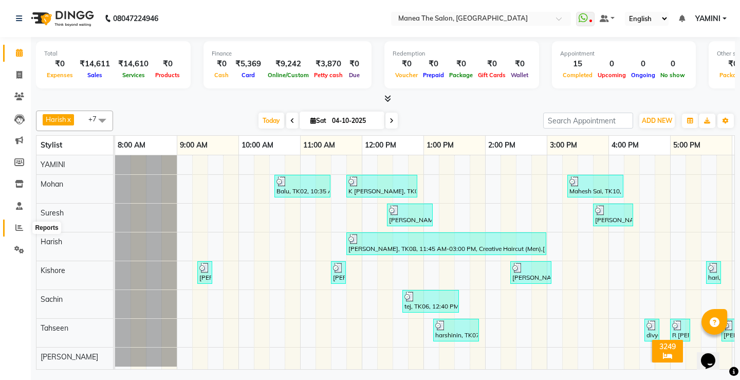
click at [23, 224] on span at bounding box center [19, 228] width 18 height 12
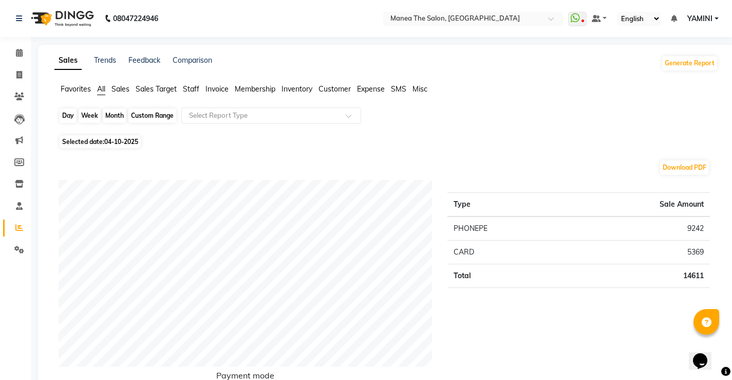
click at [66, 117] on div "Day" at bounding box center [68, 115] width 17 height 14
select select "10"
select select "2025"
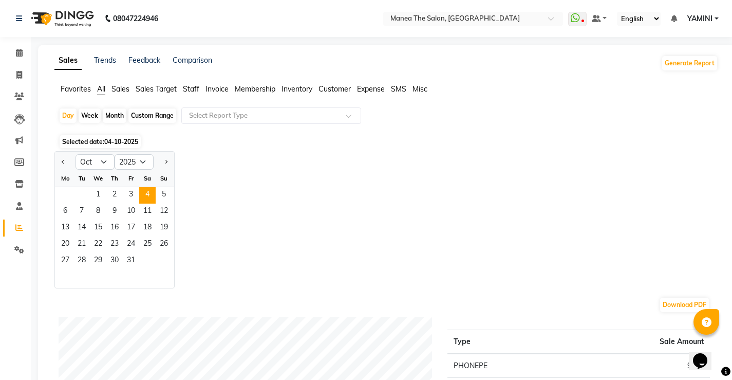
click at [243, 240] on div "Jan Feb Mar Apr May Jun [DATE] Aug Sep Oct Nov [DATE] 2016 2017 2018 2019 2020 …" at bounding box center [386, 219] width 664 height 137
click at [25, 73] on span at bounding box center [19, 75] width 18 height 12
select select "service"
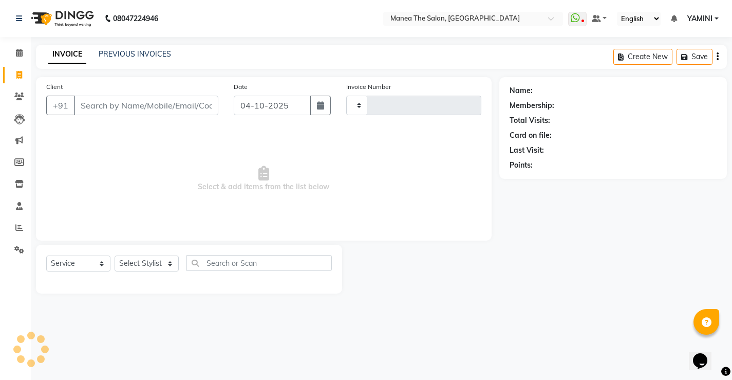
type input "0341"
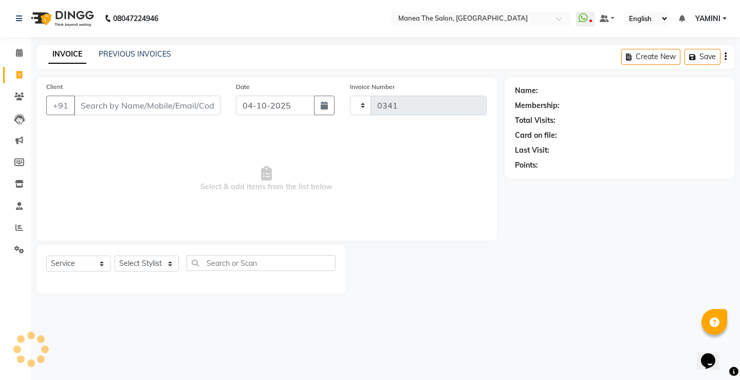
select select "8986"
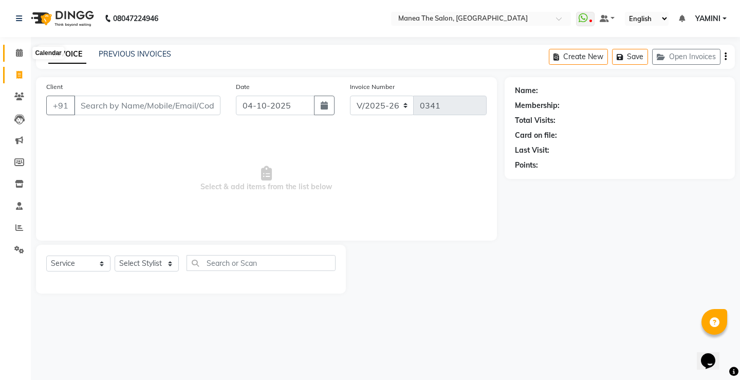
click at [13, 47] on span at bounding box center [19, 53] width 18 height 12
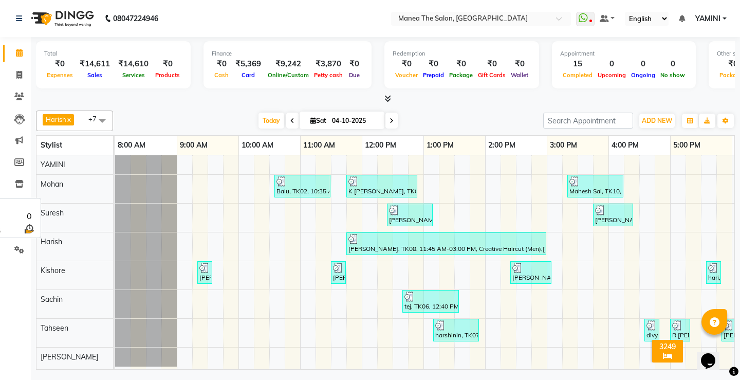
click at [48, 187] on span "Mohan" at bounding box center [52, 183] width 23 height 9
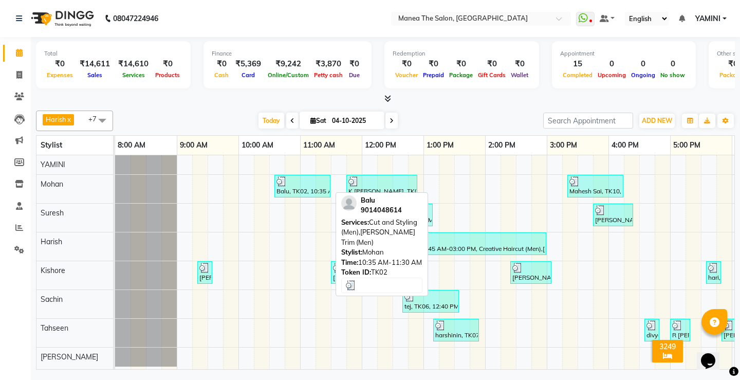
click at [304, 185] on div at bounding box center [302, 181] width 52 height 10
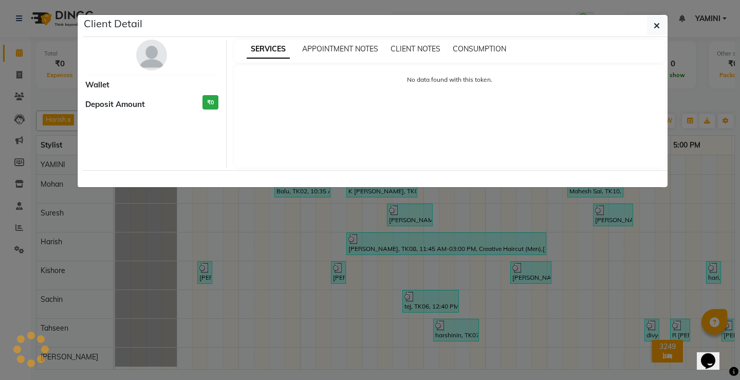
select select "3"
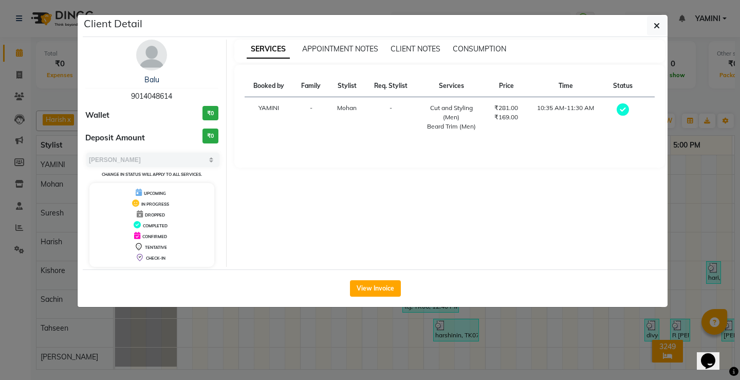
click at [699, 146] on ngb-modal-window "Client Detail Balu 9014048614 Wallet ₹0 Deposit Amount ₹0 Select MARK DONE UPCO…" at bounding box center [370, 190] width 740 height 380
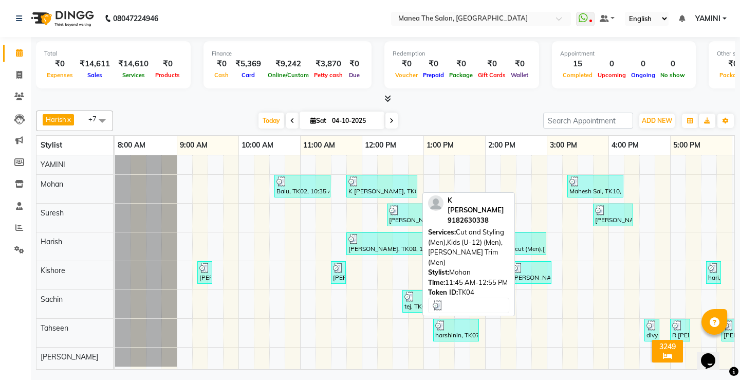
click at [392, 185] on div at bounding box center [381, 181] width 67 height 10
select select "3"
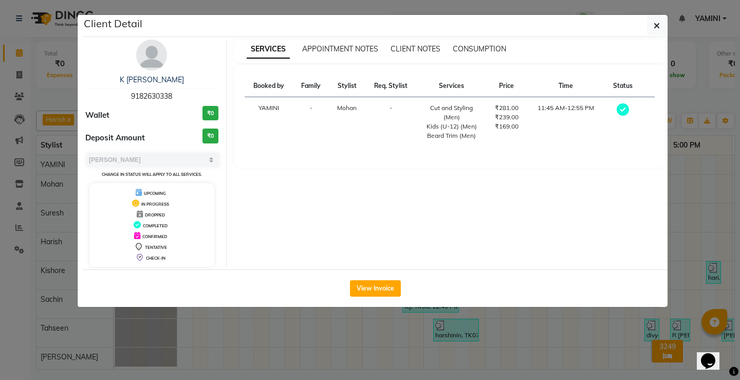
click at [724, 172] on ngb-modal-window "Client Detail K Ranjitha 9182630338 Wallet ₹0 Deposit Amount ₹0 Select MARK DON…" at bounding box center [370, 190] width 740 height 380
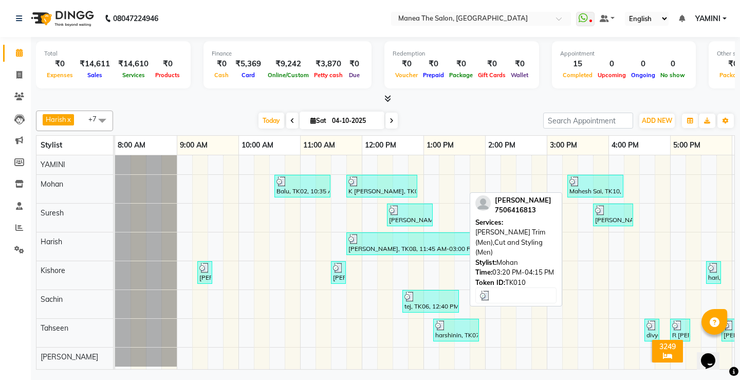
click at [610, 190] on div "Mahesh Sai, TK10, 03:20 PM-04:15 PM, [PERSON_NAME] Trim (Men),Cut and Styling (…" at bounding box center [595, 186] width 54 height 20
select select "3"
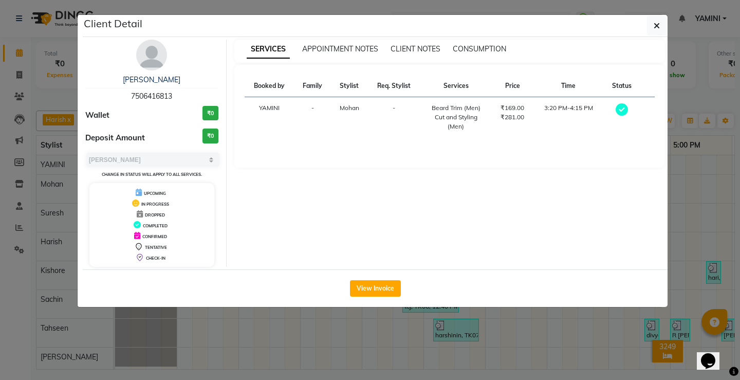
click at [15, 149] on ngb-modal-window "Client Detail Mahesh Sai 7506416813 Wallet ₹0 Deposit Amount ₹0 Select MARK DON…" at bounding box center [370, 190] width 740 height 380
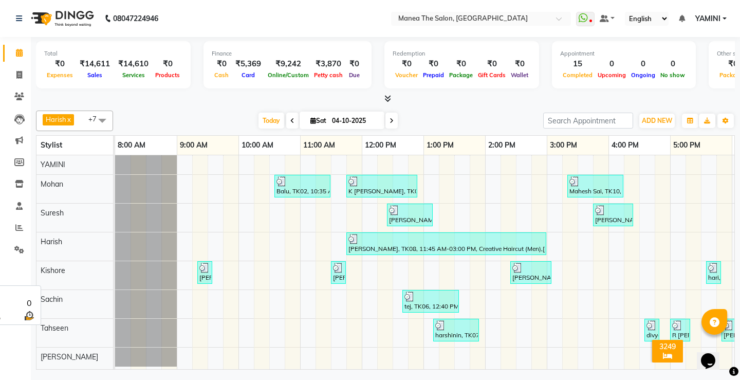
click at [50, 250] on div "Harish" at bounding box center [74, 241] width 77 height 19
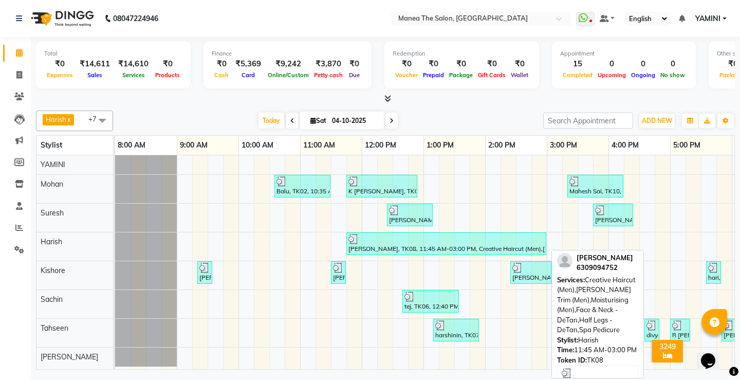
click at [374, 247] on div "[PERSON_NAME], TK08, 11:45 AM-03:00 PM, Creative Haircut (Men),[PERSON_NAME] Tr…" at bounding box center [446, 244] width 198 height 20
select select "3"
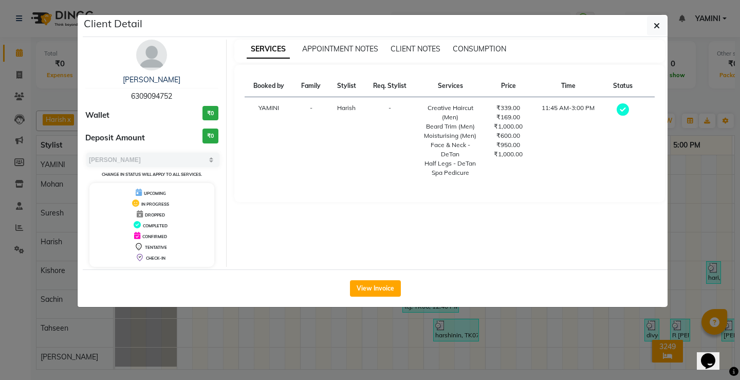
click at [624, 86] on th "Status" at bounding box center [623, 86] width 36 height 22
click at [381, 295] on button "View Invoice" at bounding box center [375, 288] width 51 height 16
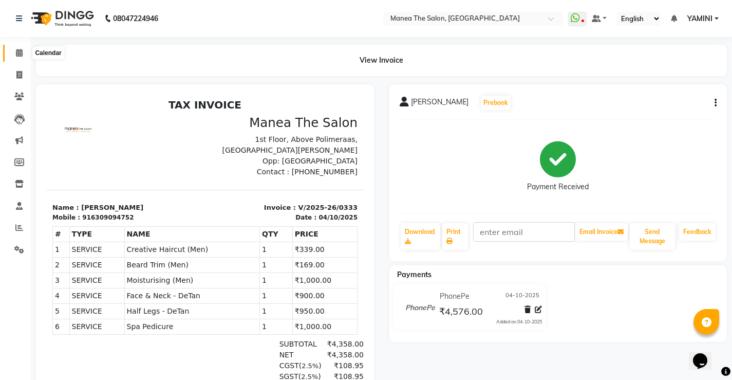
click at [15, 59] on span at bounding box center [19, 53] width 18 height 12
click at [18, 73] on icon at bounding box center [19, 75] width 6 height 8
select select "service"
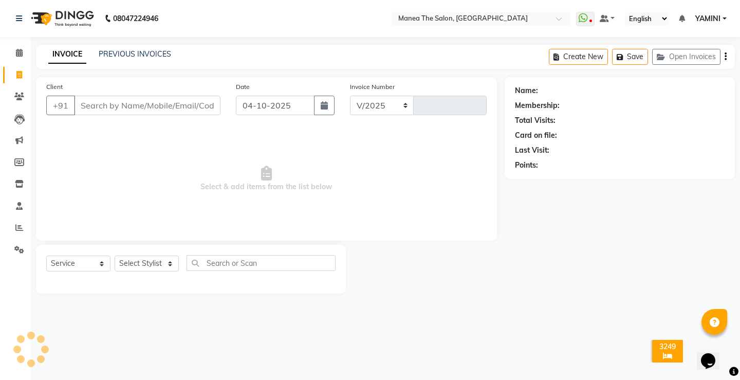
select select "8986"
type input "0341"
click at [135, 102] on input "Client" at bounding box center [147, 106] width 146 height 20
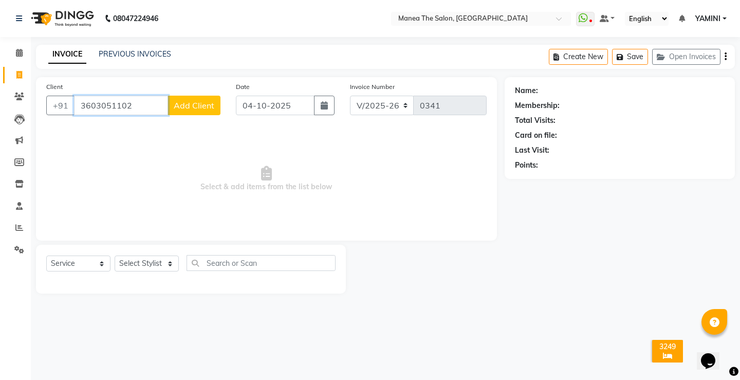
click at [86, 101] on input "3603051102" at bounding box center [121, 106] width 94 height 20
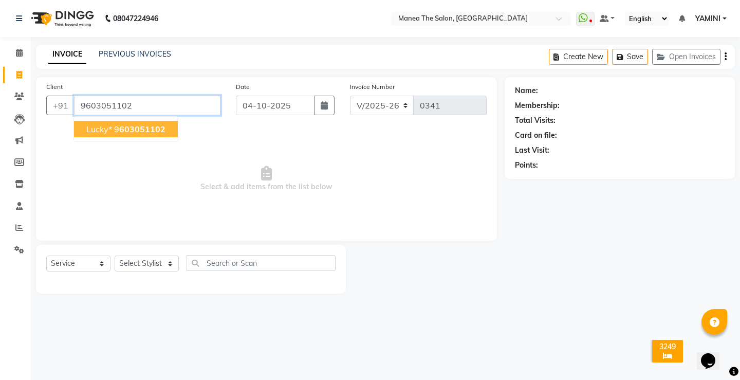
type input "9603051102"
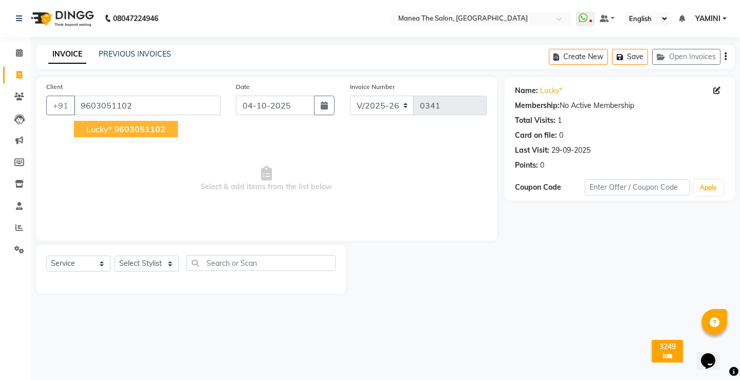
click at [105, 123] on button "Lucky* 9 603051102" at bounding box center [126, 129] width 104 height 16
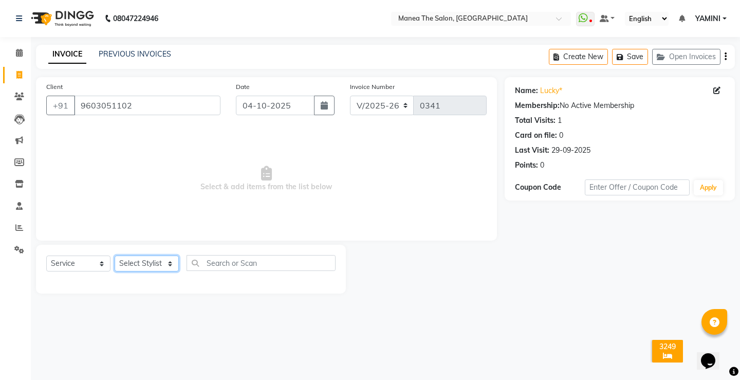
click at [136, 263] on select "Select Stylist Harish Kishore Mohan Sachin Suresh Swaroopa Tahseen YAMINI" at bounding box center [147, 263] width 64 height 16
select select "91014"
click at [115, 255] on select "Select Stylist Harish Kishore Mohan Sachin Suresh Swaroopa Tahseen YAMINI" at bounding box center [147, 263] width 64 height 16
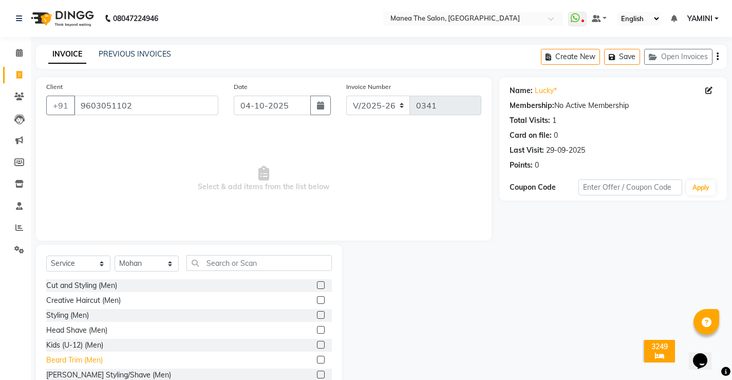
click at [70, 359] on div "Beard Trim (Men)" at bounding box center [74, 359] width 56 height 11
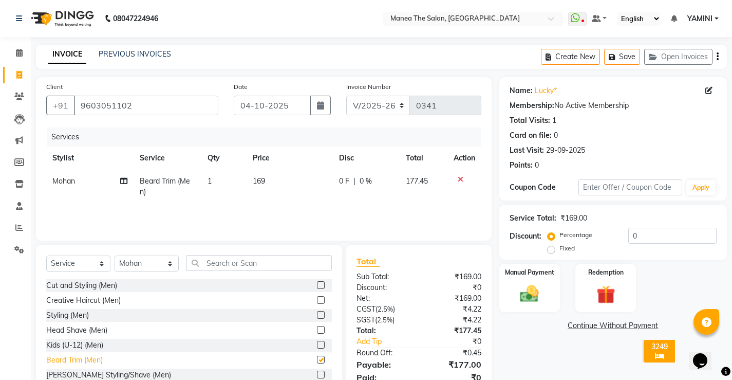
checkbox input "false"
click at [460, 178] on icon at bounding box center [461, 179] width 6 height 7
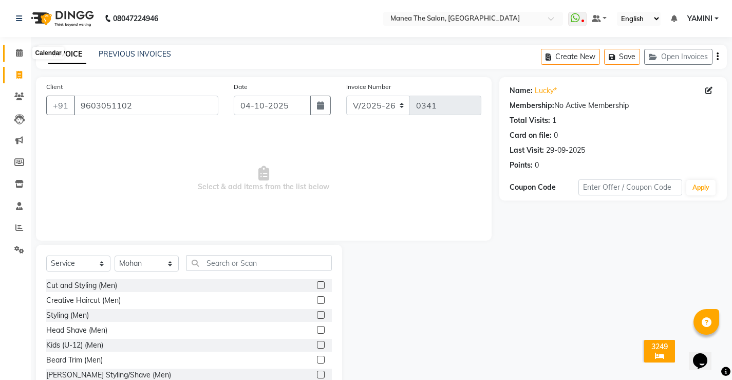
click at [23, 50] on span at bounding box center [19, 53] width 18 height 12
click at [19, 50] on icon at bounding box center [19, 53] width 7 height 8
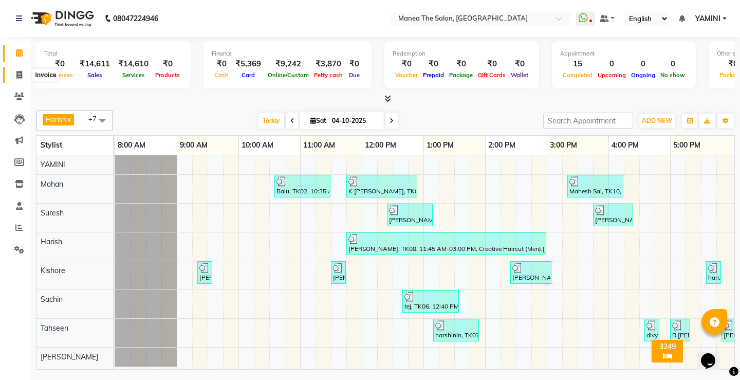
click at [21, 73] on icon at bounding box center [19, 75] width 6 height 8
select select "service"
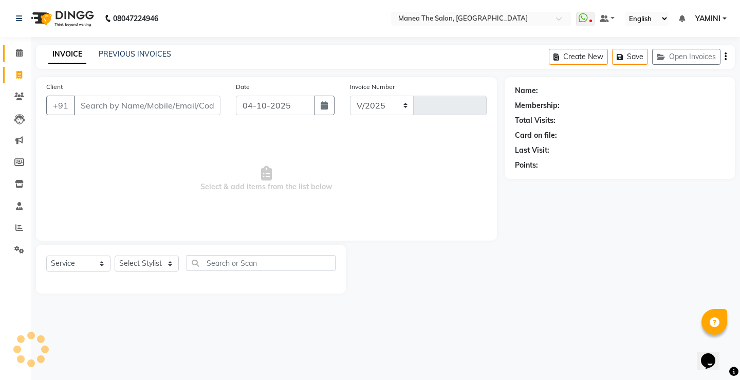
select select "8986"
type input "0341"
click at [145, 261] on select "Select Stylist Harish Kishore Mohan Sachin Suresh Swaroopa Tahseen YAMINI" at bounding box center [147, 263] width 64 height 16
select select "91022"
click at [115, 255] on select "Select Stylist Harish Kishore Mohan Sachin Suresh Swaroopa Tahseen YAMINI" at bounding box center [147, 263] width 64 height 16
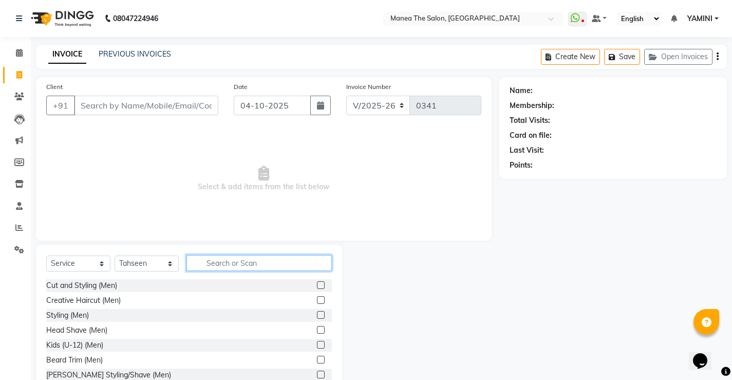
click at [211, 265] on input "text" at bounding box center [258, 263] width 145 height 16
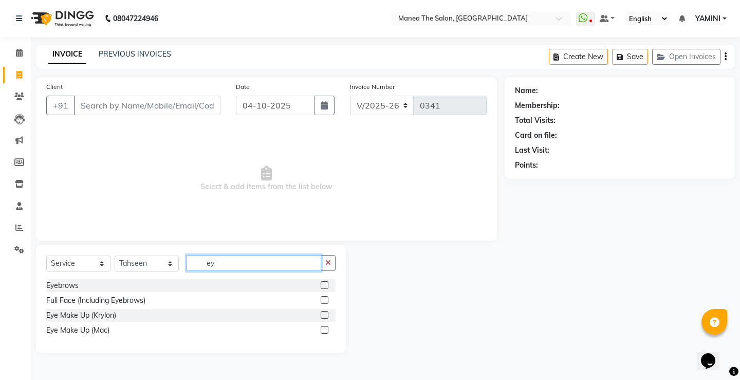
type input "ey"
click at [323, 284] on label at bounding box center [325, 285] width 8 height 8
click at [323, 284] on input "checkbox" at bounding box center [324, 285] width 7 height 7
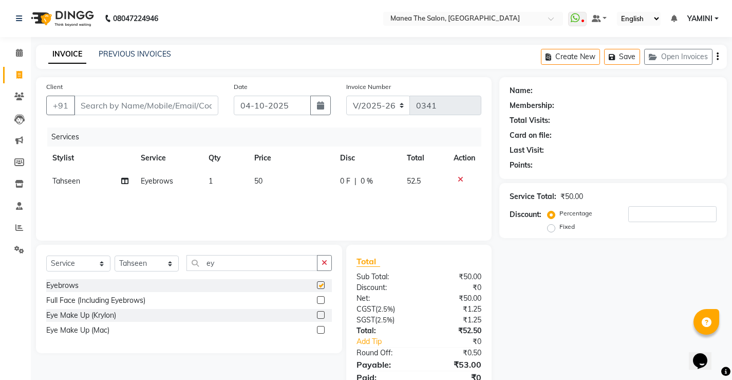
checkbox input "false"
click at [99, 105] on input "Client" at bounding box center [146, 106] width 144 height 20
type input "9"
type input "0"
type input "9032515152"
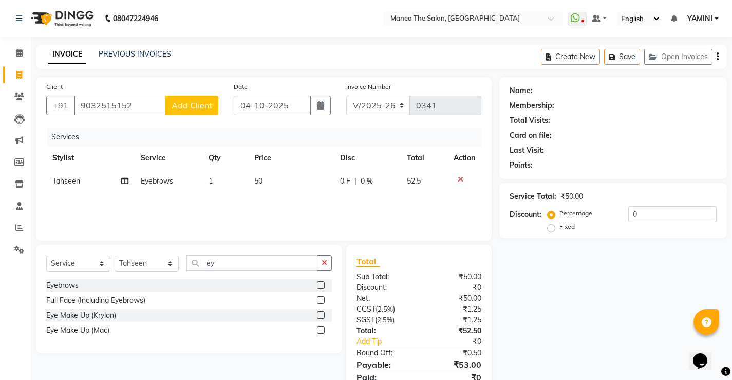
click at [195, 107] on span "Add Client" at bounding box center [192, 105] width 41 height 10
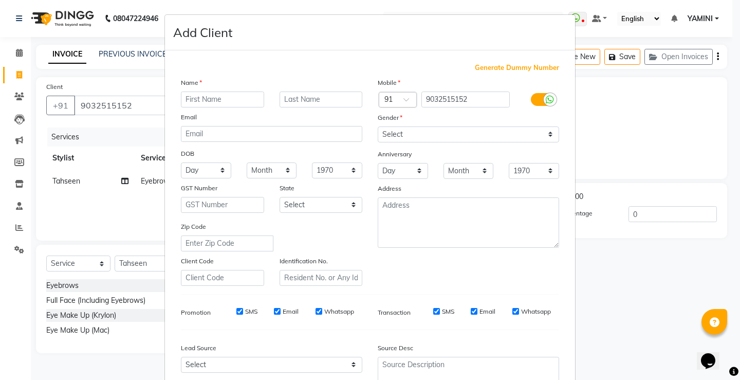
click at [189, 99] on input "text" at bounding box center [222, 99] width 83 height 16
type input "anju"
click at [548, 133] on select "Select [DEMOGRAPHIC_DATA] [DEMOGRAPHIC_DATA] Other Prefer Not To Say" at bounding box center [468, 134] width 181 height 16
select select "female"
click at [378, 126] on select "Select [DEMOGRAPHIC_DATA] [DEMOGRAPHIC_DATA] Other Prefer Not To Say" at bounding box center [468, 134] width 181 height 16
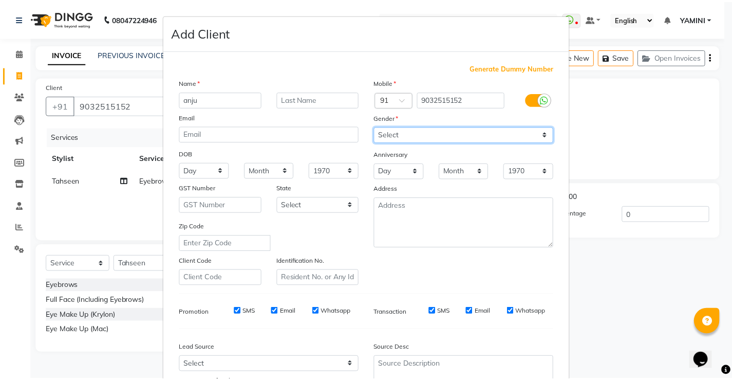
scroll to position [95, 0]
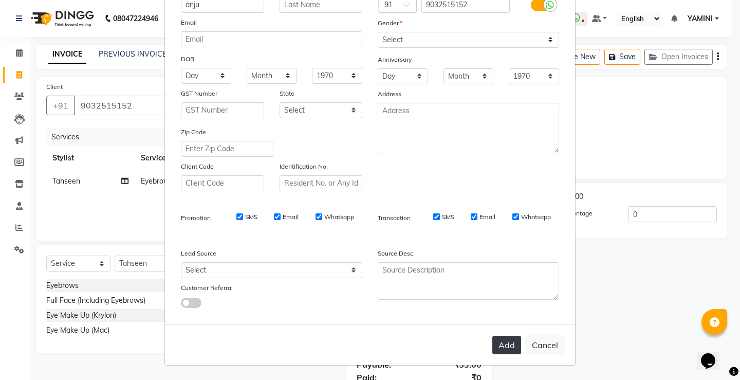
click at [499, 342] on button "Add" at bounding box center [506, 344] width 29 height 18
select select
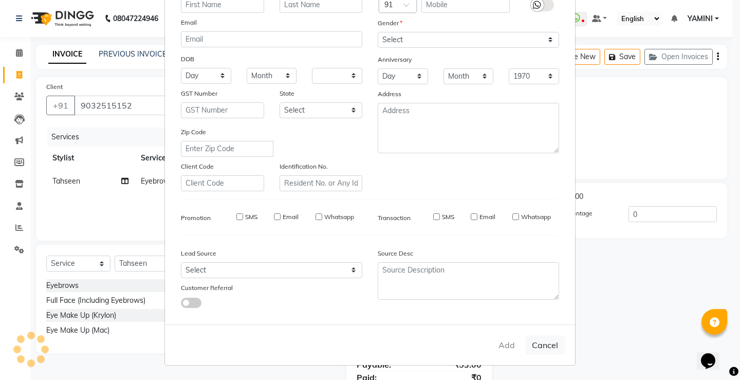
select select
checkbox input "false"
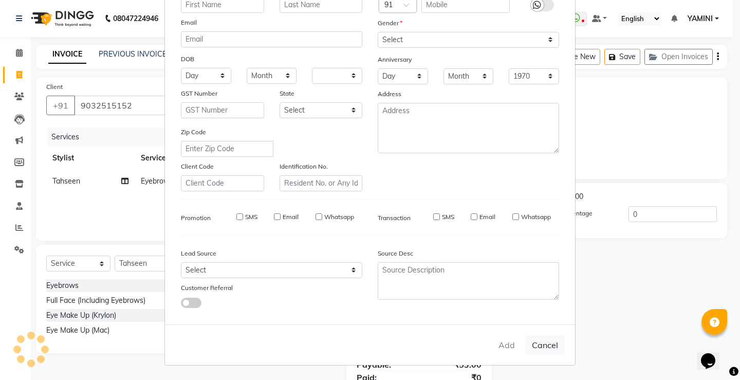
checkbox input "false"
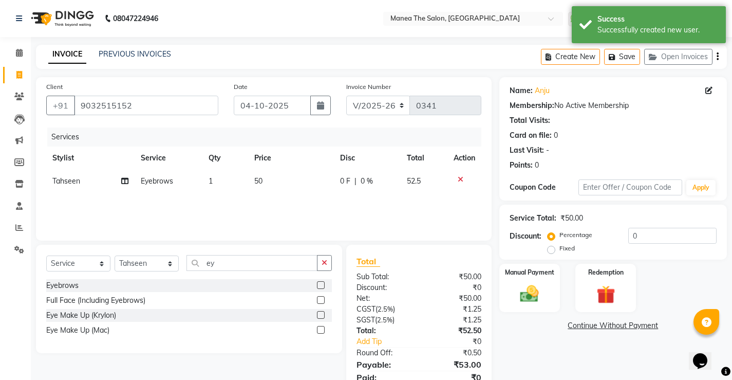
scroll to position [42, 0]
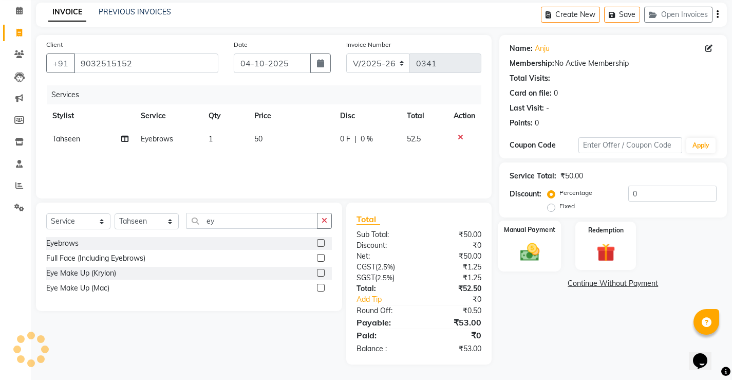
click at [529, 237] on div "Manual Payment" at bounding box center [529, 245] width 63 height 51
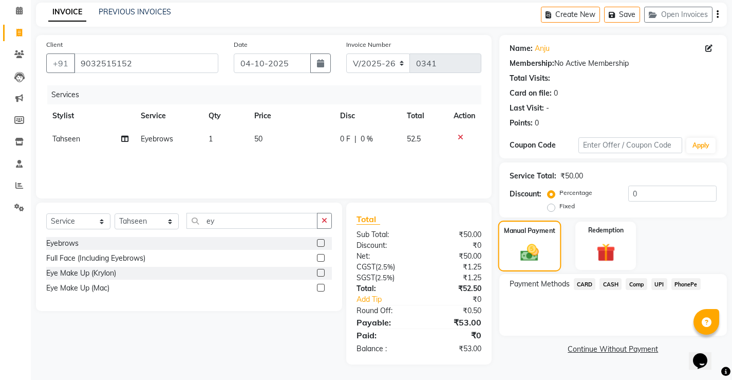
click at [530, 237] on div "Manual Payment" at bounding box center [529, 245] width 63 height 51
click at [685, 287] on span "PhonePe" at bounding box center [685, 284] width 29 height 12
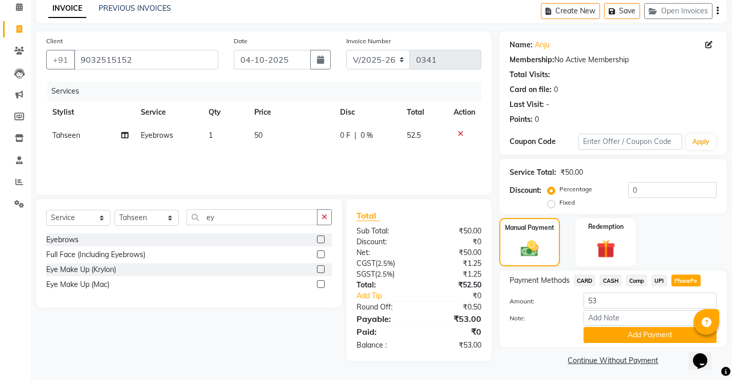
scroll to position [49, 0]
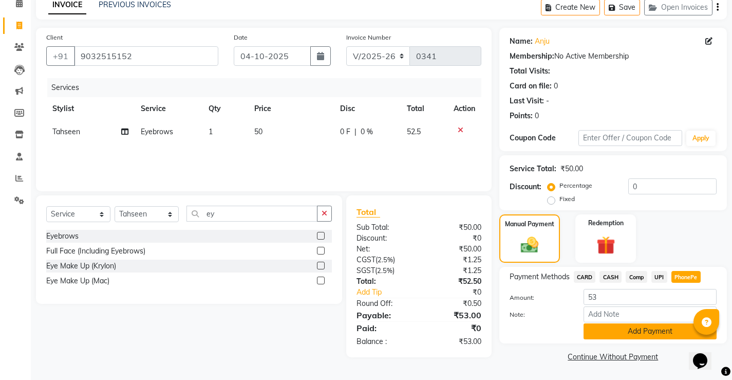
click at [673, 338] on button "Add Payment" at bounding box center [649, 331] width 133 height 16
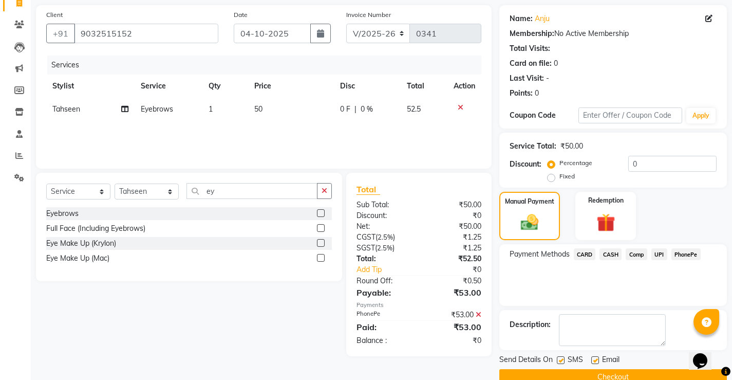
scroll to position [92, 0]
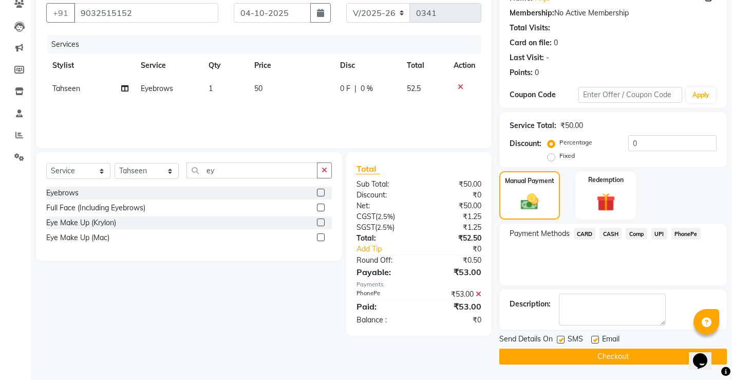
click at [619, 355] on button "Checkout" at bounding box center [613, 356] width 228 height 16
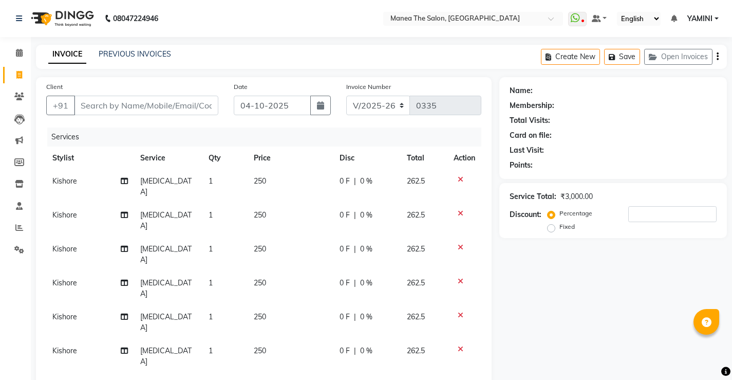
select select "8986"
select select "service"
select select "91018"
click at [454, 181] on div at bounding box center [465, 179] width 22 height 7
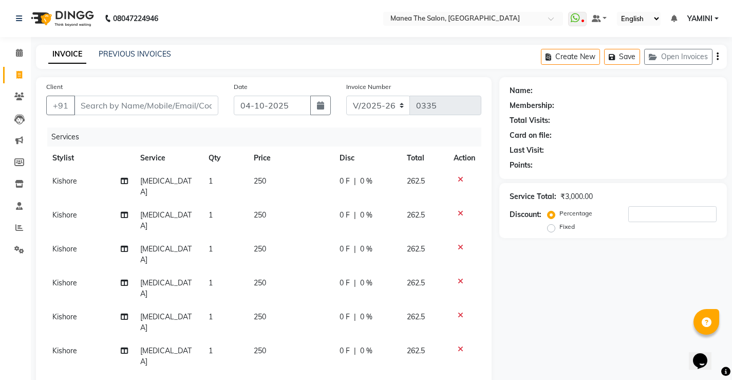
click at [458, 179] on icon at bounding box center [461, 179] width 6 height 7
click at [458, 178] on icon at bounding box center [461, 179] width 6 height 7
click at [451, 178] on td at bounding box center [464, 186] width 34 height 34
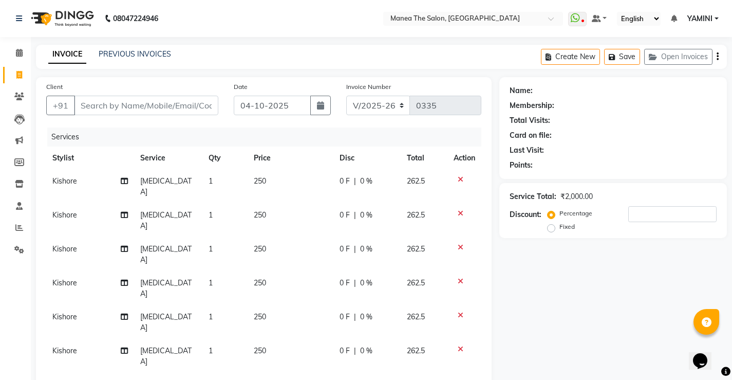
click at [460, 176] on icon at bounding box center [461, 179] width 6 height 7
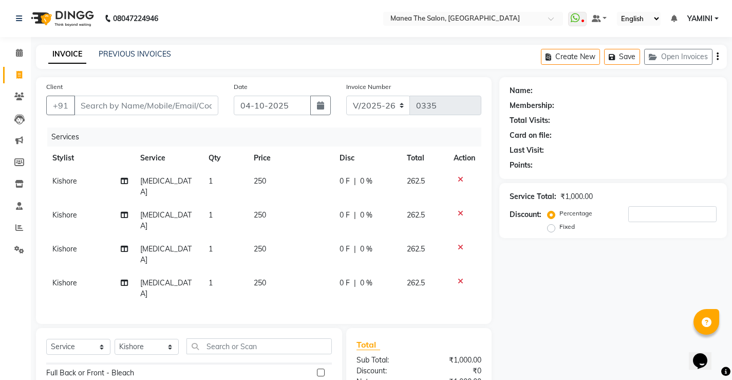
click at [460, 176] on icon at bounding box center [461, 179] width 6 height 7
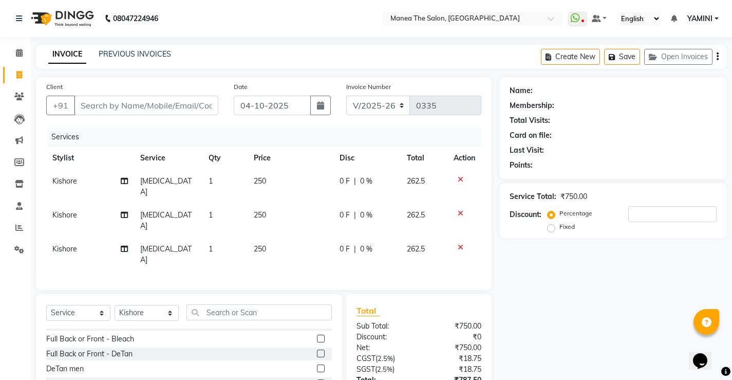
click at [460, 176] on icon at bounding box center [461, 179] width 6 height 7
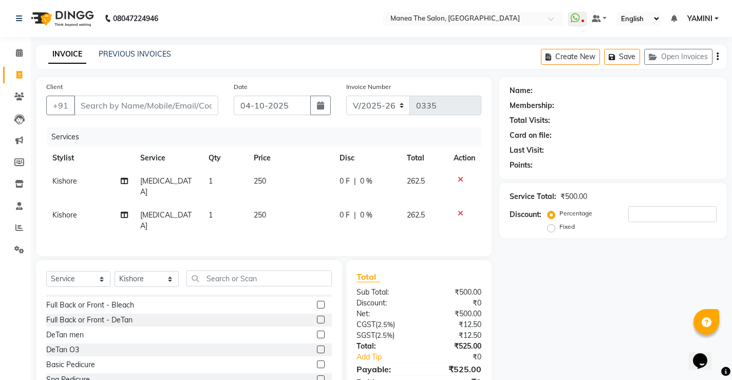
click at [460, 176] on icon at bounding box center [461, 179] width 6 height 7
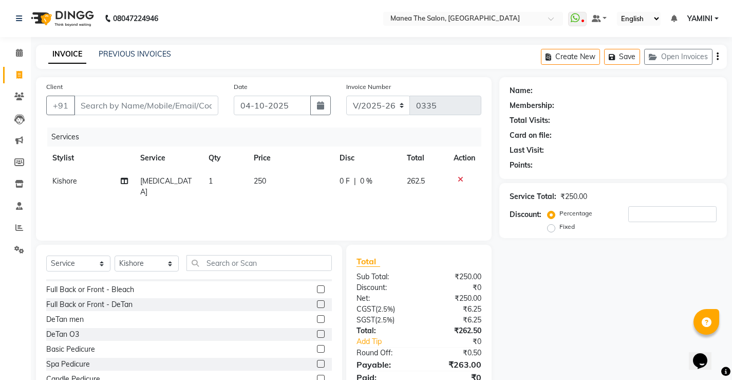
click at [460, 176] on icon at bounding box center [461, 179] width 6 height 7
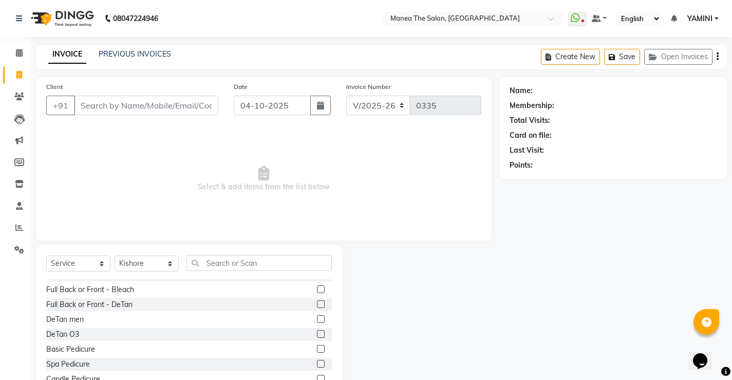
click at [460, 176] on span "Select & add items from the list below" at bounding box center [263, 178] width 435 height 103
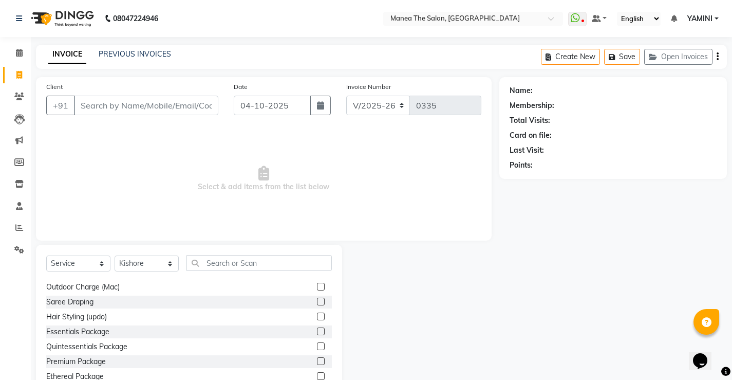
scroll to position [3040, 0]
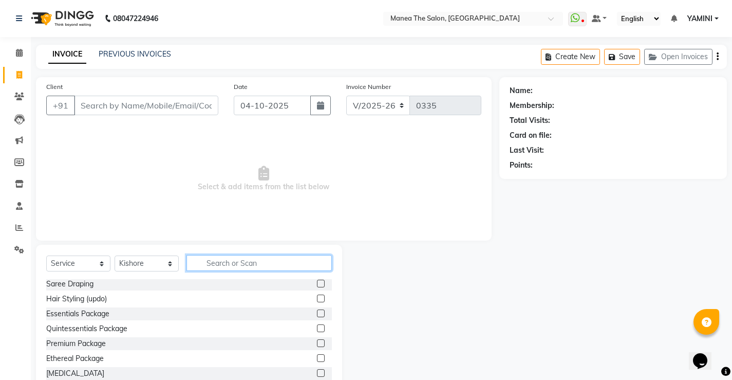
click at [214, 261] on input "text" at bounding box center [258, 263] width 145 height 16
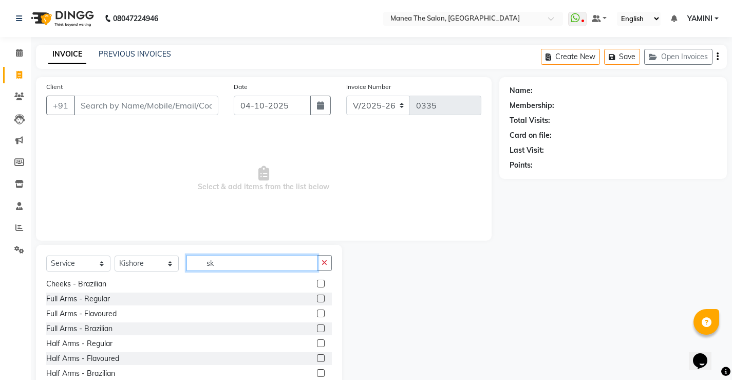
scroll to position [0, 0]
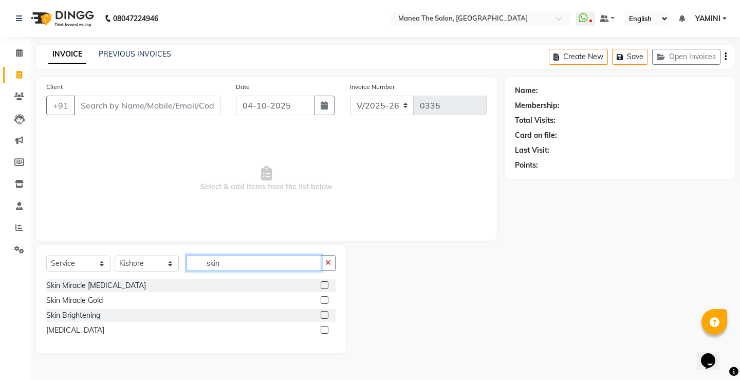
type input "skin"
click at [327, 330] on label at bounding box center [325, 330] width 8 height 8
click at [327, 330] on input "checkbox" at bounding box center [324, 330] width 7 height 7
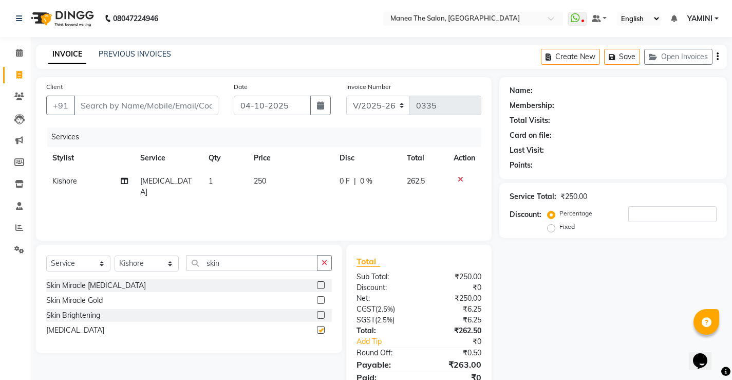
checkbox input "false"
click at [211, 181] on span "1" at bounding box center [211, 180] width 4 height 9
select select "91018"
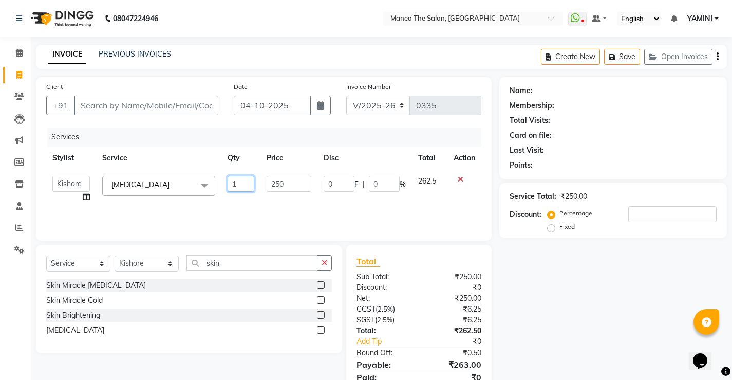
click at [237, 186] on input "1" at bounding box center [241, 184] width 27 height 16
type input "13"
click at [91, 107] on input "Client" at bounding box center [146, 106] width 144 height 20
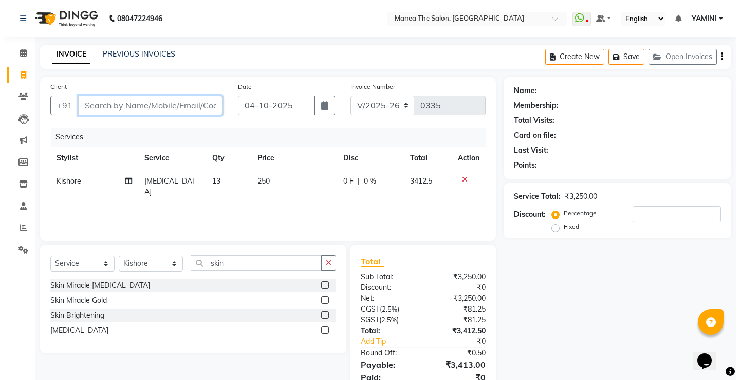
scroll to position [42, 0]
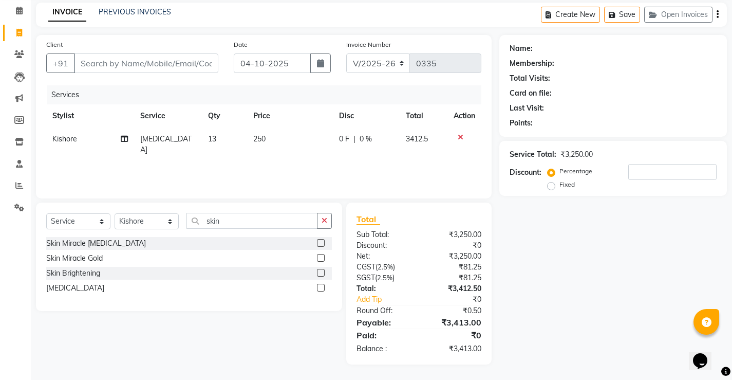
click at [266, 140] on span "250" at bounding box center [259, 138] width 12 height 9
select select "91018"
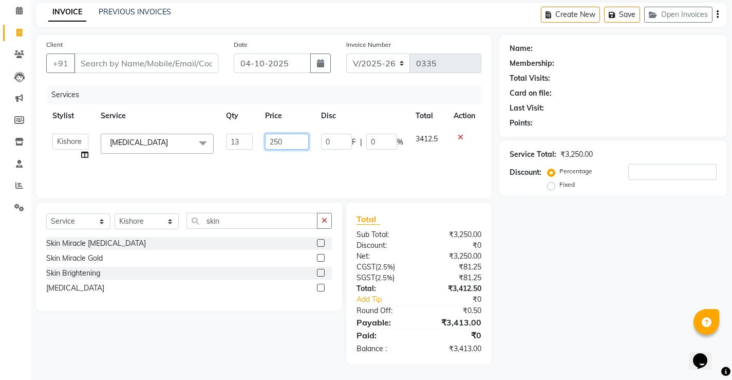
click at [295, 138] on input "250" at bounding box center [287, 142] width 44 height 16
type input "282.5"
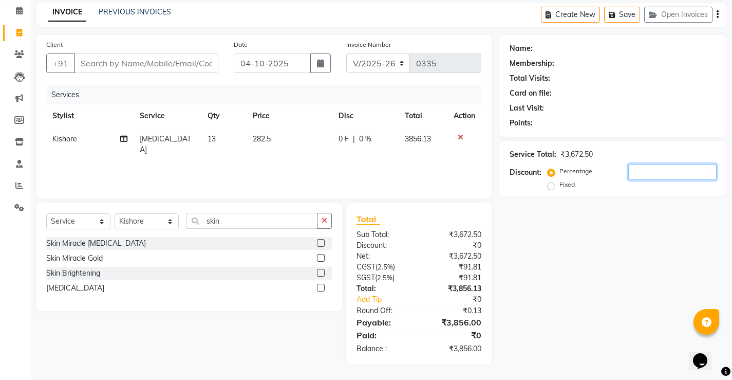
click at [635, 172] on input "number" at bounding box center [672, 172] width 88 height 16
type input "10"
click at [616, 240] on div "Name: Membership: Total Visits: Card on file: Last Visit: Points: Service Total…" at bounding box center [616, 199] width 235 height 329
click at [423, 137] on span "3470.52" at bounding box center [418, 138] width 26 height 9
select select "91018"
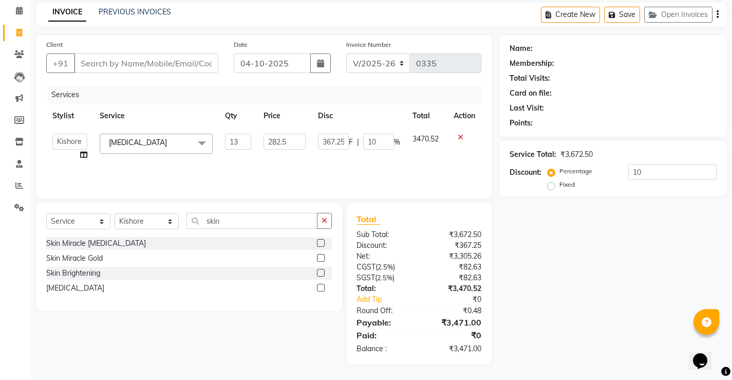
click at [435, 136] on span "3470.52" at bounding box center [425, 138] width 26 height 9
click at [432, 137] on span "3470.52" at bounding box center [425, 138] width 26 height 9
click at [440, 137] on td "3470.52" at bounding box center [426, 146] width 41 height 39
click at [437, 137] on span "3470.52" at bounding box center [425, 138] width 26 height 9
drag, startPoint x: 437, startPoint y: 138, endPoint x: 406, endPoint y: 138, distance: 30.8
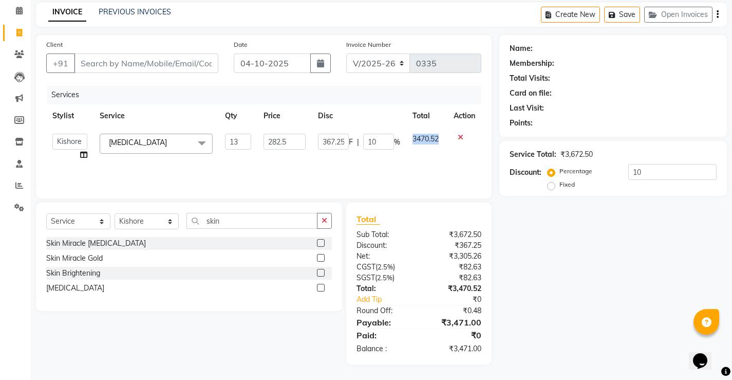
click at [406, 138] on td "3470.52" at bounding box center [426, 146] width 41 height 39
click at [290, 139] on input "282.5" at bounding box center [284, 142] width 42 height 16
type input "281"
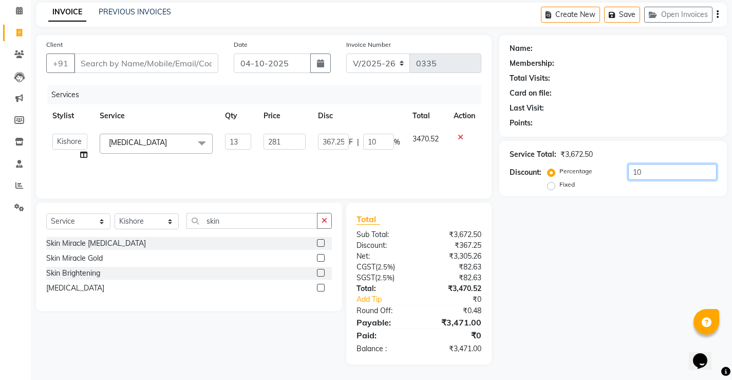
click at [640, 171] on input "10" at bounding box center [672, 172] width 88 height 16
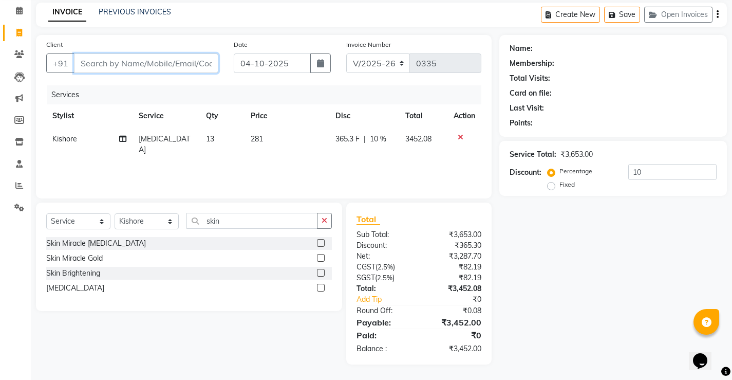
click at [92, 60] on input "Client" at bounding box center [146, 63] width 144 height 20
type input "9"
type input "0"
type input "9703414418"
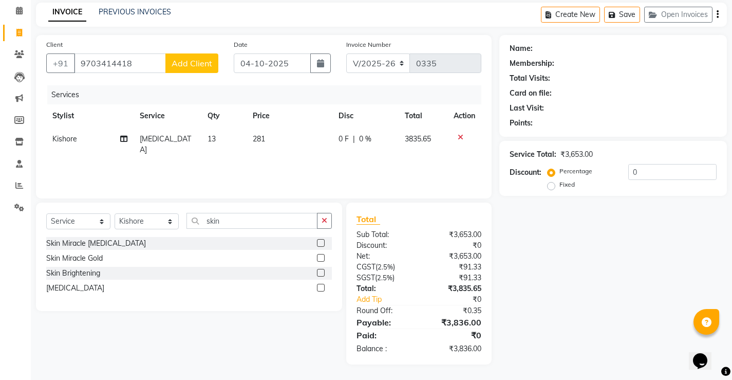
click at [187, 62] on span "Add Client" at bounding box center [192, 63] width 41 height 10
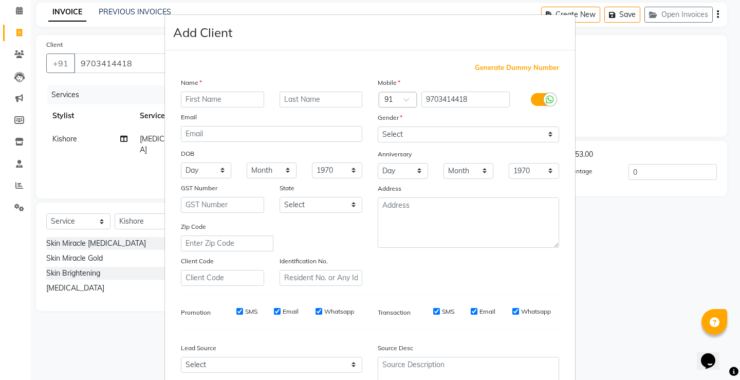
click at [209, 100] on input "text" at bounding box center [222, 99] width 83 height 16
type input "hari"
click at [548, 130] on select "Select [DEMOGRAPHIC_DATA] [DEMOGRAPHIC_DATA] Other Prefer Not To Say" at bounding box center [468, 134] width 181 height 16
select select "[DEMOGRAPHIC_DATA]"
click at [378, 126] on select "Select [DEMOGRAPHIC_DATA] [DEMOGRAPHIC_DATA] Other Prefer Not To Say" at bounding box center [468, 134] width 181 height 16
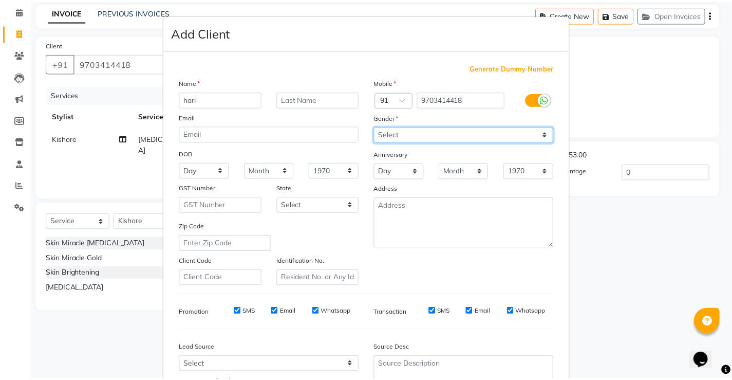
scroll to position [95, 0]
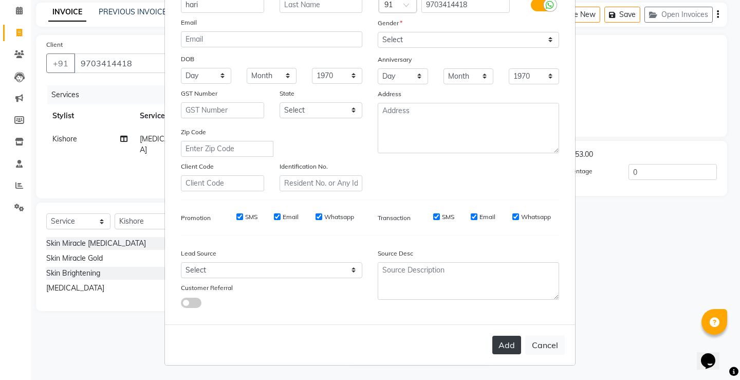
click at [494, 344] on button "Add" at bounding box center [506, 344] width 29 height 18
select select
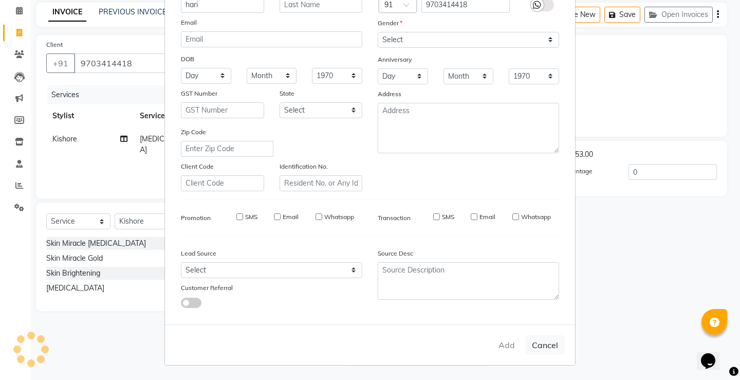
select select
checkbox input "false"
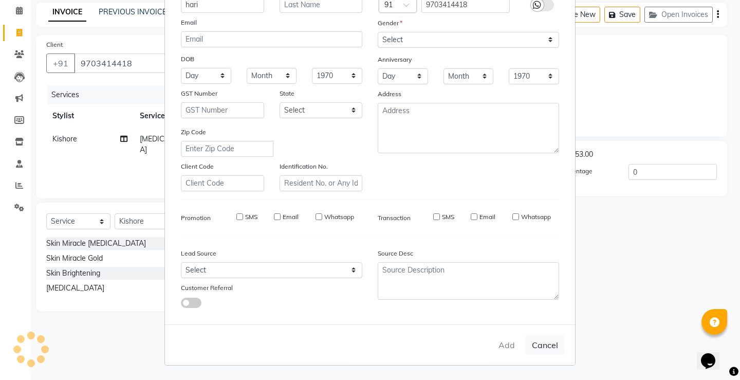
checkbox input "false"
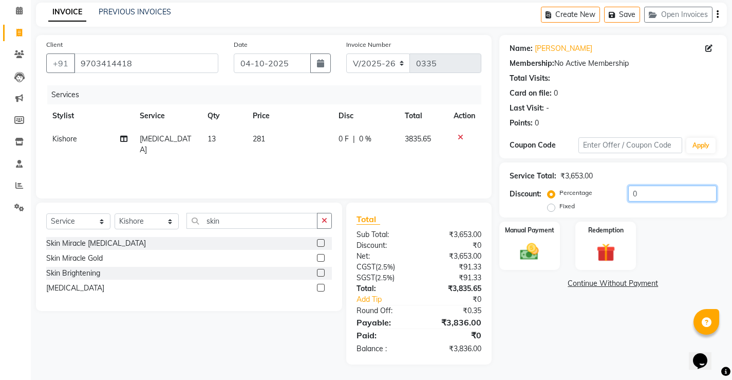
click at [629, 192] on input "0" at bounding box center [672, 193] width 88 height 16
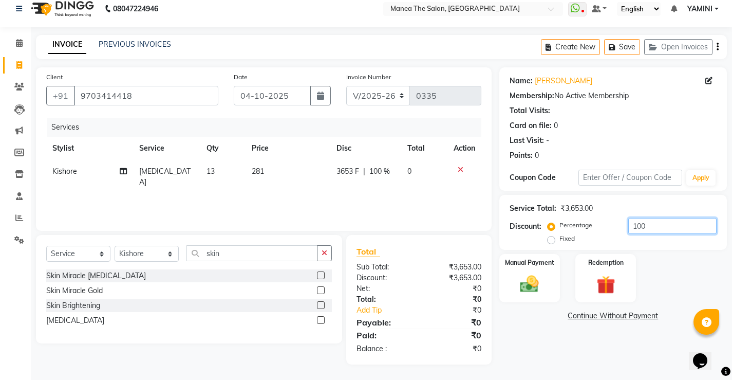
click at [642, 227] on input "100" at bounding box center [672, 226] width 88 height 16
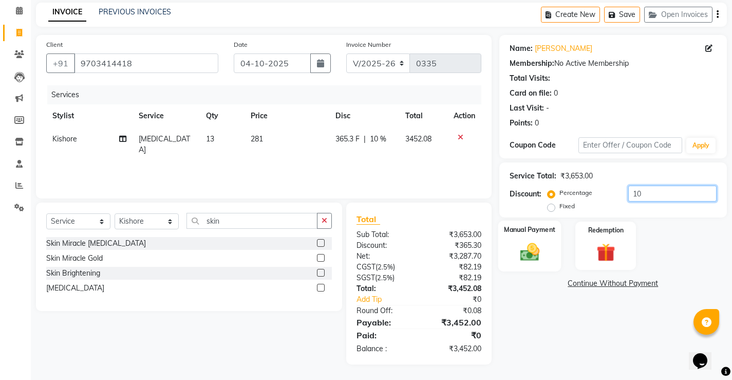
type input "10"
click at [532, 247] on img at bounding box center [529, 251] width 31 height 22
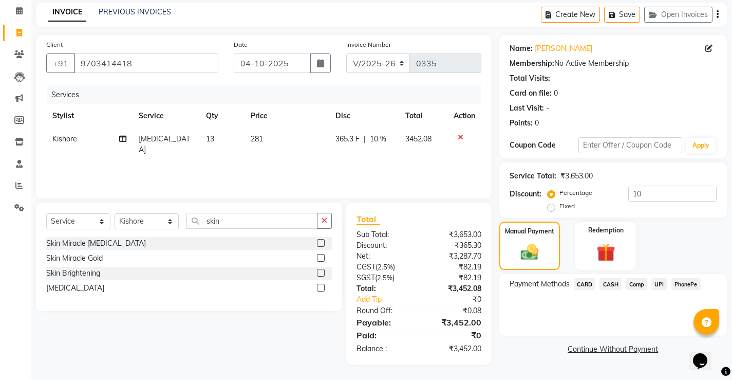
click at [587, 285] on span "CARD" at bounding box center [585, 284] width 22 height 12
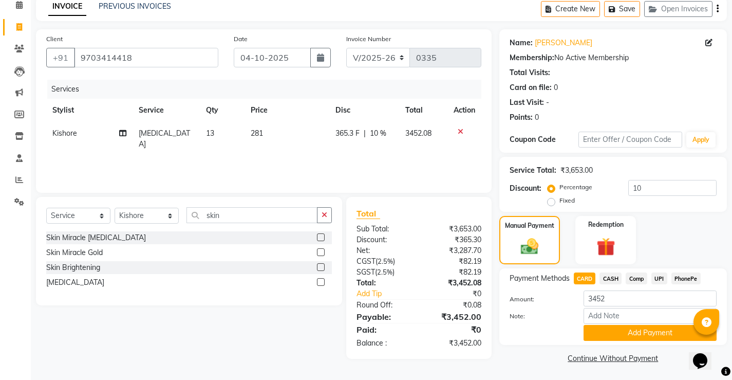
scroll to position [49, 0]
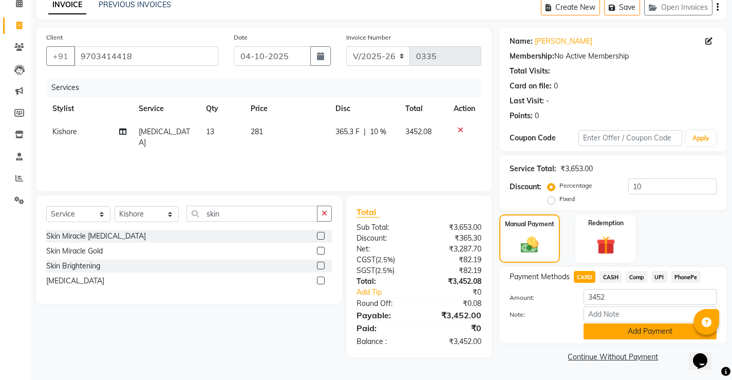
click at [643, 330] on button "Add Payment" at bounding box center [649, 331] width 133 height 16
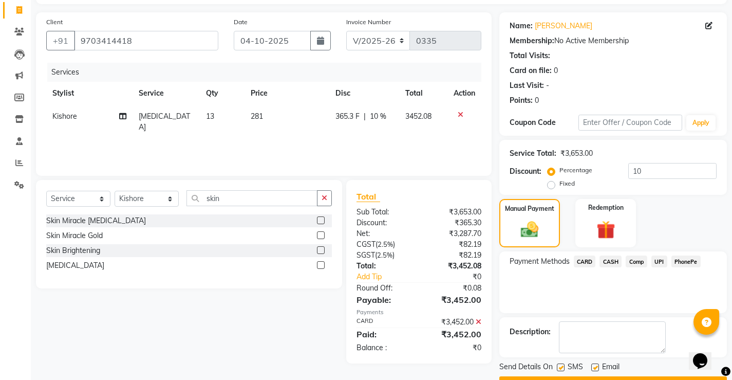
scroll to position [92, 0]
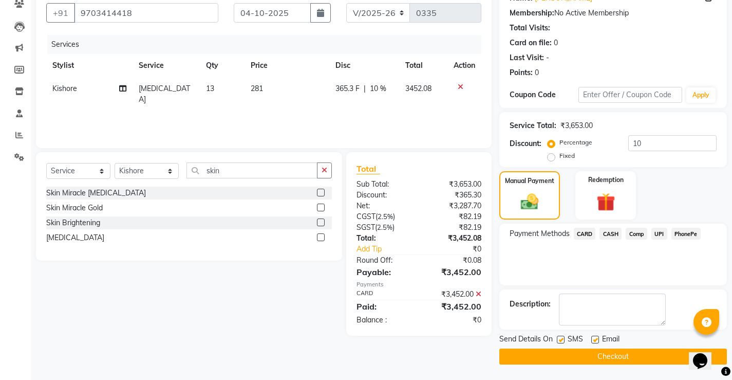
click at [608, 354] on button "Checkout" at bounding box center [613, 356] width 228 height 16
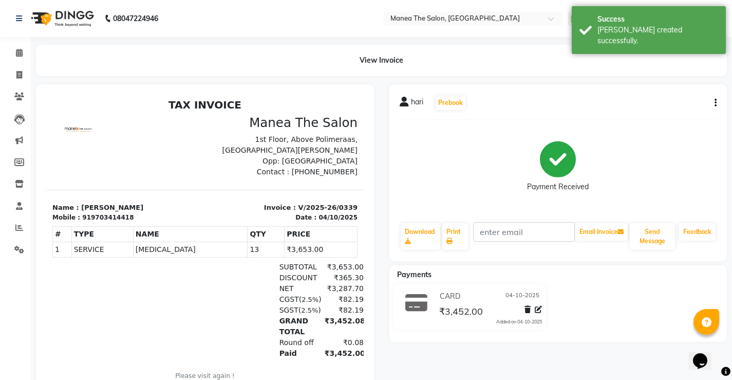
click at [487, 60] on div "View Invoice" at bounding box center [381, 60] width 691 height 31
click at [19, 51] on icon at bounding box center [19, 53] width 7 height 8
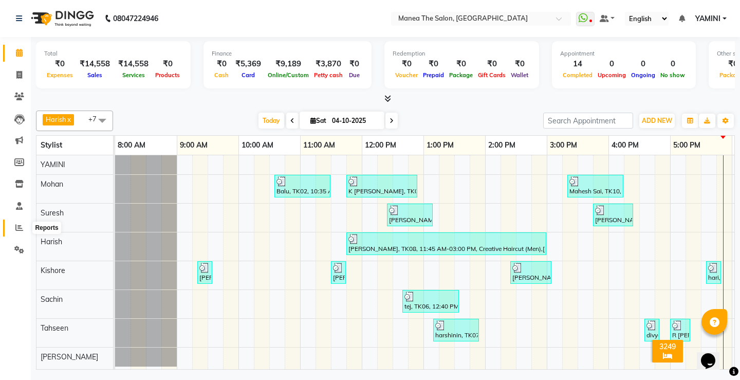
click at [22, 228] on icon at bounding box center [19, 227] width 8 height 8
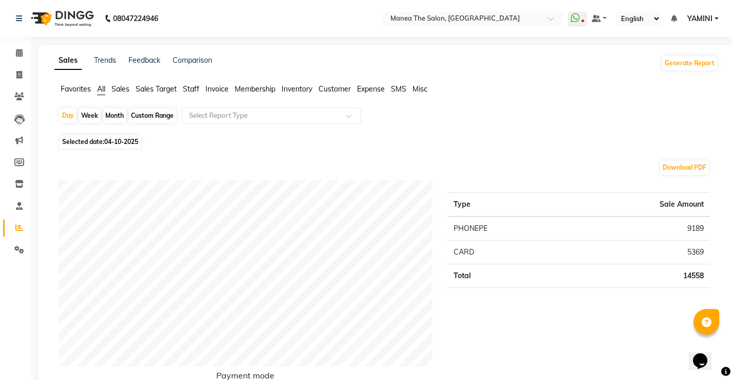
click at [189, 90] on span "Staff" at bounding box center [191, 88] width 16 height 9
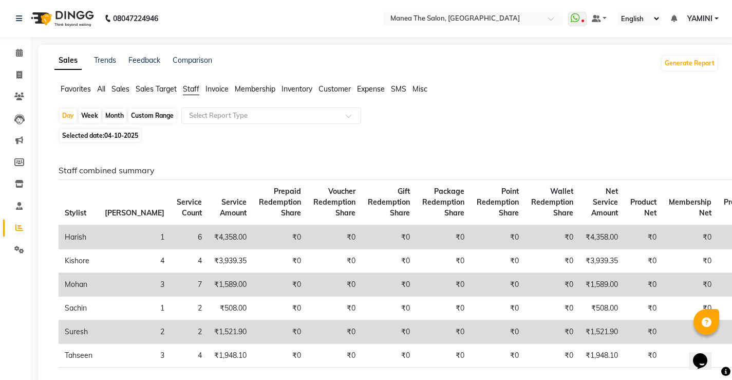
click at [110, 114] on div "Month" at bounding box center [115, 115] width 24 height 14
select select "10"
select select "2025"
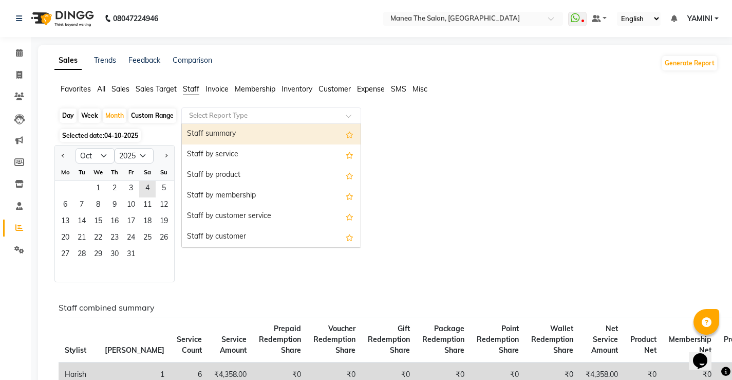
click at [350, 113] on div at bounding box center [271, 115] width 179 height 10
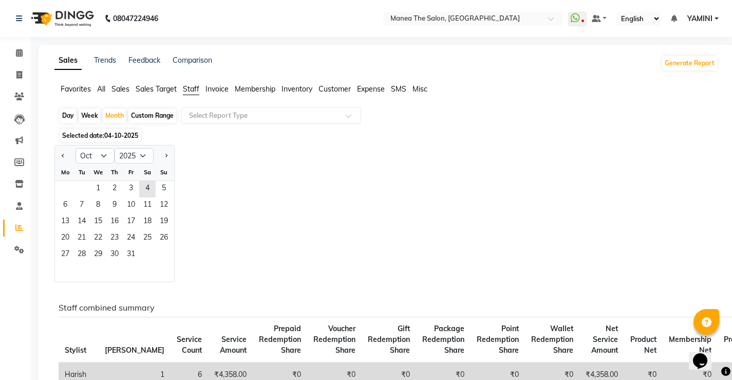
click at [401, 168] on div "Jan Feb Mar Apr May Jun [DATE] Aug Sep Oct Nov [DATE] 2016 2017 2018 2019 2020 …" at bounding box center [386, 213] width 664 height 137
drag, startPoint x: 104, startPoint y: 189, endPoint x: 140, endPoint y: 183, distance: 36.4
click at [140, 183] on div "1 2 3 4 5" at bounding box center [114, 189] width 119 height 16
click at [347, 114] on span at bounding box center [352, 119] width 13 height 10
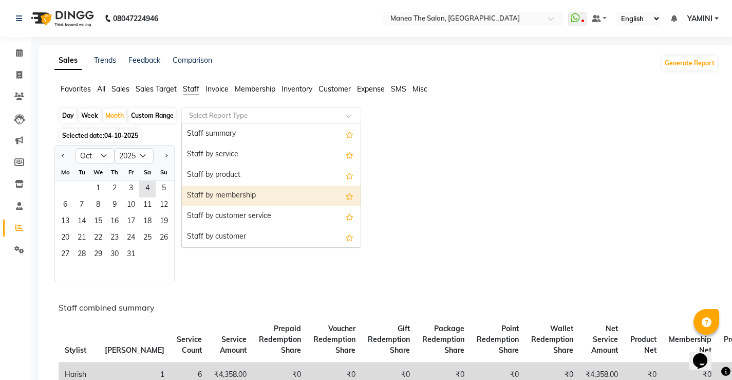
click at [431, 184] on div "Jan Feb Mar Apr May Jun [DATE] Aug Sep Oct Nov [DATE] 2016 2017 2018 2019 2020 …" at bounding box center [386, 213] width 664 height 137
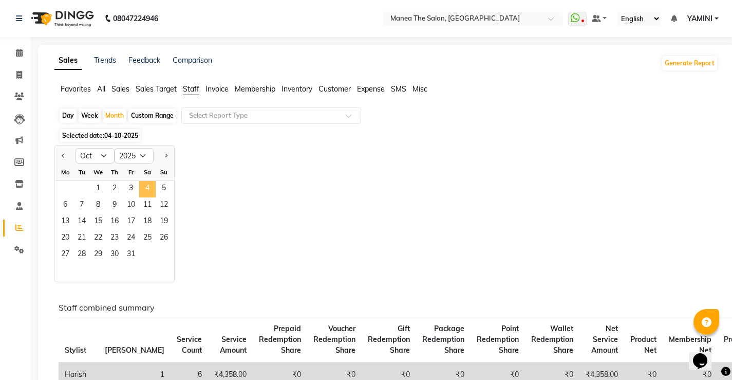
drag, startPoint x: 100, startPoint y: 187, endPoint x: 146, endPoint y: 185, distance: 45.8
click at [146, 185] on div "1 2 3 4 5" at bounding box center [114, 189] width 119 height 16
click at [189, 86] on span "Staff" at bounding box center [191, 88] width 16 height 9
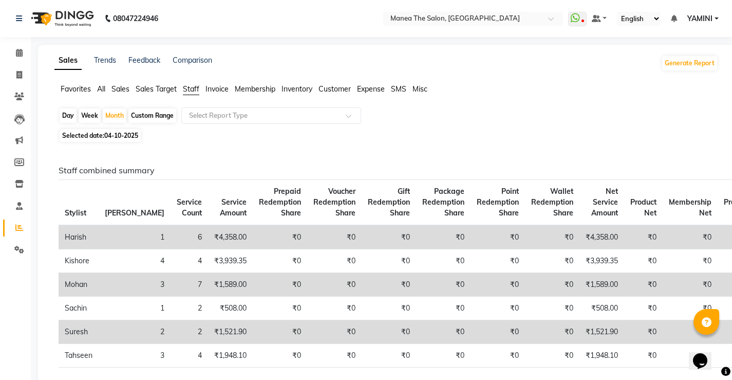
click at [120, 133] on span "04-10-2025" at bounding box center [121, 135] width 34 height 8
select select "10"
select select "2025"
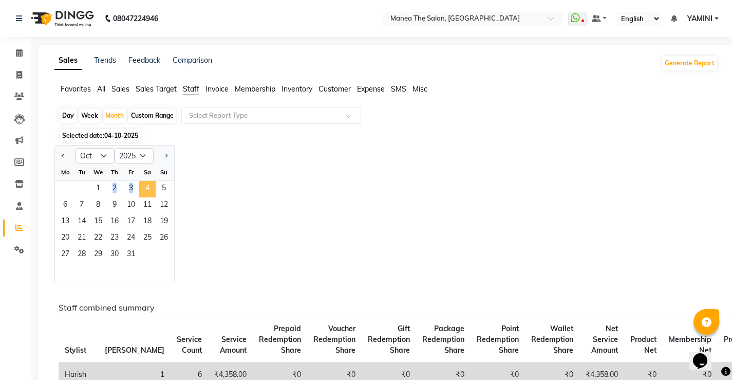
drag, startPoint x: 94, startPoint y: 185, endPoint x: 146, endPoint y: 185, distance: 51.9
click at [146, 185] on div "1 2 3 4 5" at bounding box center [114, 189] width 119 height 16
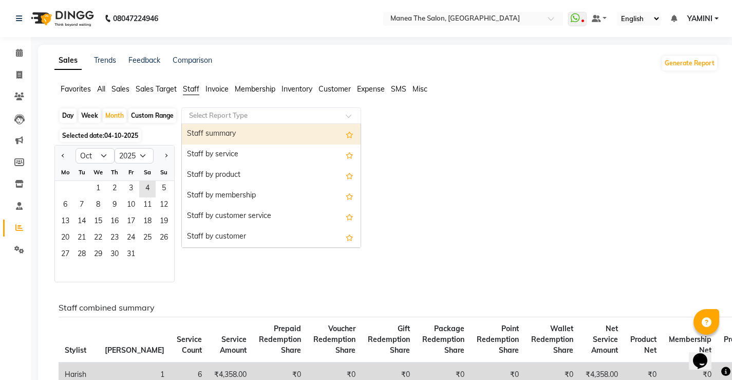
click at [204, 114] on input "text" at bounding box center [261, 115] width 148 height 10
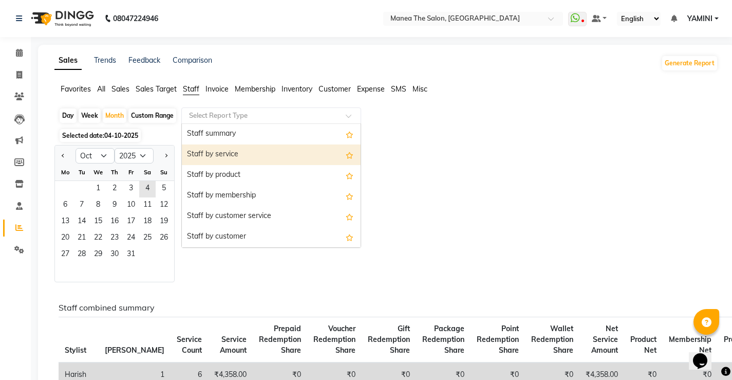
click at [237, 149] on div "Staff by service" at bounding box center [271, 154] width 179 height 21
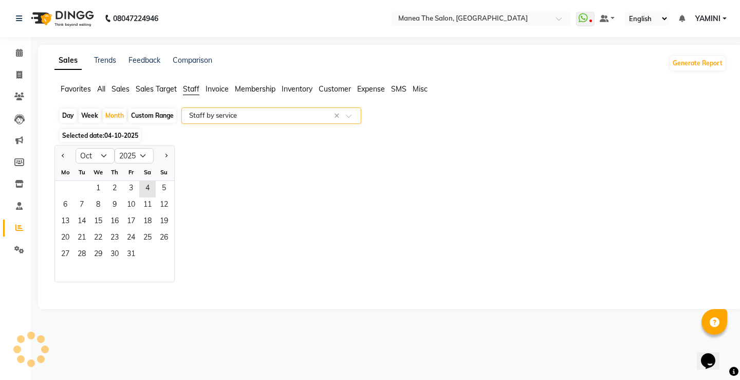
select select "full_report"
select select "csv"
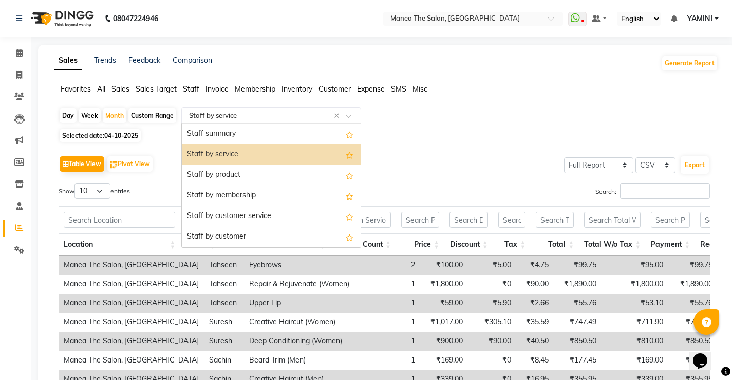
click at [345, 116] on div at bounding box center [271, 115] width 179 height 10
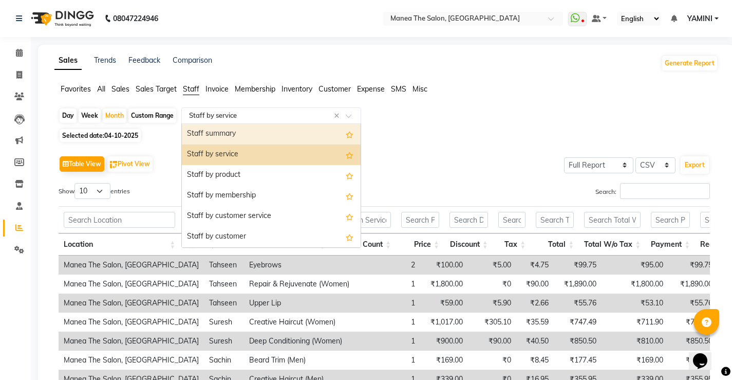
click at [240, 115] on input "text" at bounding box center [261, 115] width 148 height 10
click at [332, 112] on input "text" at bounding box center [261, 115] width 148 height 10
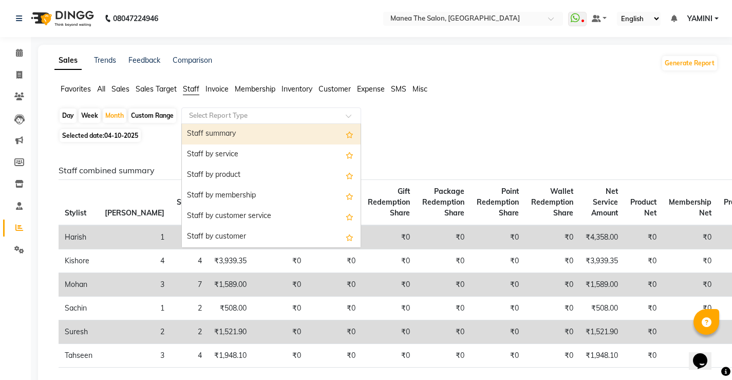
click at [394, 124] on div "Day Week Month Custom Range Select Report Type Staff summary Staff by service S…" at bounding box center [386, 116] width 655 height 18
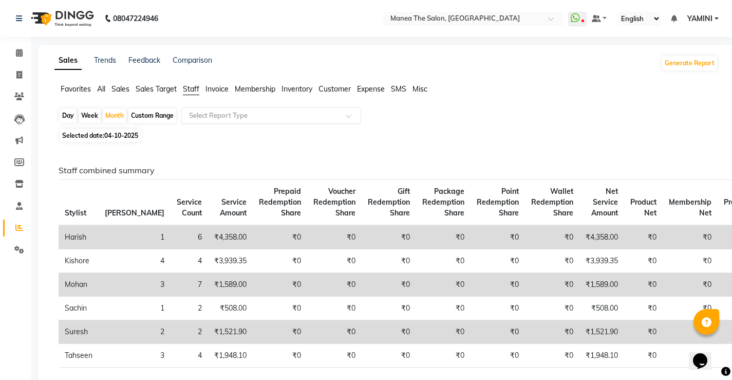
click at [105, 91] on span "All" at bounding box center [101, 88] width 8 height 9
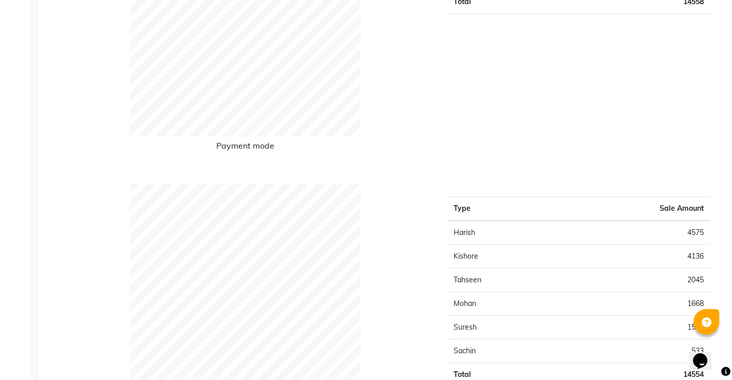
scroll to position [154, 0]
